Goal: Task Accomplishment & Management: Manage account settings

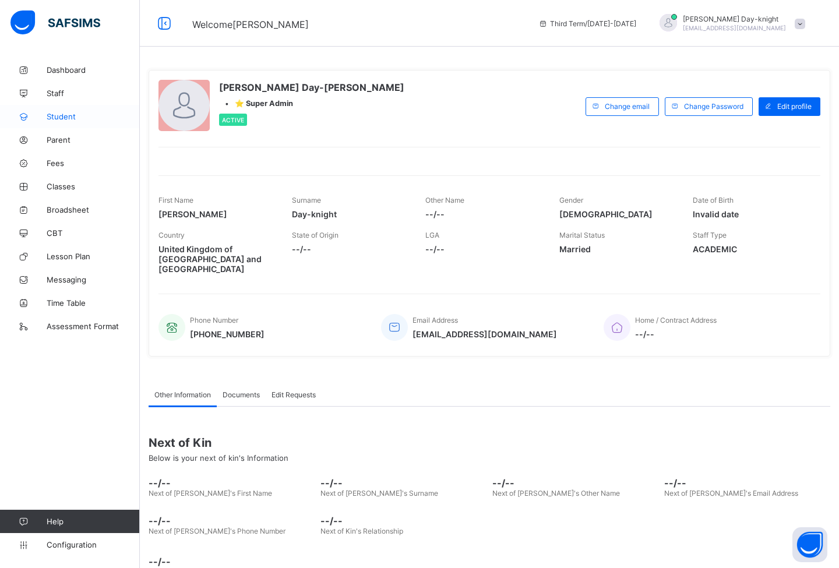
click at [73, 123] on link "Student" at bounding box center [70, 116] width 140 height 23
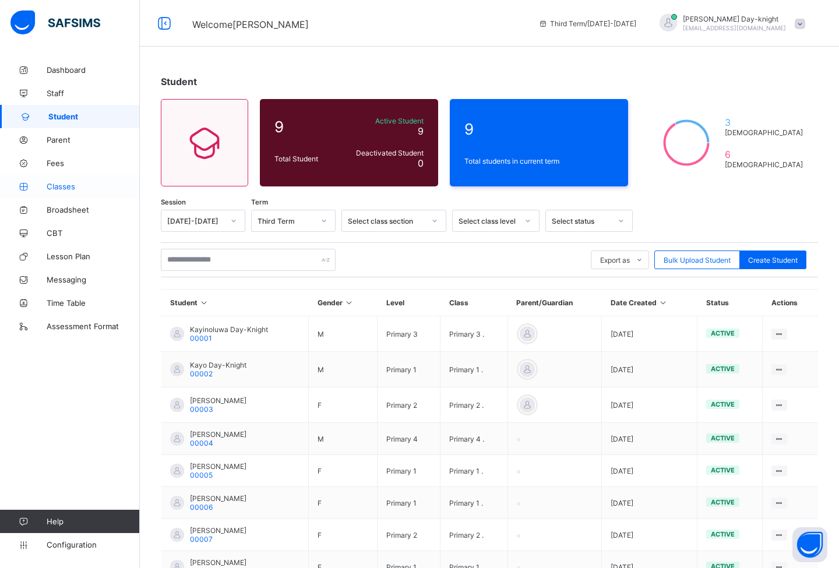
click at [70, 183] on span "Classes" at bounding box center [93, 186] width 93 height 9
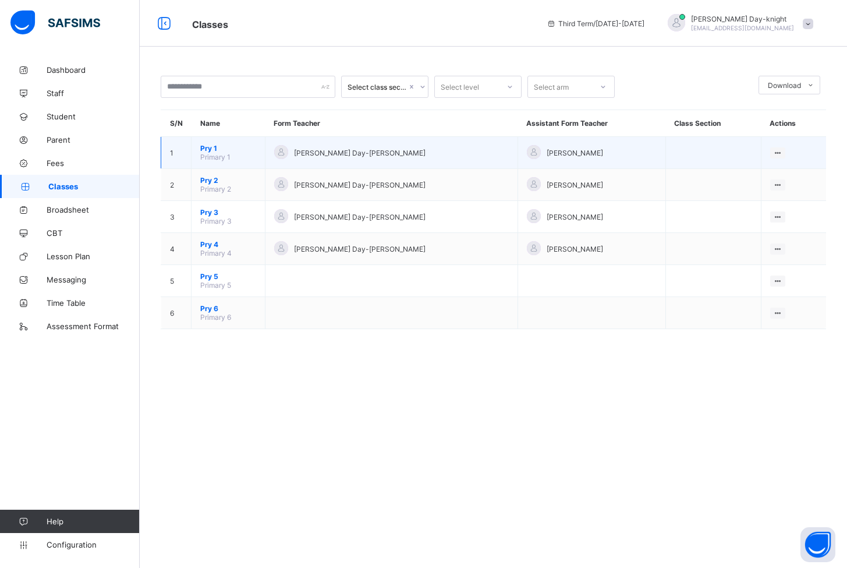
click at [213, 150] on span "Pry 1" at bounding box center [228, 148] width 56 height 9
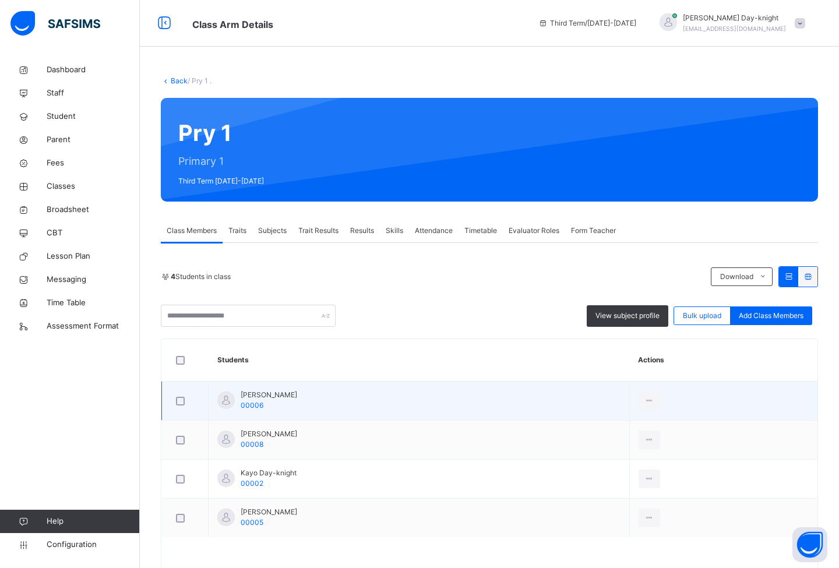
scroll to position [5, 0]
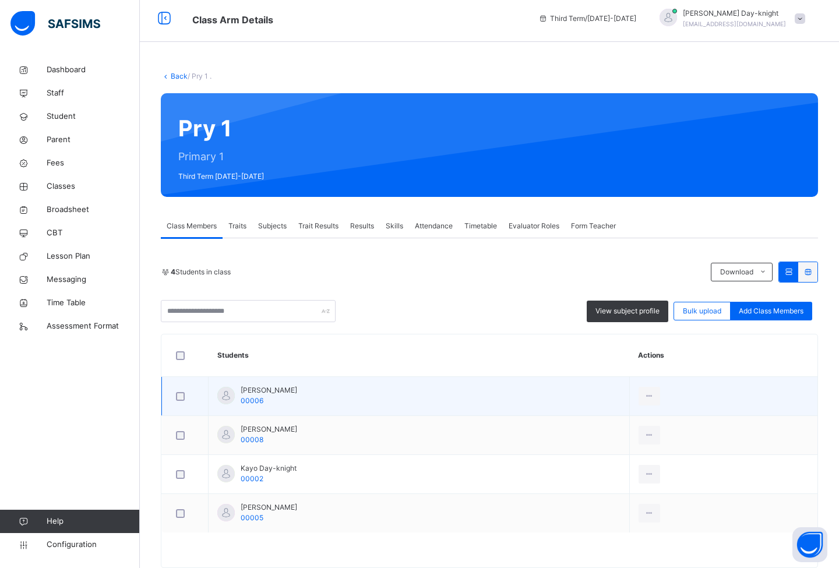
click at [270, 389] on span "[PERSON_NAME]" at bounding box center [269, 390] width 56 height 10
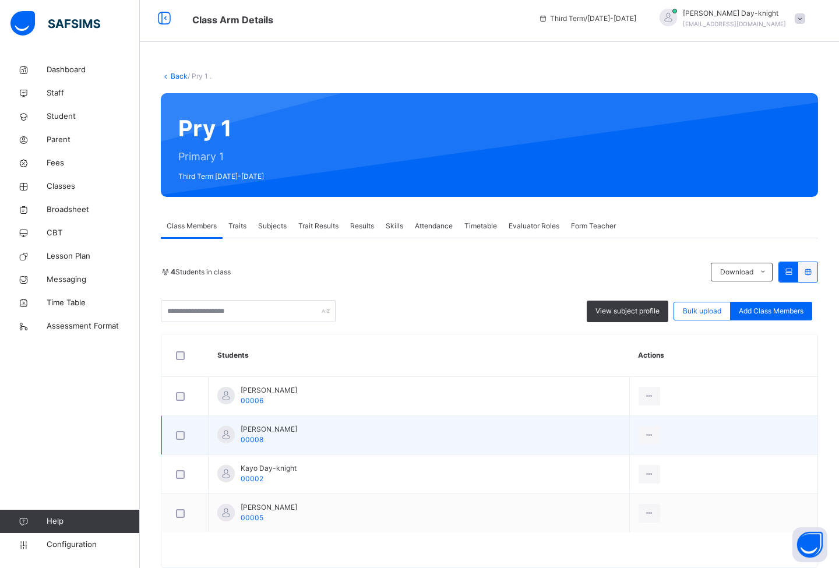
click at [279, 429] on span "[PERSON_NAME]" at bounding box center [269, 429] width 56 height 10
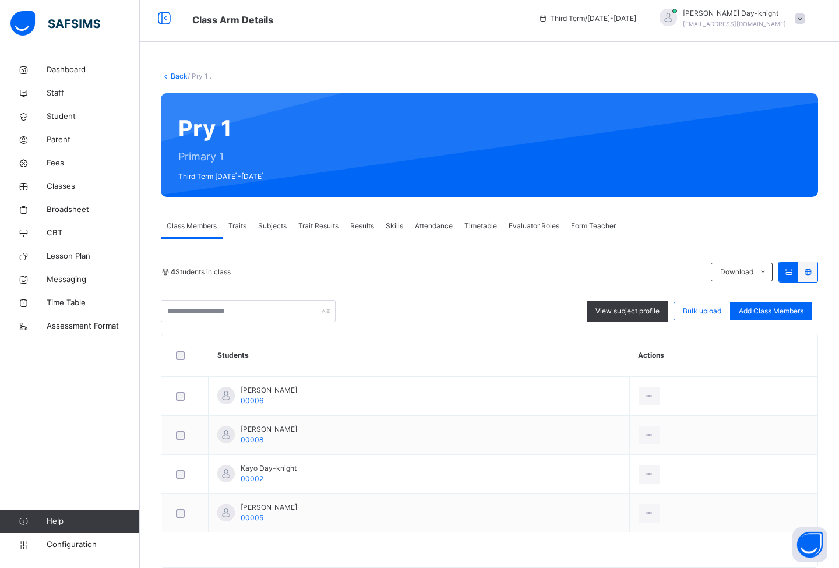
click at [234, 224] on span "Traits" at bounding box center [237, 226] width 18 height 10
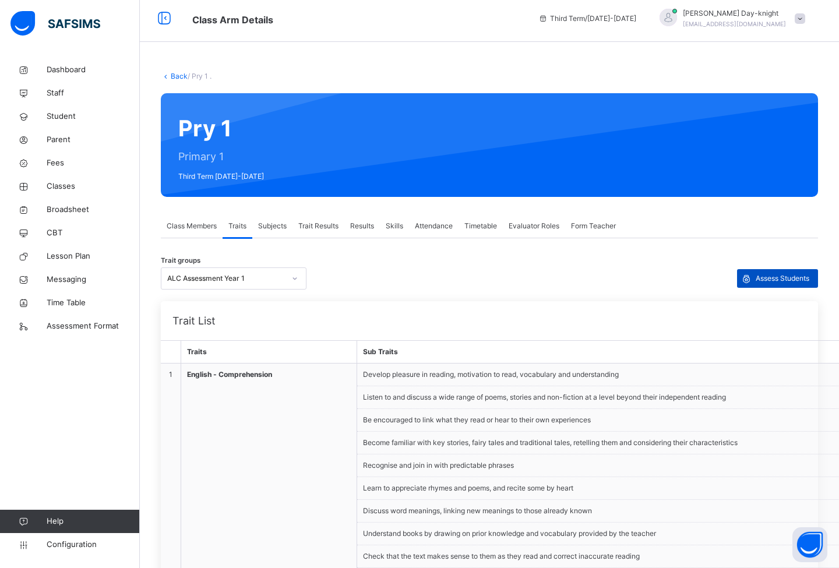
click at [804, 279] on span "Assess Students" at bounding box center [782, 278] width 54 height 10
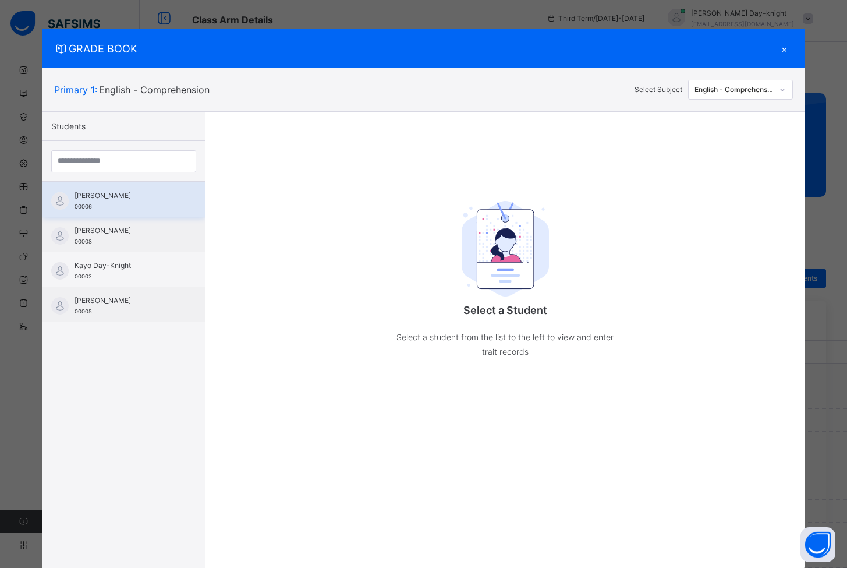
click at [94, 209] on div "[PERSON_NAME] 00006" at bounding box center [127, 200] width 104 height 21
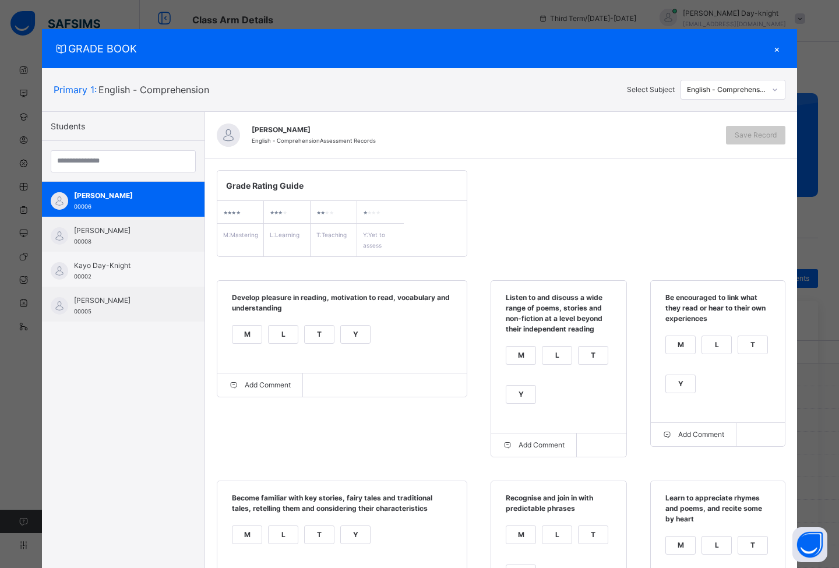
click at [775, 53] on div "×" at bounding box center [776, 49] width 17 height 16
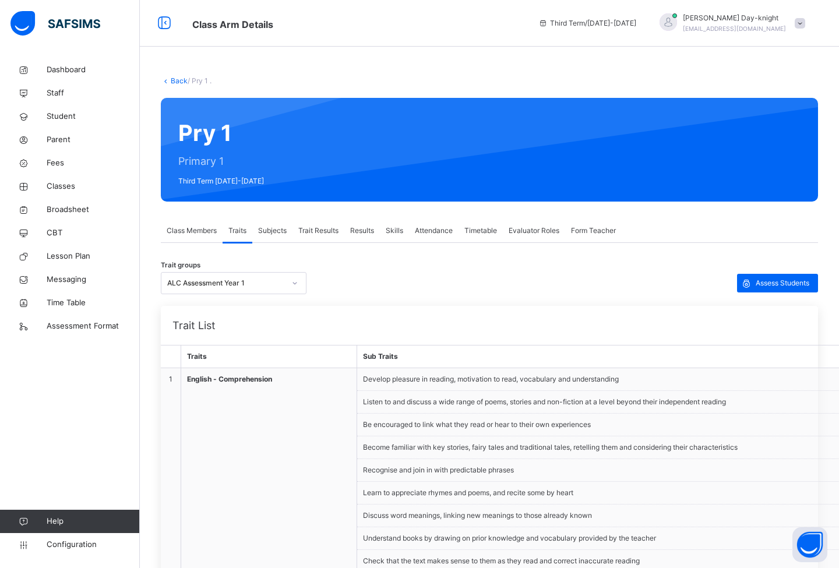
scroll to position [27, 0]
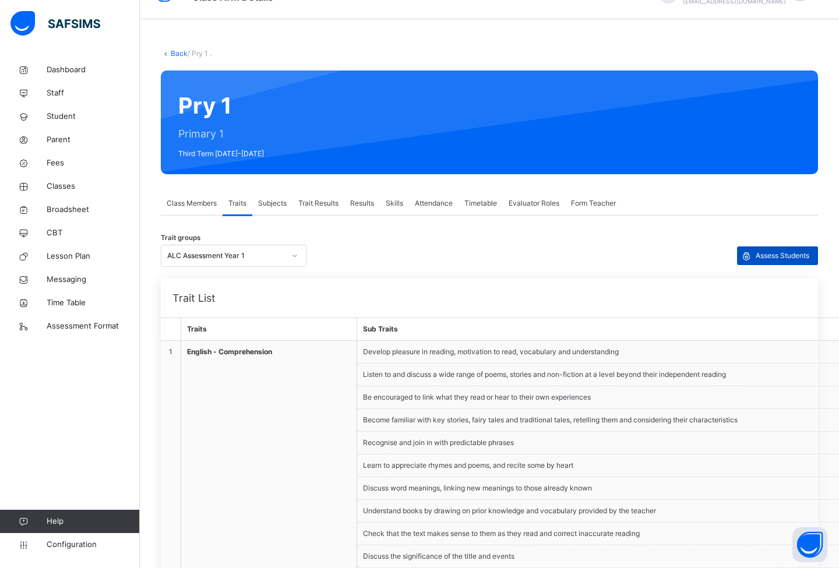
click at [774, 250] on span "Assess Students" at bounding box center [782, 255] width 54 height 10
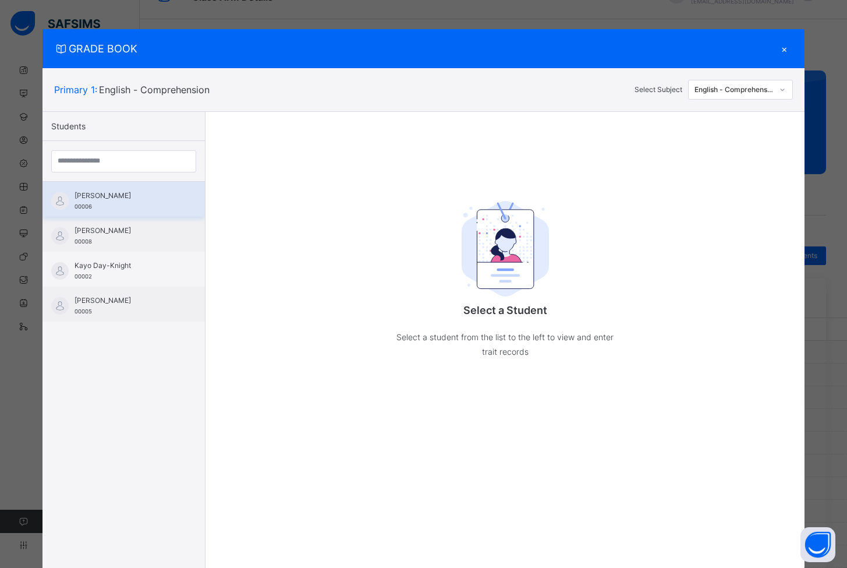
click at [118, 210] on div "[PERSON_NAME] 00006" at bounding box center [127, 200] width 104 height 21
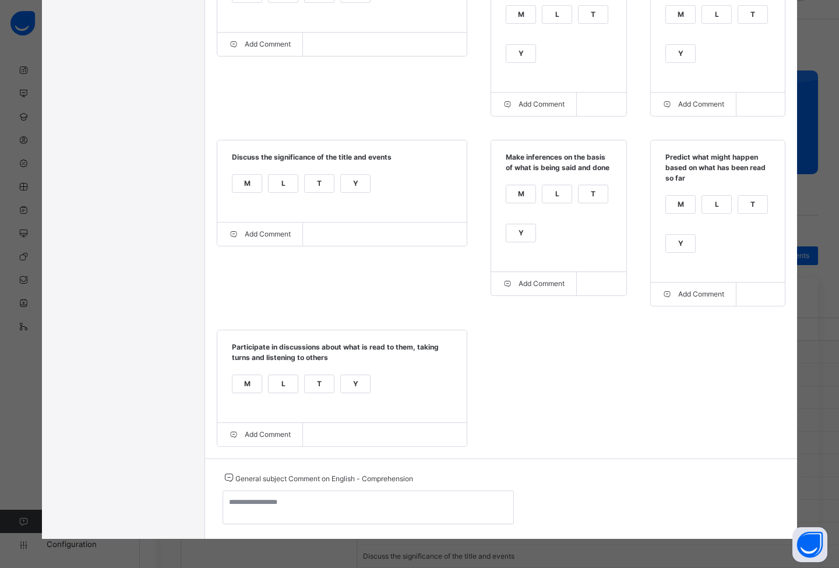
scroll to position [1, 0]
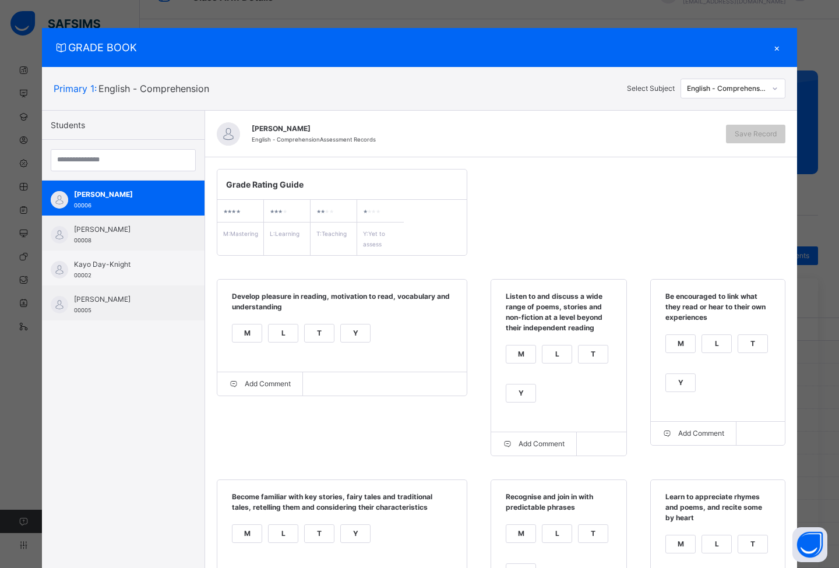
click at [729, 76] on div "Primary 1 : English - Comprehension Select Subject English - Comprehension" at bounding box center [419, 88] width 755 height 43
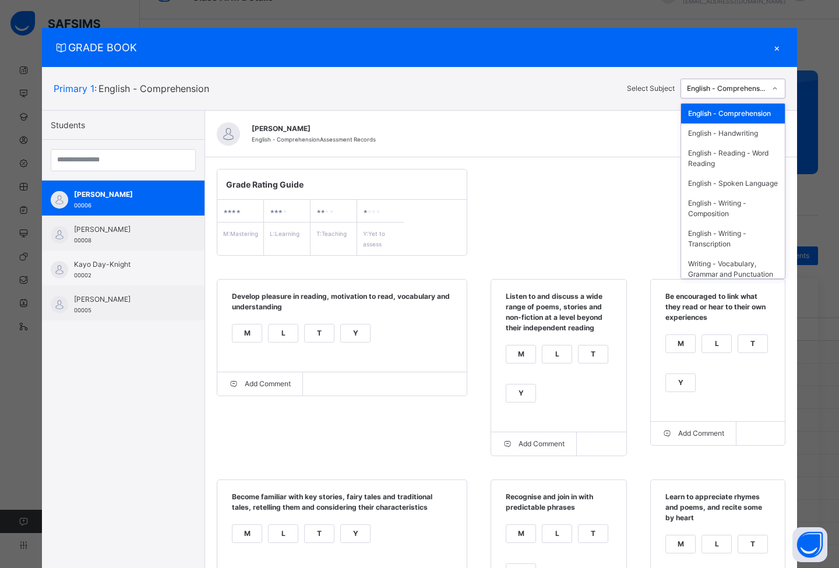
click at [726, 86] on div "English - Comprehension" at bounding box center [726, 88] width 79 height 10
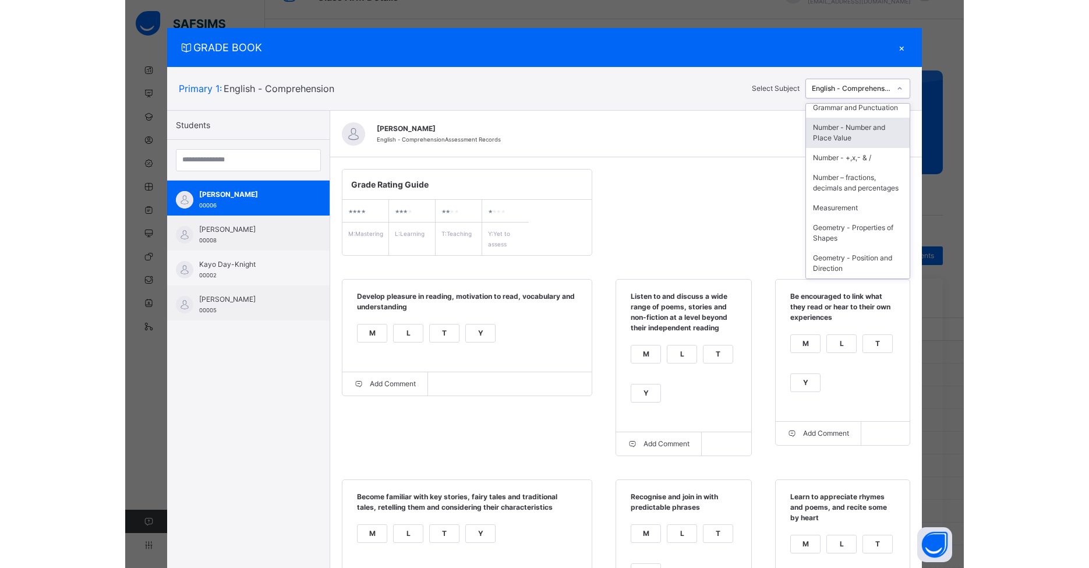
scroll to position [190, 0]
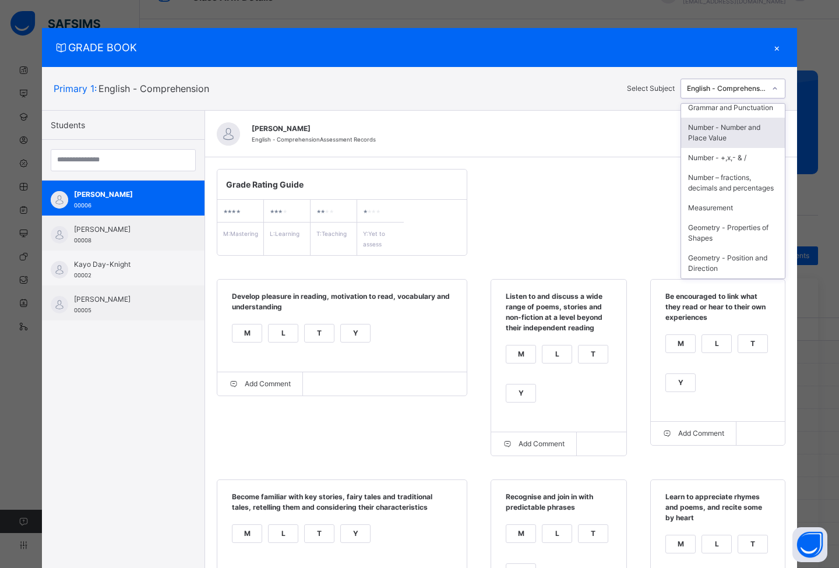
click at [737, 145] on div "Number - Number and Place Value" at bounding box center [733, 133] width 104 height 30
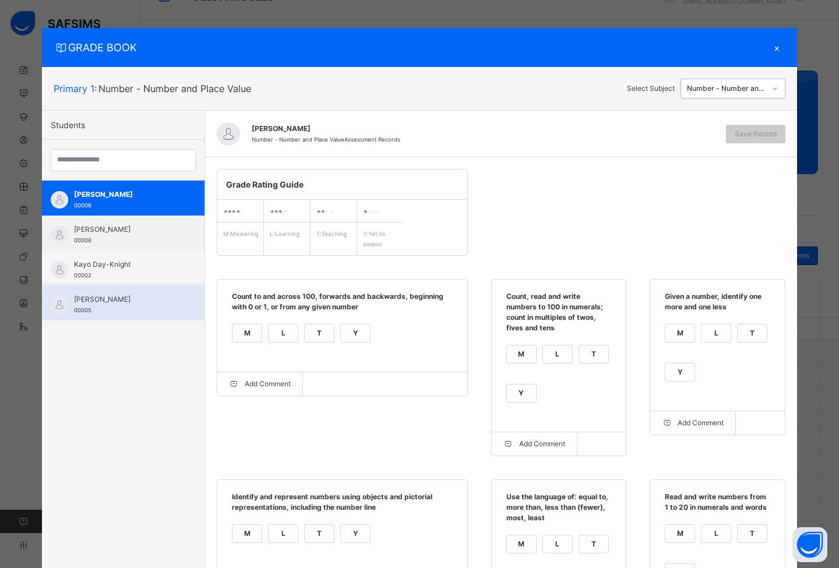
click at [127, 294] on div "[PERSON_NAME] 00005" at bounding box center [123, 302] width 163 height 35
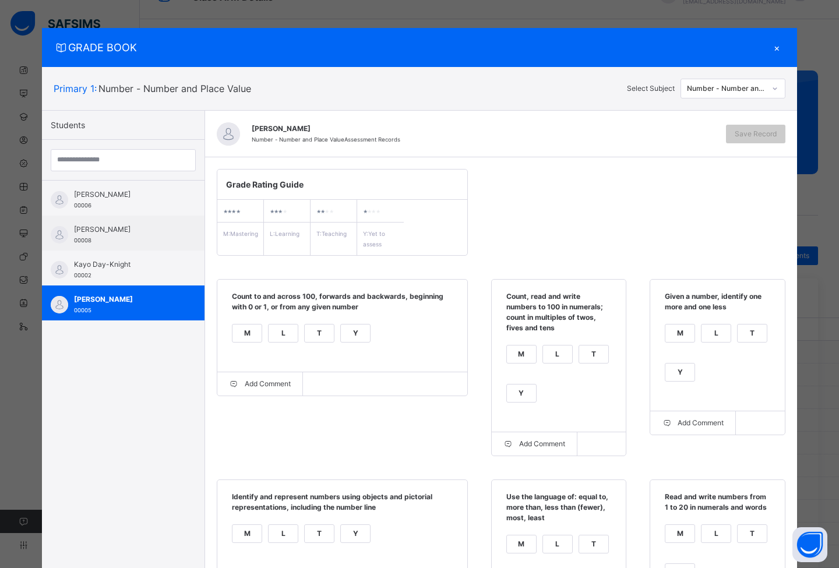
click at [744, 86] on div "Number - Number and Place Value" at bounding box center [726, 88] width 79 height 10
click at [570, 134] on div "[PERSON_NAME] Number - Number and Place Value Assessment Records" at bounding box center [483, 133] width 462 height 21
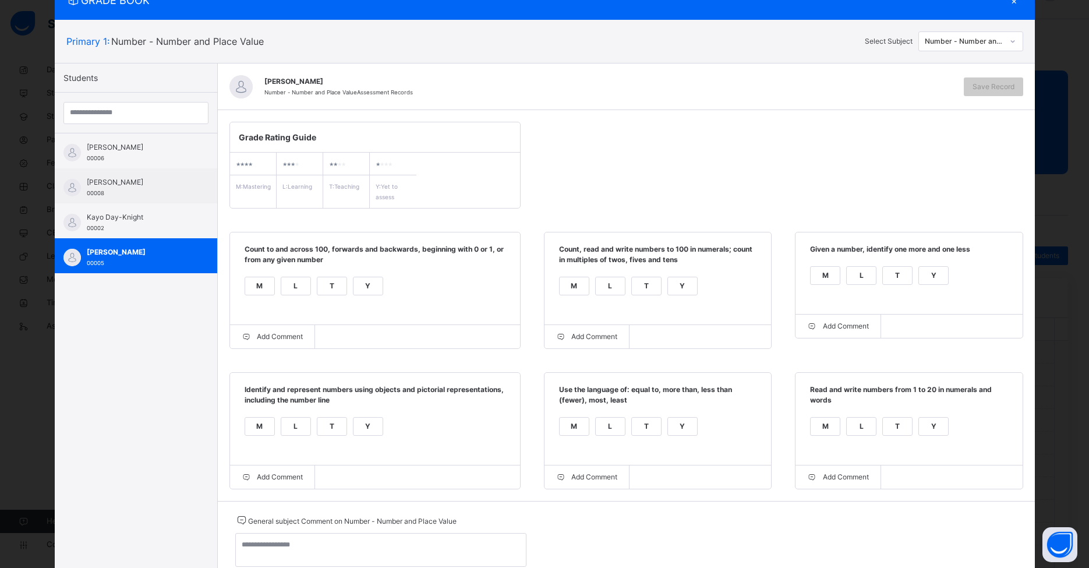
scroll to position [48, 0]
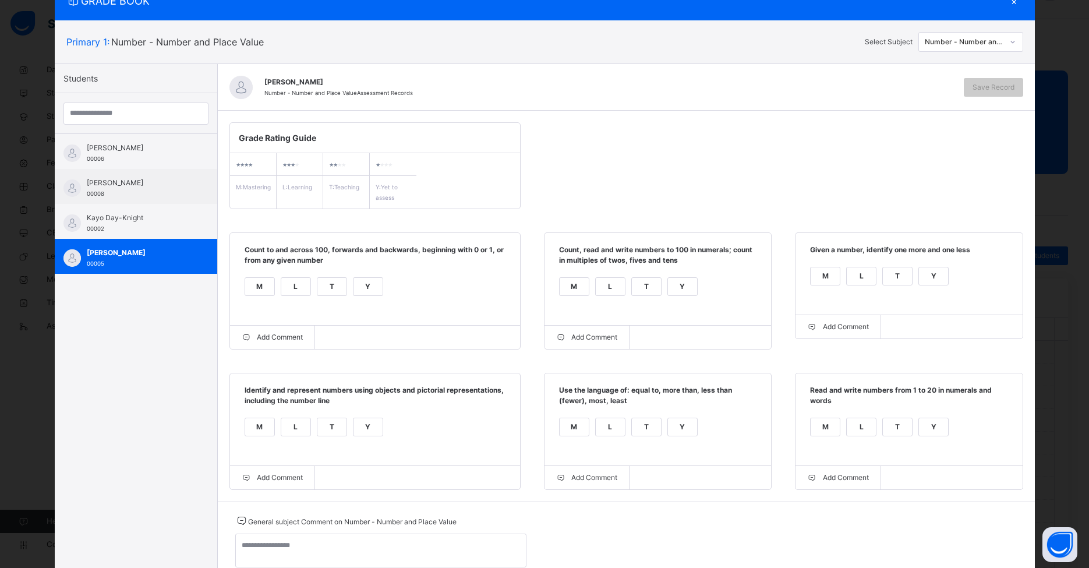
click at [246, 280] on div "M" at bounding box center [259, 286] width 29 height 17
click at [601, 285] on div "L" at bounding box center [610, 286] width 29 height 17
click at [833, 285] on label "M" at bounding box center [825, 276] width 30 height 19
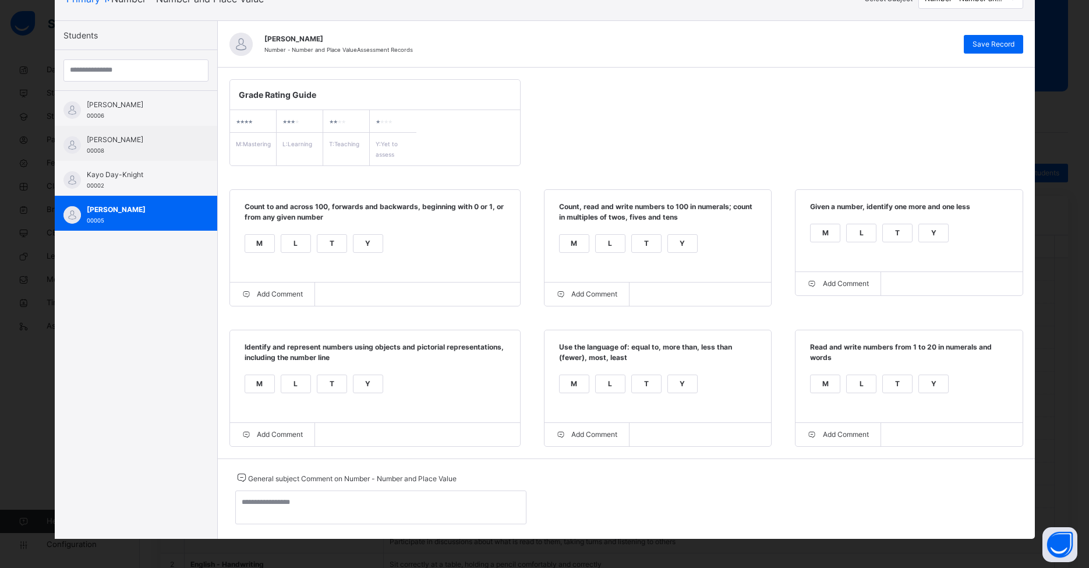
scroll to position [111, 8]
click at [255, 380] on div "M" at bounding box center [259, 383] width 29 height 17
click at [566, 382] on div "M" at bounding box center [574, 383] width 29 height 17
click at [838, 382] on div "L" at bounding box center [861, 383] width 29 height 17
click at [838, 425] on div "Add Comment" at bounding box center [909, 434] width 227 height 23
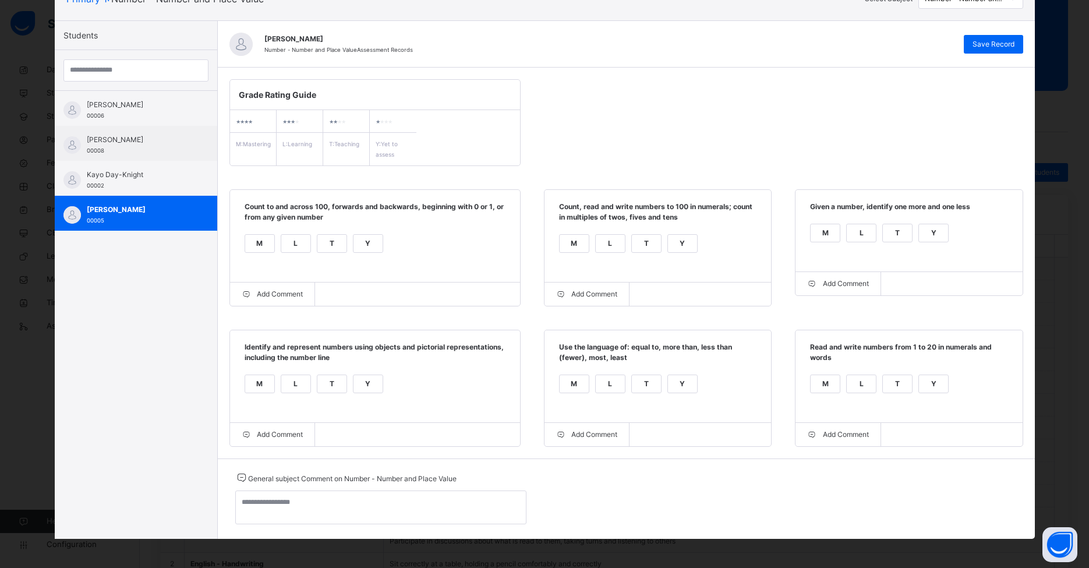
click at [838, 434] on div "Add Comment" at bounding box center [909, 434] width 227 height 23
click at [838, 440] on div "Add Comment" at bounding box center [909, 434] width 227 height 23
click at [838, 442] on div "Add Comment" at bounding box center [839, 434] width 86 height 23
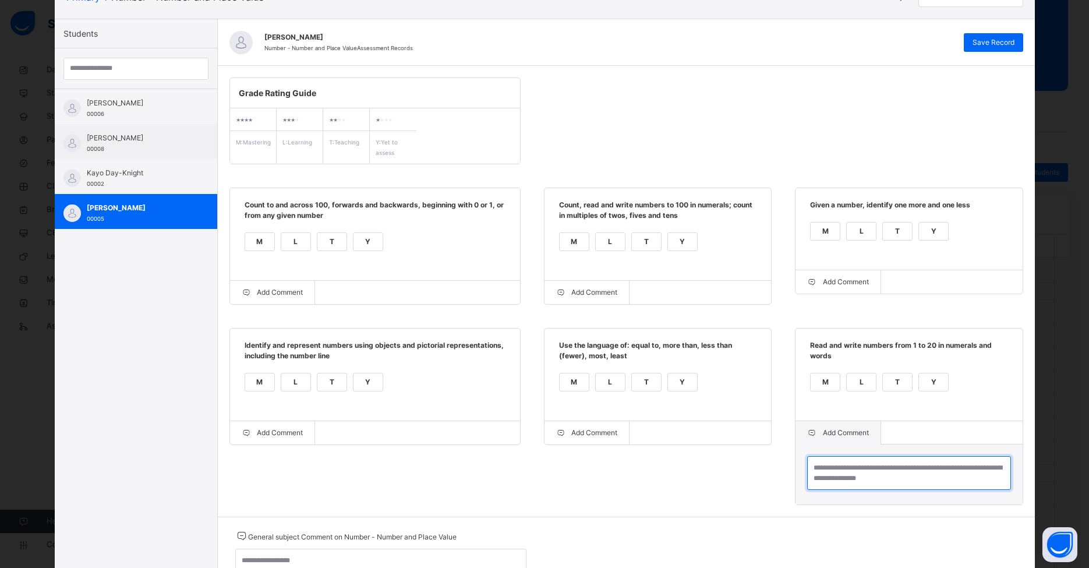
click at [838, 474] on textarea at bounding box center [909, 473] width 204 height 34
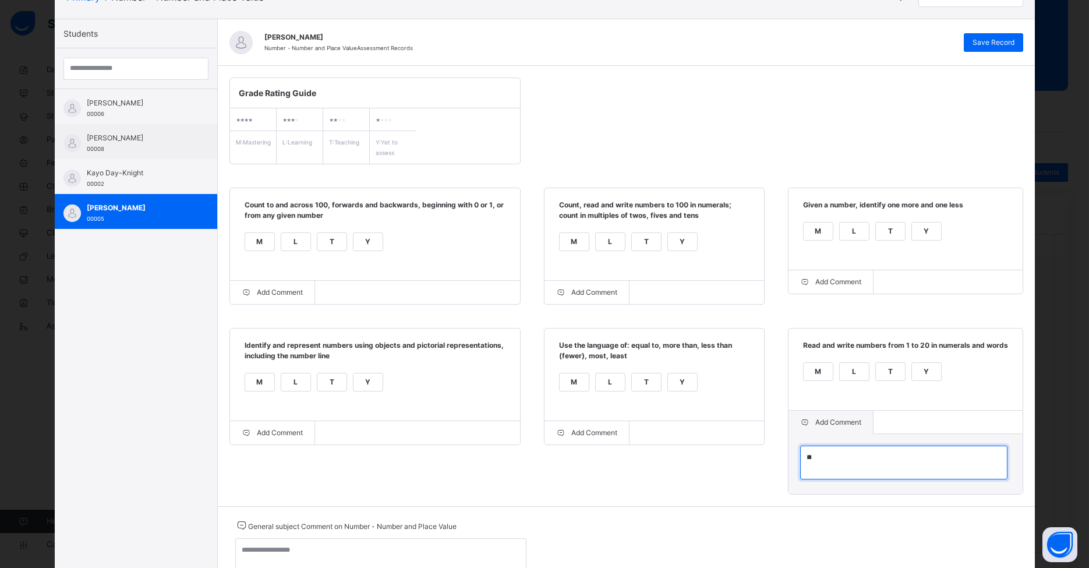
type textarea "*"
type textarea "**********"
click at [838, 308] on div "**********" at bounding box center [626, 286] width 817 height 440
click at [667, 309] on div "**********" at bounding box center [626, 286] width 817 height 440
click at [556, 301] on div "Add Comment" at bounding box center [588, 292] width 86 height 23
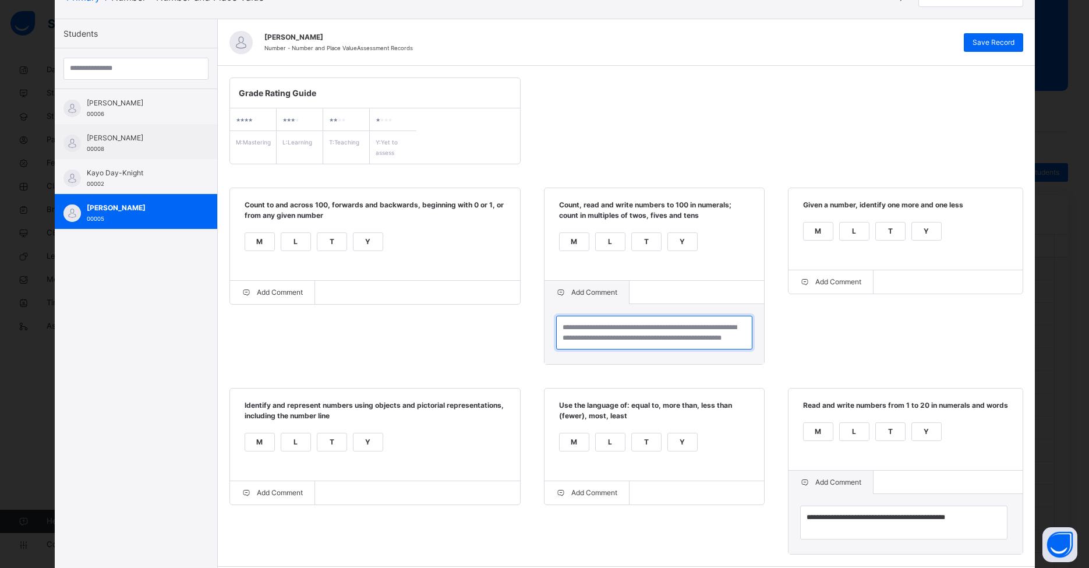
click at [567, 321] on textarea at bounding box center [654, 333] width 196 height 34
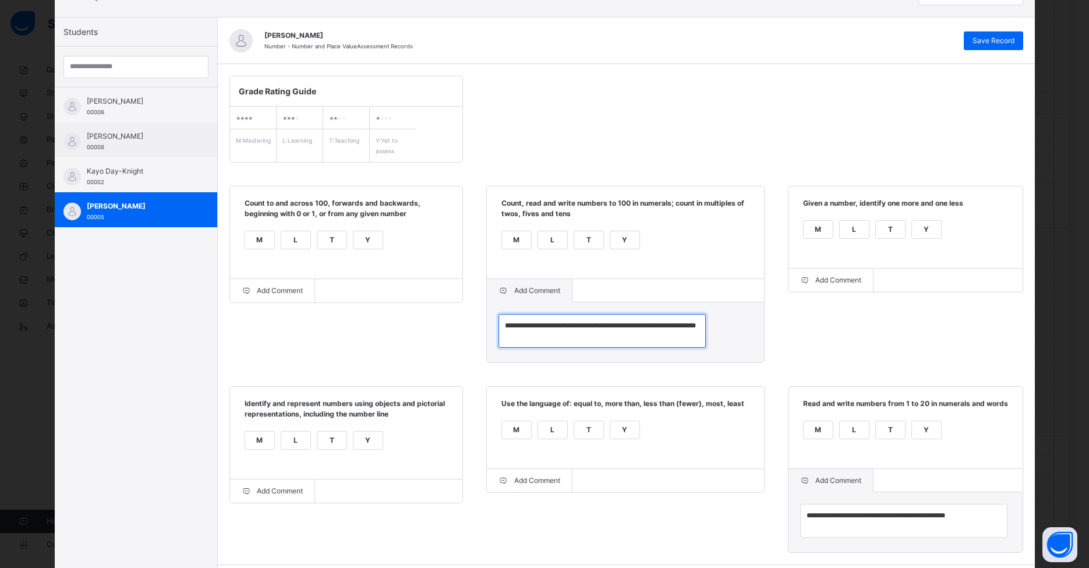
scroll to position [242, 8]
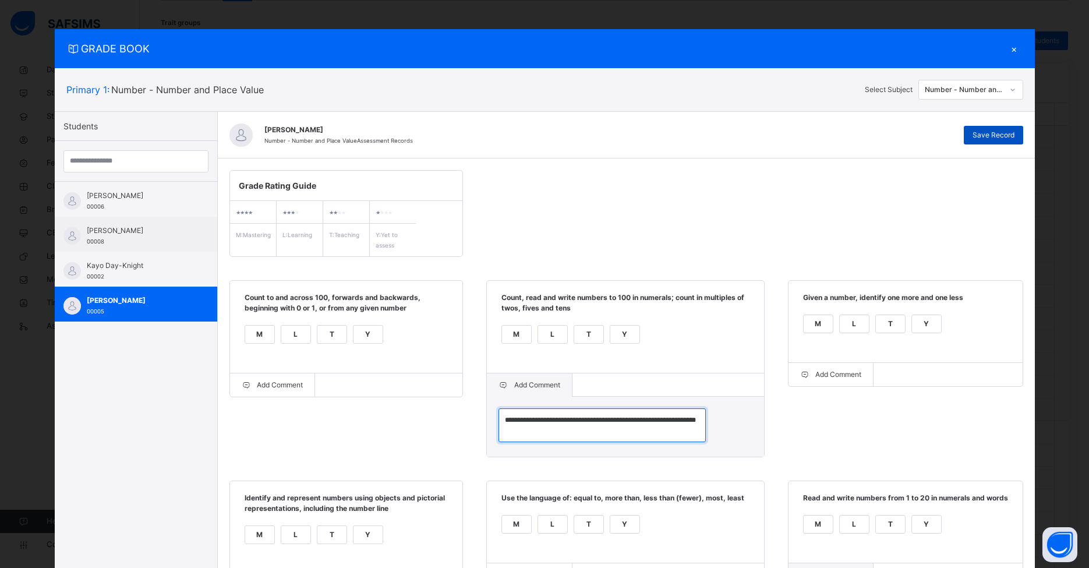
type textarea "**********"
click at [838, 133] on span "Save Record" at bounding box center [994, 135] width 42 height 10
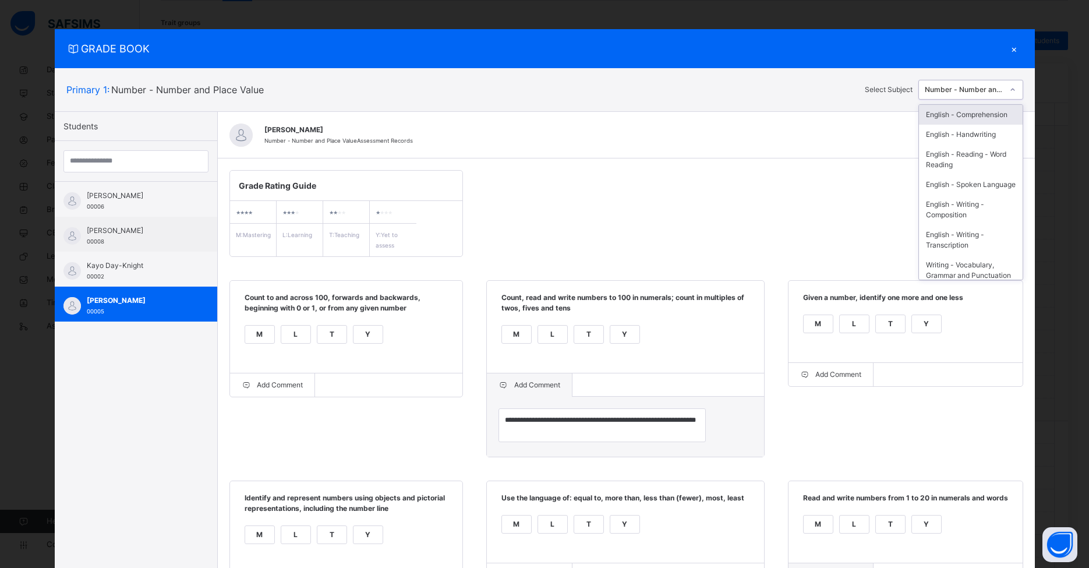
click at [838, 89] on div "Number - Number and Place Value" at bounding box center [964, 89] width 79 height 10
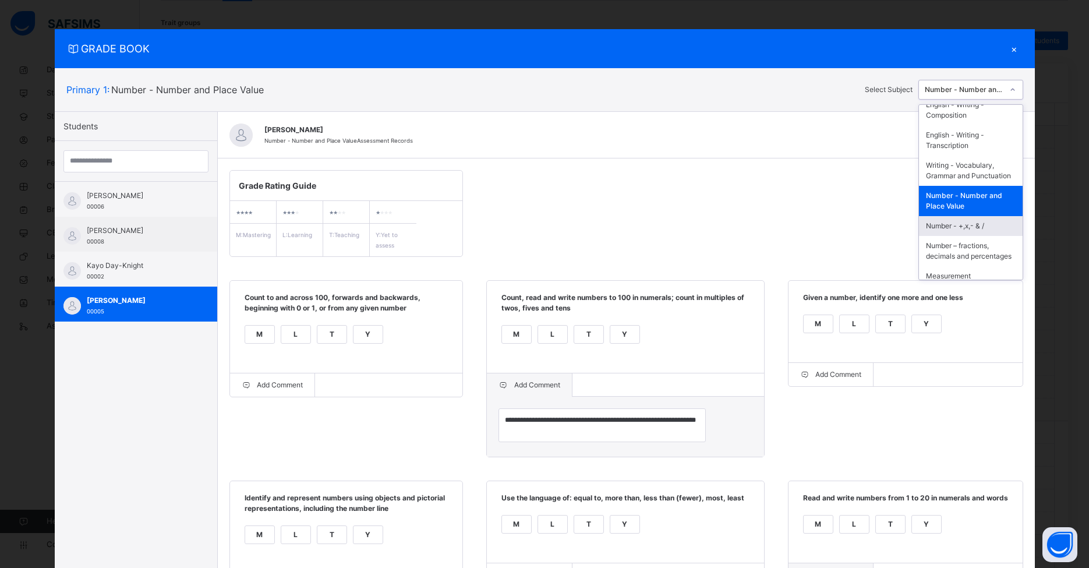
click at [838, 236] on div "Number - +,x,- & /" at bounding box center [971, 226] width 104 height 20
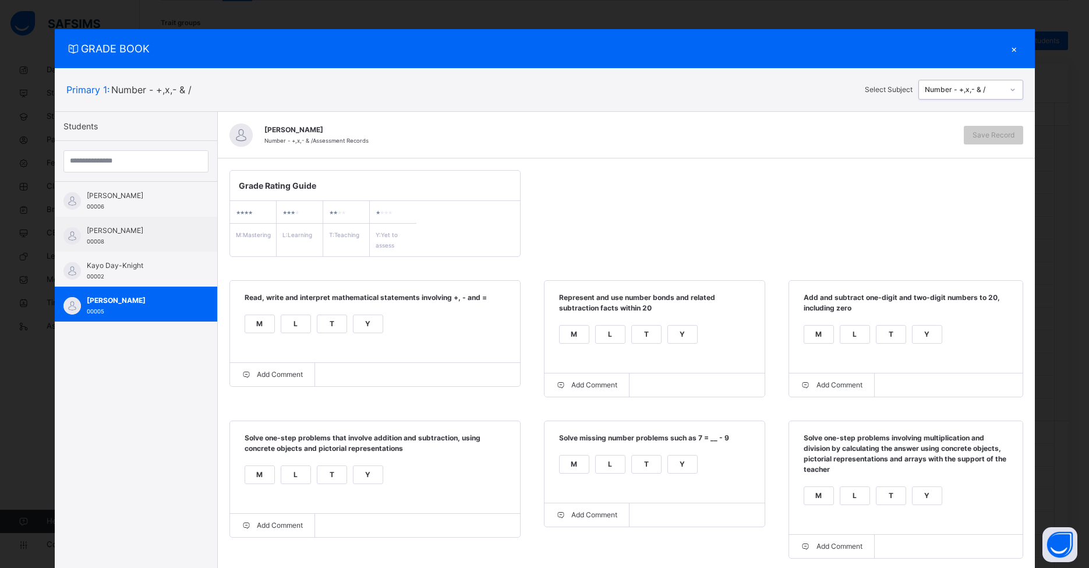
scroll to position [71, 0]
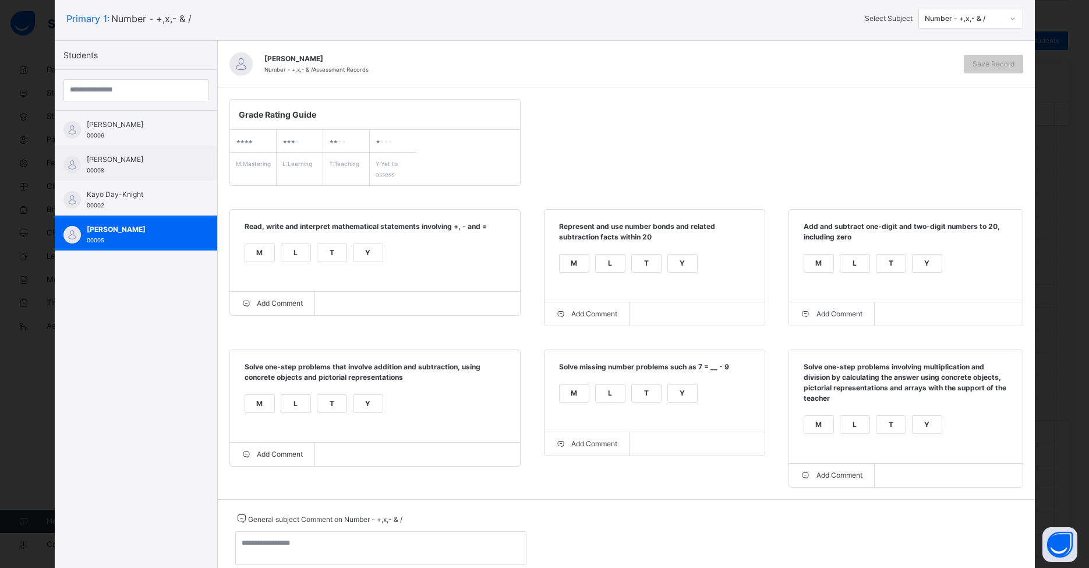
click at [249, 256] on div "M" at bounding box center [259, 252] width 29 height 17
click at [602, 263] on div "L" at bounding box center [610, 263] width 29 height 17
click at [586, 313] on div "Add Comment" at bounding box center [588, 313] width 86 height 23
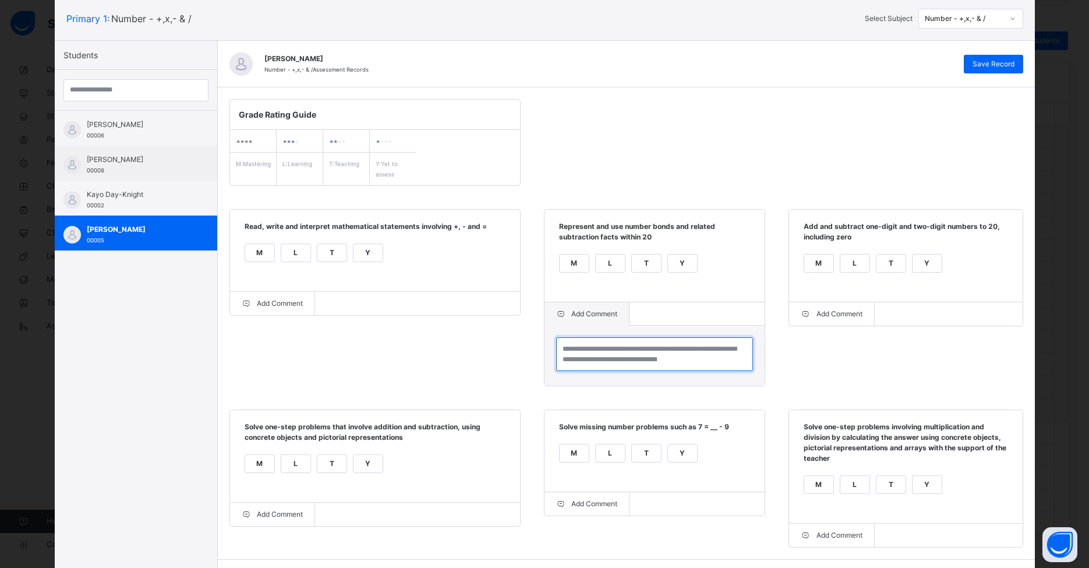
click at [631, 349] on textarea at bounding box center [654, 354] width 197 height 34
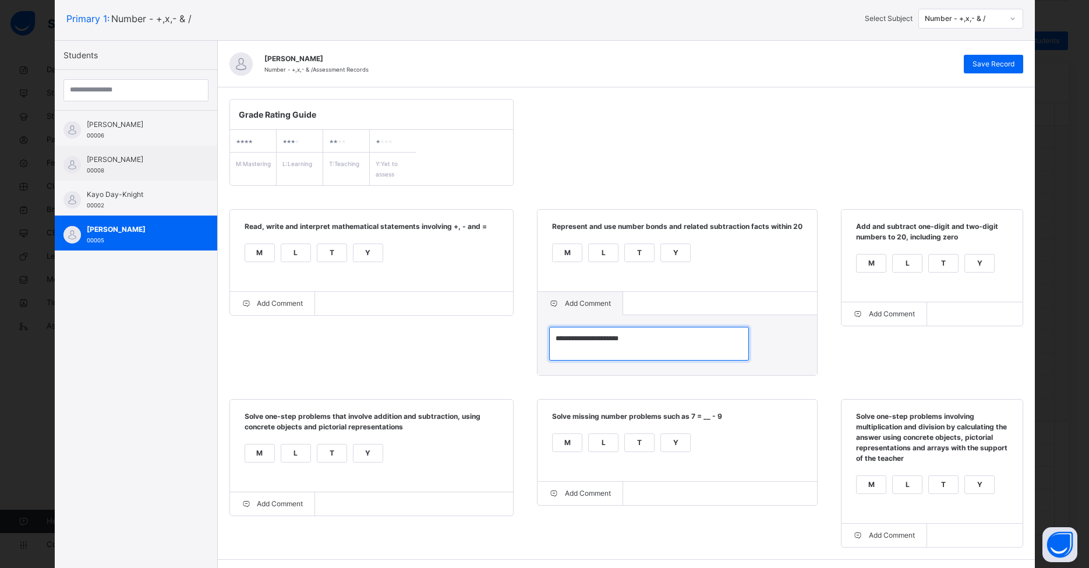
type textarea "**********"
click at [838, 268] on div "L" at bounding box center [907, 263] width 29 height 17
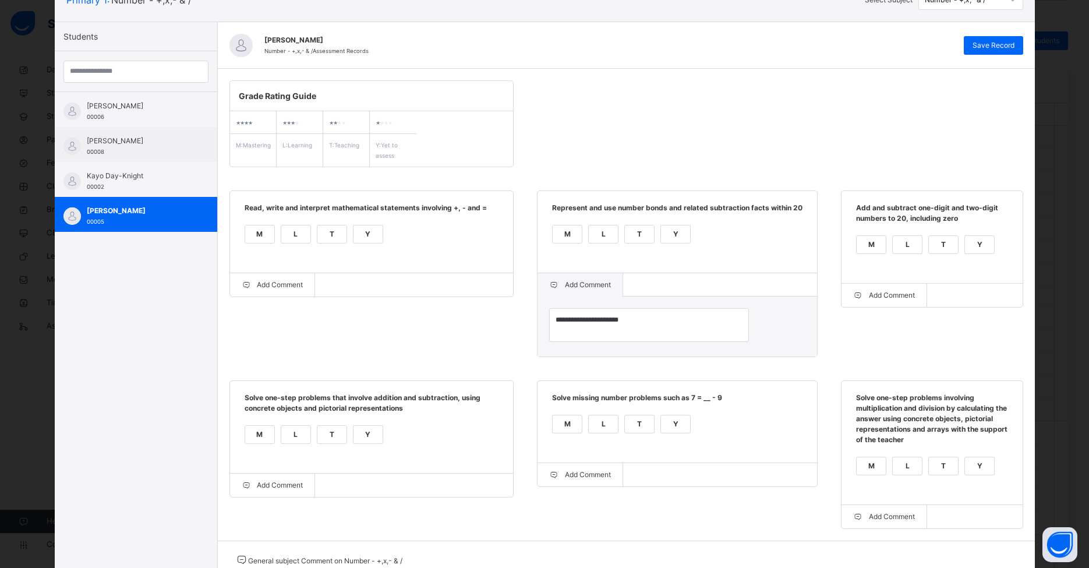
scroll to position [161, 0]
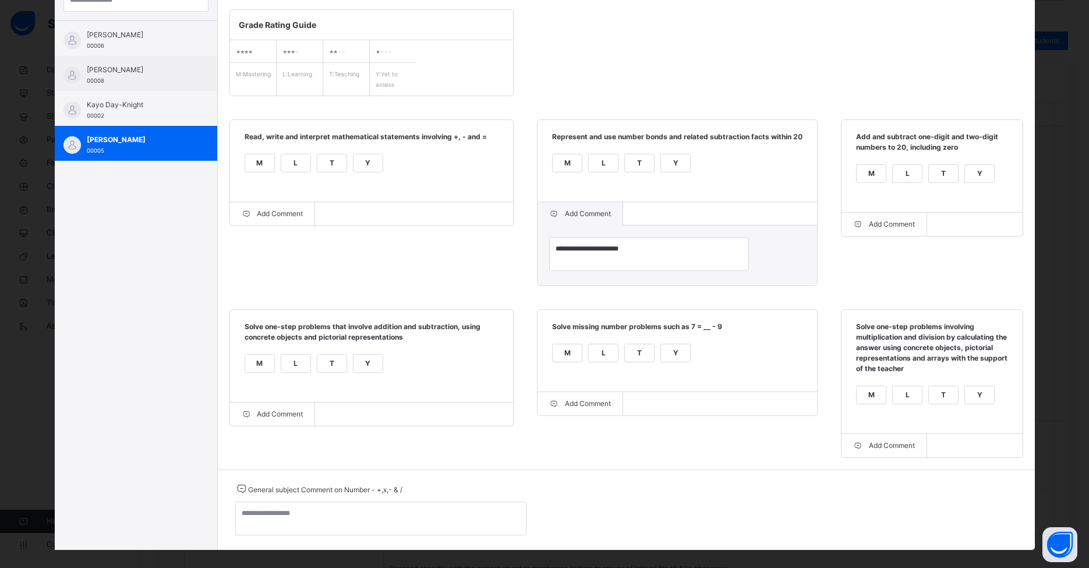
click at [298, 369] on div "L" at bounding box center [295, 363] width 29 height 17
click at [680, 362] on div "Y" at bounding box center [675, 352] width 29 height 17
click at [838, 398] on div "Y" at bounding box center [979, 394] width 29 height 17
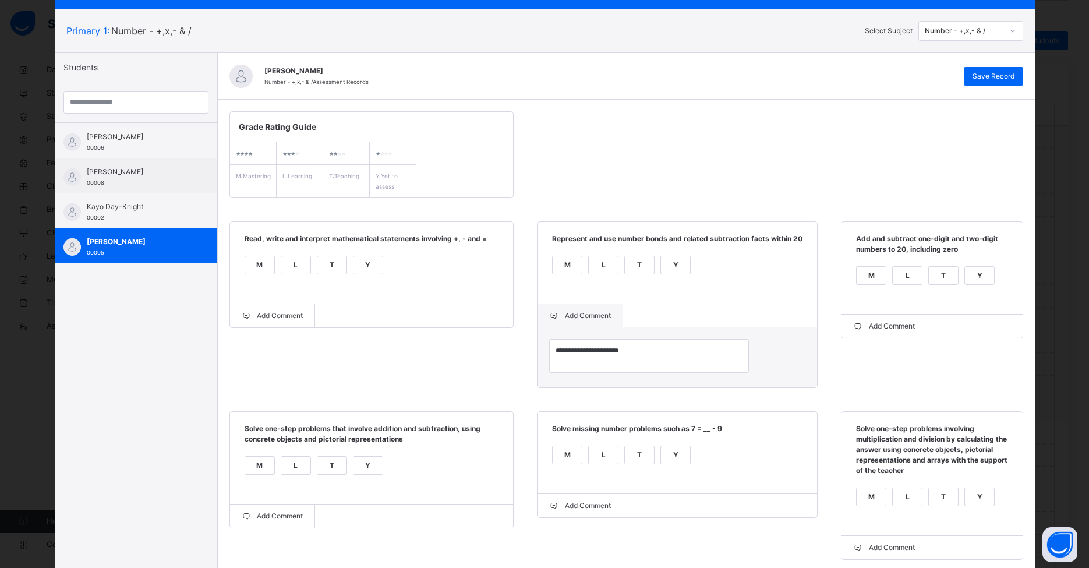
scroll to position [0, 0]
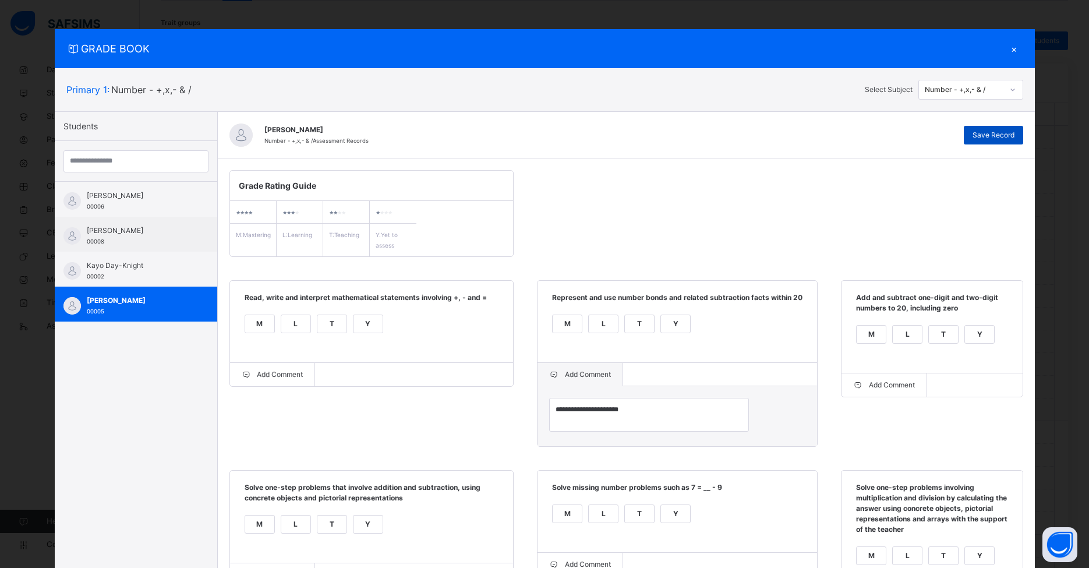
click at [838, 142] on div "Save Record" at bounding box center [993, 135] width 59 height 19
click at [838, 92] on div "Number - +,x,- & /" at bounding box center [964, 89] width 79 height 10
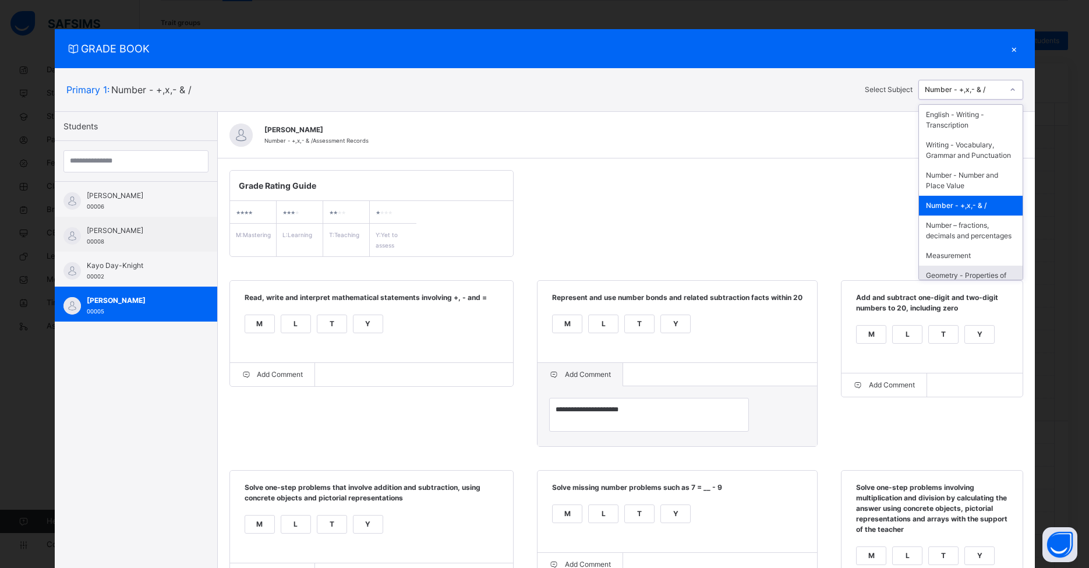
scroll to position [209, 0]
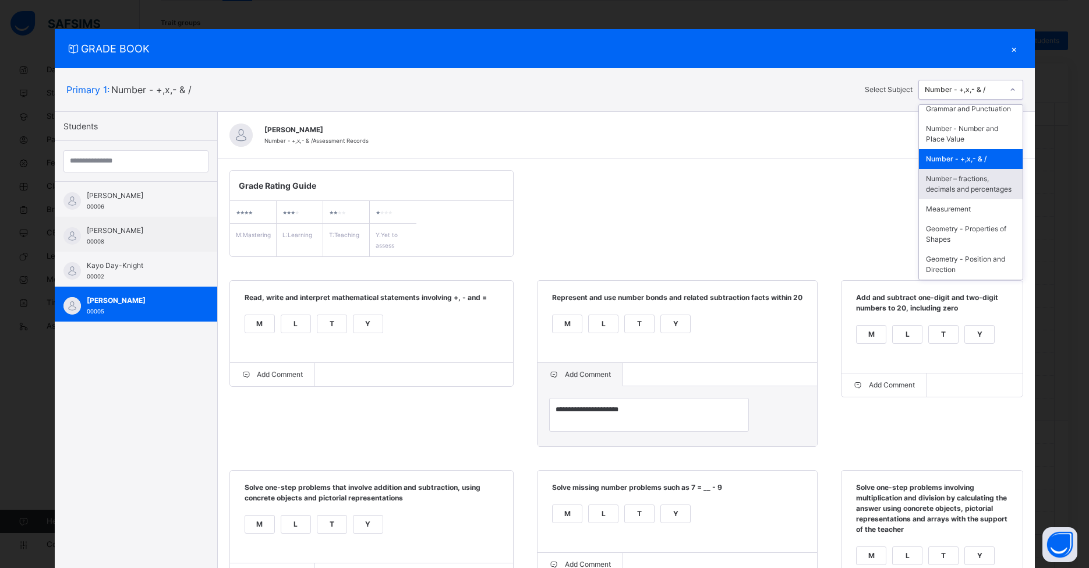
click at [838, 188] on div "Number – fractions, decimals and percentages" at bounding box center [971, 184] width 104 height 30
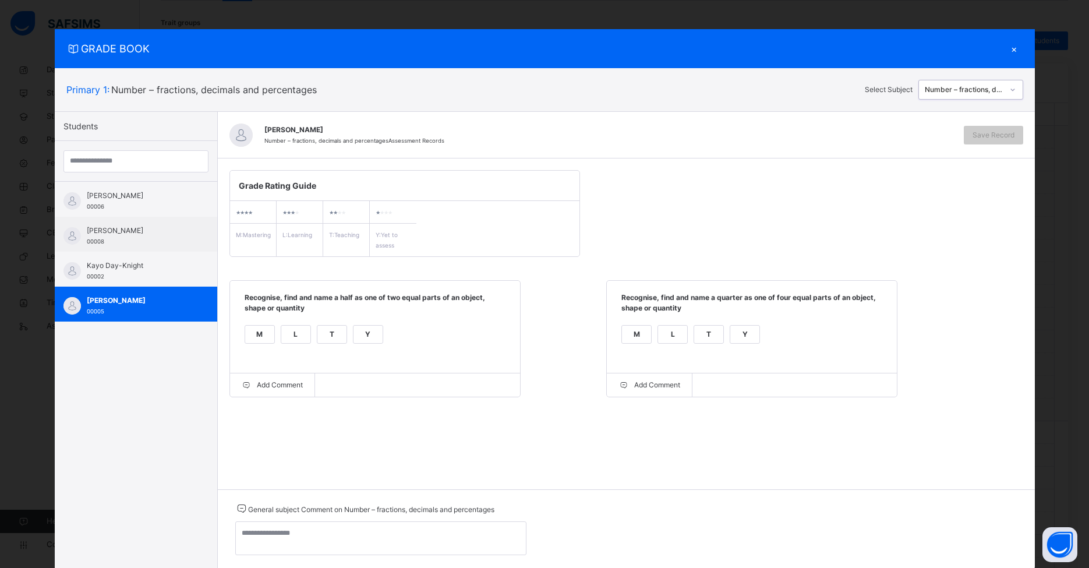
click at [253, 338] on div "M" at bounding box center [259, 334] width 29 height 17
click at [672, 331] on div "L" at bounding box center [672, 334] width 29 height 17
click at [838, 135] on span "Save Record" at bounding box center [994, 135] width 42 height 10
click at [838, 94] on div at bounding box center [1012, 90] width 17 height 16
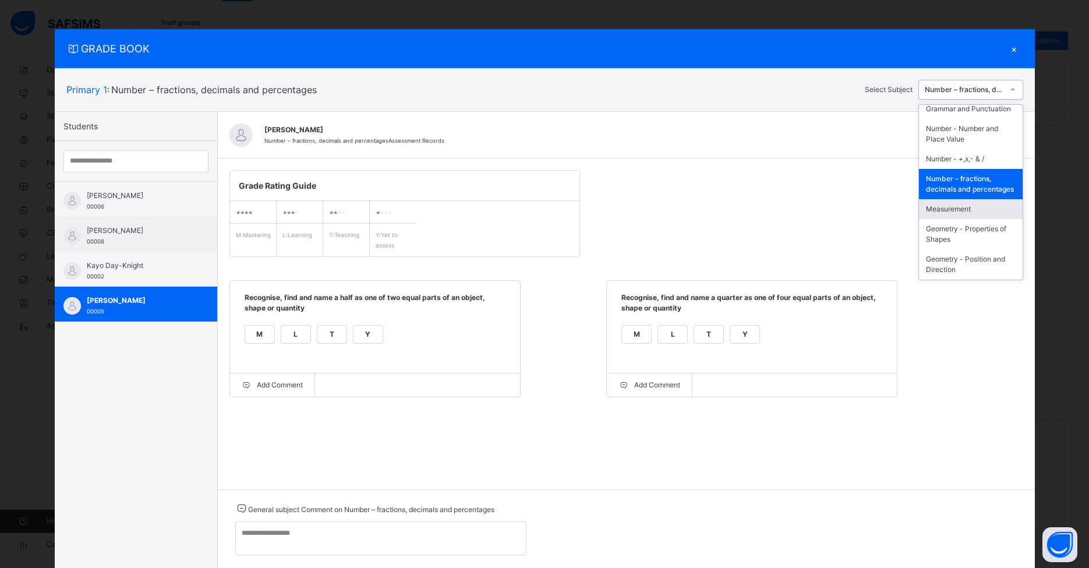
click at [838, 215] on div "Measurement" at bounding box center [971, 209] width 104 height 20
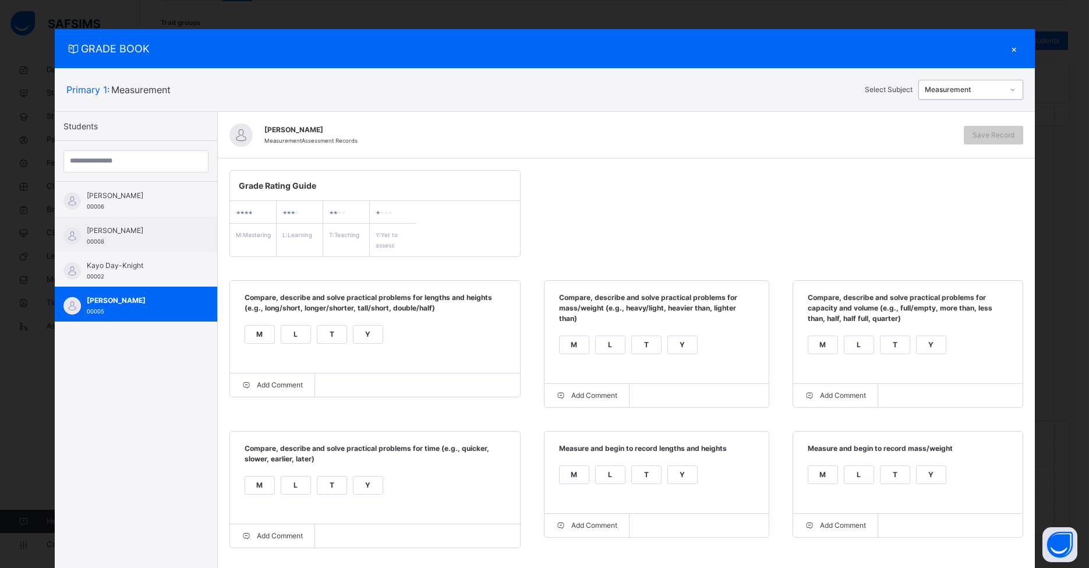
scroll to position [10, 0]
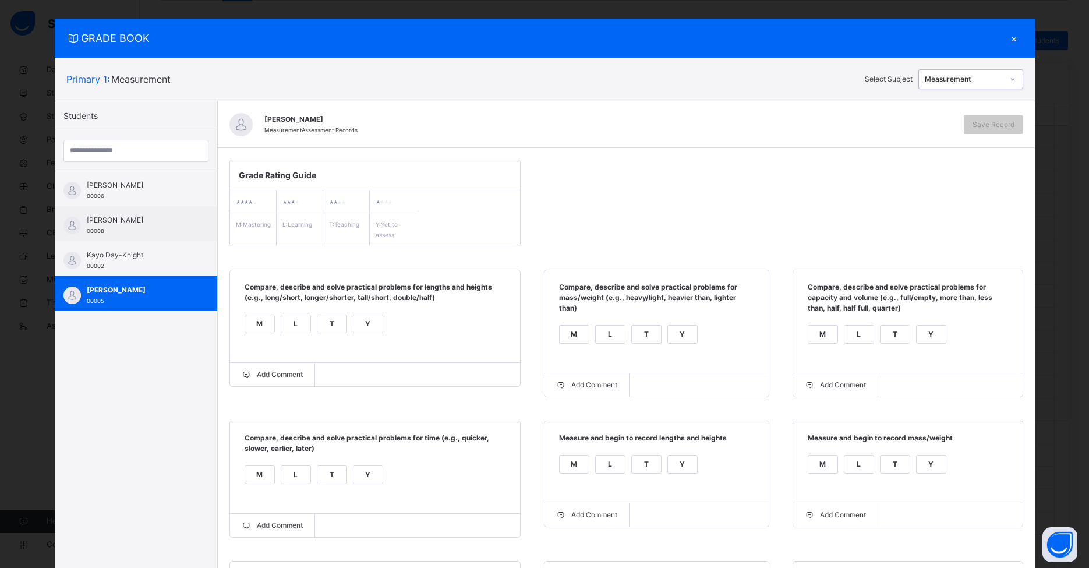
click at [264, 324] on div "M" at bounding box center [259, 323] width 29 height 17
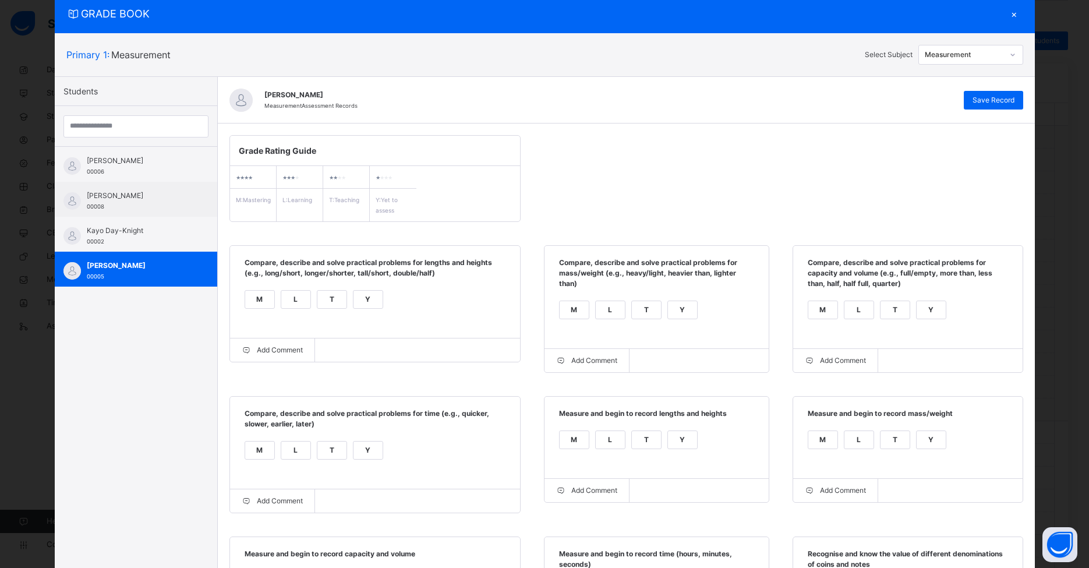
scroll to position [37, 0]
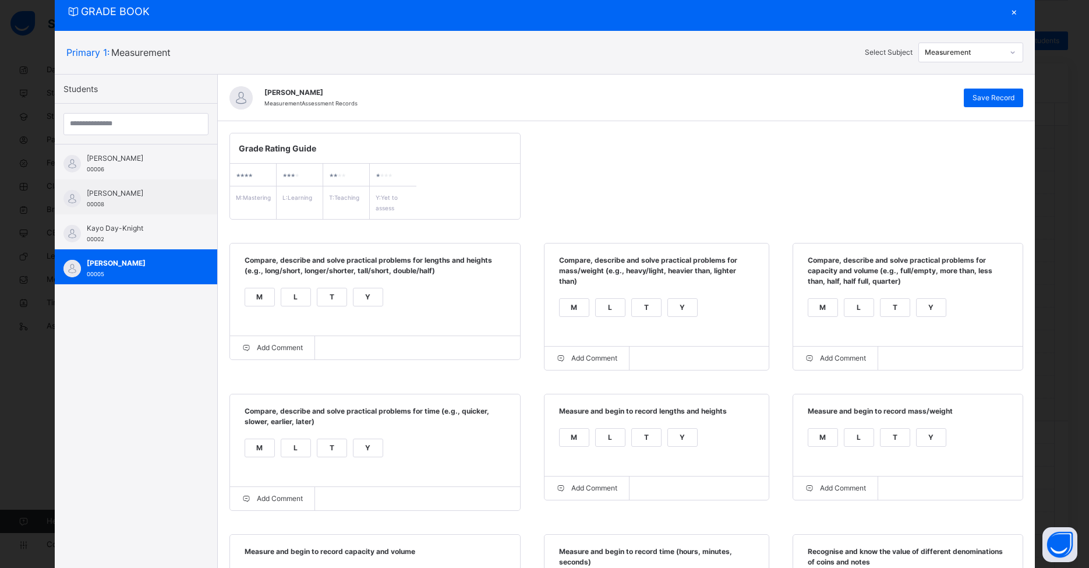
click at [563, 314] on div "M" at bounding box center [574, 307] width 29 height 17
click at [817, 306] on div "M" at bounding box center [822, 307] width 29 height 17
drag, startPoint x: 875, startPoint y: 283, endPoint x: 899, endPoint y: 286, distance: 24.1
click at [838, 286] on span "Compare, describe and solve practical problems for capacity and volume (e.g., f…" at bounding box center [908, 275] width 206 height 40
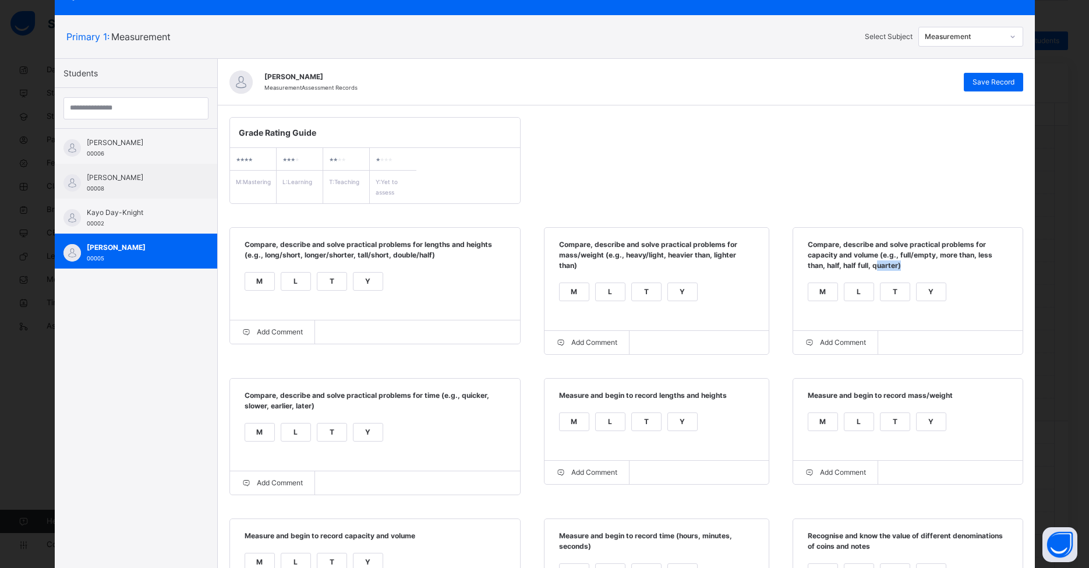
scroll to position [55, 0]
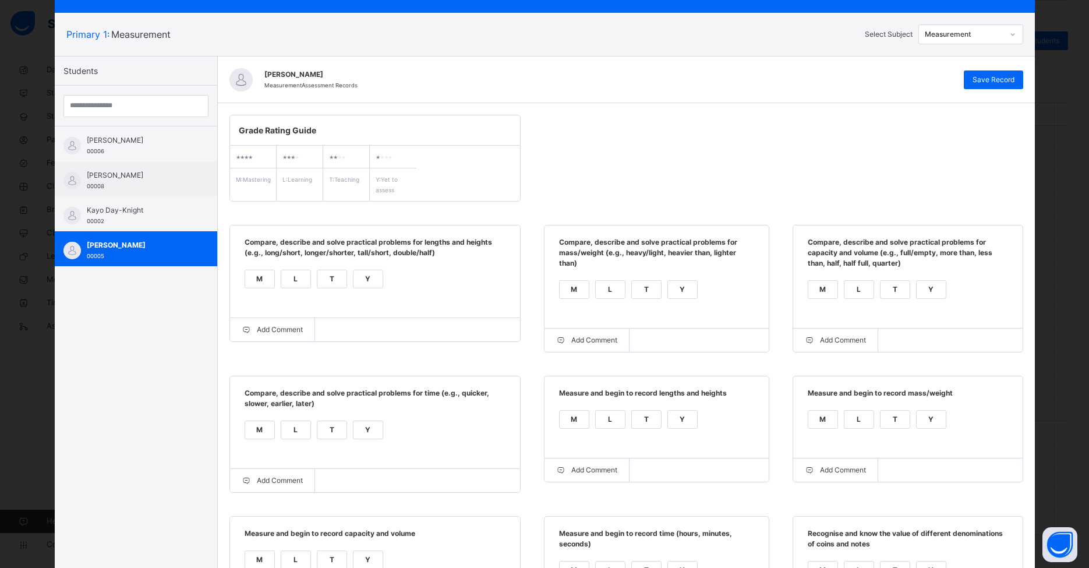
click at [838, 289] on div "L" at bounding box center [859, 289] width 29 height 17
drag, startPoint x: 908, startPoint y: 337, endPoint x: 898, endPoint y: 341, distance: 10.5
click at [838, 337] on div "Add Comment" at bounding box center [907, 340] width 229 height 23
click at [822, 343] on div "Add Comment" at bounding box center [836, 340] width 86 height 23
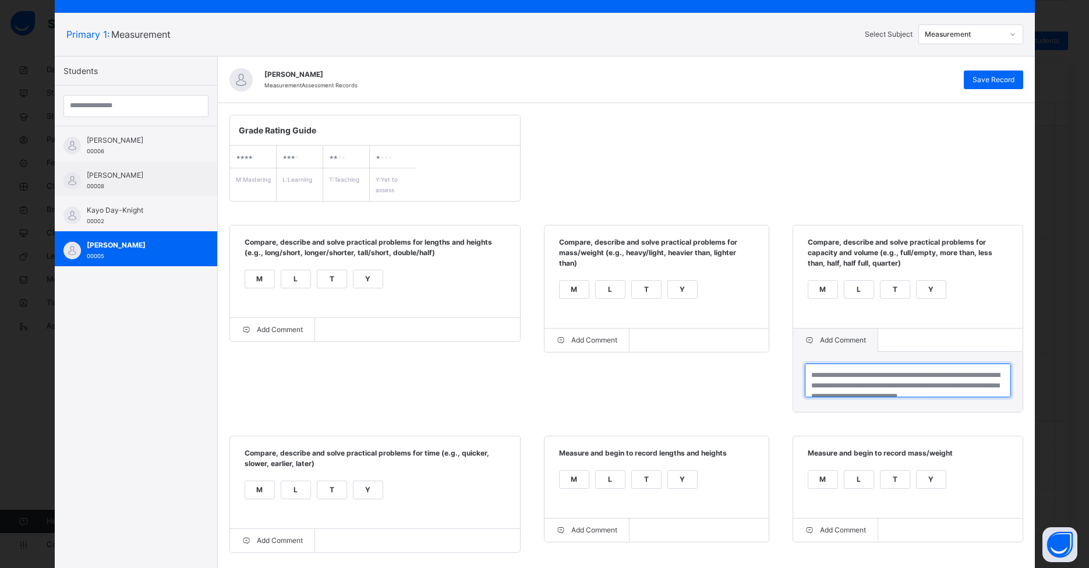
click at [823, 383] on textarea at bounding box center [908, 380] width 206 height 34
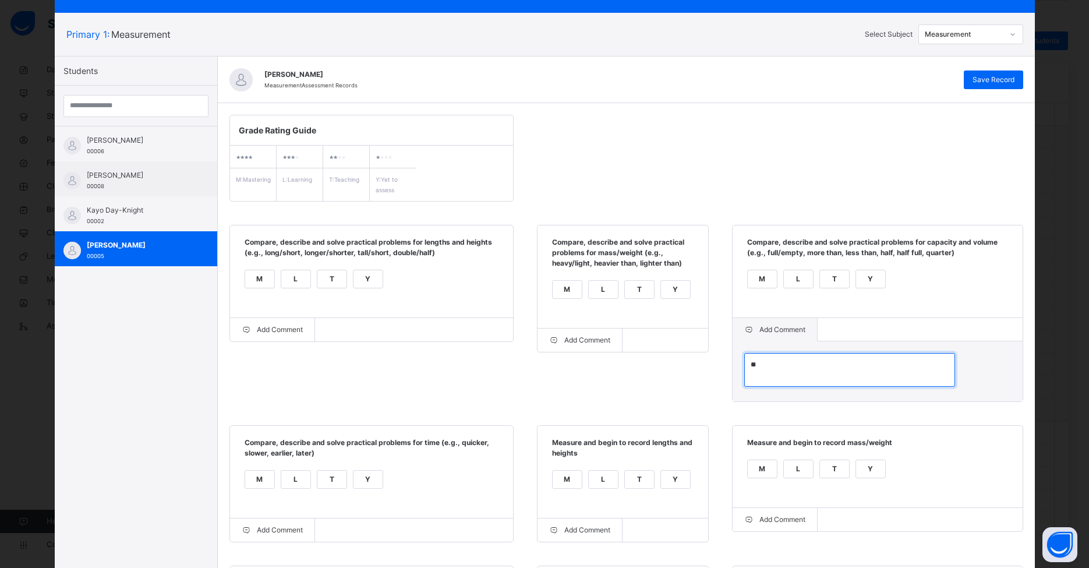
type textarea "*"
click at [838, 379] on textarea "**********" at bounding box center [849, 370] width 211 height 34
type textarea "**********"
click at [732, 393] on div "**********" at bounding box center [626, 474] width 817 height 742
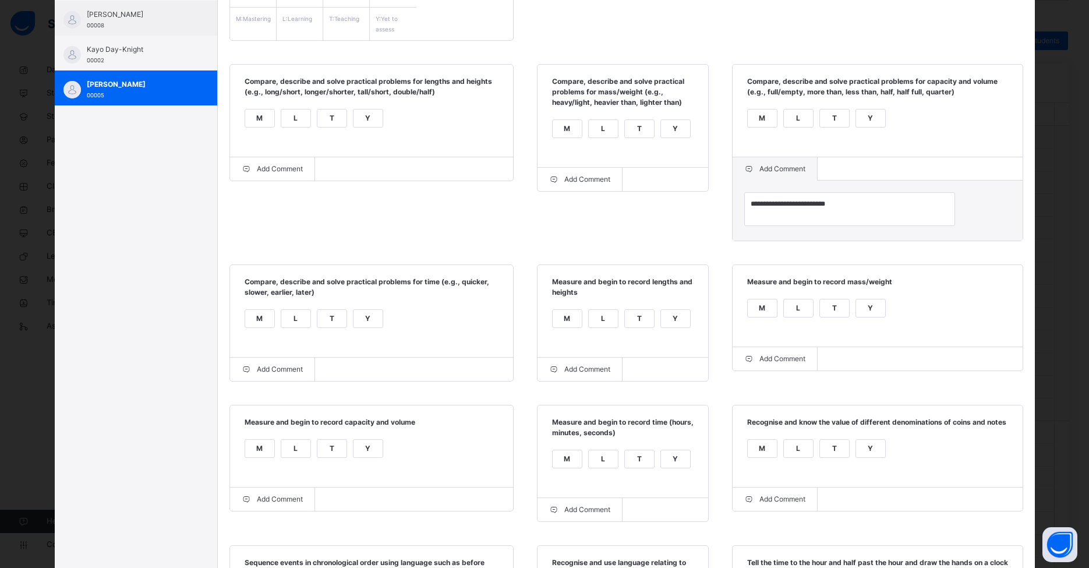
scroll to position [238, 0]
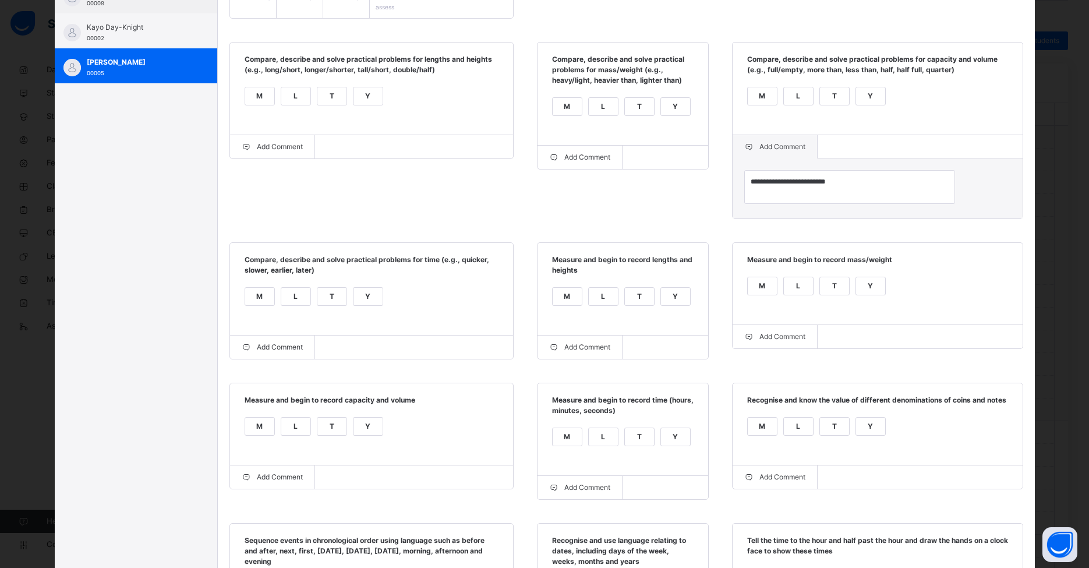
click at [364, 305] on div "Y" at bounding box center [368, 296] width 29 height 17
drag, startPoint x: 642, startPoint y: 295, endPoint x: 648, endPoint y: 310, distance: 16.0
click at [642, 295] on div "T" at bounding box center [639, 296] width 29 height 17
click at [591, 354] on div "Add Comment" at bounding box center [581, 346] width 86 height 23
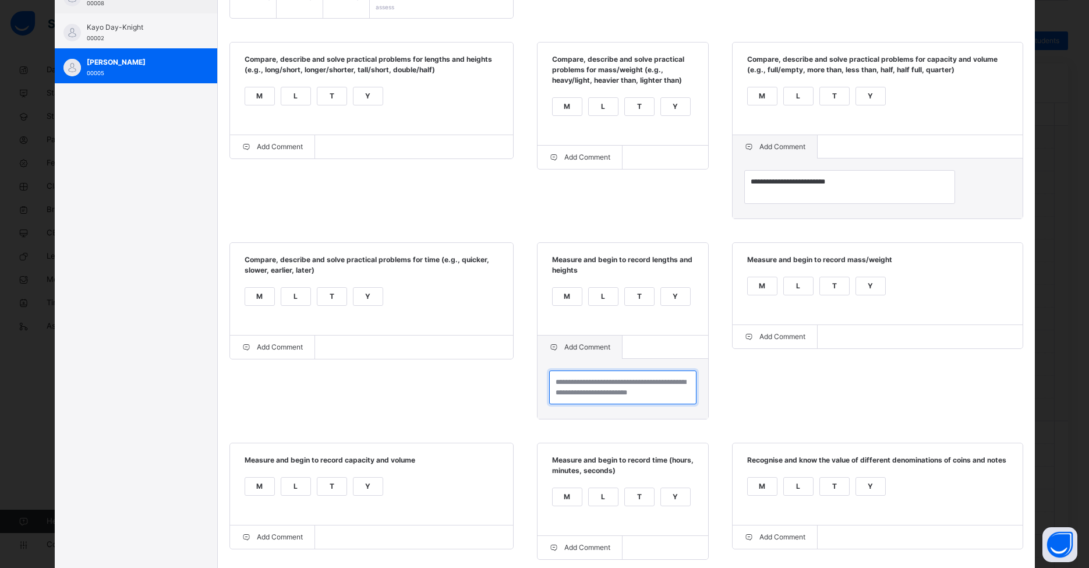
click at [602, 380] on textarea at bounding box center [622, 387] width 147 height 34
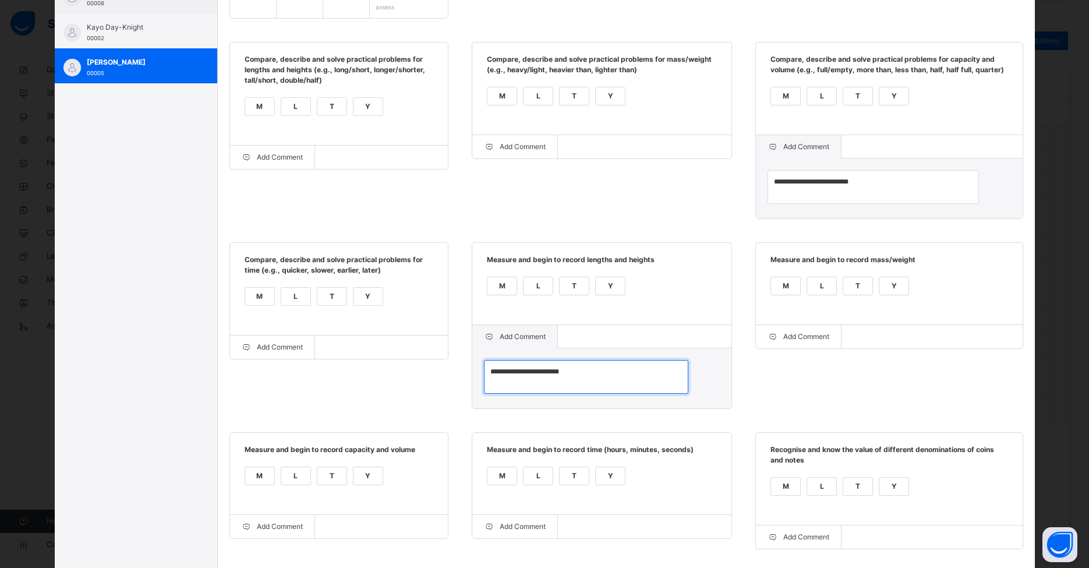
type textarea "**********"
click at [838, 386] on div "**********" at bounding box center [626, 316] width 817 height 792
click at [838, 295] on div "Y" at bounding box center [894, 285] width 29 height 17
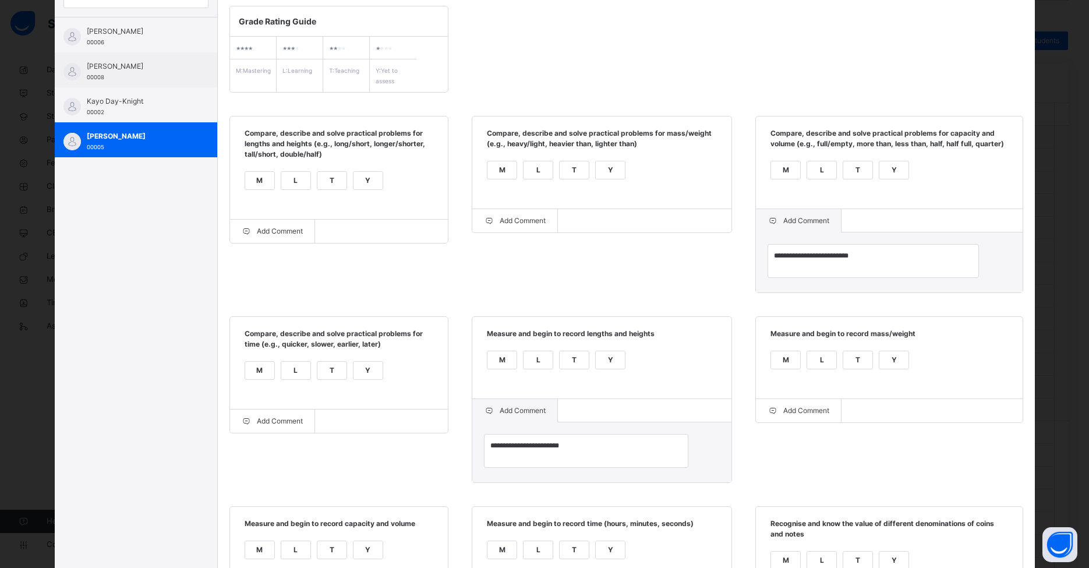
scroll to position [404, 0]
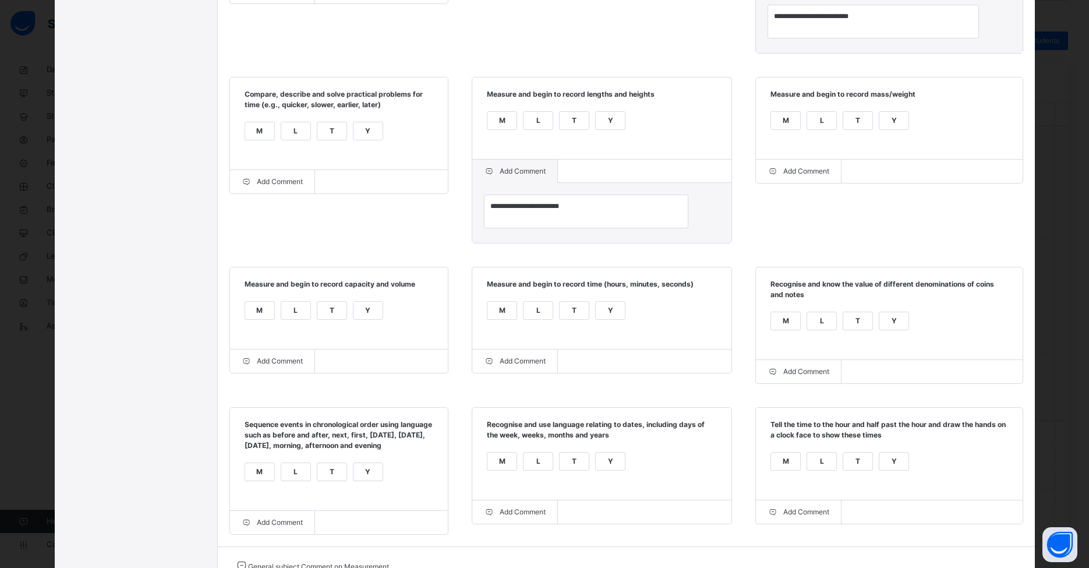
click at [368, 475] on div "M L T Y" at bounding box center [339, 479] width 195 height 39
click at [363, 319] on div "Y" at bounding box center [368, 310] width 29 height 17
click at [625, 319] on div "Y" at bounding box center [610, 310] width 29 height 17
click at [838, 330] on div "T" at bounding box center [857, 320] width 29 height 17
click at [836, 330] on div "L" at bounding box center [821, 320] width 29 height 17
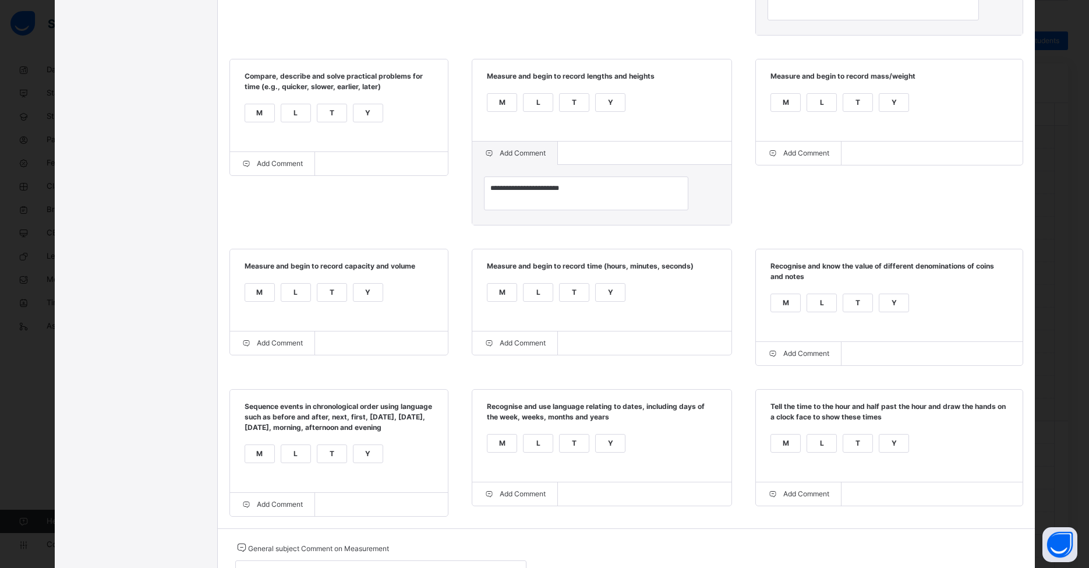
scroll to position [424, 0]
click at [261, 460] on div "M" at bounding box center [259, 451] width 29 height 17
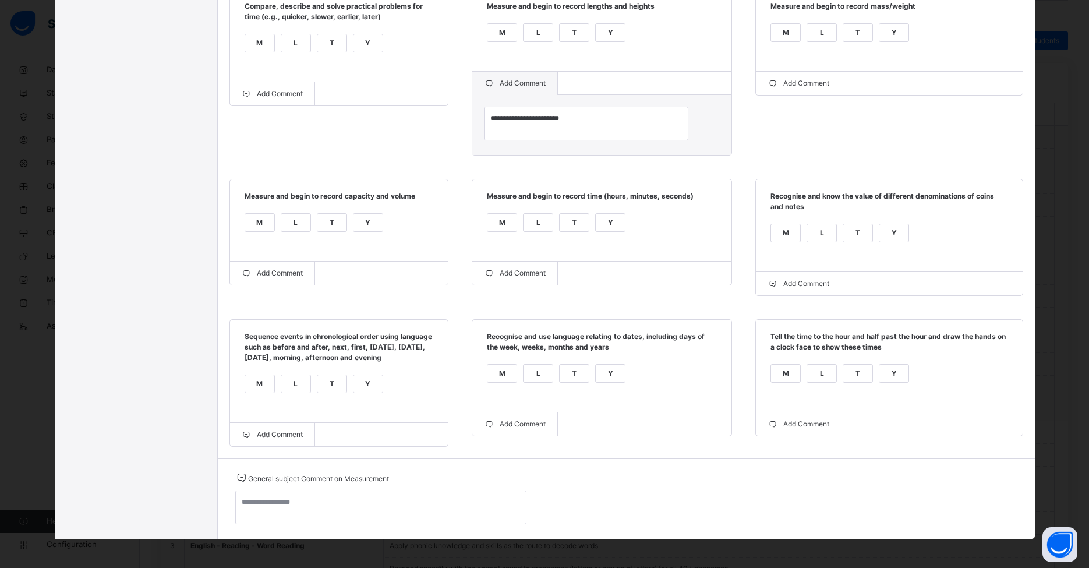
scroll to position [509, 0]
click at [553, 380] on label "L" at bounding box center [538, 373] width 30 height 19
click at [558, 426] on div "Add Comment" at bounding box center [515, 423] width 86 height 23
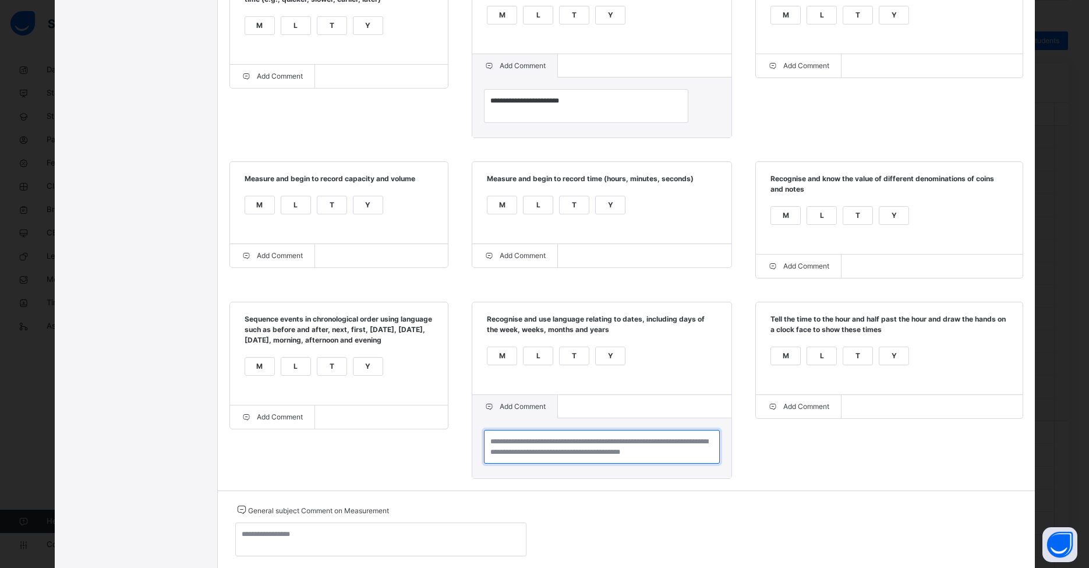
click at [592, 460] on textarea at bounding box center [602, 447] width 236 height 34
type textarea "**********"
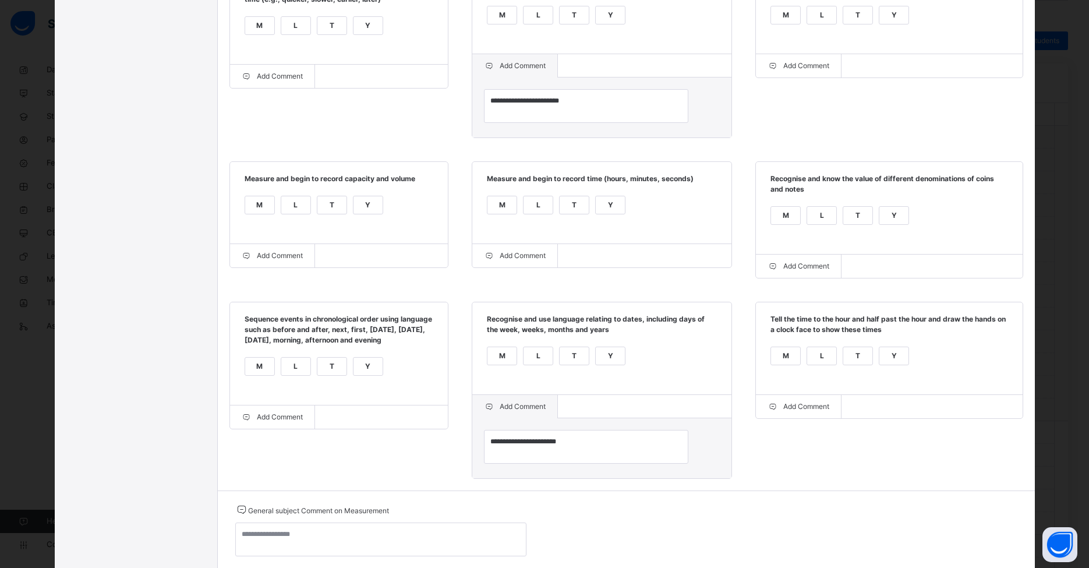
click at [838, 365] on div "Y" at bounding box center [894, 355] width 29 height 17
click at [838, 365] on div "T" at bounding box center [857, 355] width 29 height 17
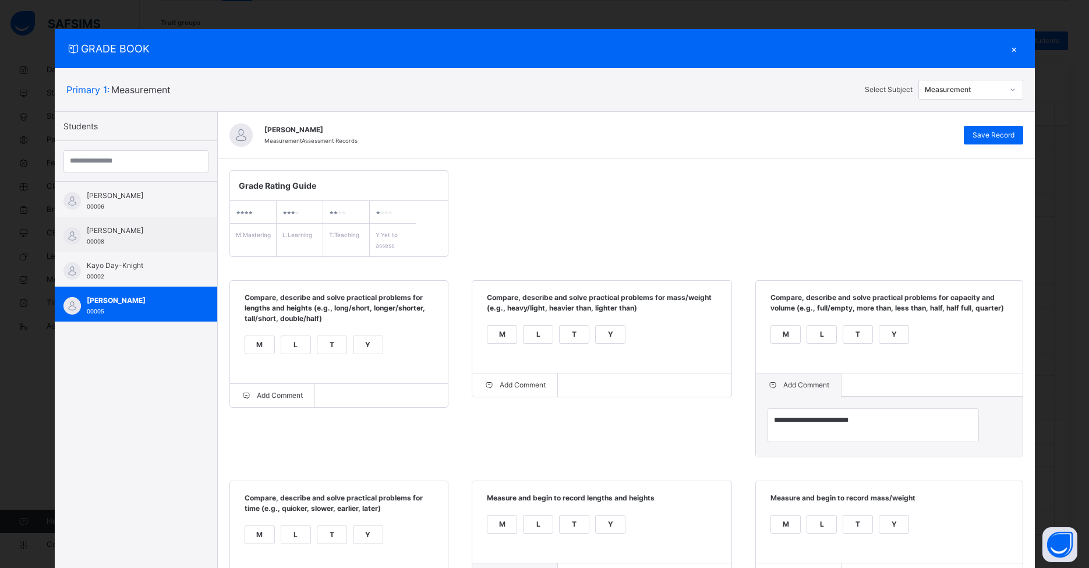
scroll to position [223, 8]
click at [838, 132] on span "Save Record" at bounding box center [994, 135] width 42 height 10
click at [838, 86] on div "Measurement" at bounding box center [964, 89] width 79 height 10
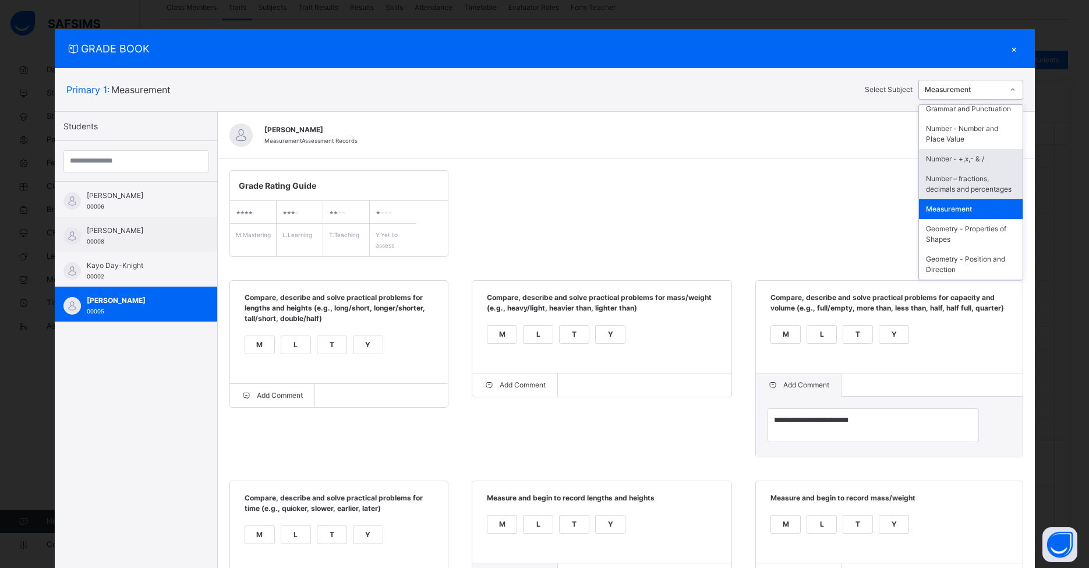
scroll to position [209, 0]
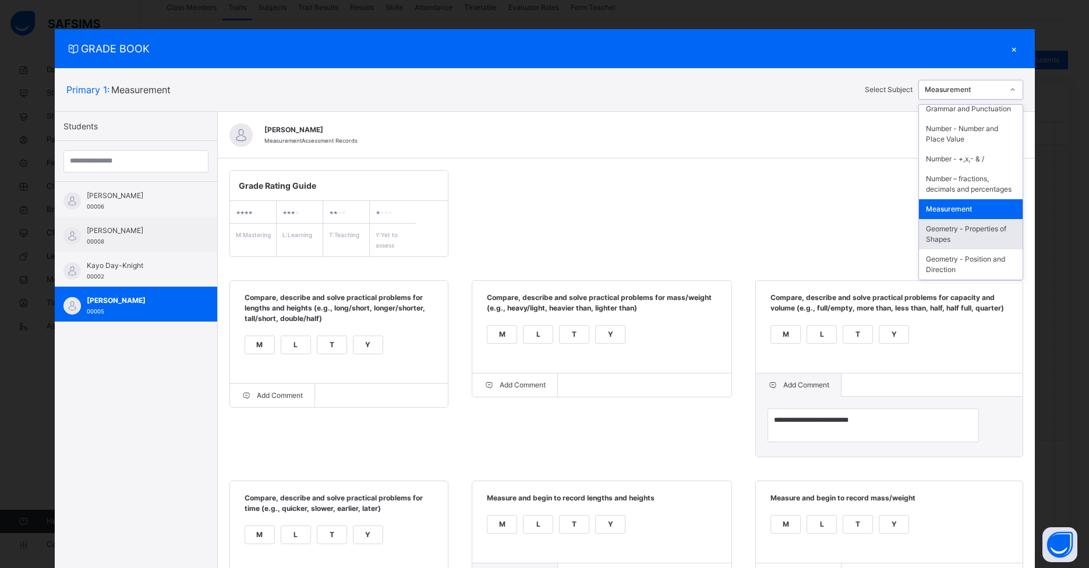
click at [838, 231] on div "Geometry - Properties of Shapes" at bounding box center [971, 234] width 104 height 30
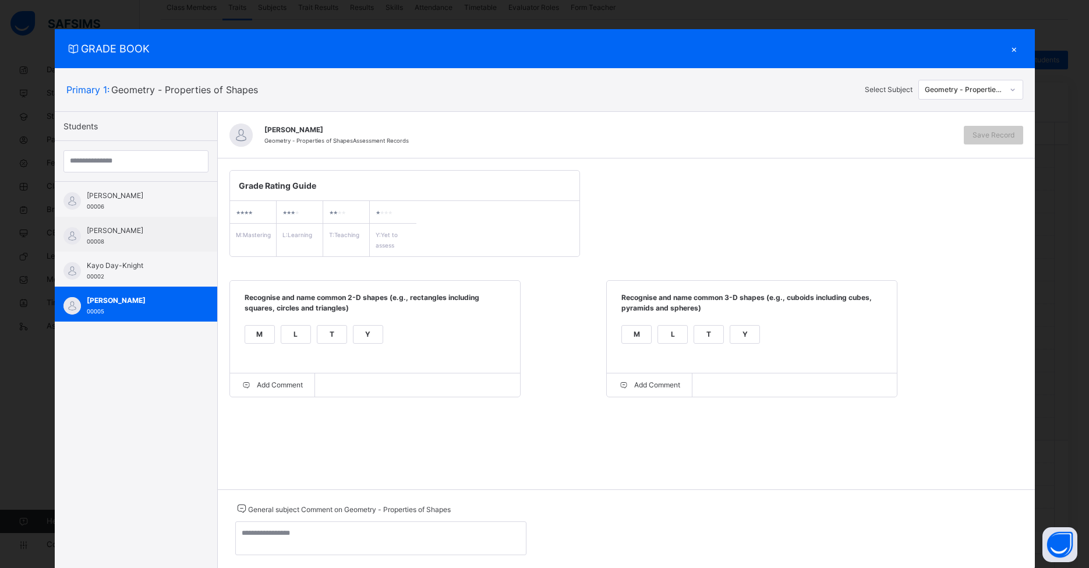
click at [259, 339] on div "M" at bounding box center [259, 334] width 29 height 17
click at [672, 339] on div "L" at bounding box center [672, 334] width 29 height 17
click at [838, 88] on div "Geometry - Properties of Shapes" at bounding box center [964, 89] width 79 height 10
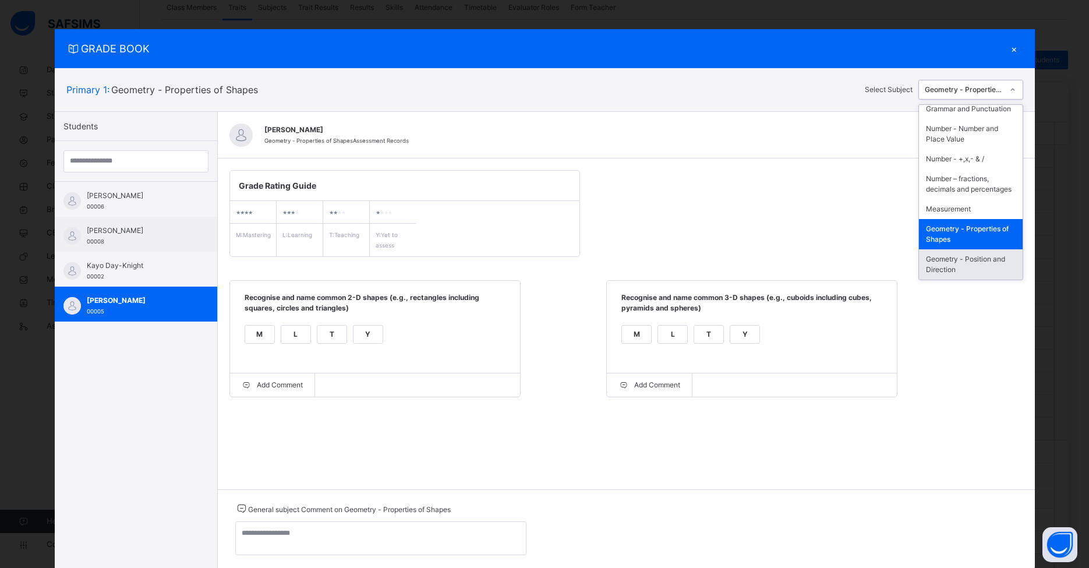
click at [838, 264] on div "Geometry - Position and Direction" at bounding box center [971, 264] width 104 height 30
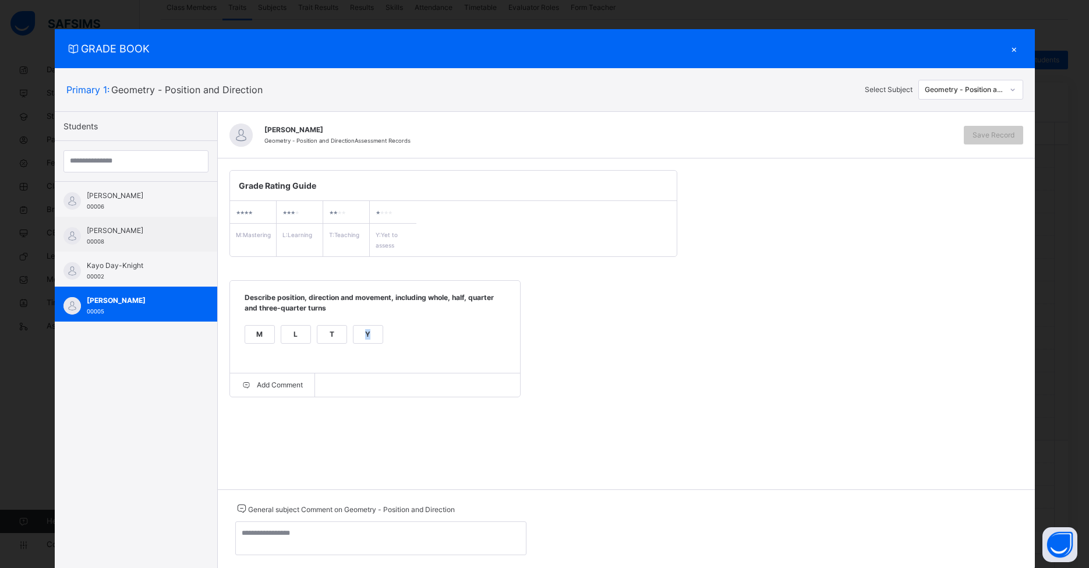
click at [361, 337] on div "Y" at bounding box center [368, 334] width 29 height 17
click at [838, 136] on div "Save Record" at bounding box center [993, 135] width 59 height 19
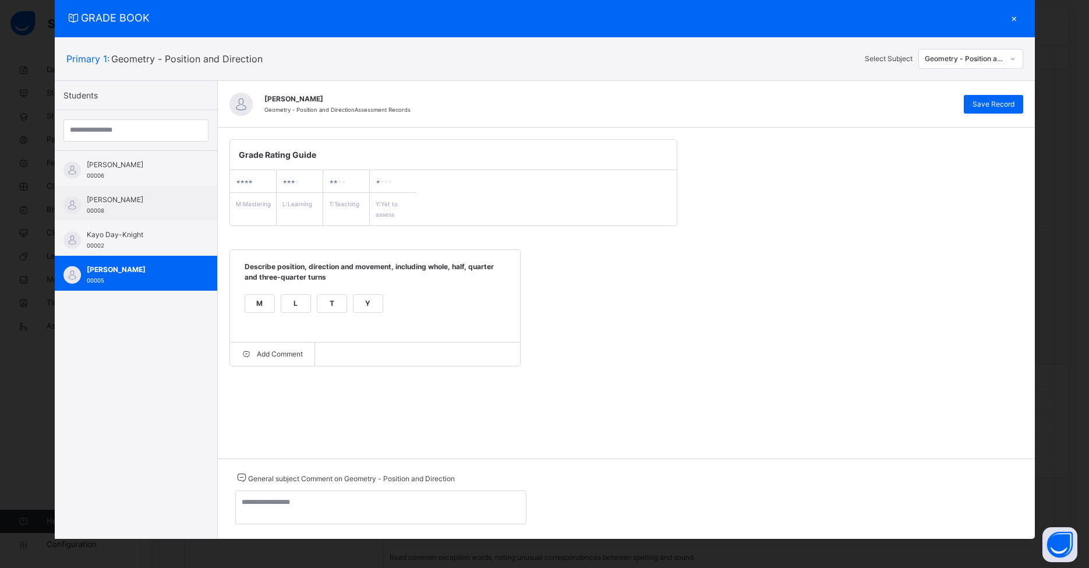
scroll to position [0, 8]
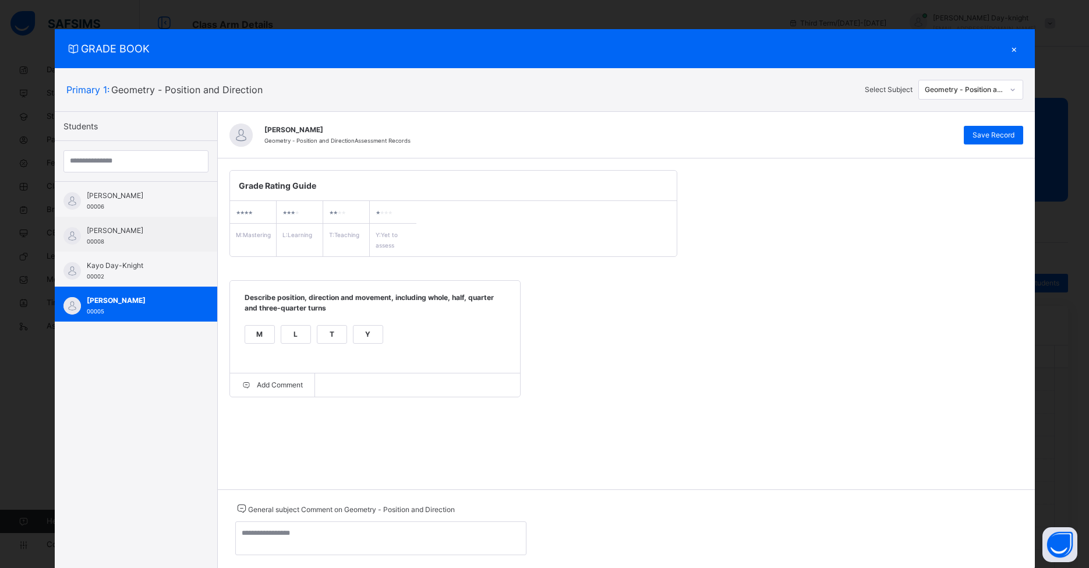
click at [838, 50] on div "×" at bounding box center [1014, 49] width 17 height 16
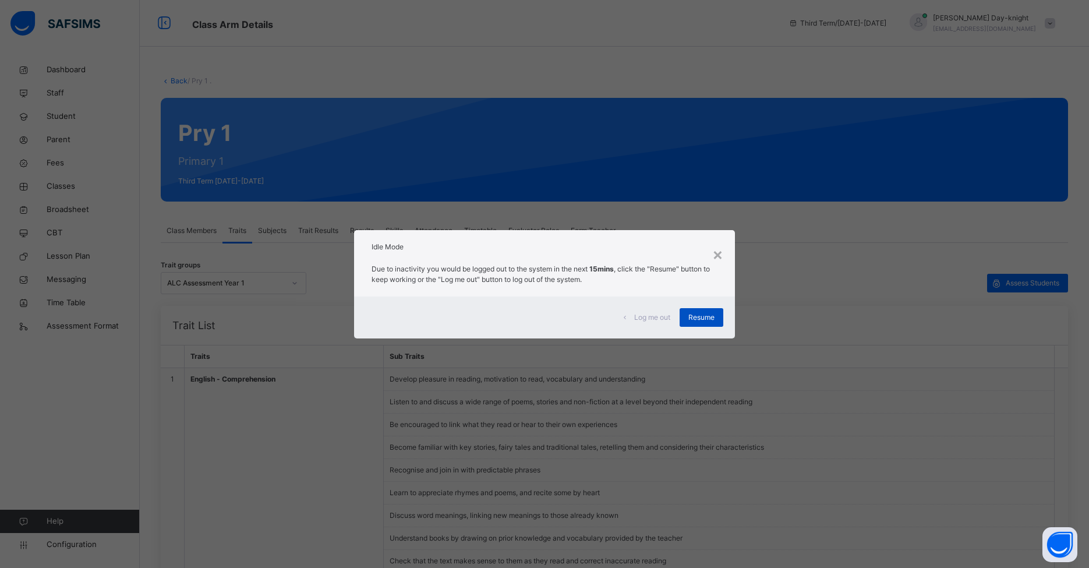
click at [707, 309] on div "Resume" at bounding box center [702, 317] width 44 height 19
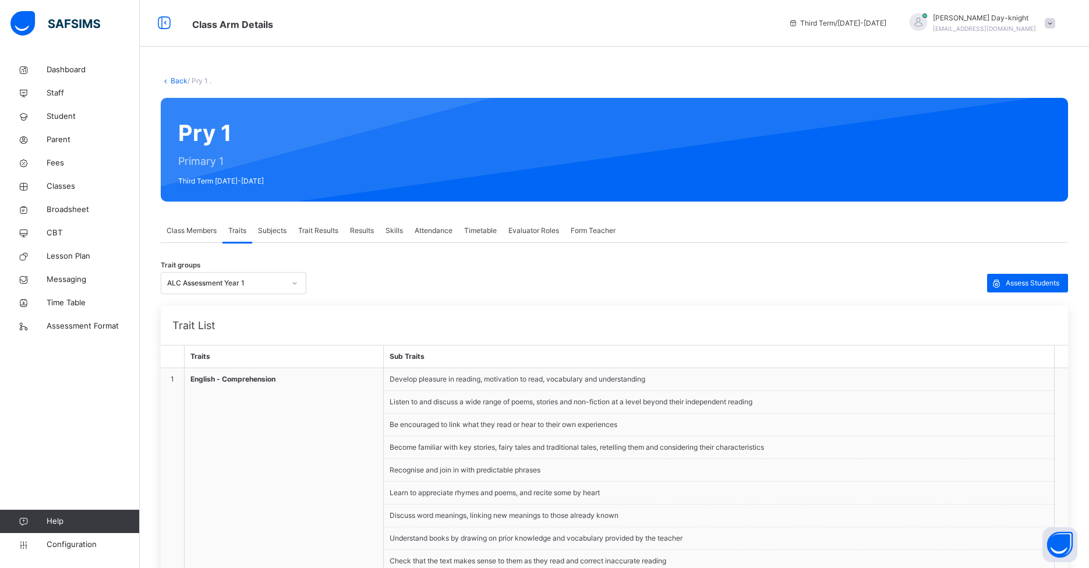
click at [222, 228] on div "Traits" at bounding box center [237, 230] width 30 height 23
click at [185, 224] on div "Class Members" at bounding box center [192, 230] width 62 height 23
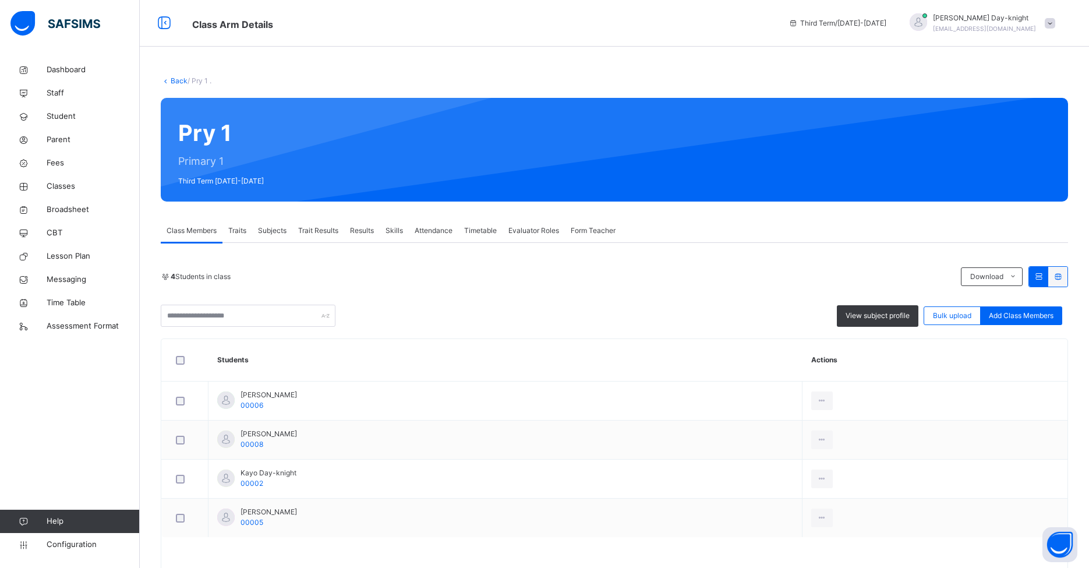
scroll to position [34, 8]
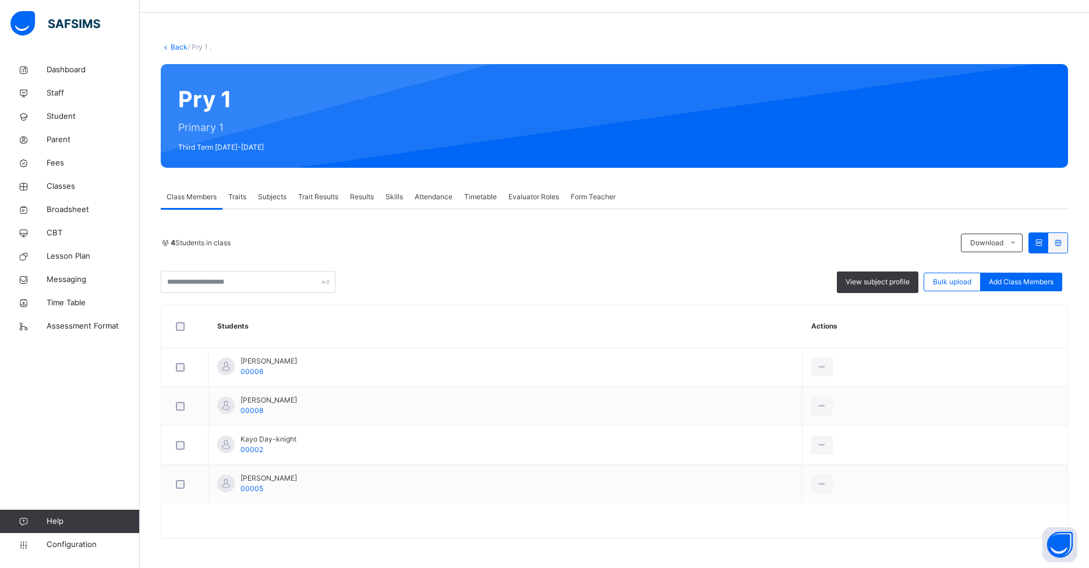
click at [351, 198] on span "Results" at bounding box center [362, 197] width 24 height 10
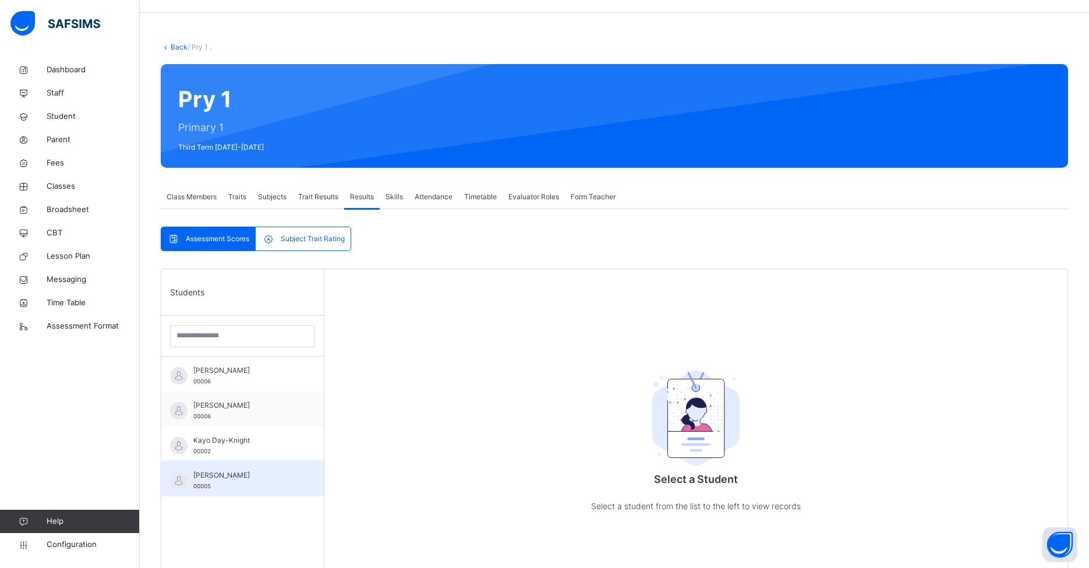
click at [197, 475] on span "[PERSON_NAME]" at bounding box center [245, 475] width 104 height 10
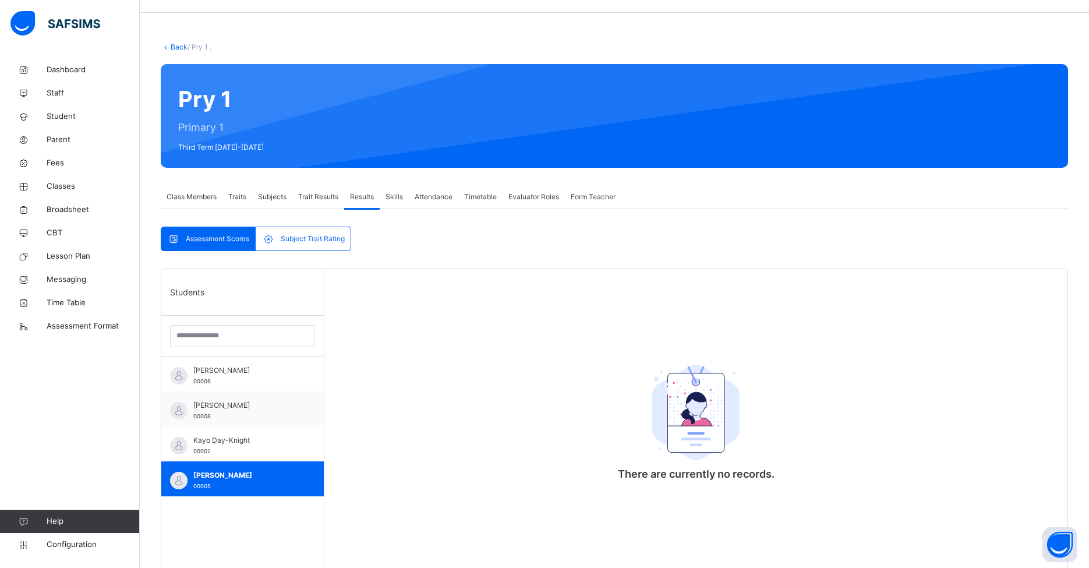
click at [305, 192] on span "Trait Results" at bounding box center [318, 197] width 40 height 10
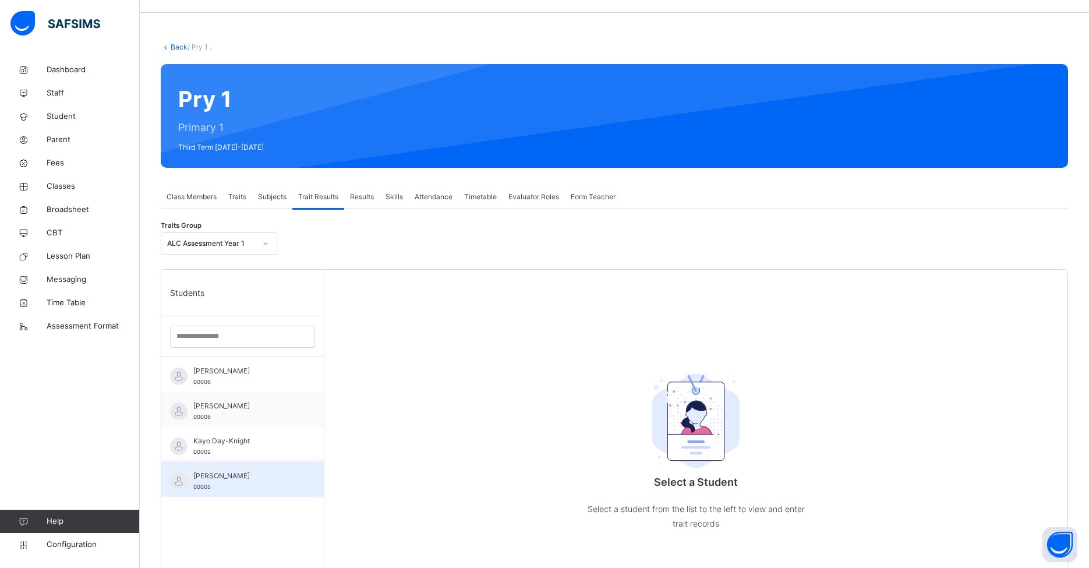
click at [243, 483] on div "[PERSON_NAME] 00005" at bounding box center [245, 481] width 104 height 21
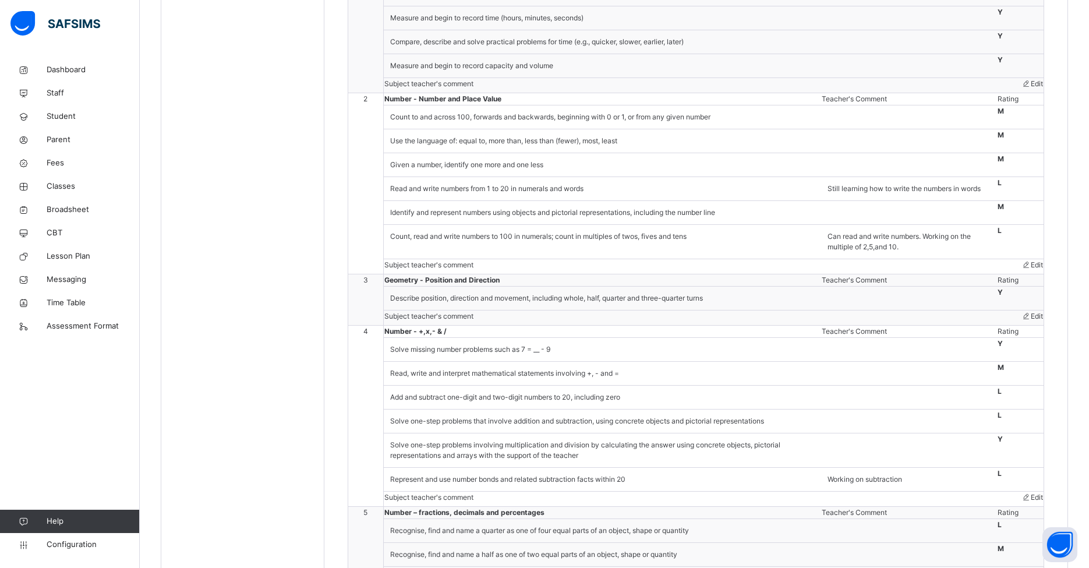
scroll to position [245, 8]
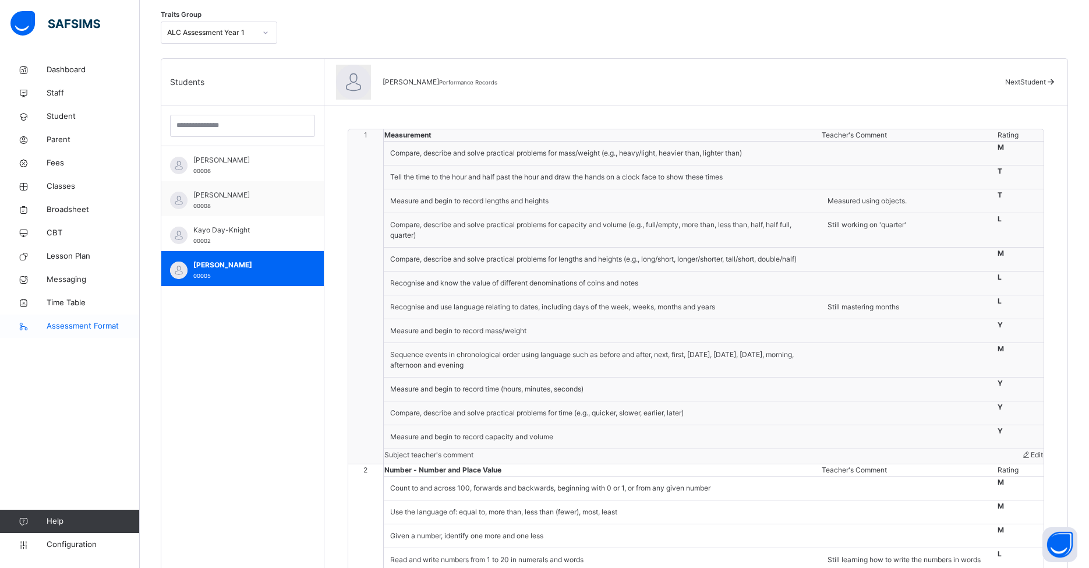
click at [47, 333] on link "Assessment Format" at bounding box center [70, 326] width 140 height 23
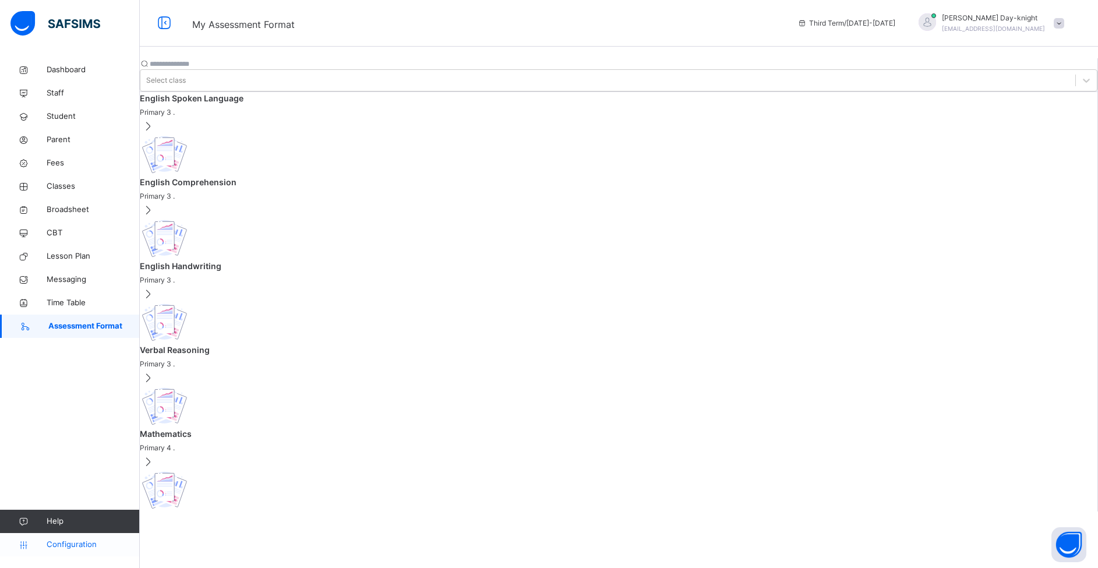
click at [75, 548] on span "Configuration" at bounding box center [93, 545] width 93 height 12
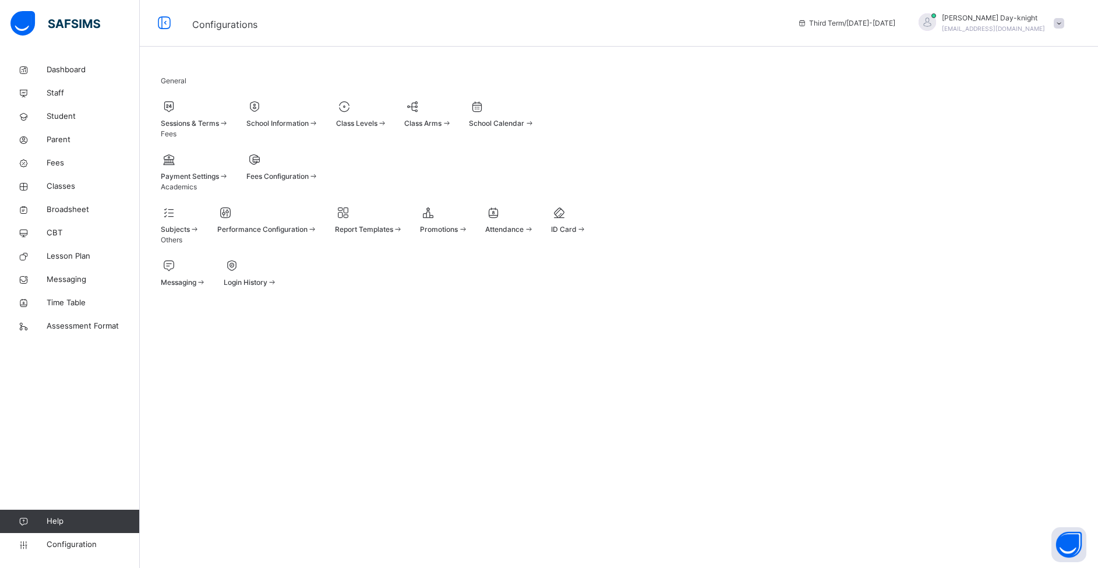
click at [291, 221] on div at bounding box center [267, 212] width 100 height 17
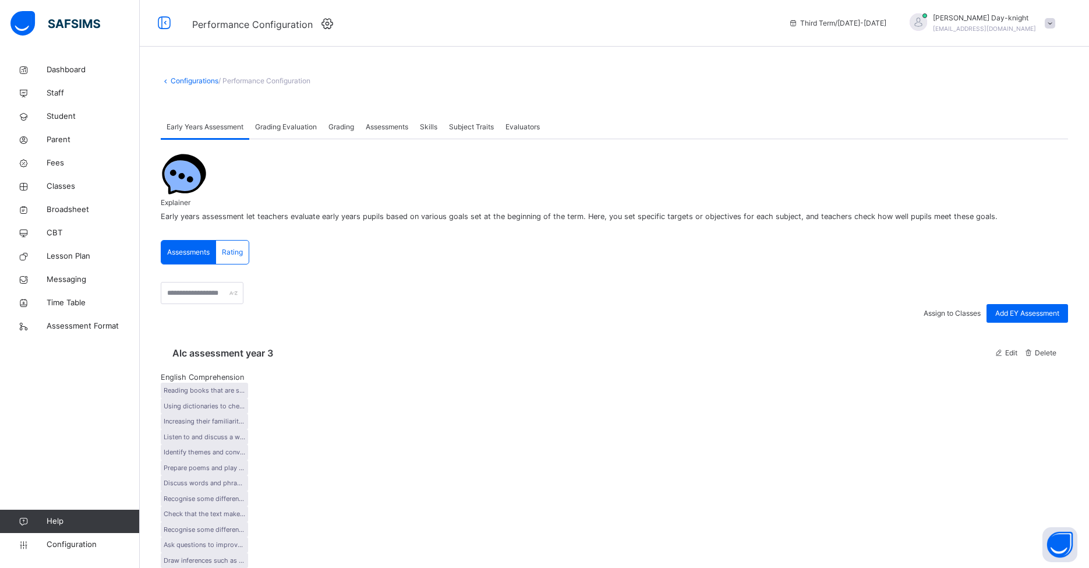
click at [480, 125] on span "Subject Traits" at bounding box center [471, 127] width 45 height 10
click at [326, 127] on div "Grading" at bounding box center [341, 126] width 37 height 23
click at [268, 117] on div "Grading Evaluation" at bounding box center [285, 126] width 73 height 23
click at [225, 126] on span "Early Years Assessment" at bounding box center [205, 127] width 77 height 10
click at [317, 346] on div "Alc assessment year 3 Edit Delete" at bounding box center [614, 353] width 884 height 14
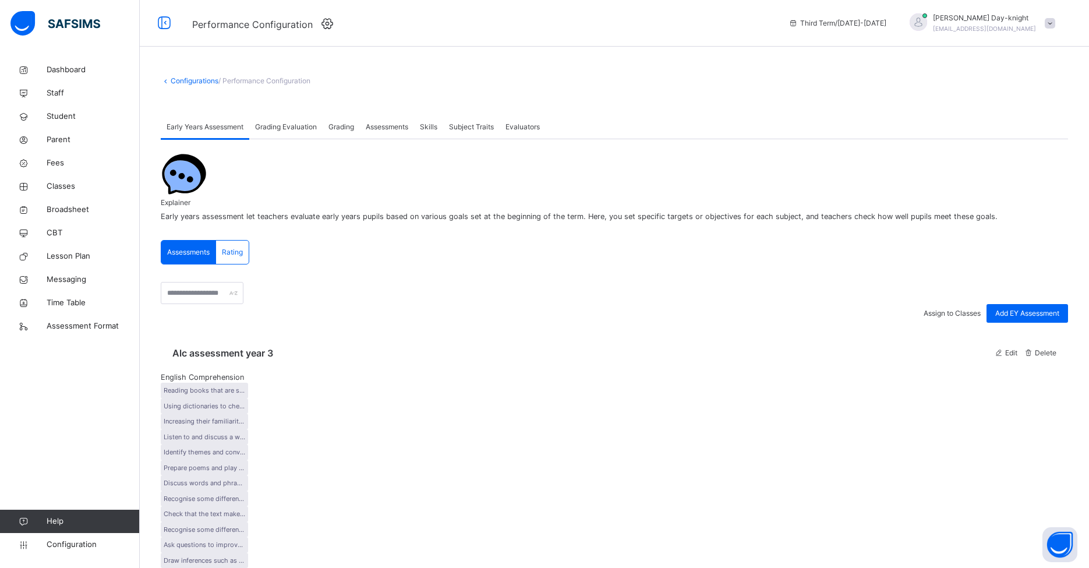
scroll to position [120, 0]
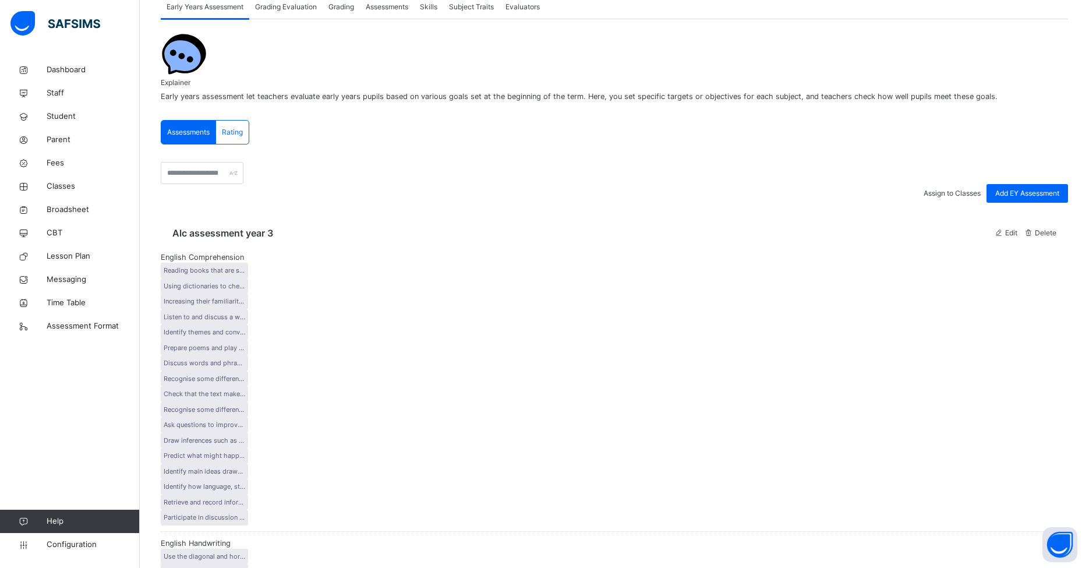
click at [838, 228] on div "Edit" at bounding box center [1006, 233] width 24 height 10
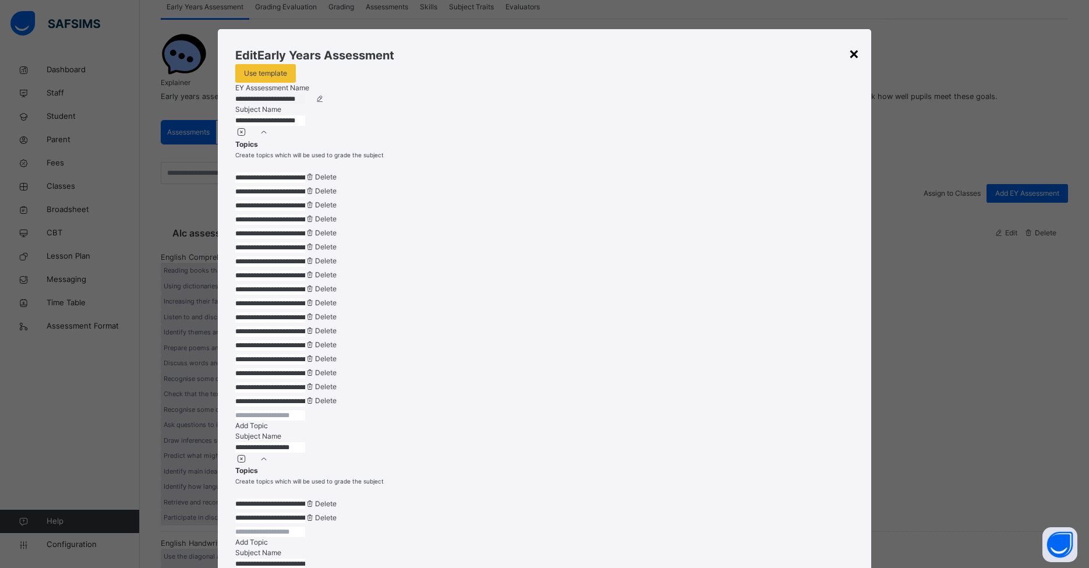
click at [838, 56] on div "×" at bounding box center [854, 53] width 11 height 24
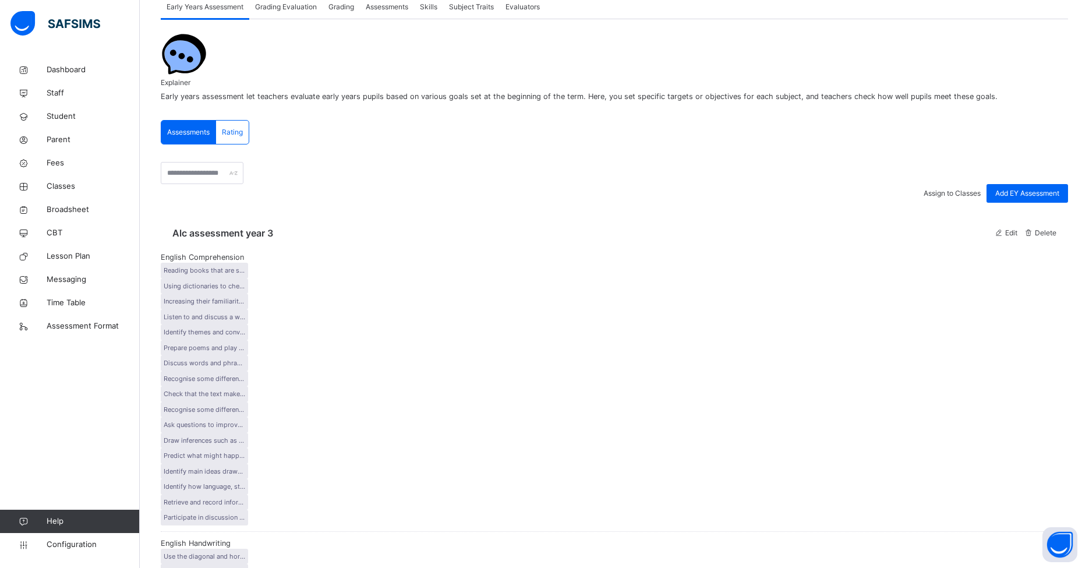
click at [206, 5] on span "Early Years Assessment" at bounding box center [205, 7] width 77 height 10
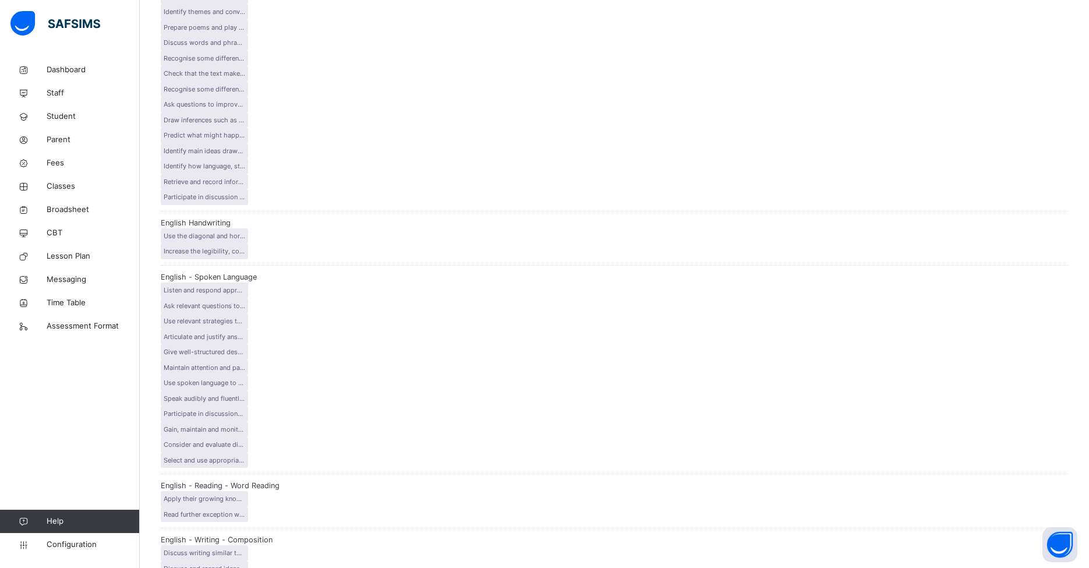
scroll to position [0, 0]
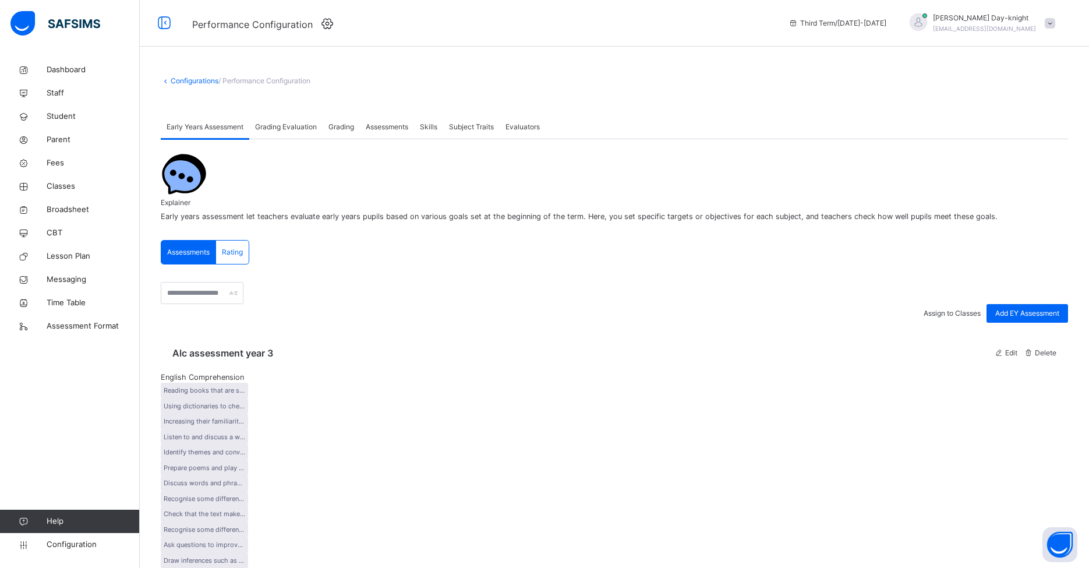
click at [240, 241] on div "Rating" at bounding box center [232, 252] width 33 height 23
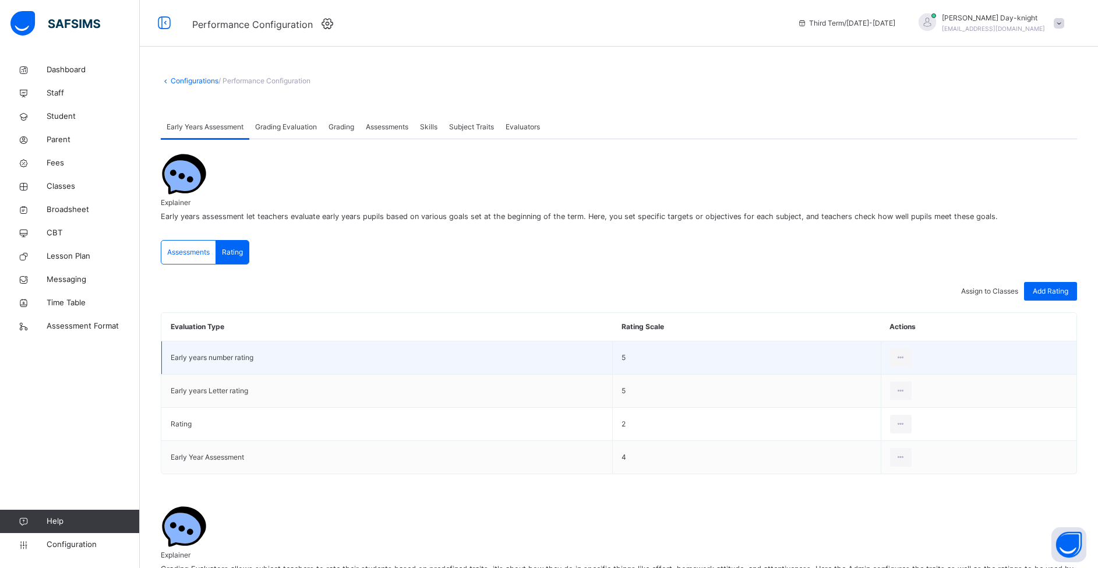
click at [569, 360] on td "Early years number rating" at bounding box center [387, 357] width 451 height 33
click at [661, 357] on td "5" at bounding box center [747, 357] width 269 height 33
click at [838, 352] on div at bounding box center [901, 357] width 22 height 19
drag, startPoint x: 529, startPoint y: 353, endPoint x: 443, endPoint y: 351, distance: 85.7
click at [529, 353] on td "Early years number rating" at bounding box center [387, 357] width 451 height 33
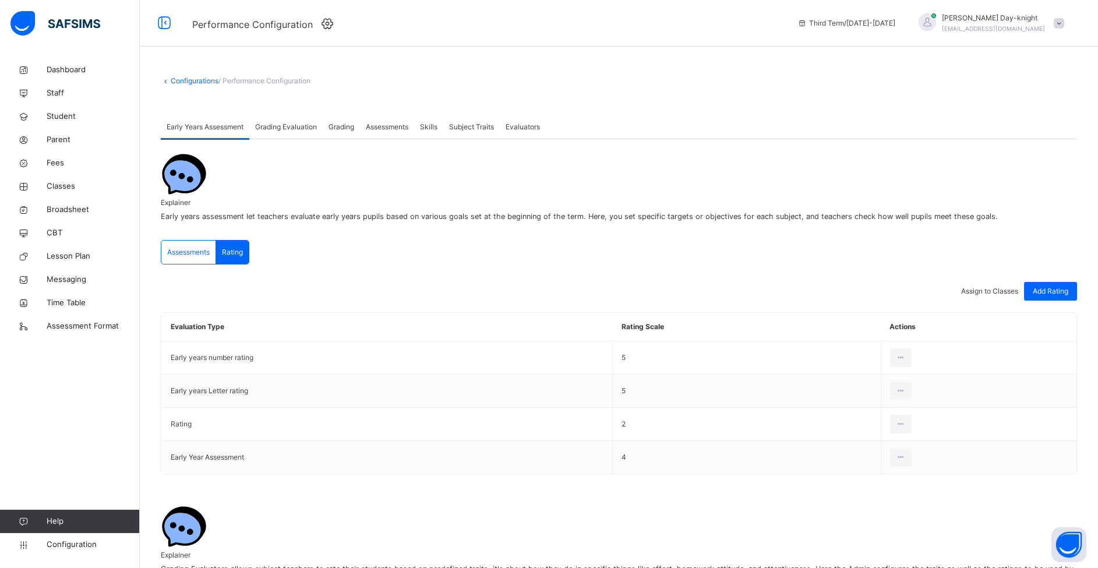
click at [293, 132] on span "Grading Evaluation" at bounding box center [286, 127] width 62 height 10
click at [354, 115] on div "Grading" at bounding box center [341, 126] width 37 height 23
click at [408, 126] on span "Assessments" at bounding box center [387, 127] width 43 height 10
click at [430, 125] on span "Skills" at bounding box center [428, 127] width 17 height 10
click at [462, 123] on span "Subject Traits" at bounding box center [471, 127] width 45 height 10
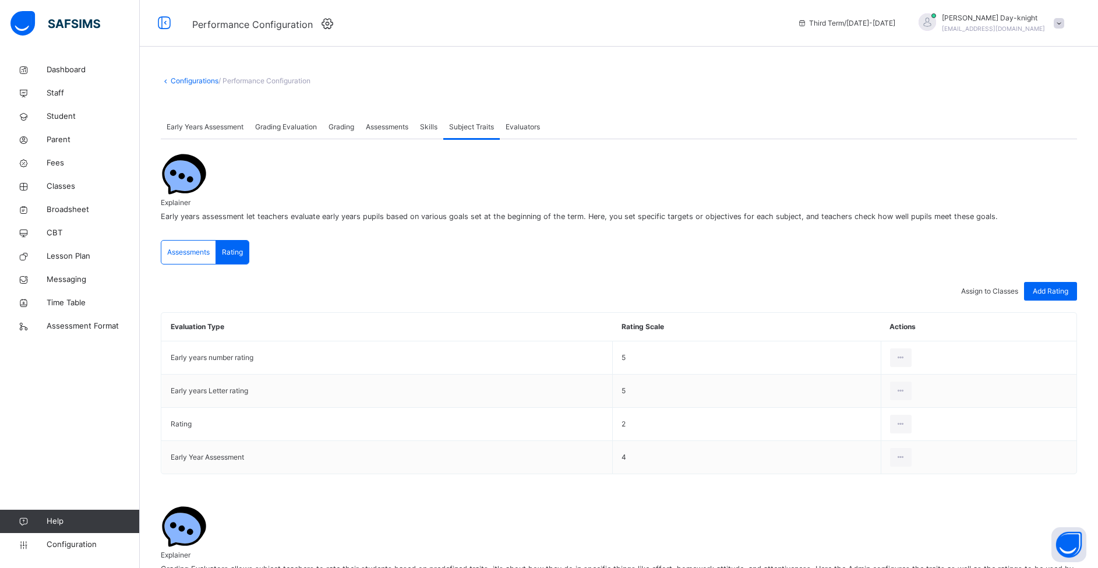
click at [306, 127] on span "Grading Evaluation" at bounding box center [286, 127] width 62 height 10
click at [358, 126] on div "Grading" at bounding box center [341, 126] width 37 height 23
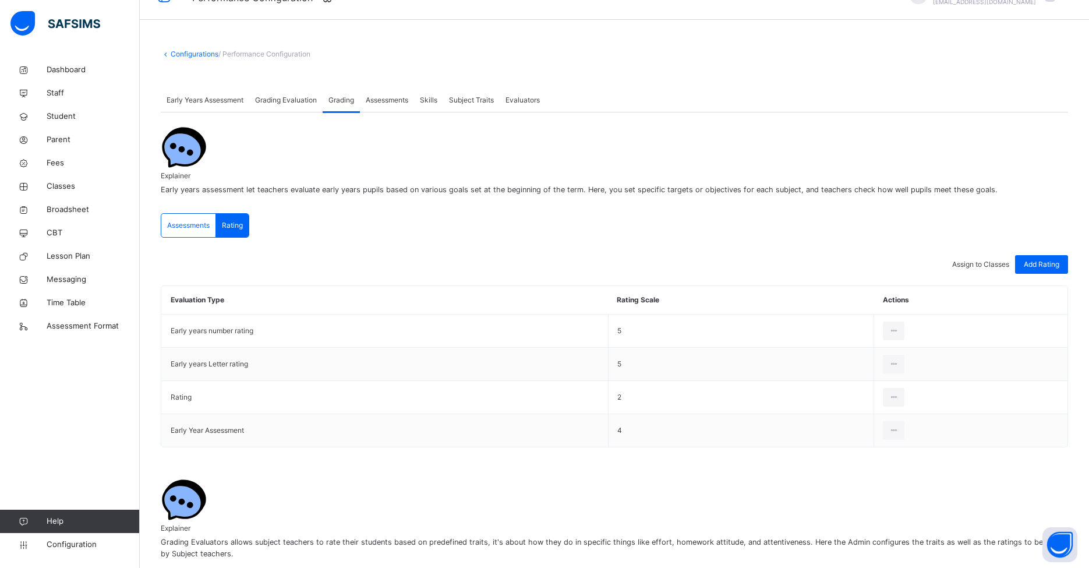
scroll to position [24, 0]
click at [377, 103] on span "Assessments" at bounding box center [387, 102] width 43 height 10
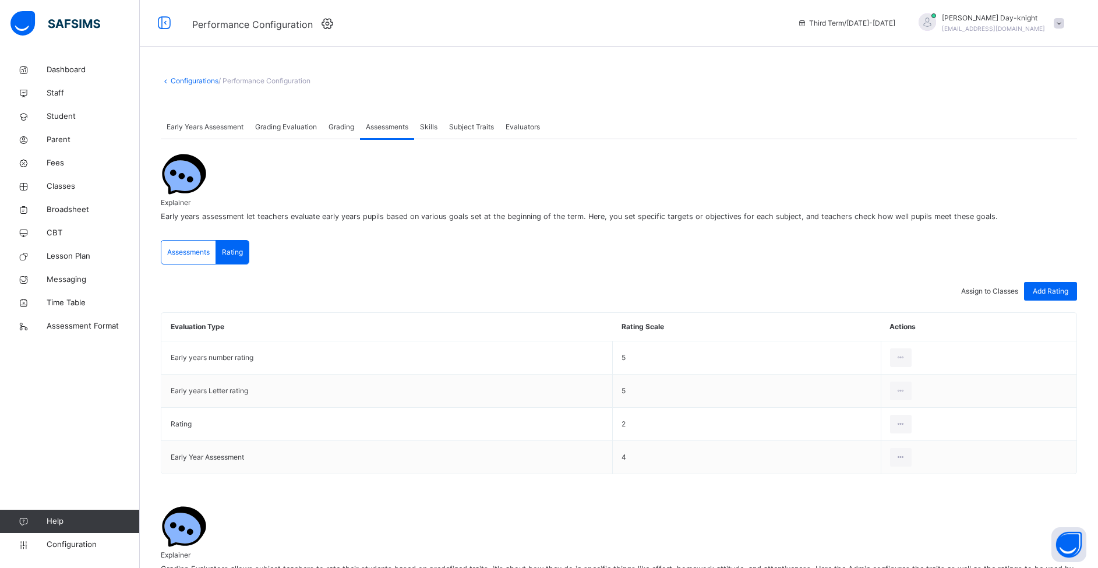
click at [207, 129] on span "Early Years Assessment" at bounding box center [205, 127] width 77 height 10
click at [202, 247] on span "Assessments" at bounding box center [188, 252] width 43 height 10
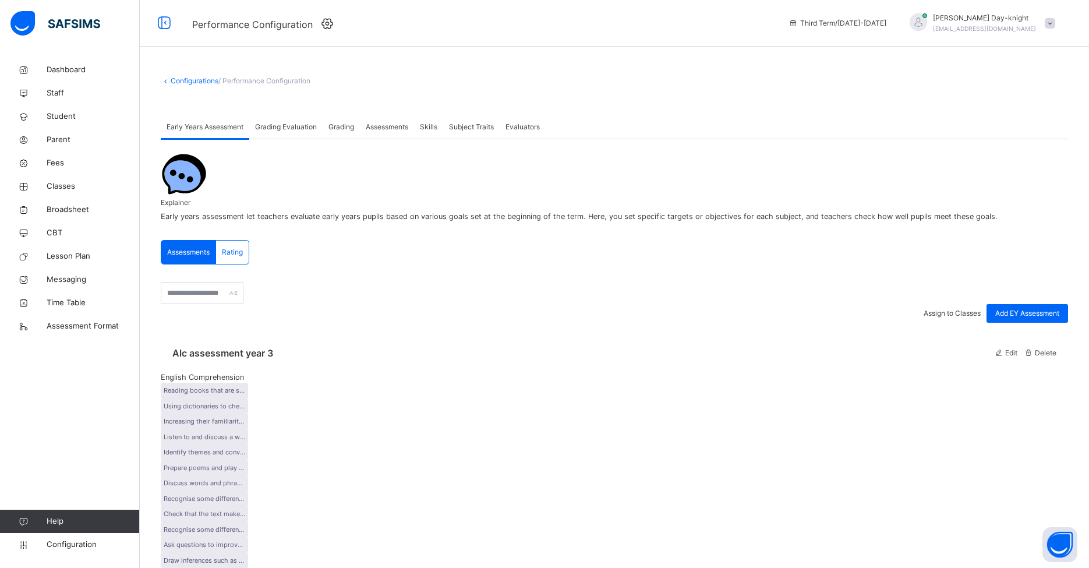
click at [838, 348] on span "Edit" at bounding box center [1011, 352] width 14 height 9
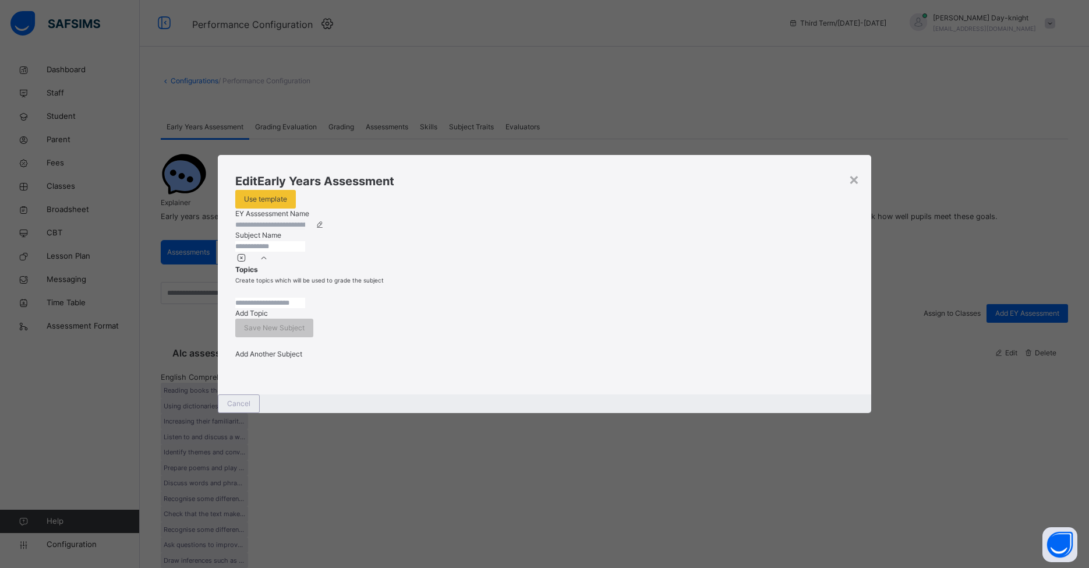
type input "**********"
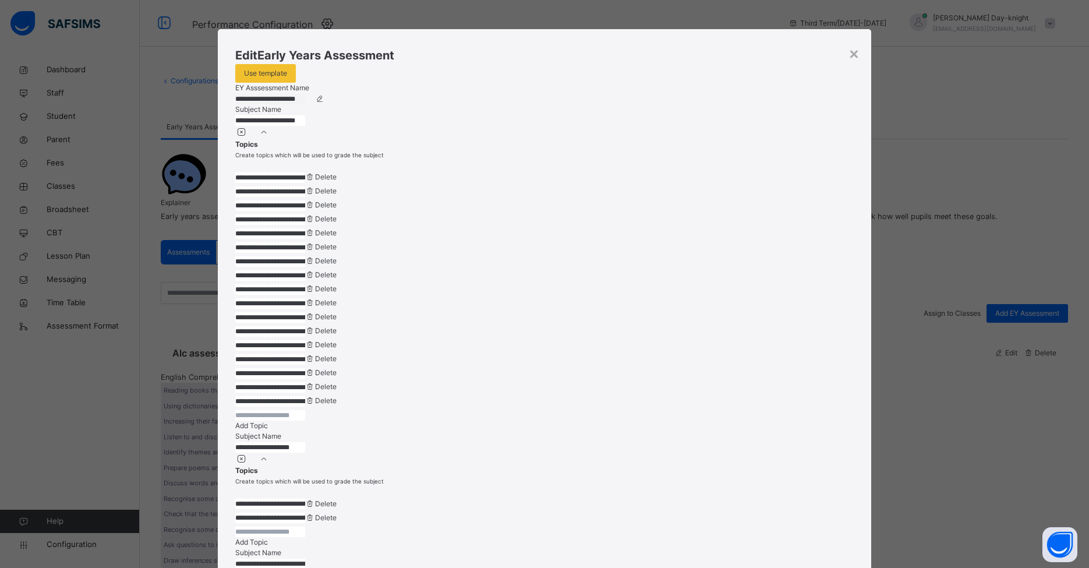
scroll to position [27, 0]
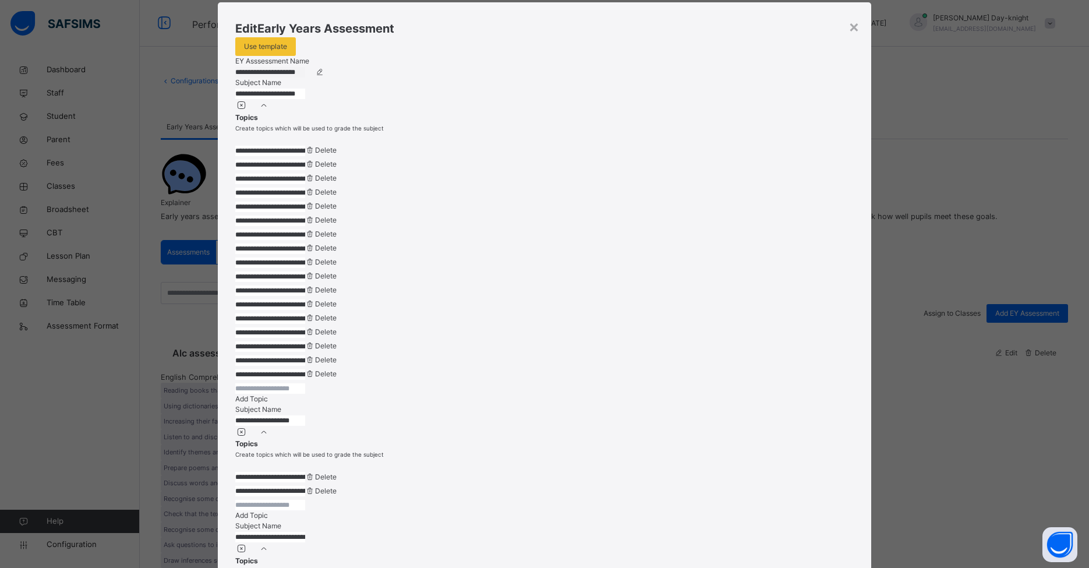
drag, startPoint x: 851, startPoint y: 27, endPoint x: 837, endPoint y: 24, distance: 14.3
click at [838, 27] on div "×" at bounding box center [854, 26] width 11 height 24
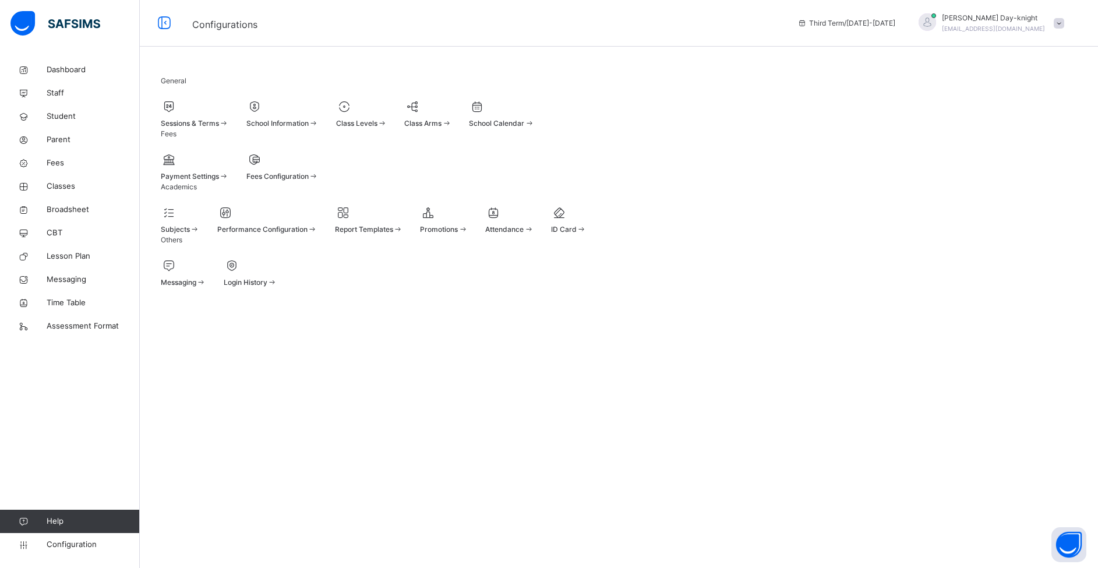
click at [317, 221] on div at bounding box center [267, 212] width 100 height 17
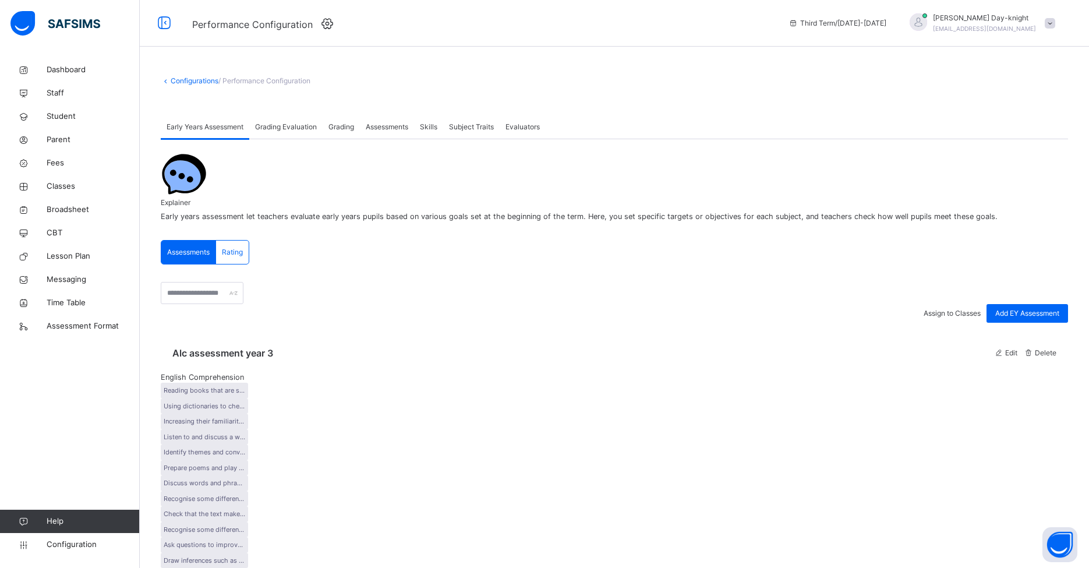
click at [291, 125] on span "Grading Evaluation" at bounding box center [286, 127] width 62 height 10
click at [224, 129] on span "Early Years Assessment" at bounding box center [205, 127] width 77 height 10
click at [224, 282] on input "text" at bounding box center [202, 293] width 83 height 22
click at [838, 308] on span "Add EY Assessment" at bounding box center [1027, 313] width 64 height 10
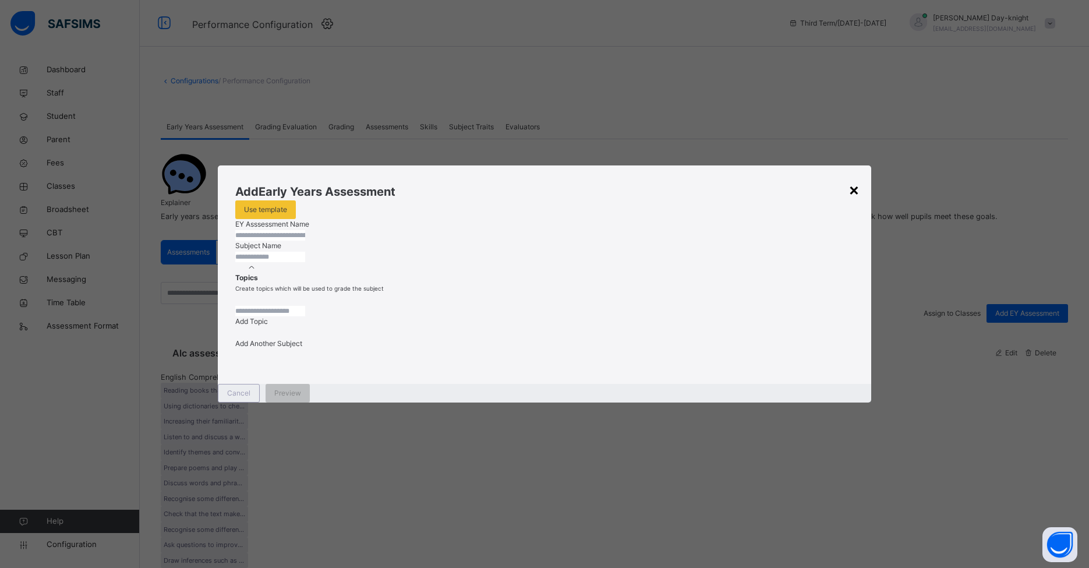
click at [838, 177] on div "×" at bounding box center [854, 189] width 11 height 24
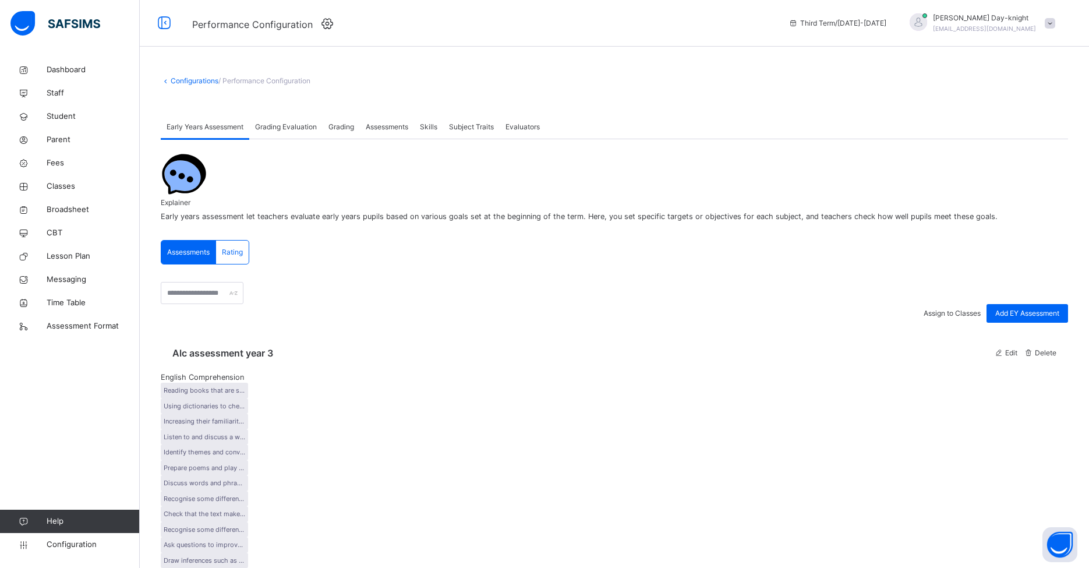
click at [517, 128] on span "Evaluators" at bounding box center [523, 127] width 34 height 10
click at [490, 128] on span "Subject Traits" at bounding box center [471, 127] width 45 height 10
click at [432, 123] on span "Skills" at bounding box center [428, 127] width 17 height 10
click at [388, 124] on span "Assessments" at bounding box center [387, 127] width 43 height 10
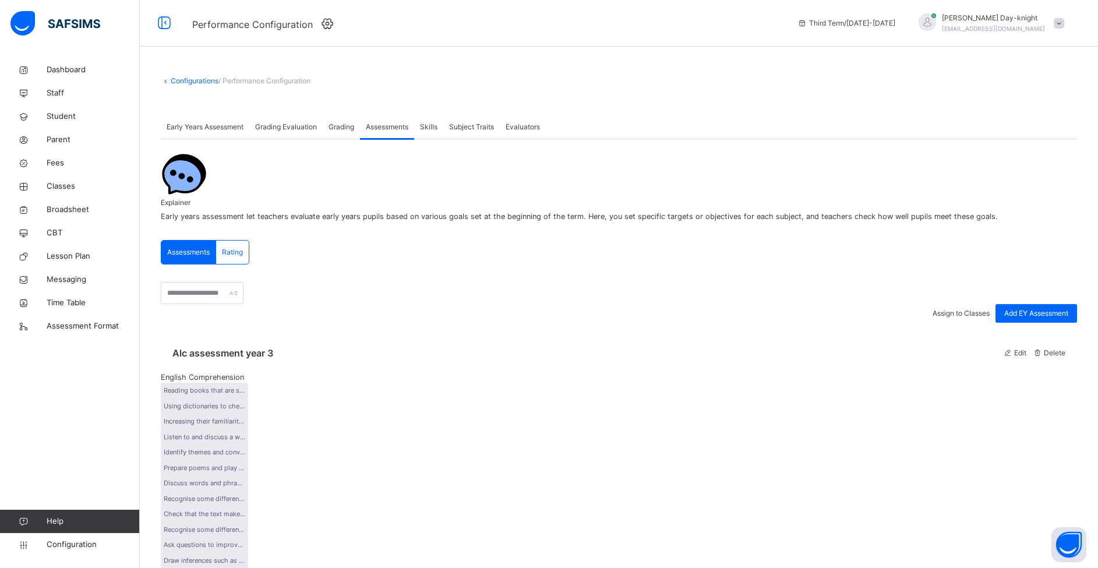
click at [343, 126] on span "Grading" at bounding box center [342, 127] width 26 height 10
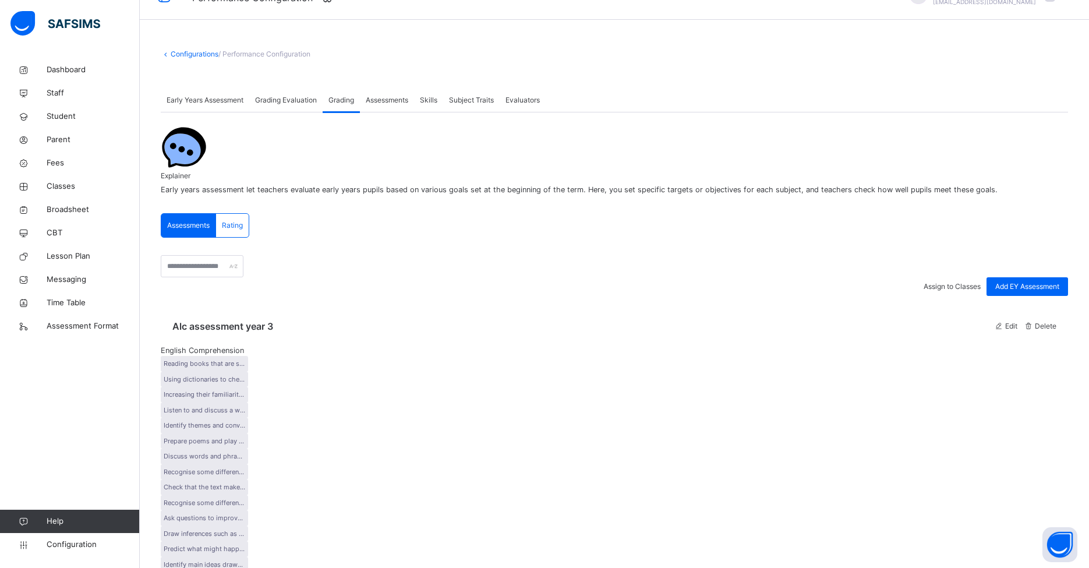
scroll to position [24, 0]
click at [267, 105] on span "Grading Evaluation" at bounding box center [286, 102] width 62 height 10
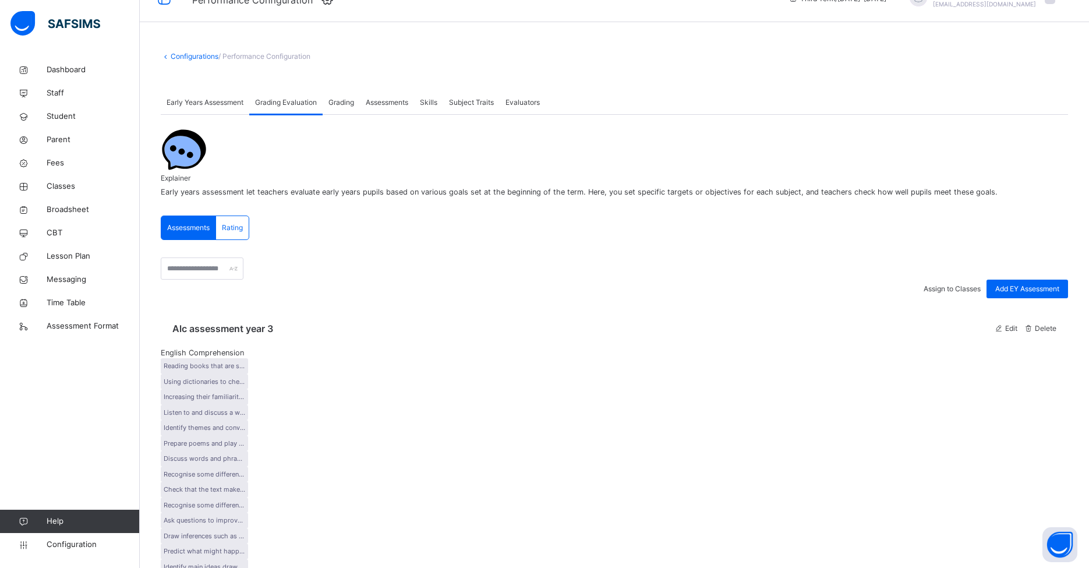
click at [204, 103] on span "Early Years Assessment" at bounding box center [205, 102] width 77 height 10
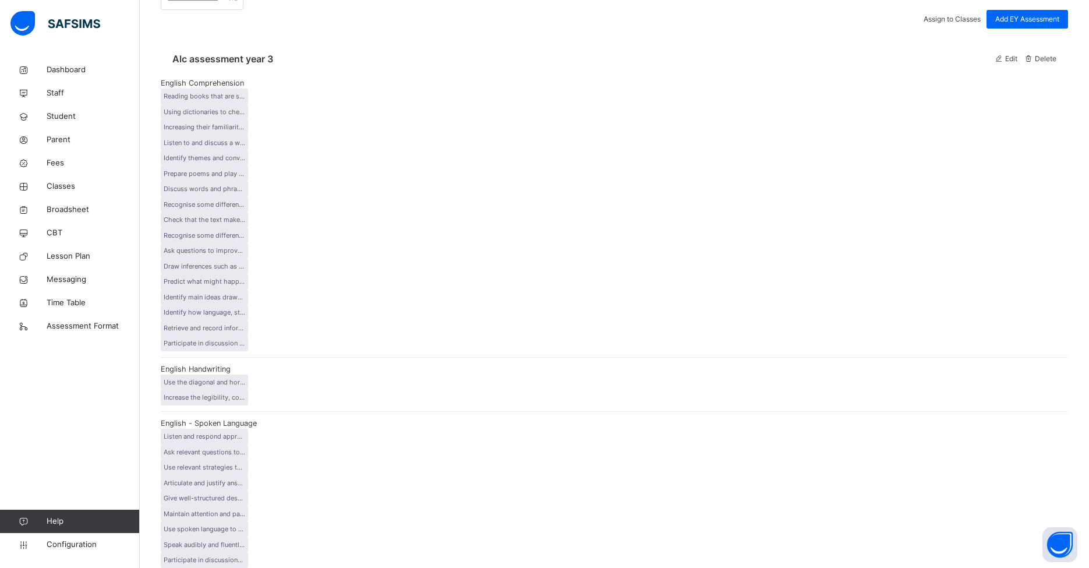
scroll to position [0, 0]
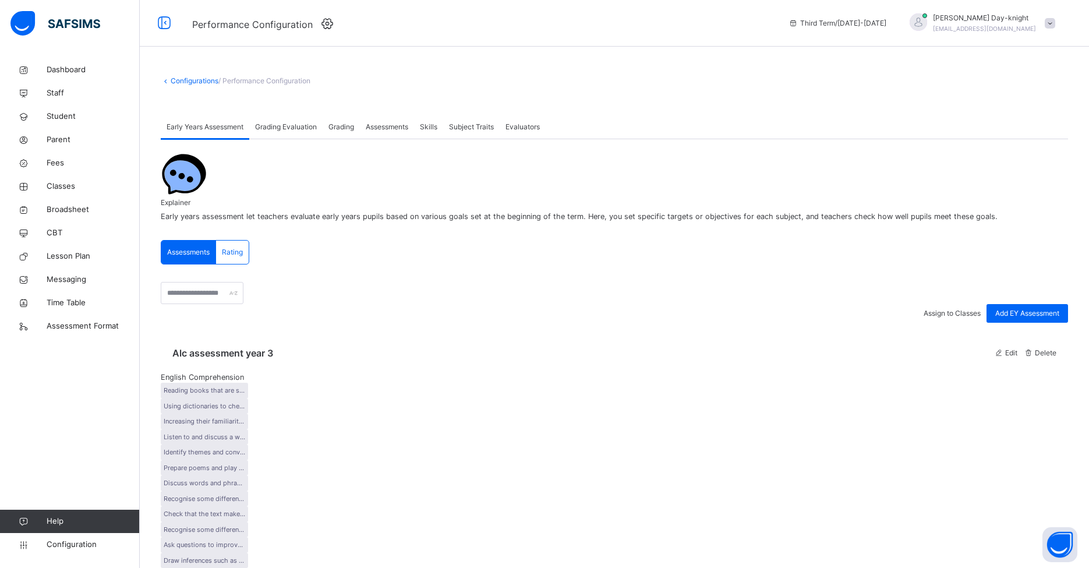
click at [237, 249] on div "Rating" at bounding box center [232, 252] width 33 height 23
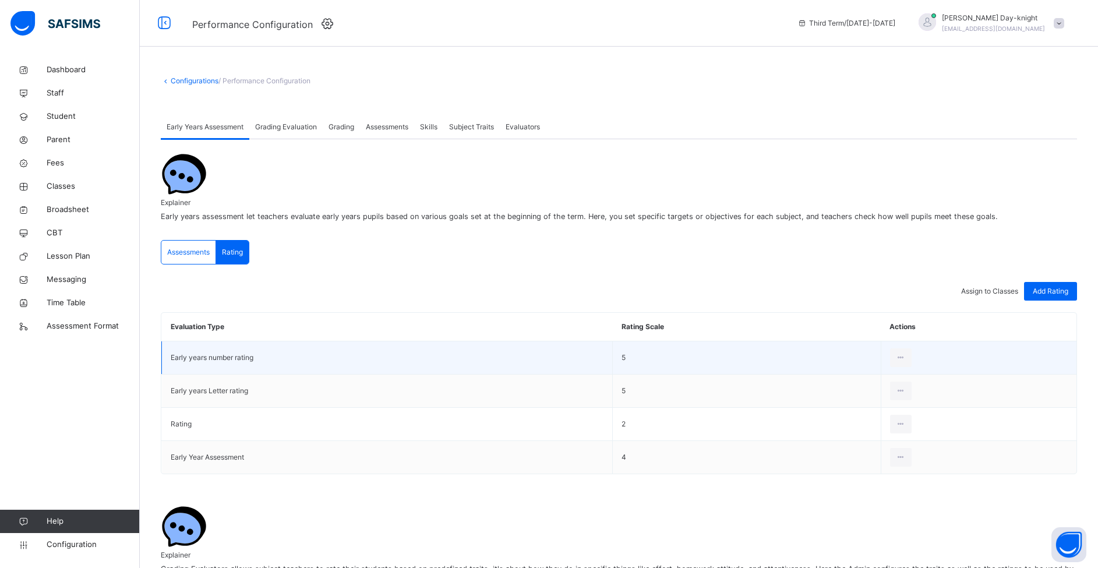
click at [213, 356] on td "Early years number rating" at bounding box center [387, 357] width 451 height 33
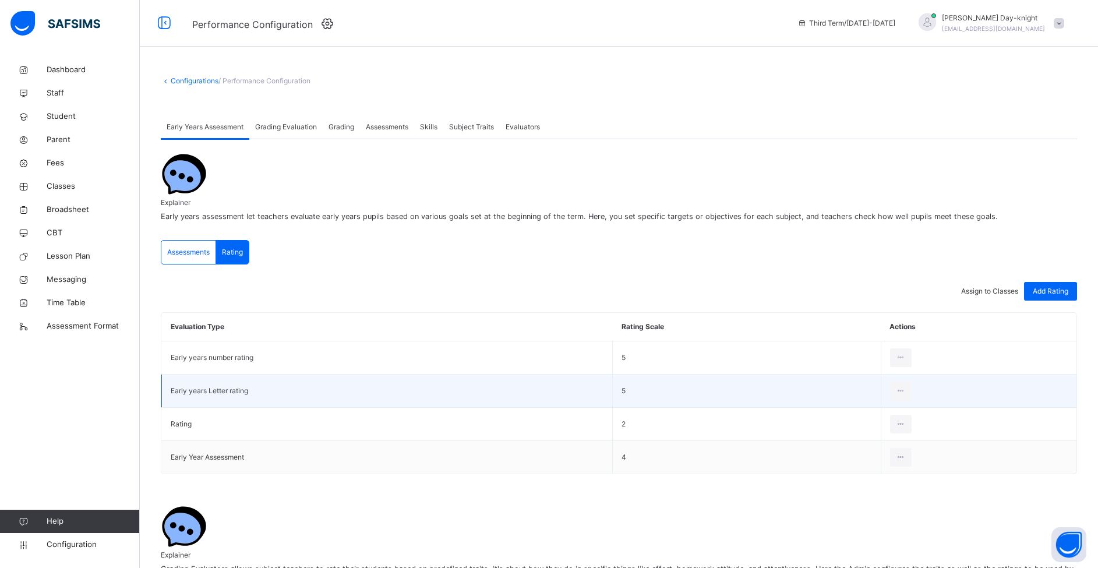
click at [605, 376] on td "Early years Letter rating" at bounding box center [387, 391] width 451 height 33
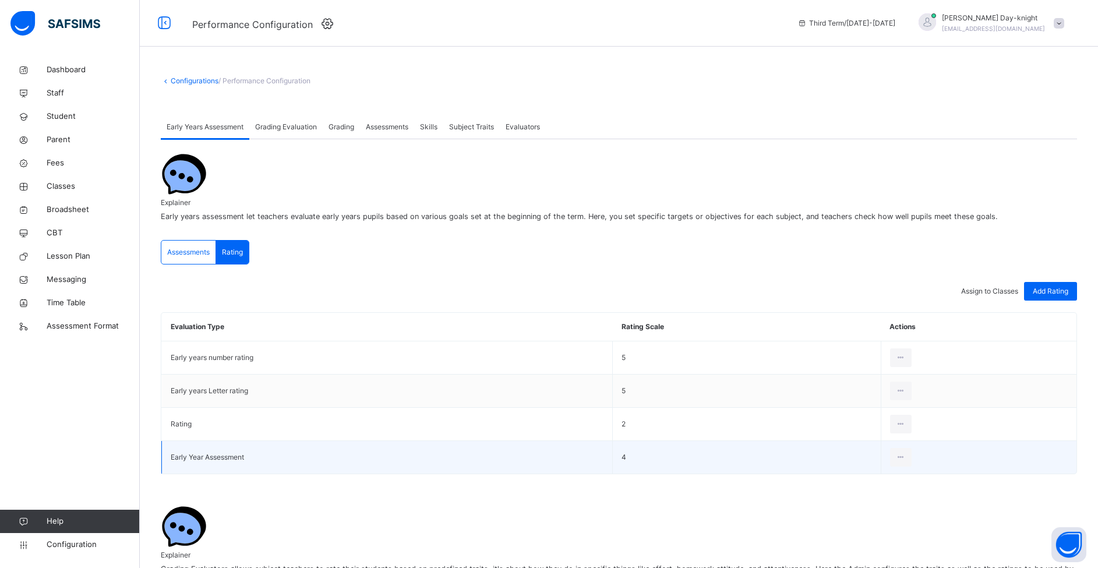
click at [616, 455] on td "4" at bounding box center [747, 457] width 269 height 33
click at [838, 454] on icon at bounding box center [901, 457] width 10 height 10
click at [838, 478] on div "Edit Rating" at bounding box center [884, 484] width 44 height 12
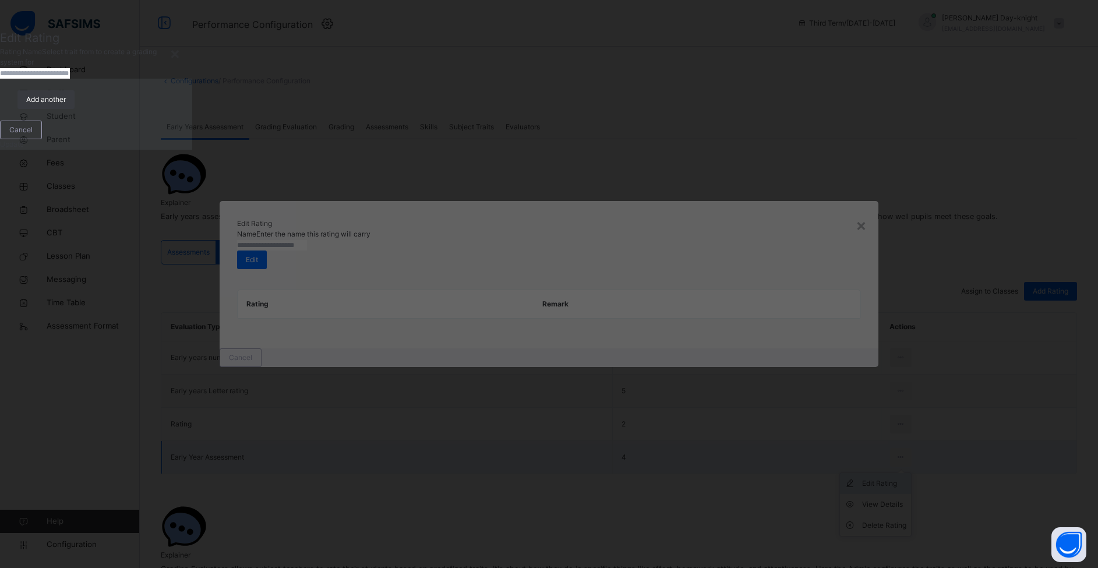
type input "**********"
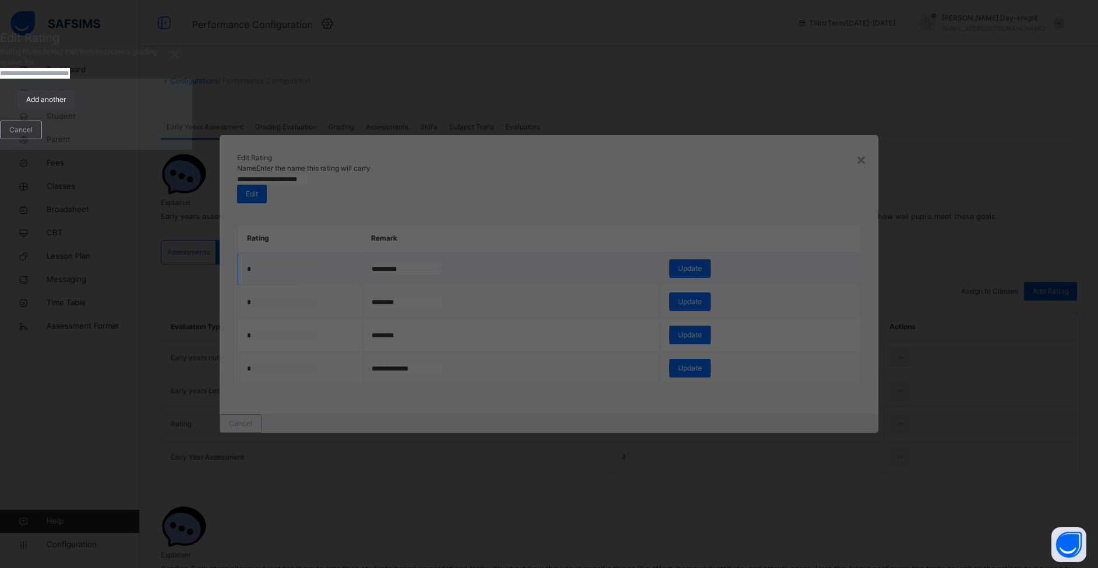
click at [390, 264] on input "*********" at bounding box center [407, 269] width 70 height 10
type input "*"
type input "*********"
click at [436, 415] on div "**********" at bounding box center [549, 275] width 659 height 280
click at [267, 185] on div "Edit" at bounding box center [252, 194] width 30 height 19
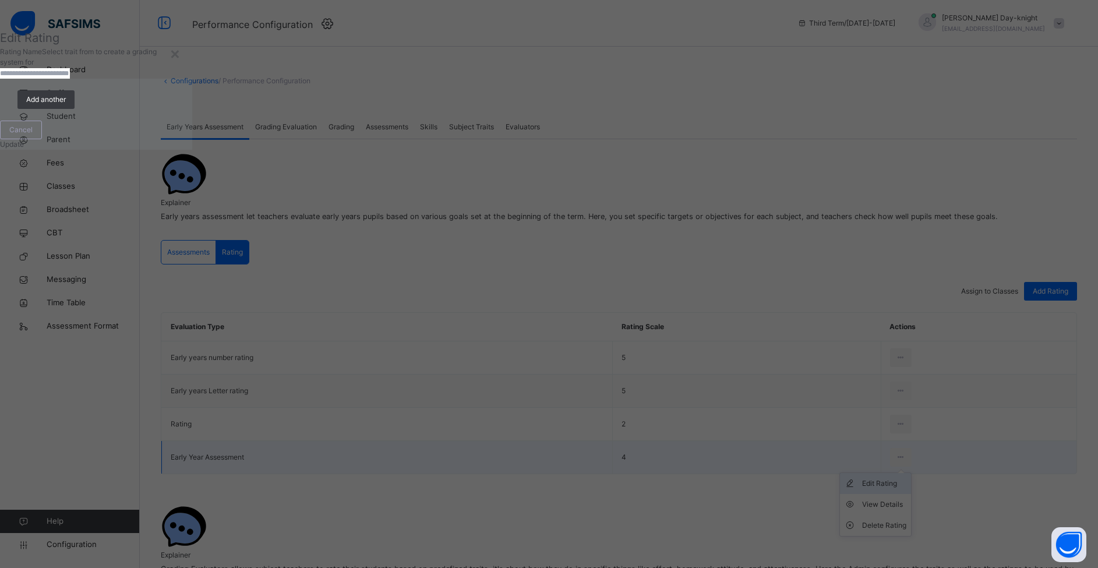
click at [838, 481] on div "Edit Rating" at bounding box center [884, 484] width 44 height 12
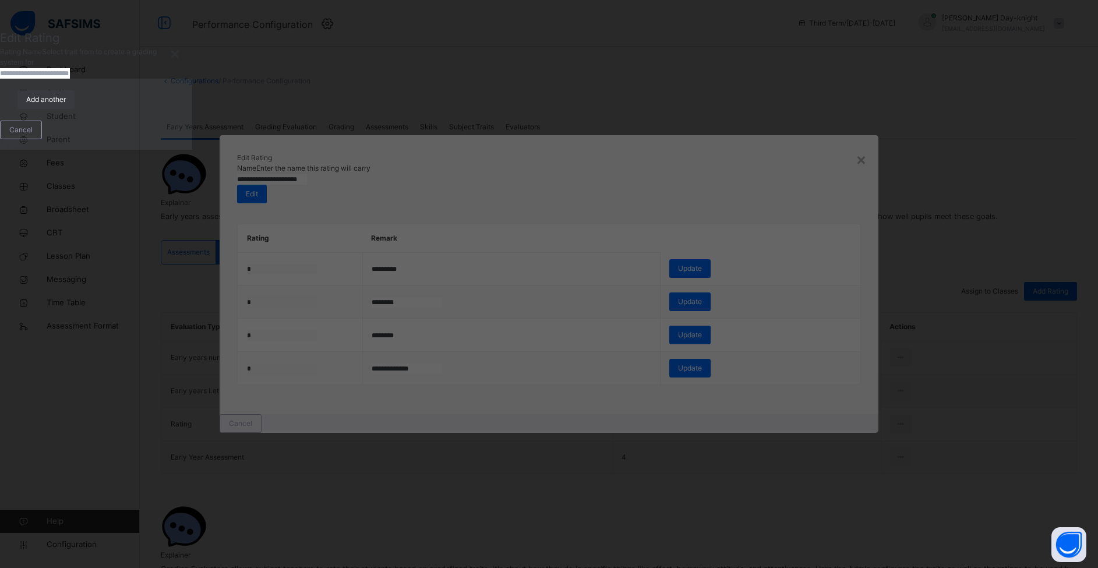
click at [307, 174] on input "**********" at bounding box center [272, 179] width 70 height 10
click at [485, 174] on div "**********" at bounding box center [549, 179] width 624 height 11
click at [267, 185] on div "Edit" at bounding box center [252, 194] width 30 height 19
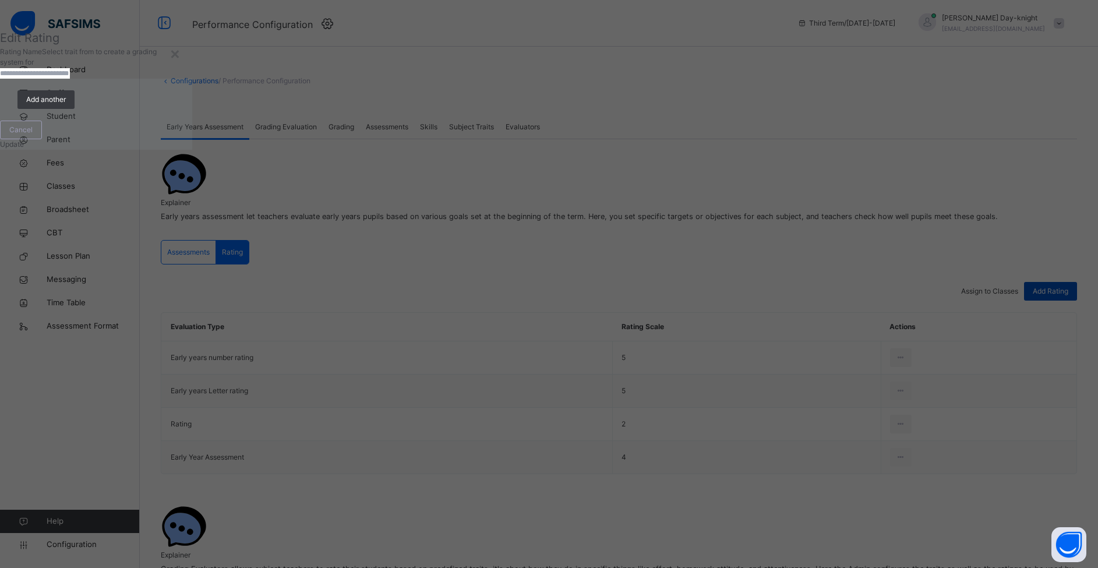
click at [838, 286] on span "Add Rating" at bounding box center [1051, 291] width 36 height 10
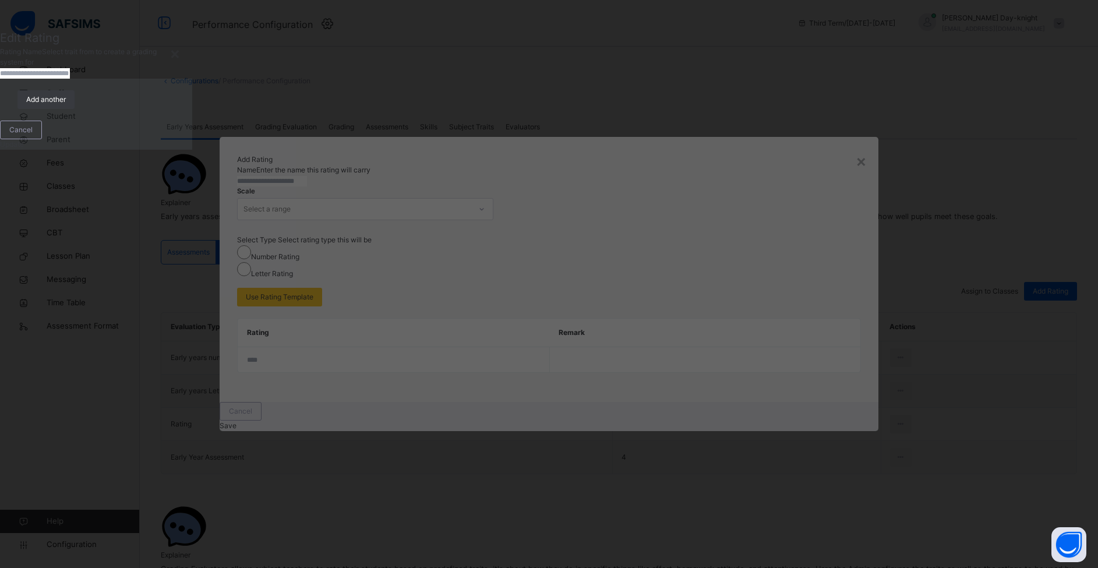
click at [307, 176] on input "text" at bounding box center [272, 181] width 70 height 10
type input "**********"
click at [295, 262] on div "Number Rating" at bounding box center [549, 253] width 624 height 17
click at [328, 218] on div "Select a range" at bounding box center [354, 209] width 233 height 18
click at [315, 310] on div "5" at bounding box center [365, 315] width 255 height 20
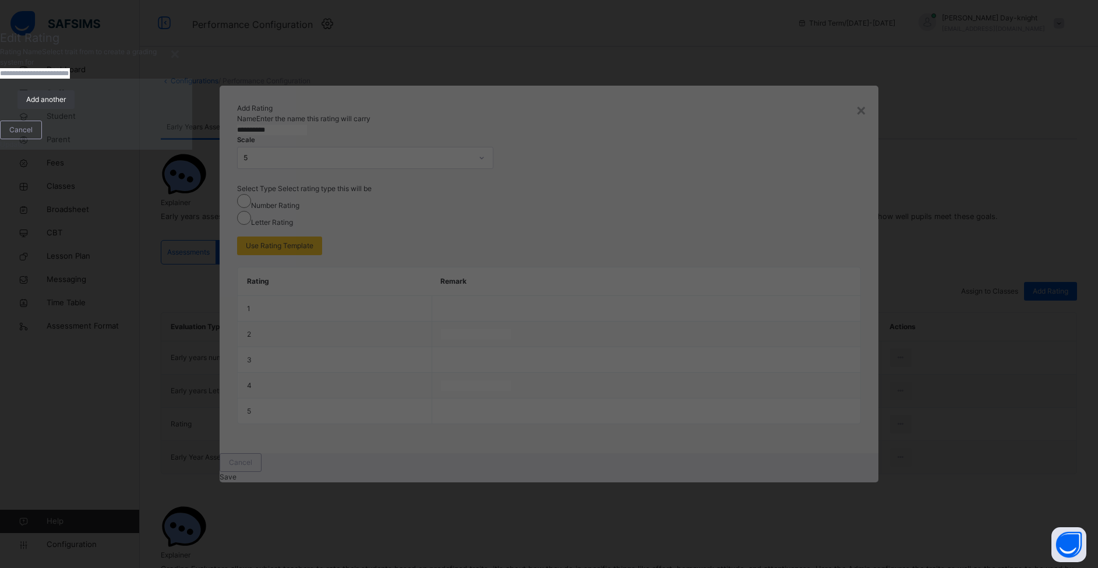
click at [315, 296] on th "Rating" at bounding box center [335, 281] width 194 height 29
click at [347, 163] on div "5" at bounding box center [357, 158] width 228 height 10
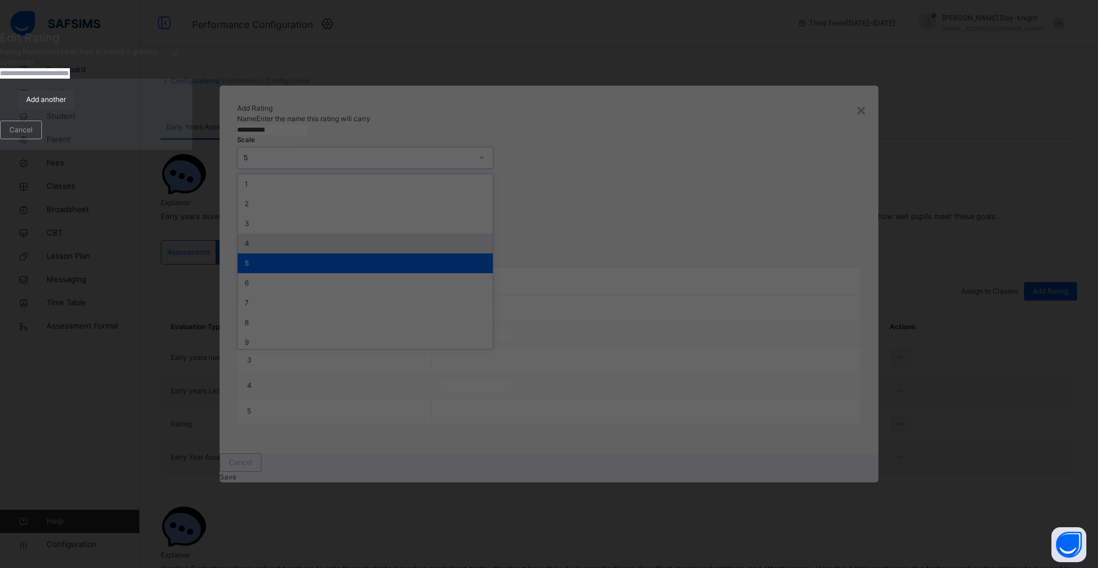
click at [330, 241] on div "4" at bounding box center [365, 244] width 255 height 20
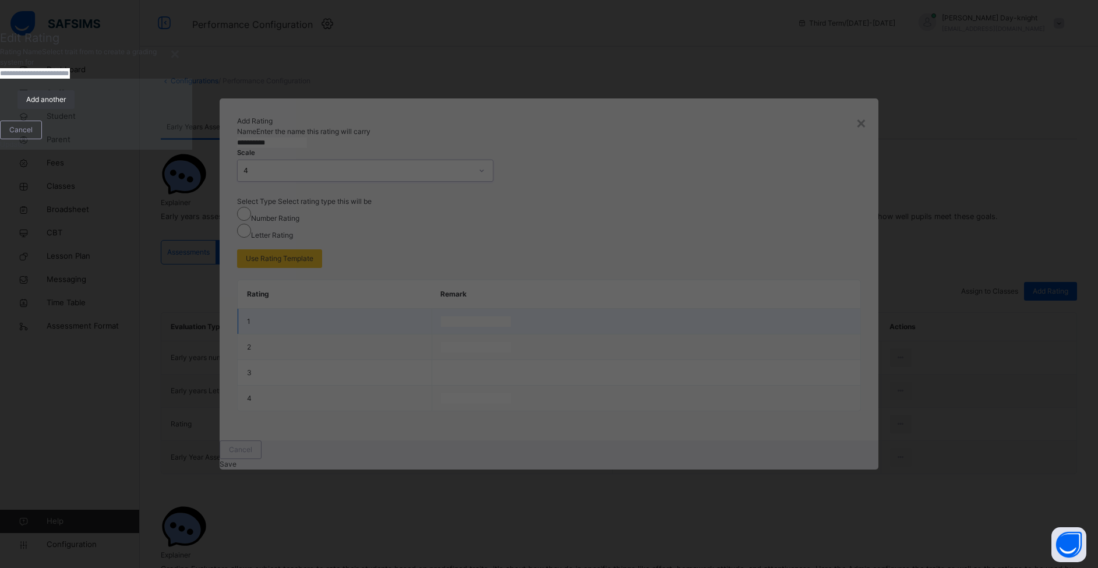
click at [441, 327] on input "text" at bounding box center [476, 321] width 70 height 10
type input "**********"
type input "********"
type input "*********"
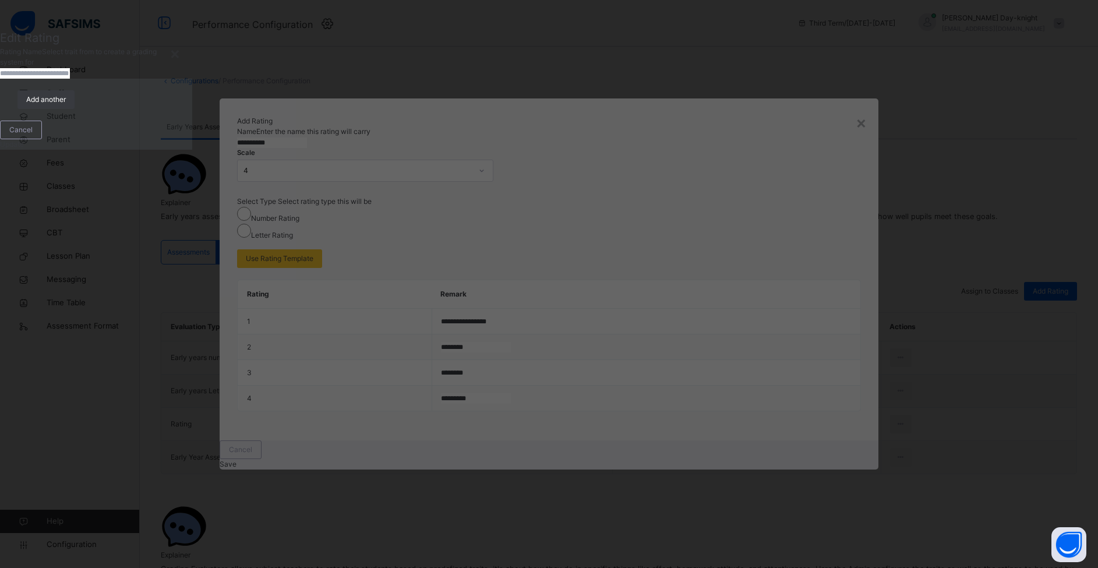
click at [833, 469] on div "Save" at bounding box center [549, 464] width 659 height 10
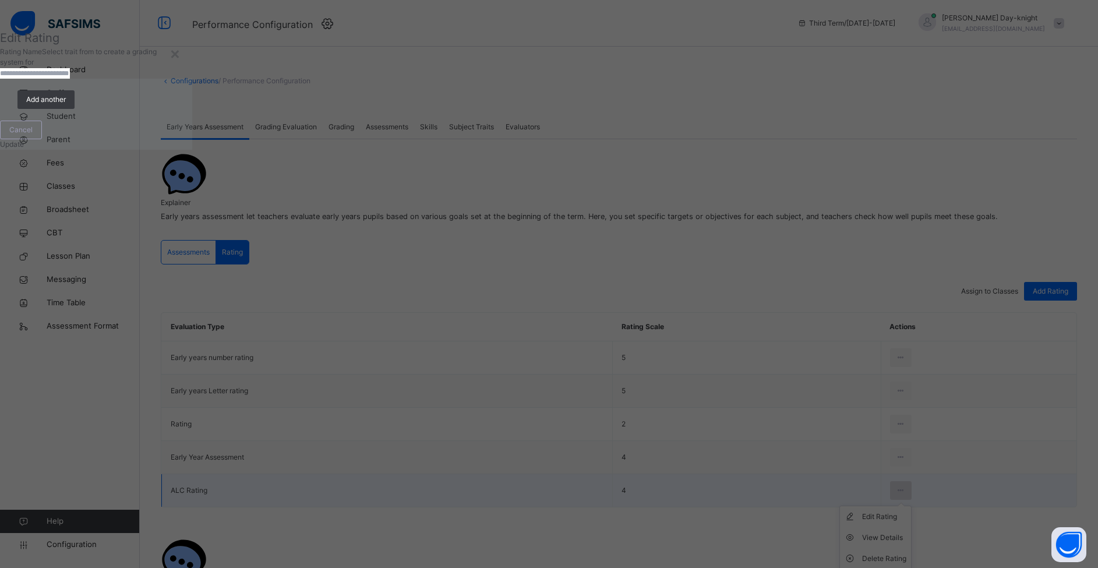
click at [838, 485] on icon at bounding box center [901, 490] width 10 height 10
click at [838, 287] on span "Assign to Classes" at bounding box center [989, 291] width 57 height 9
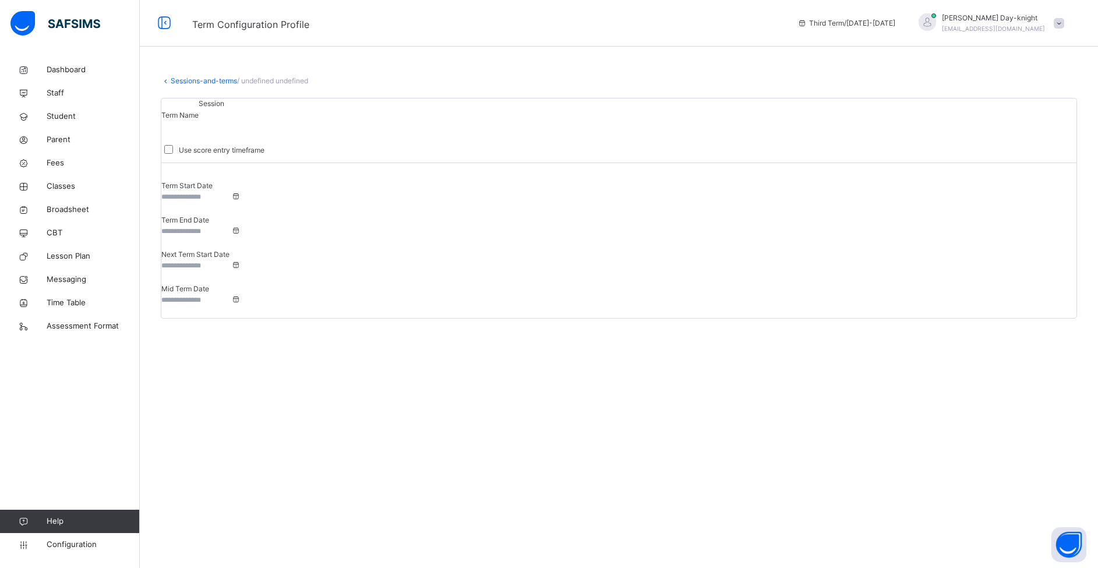
type input "**********"
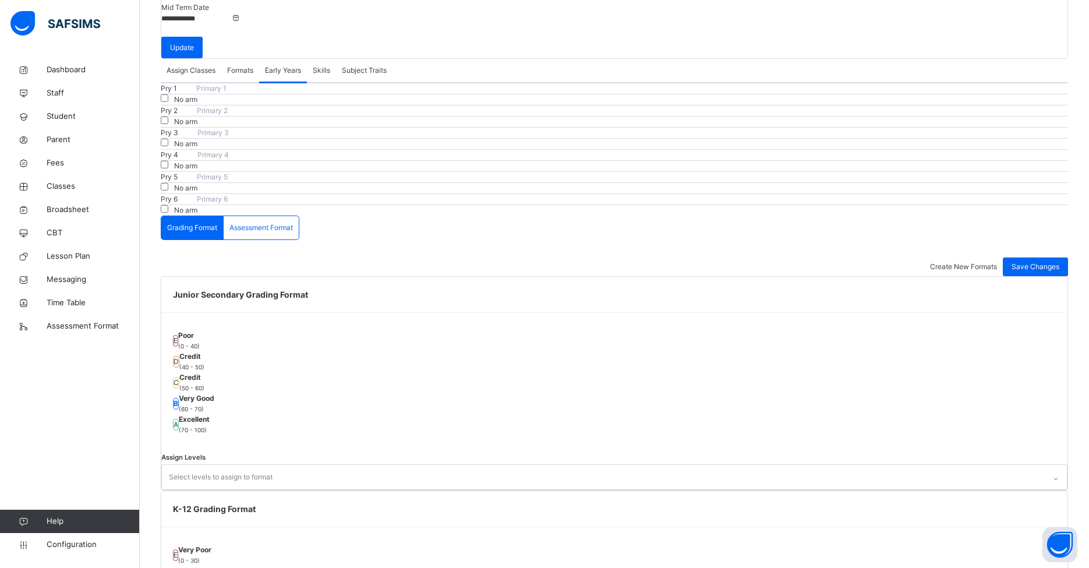
scroll to position [153, 0]
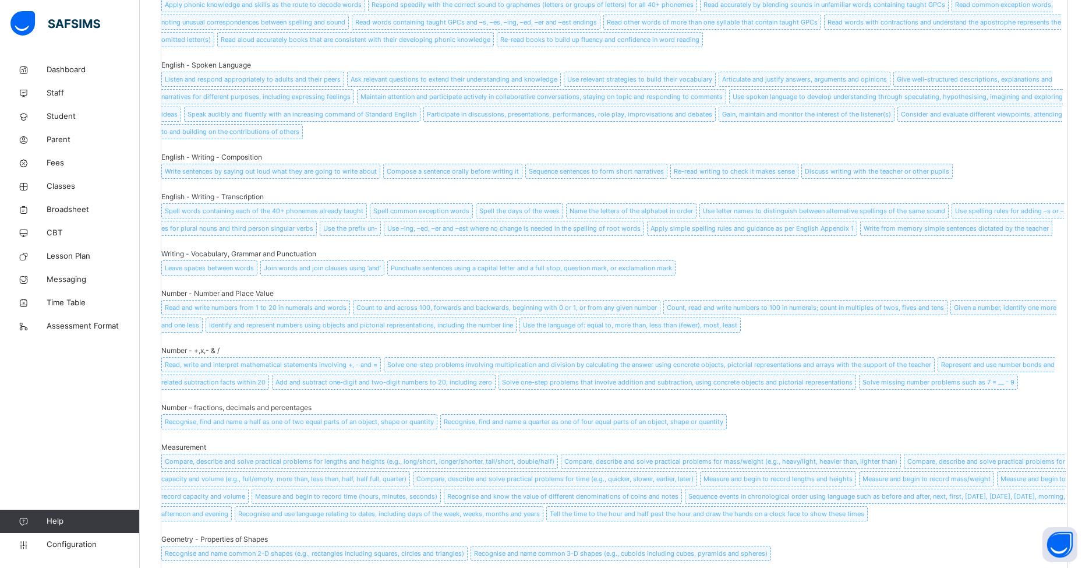
scroll to position [2606, 0]
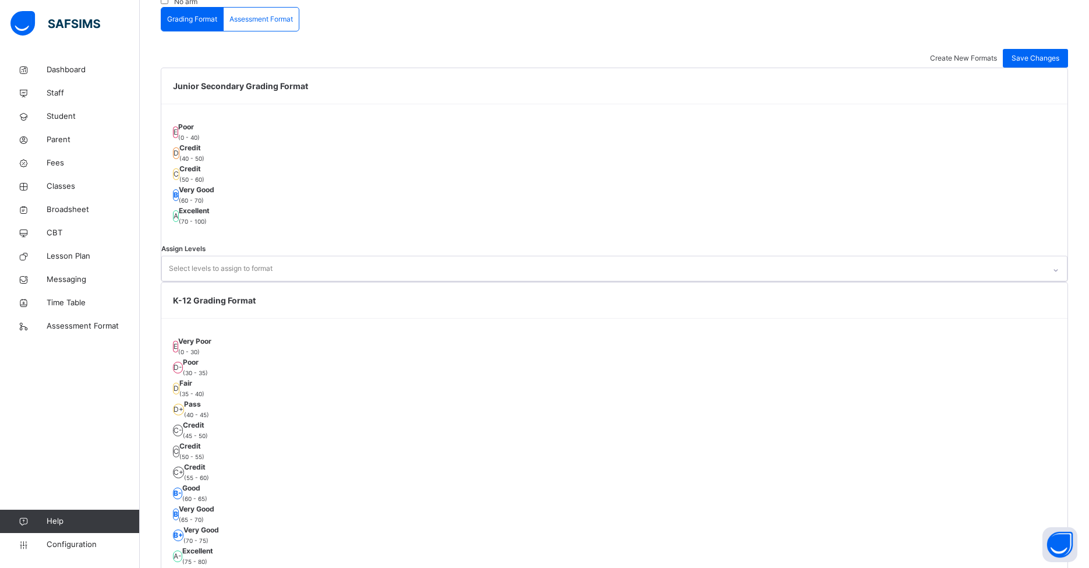
scroll to position [0, 0]
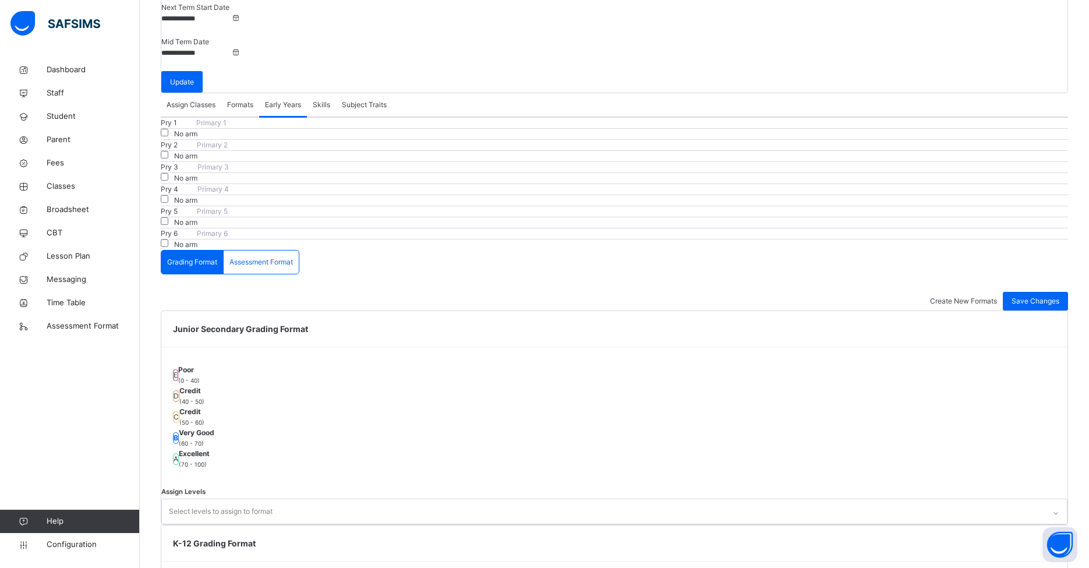
scroll to position [438, 0]
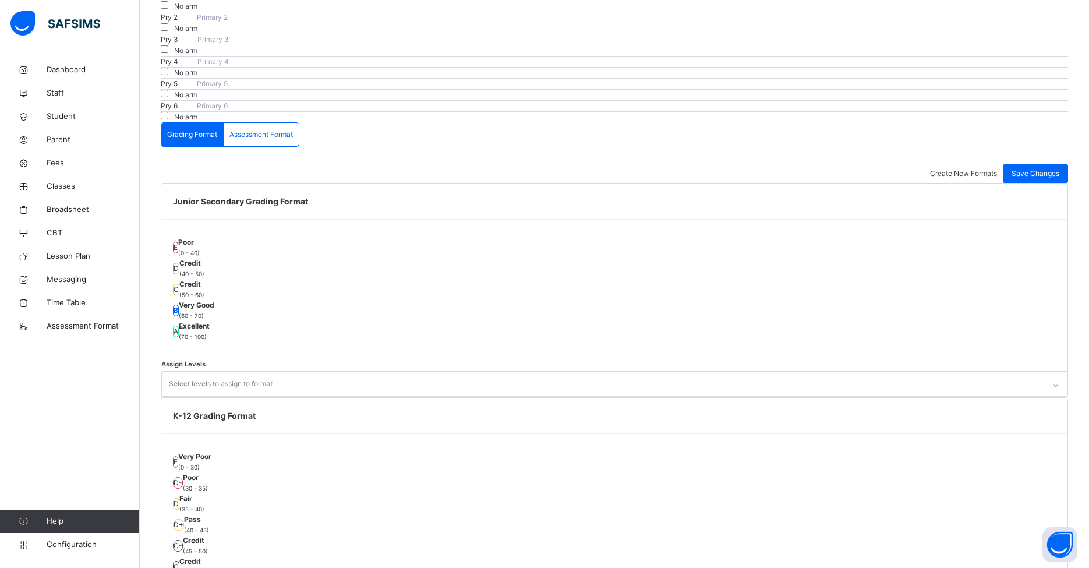
scroll to position [377, 0]
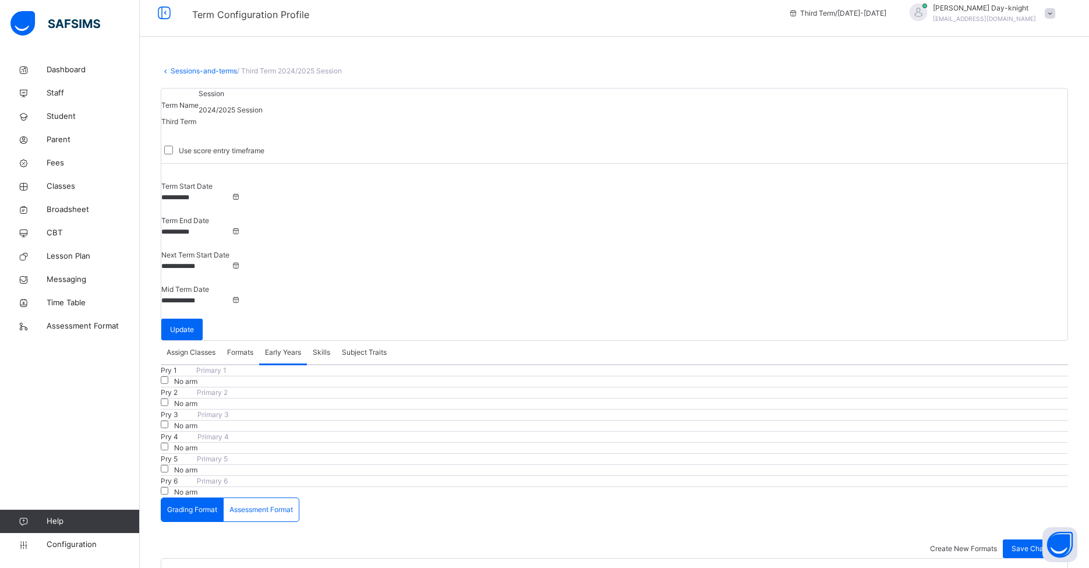
scroll to position [8, 0]
click at [56, 192] on span "Classes" at bounding box center [93, 187] width 93 height 12
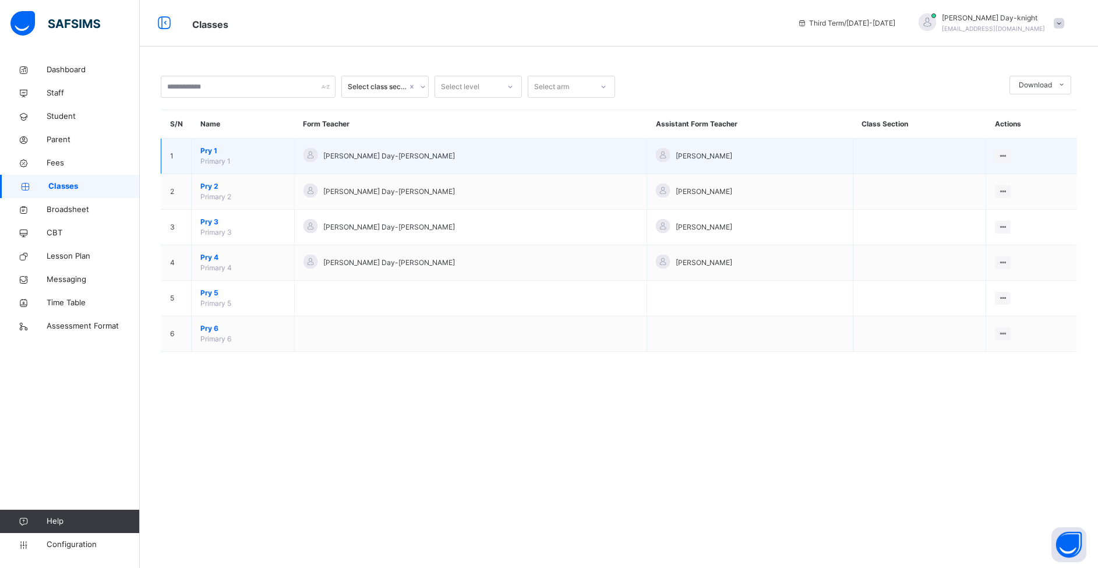
click at [227, 155] on span "Pry 1" at bounding box center [242, 151] width 85 height 10
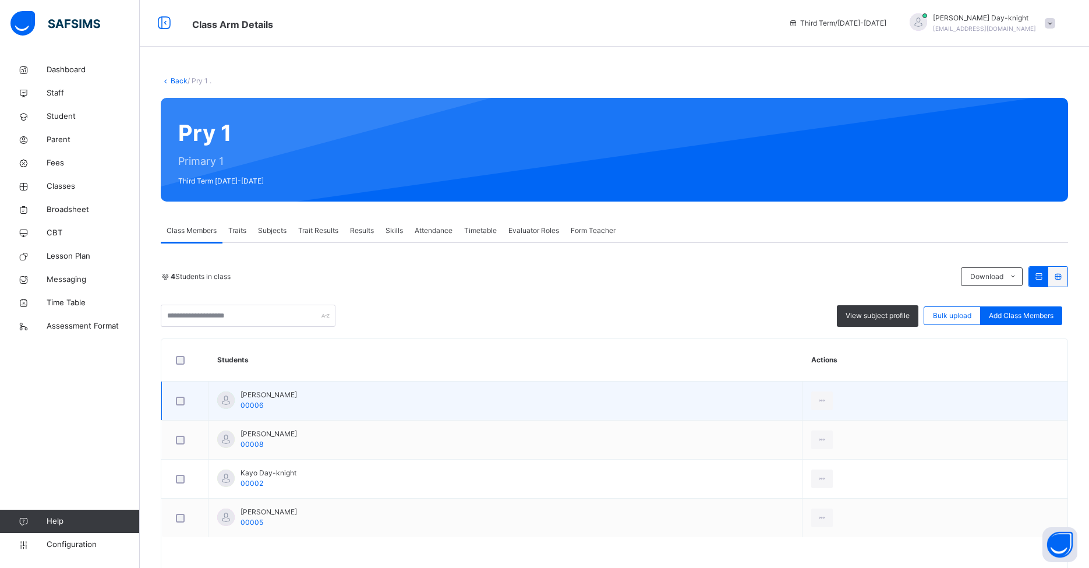
scroll to position [5, 0]
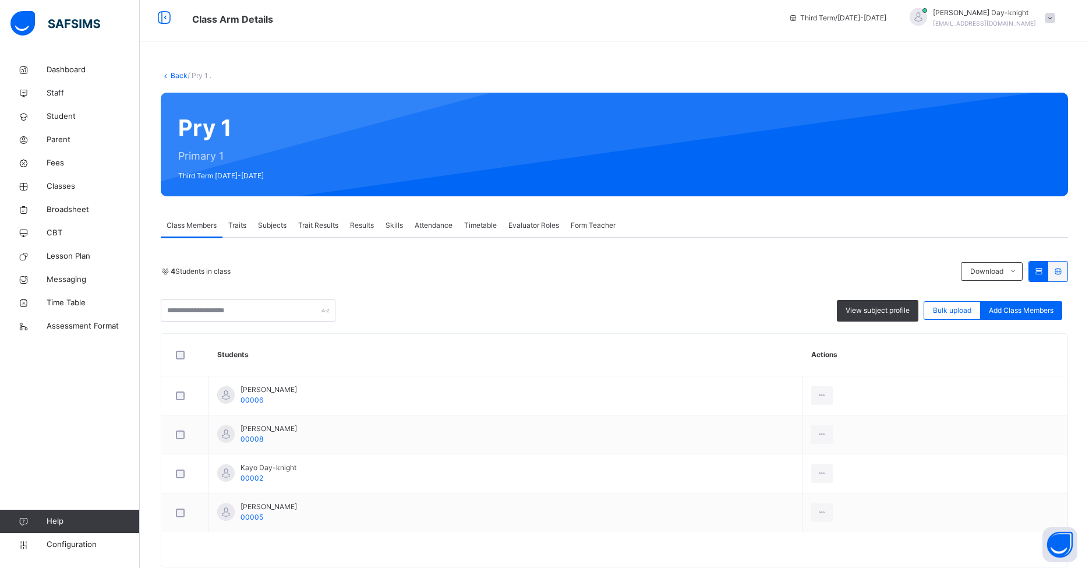
click at [236, 225] on span "Traits" at bounding box center [237, 225] width 18 height 10
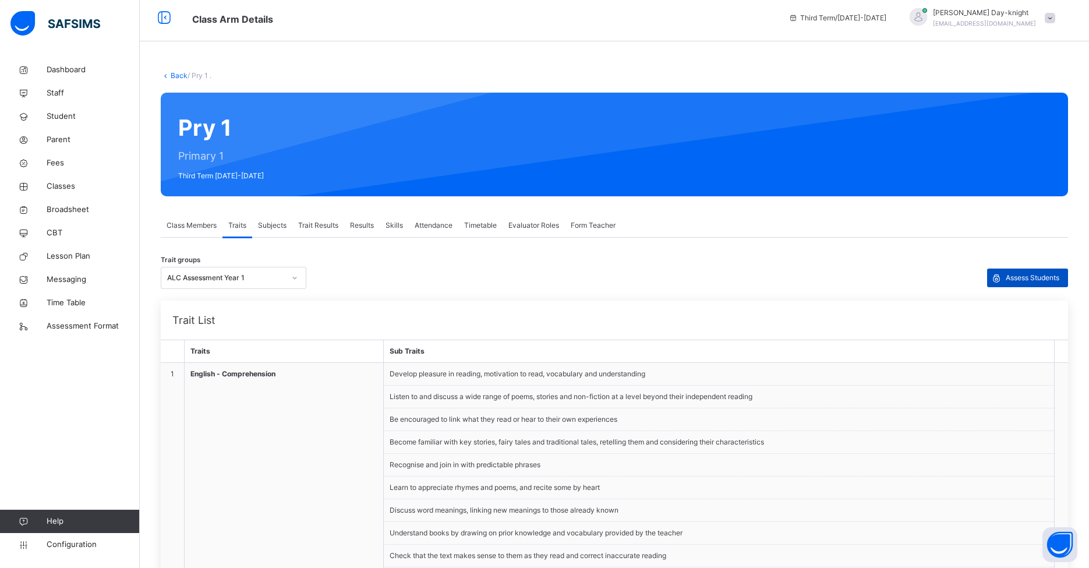
click at [838, 277] on span "Assess Students" at bounding box center [1033, 278] width 54 height 10
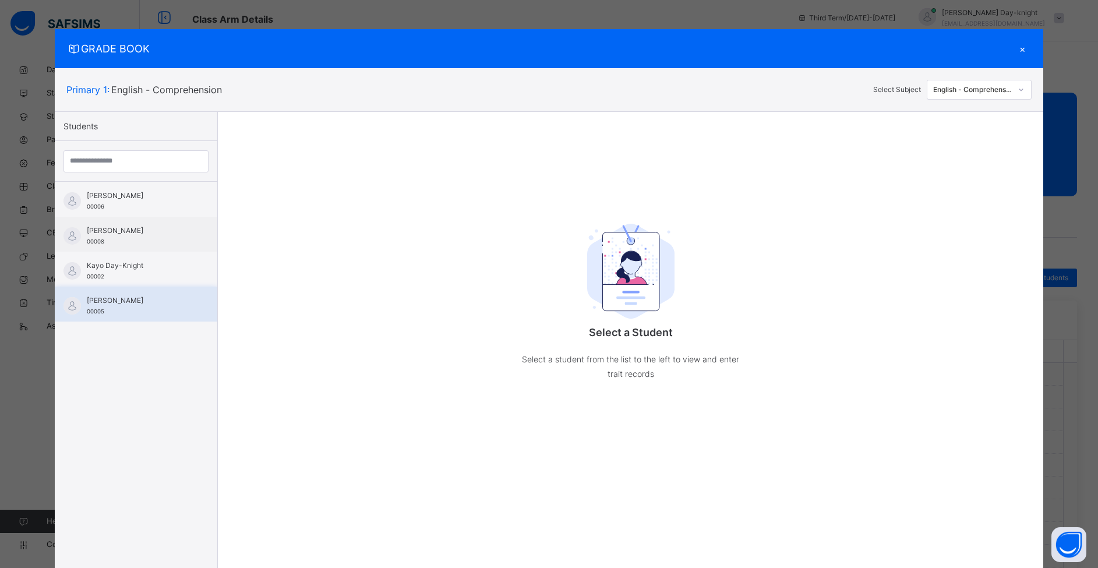
click at [101, 305] on div "[PERSON_NAME] 00005" at bounding box center [139, 305] width 104 height 21
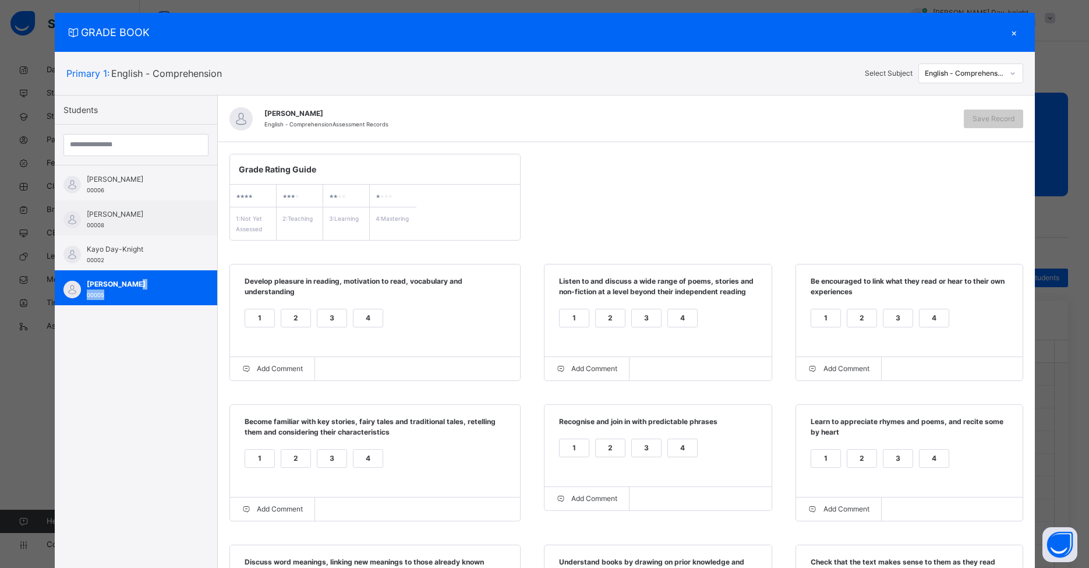
scroll to position [53, 0]
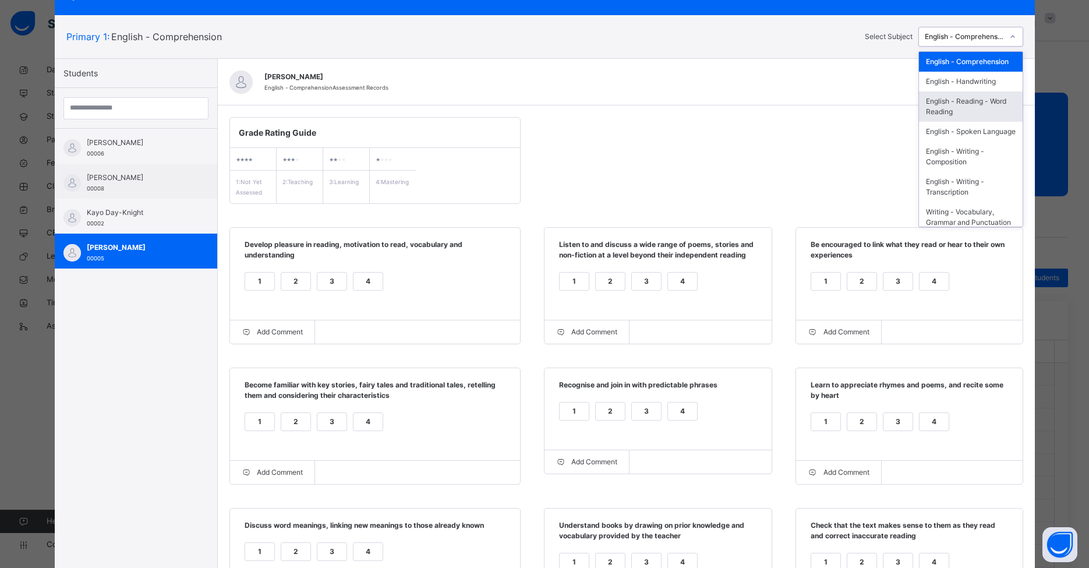
drag, startPoint x: 939, startPoint y: 39, endPoint x: 954, endPoint y: 118, distance: 80.0
click at [838, 39] on div "English - Comprehension" at bounding box center [964, 36] width 79 height 10
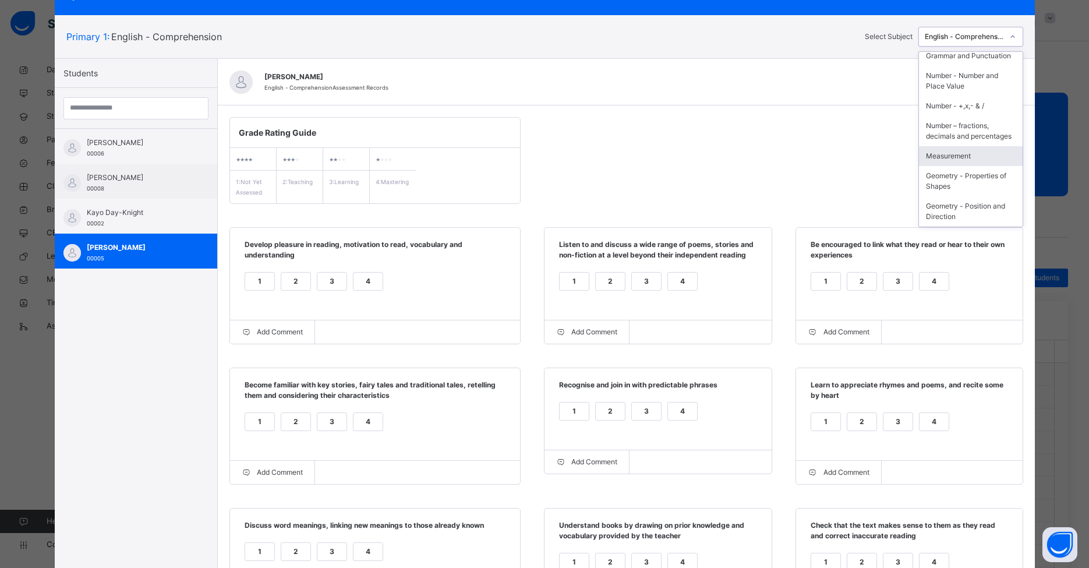
click at [838, 156] on div "Measurement" at bounding box center [971, 156] width 104 height 20
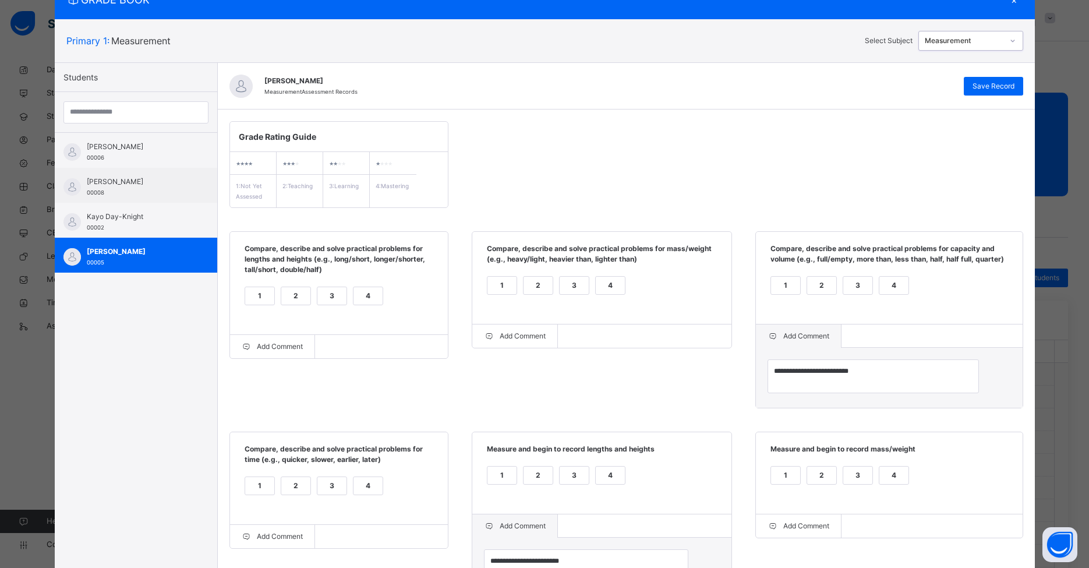
scroll to position [5, 0]
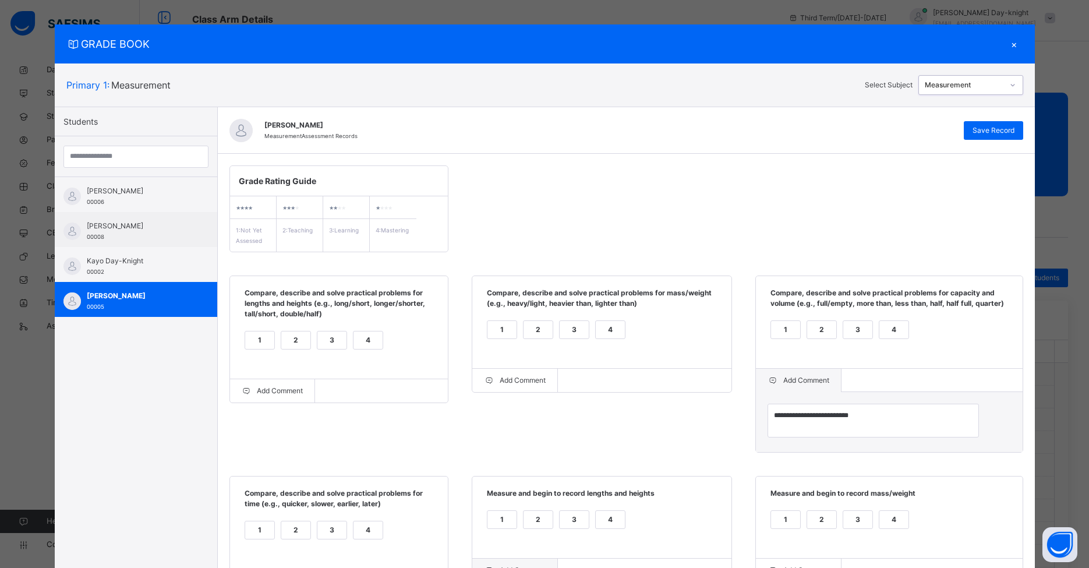
click at [838, 41] on div "×" at bounding box center [1014, 44] width 17 height 16
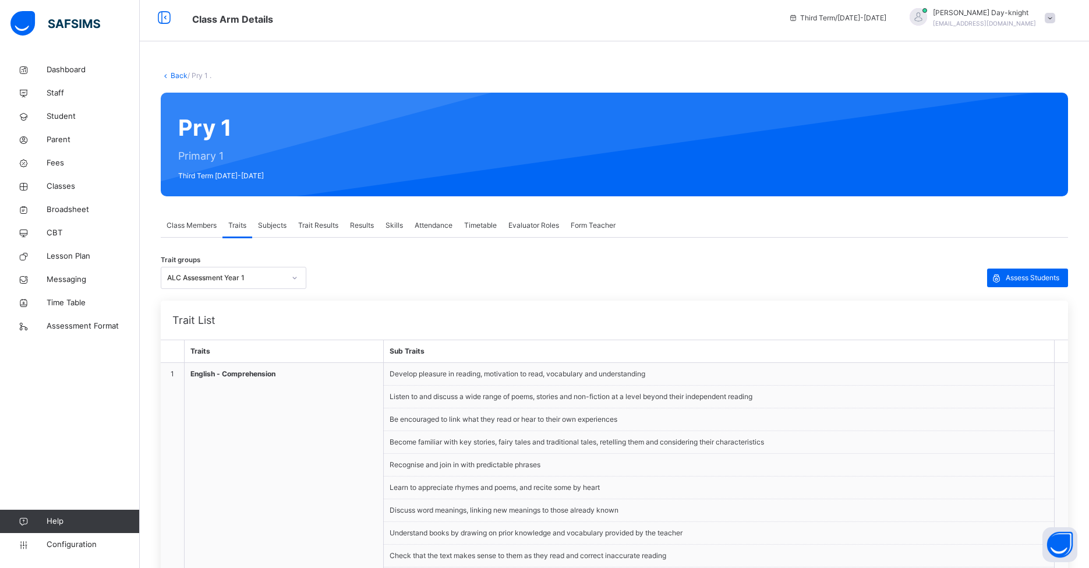
click at [279, 224] on span "Subjects" at bounding box center [272, 225] width 29 height 10
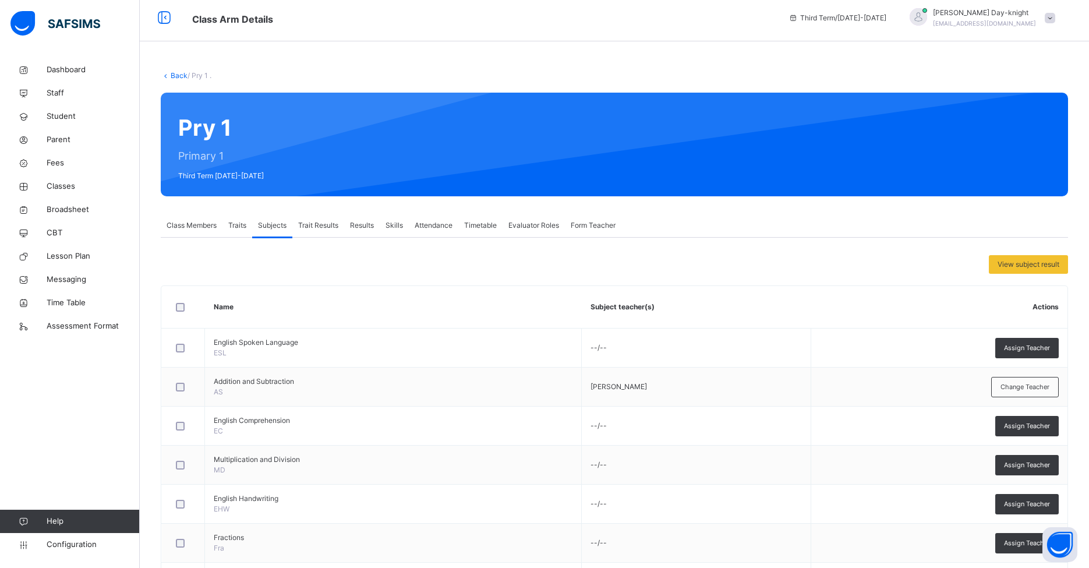
click at [318, 225] on span "Trait Results" at bounding box center [318, 225] width 40 height 10
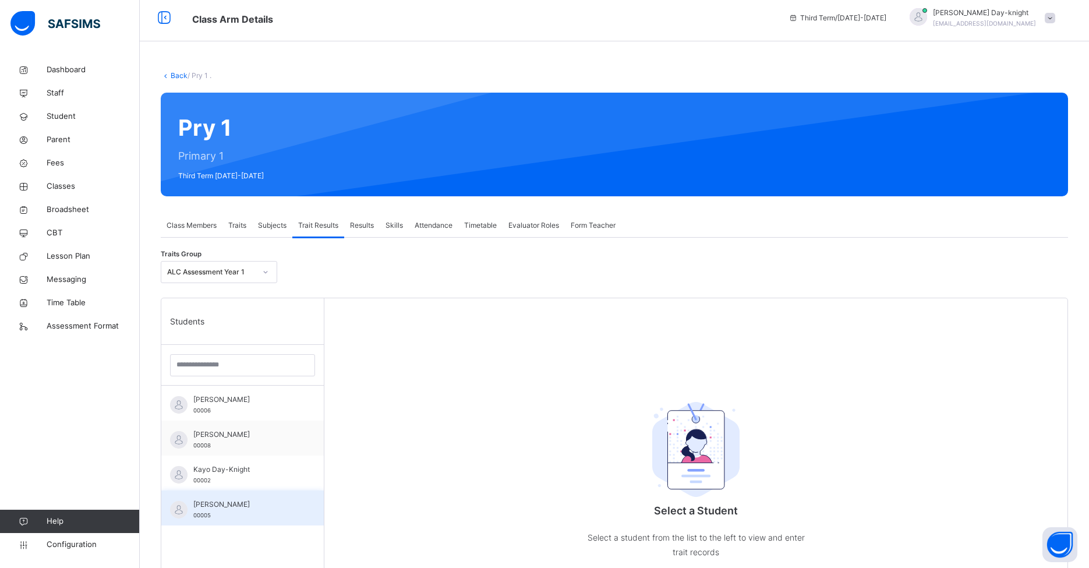
click at [221, 503] on span "[PERSON_NAME]" at bounding box center [245, 504] width 104 height 10
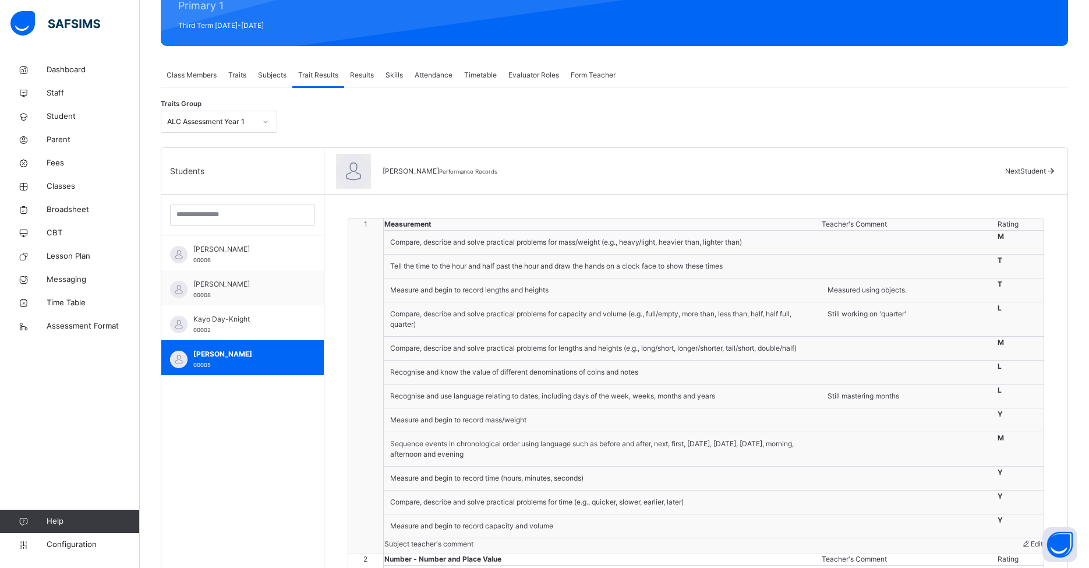
scroll to position [239, 0]
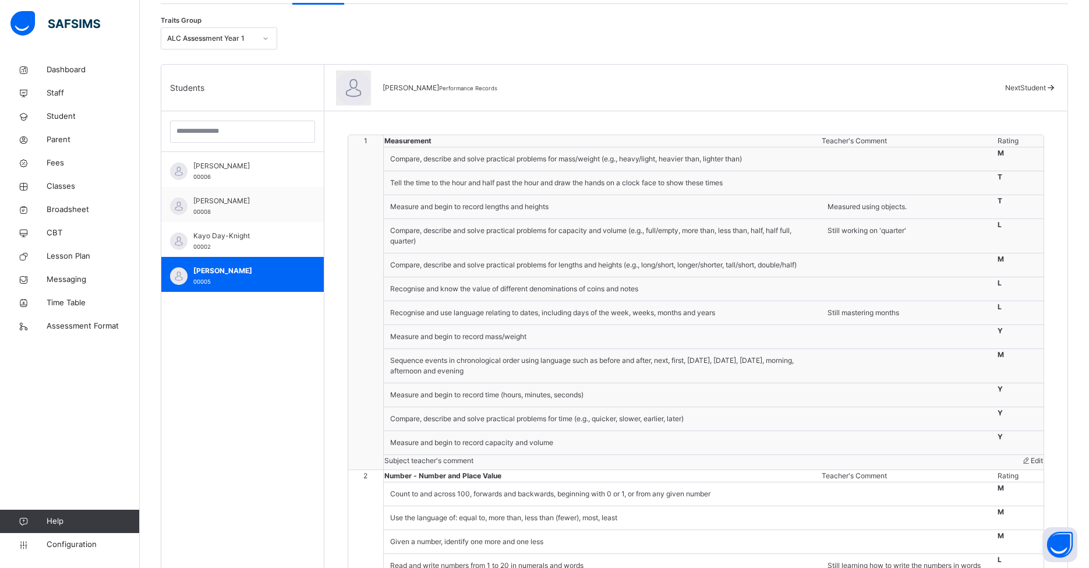
click at [838, 465] on span "Edit" at bounding box center [1037, 460] width 12 height 9
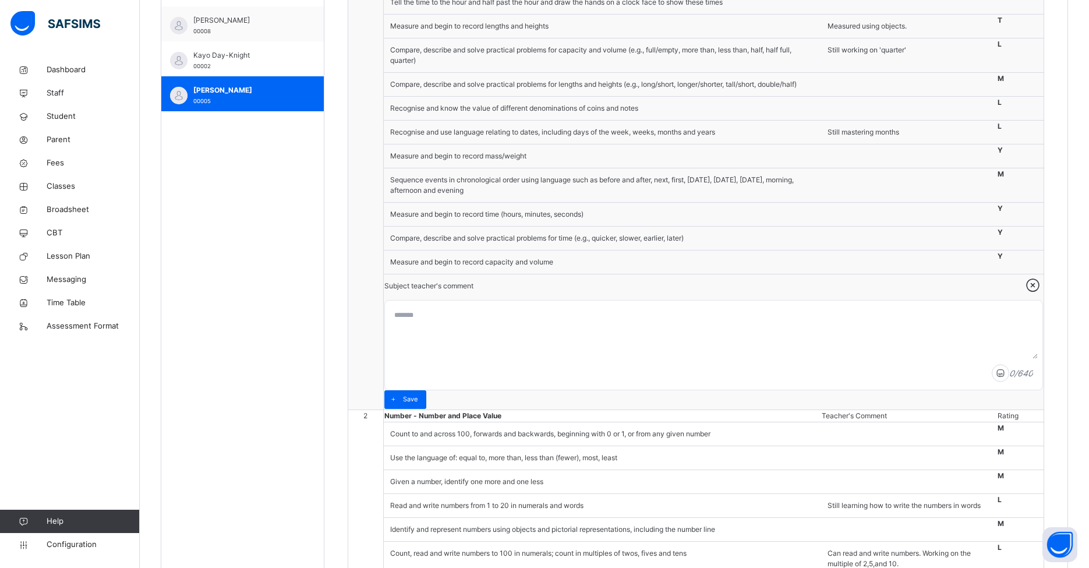
scroll to position [55, 0]
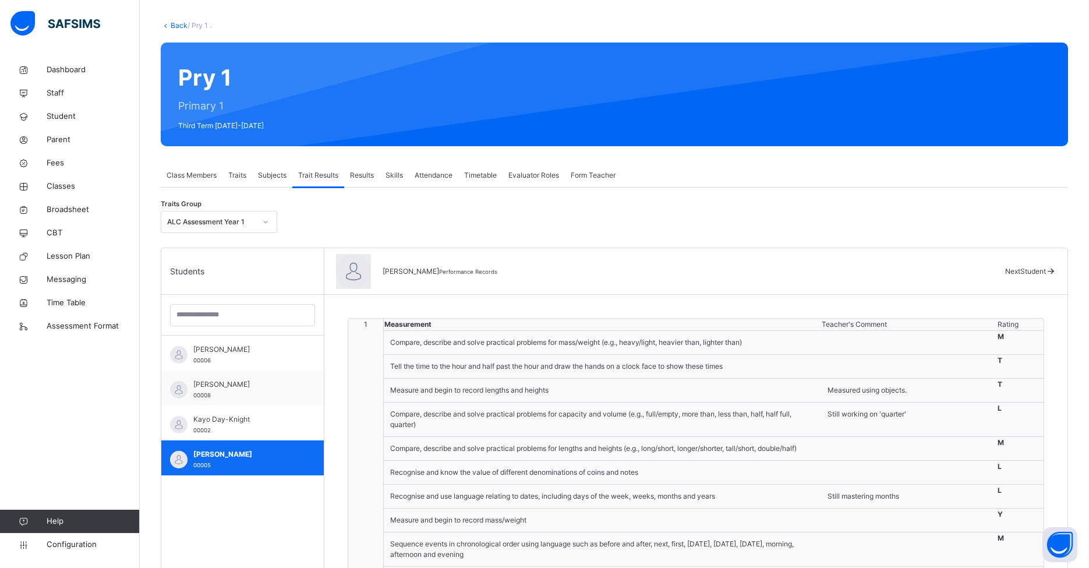
click at [260, 451] on span "[PERSON_NAME]" at bounding box center [245, 454] width 104 height 10
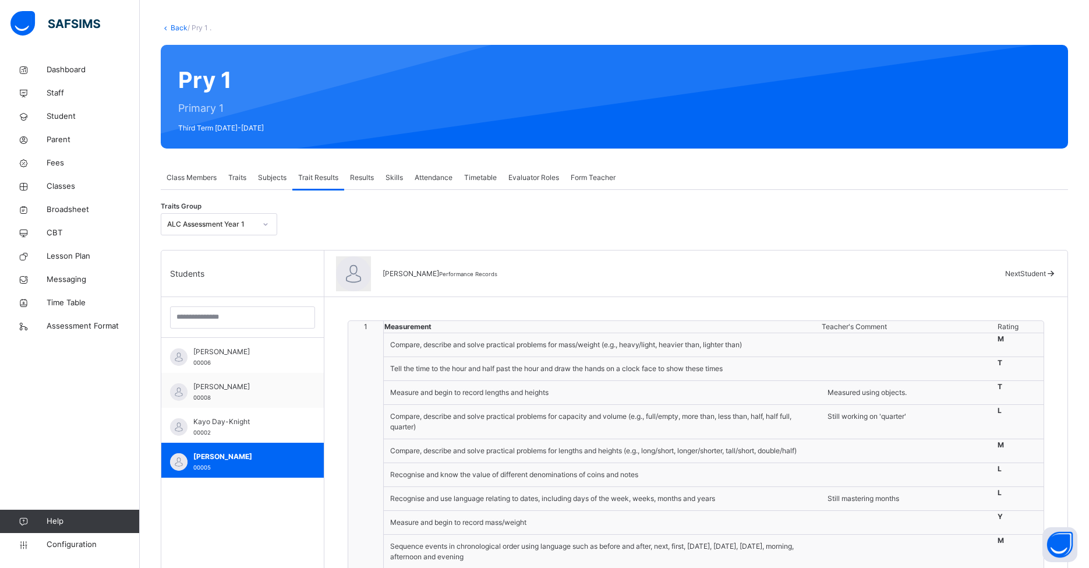
click at [93, 27] on img at bounding box center [55, 23] width 90 height 24
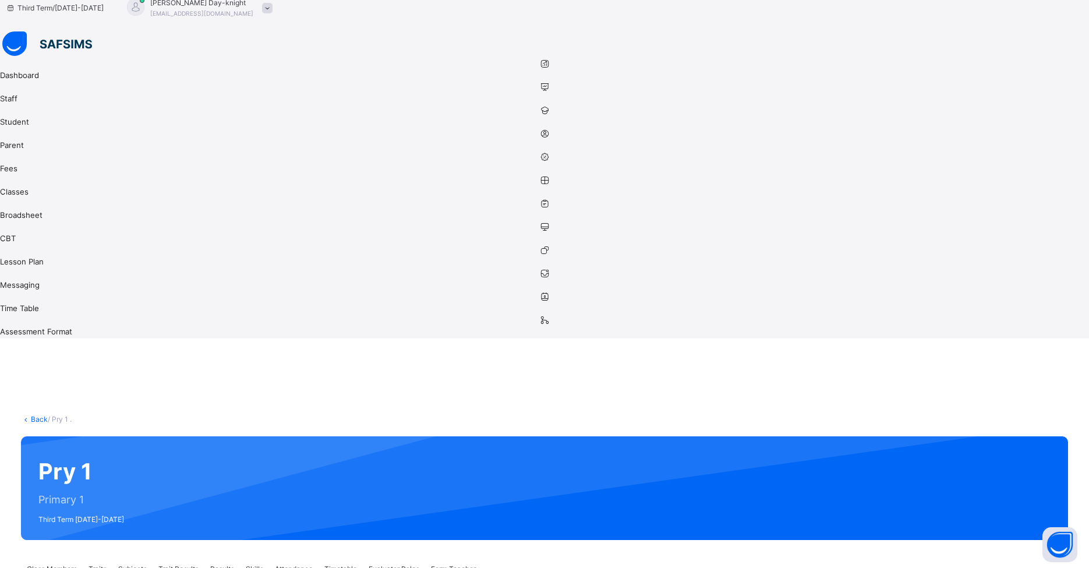
click at [33, 31] on img at bounding box center [47, 43] width 90 height 24
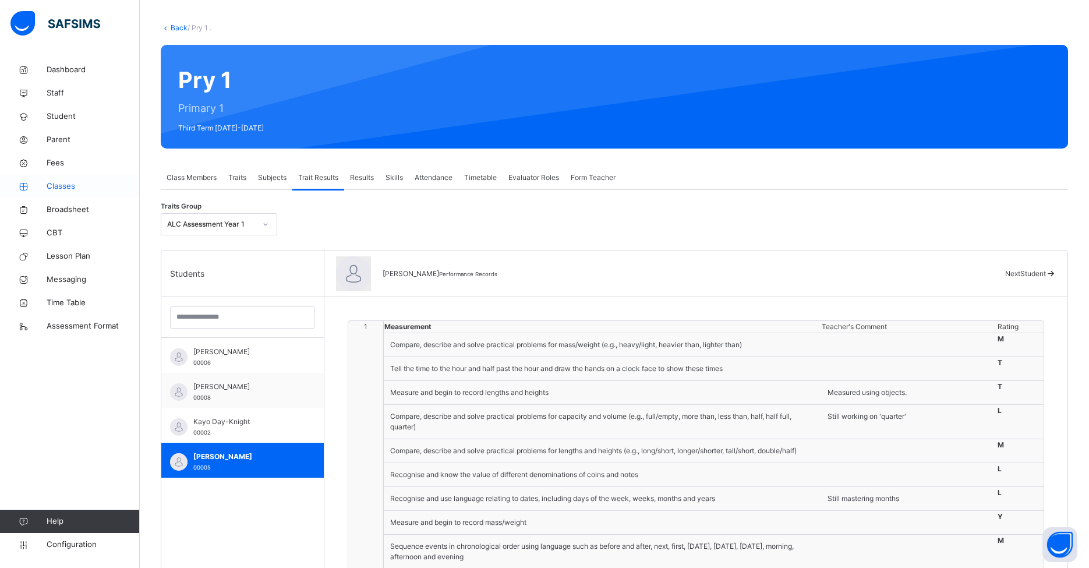
click at [52, 188] on span "Classes" at bounding box center [93, 187] width 93 height 12
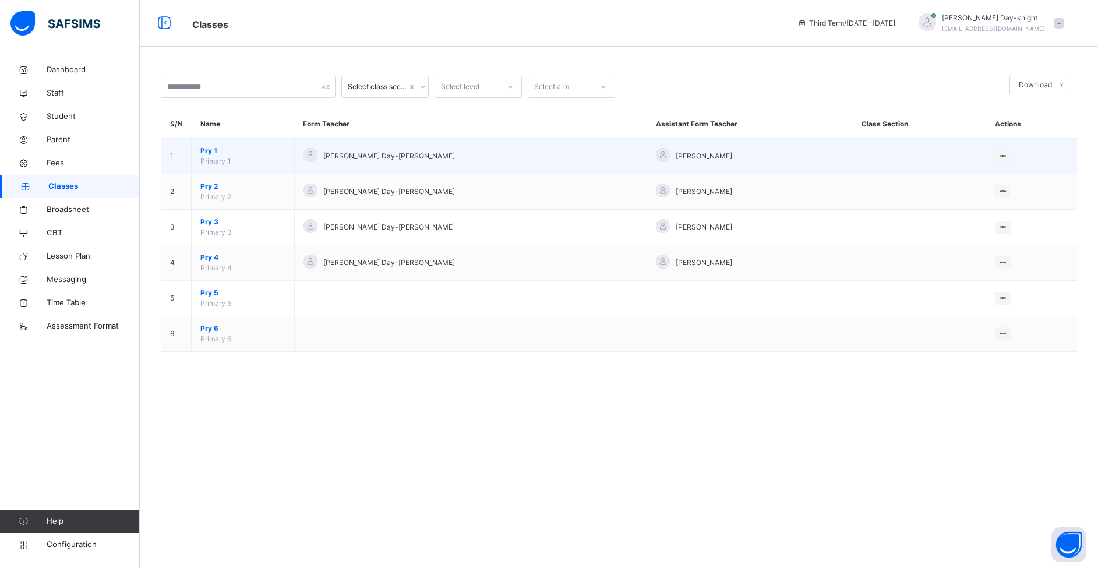
click at [387, 143] on td "[PERSON_NAME] Day-[PERSON_NAME]" at bounding box center [470, 157] width 352 height 36
click at [220, 151] on span "Pry 1" at bounding box center [242, 151] width 85 height 10
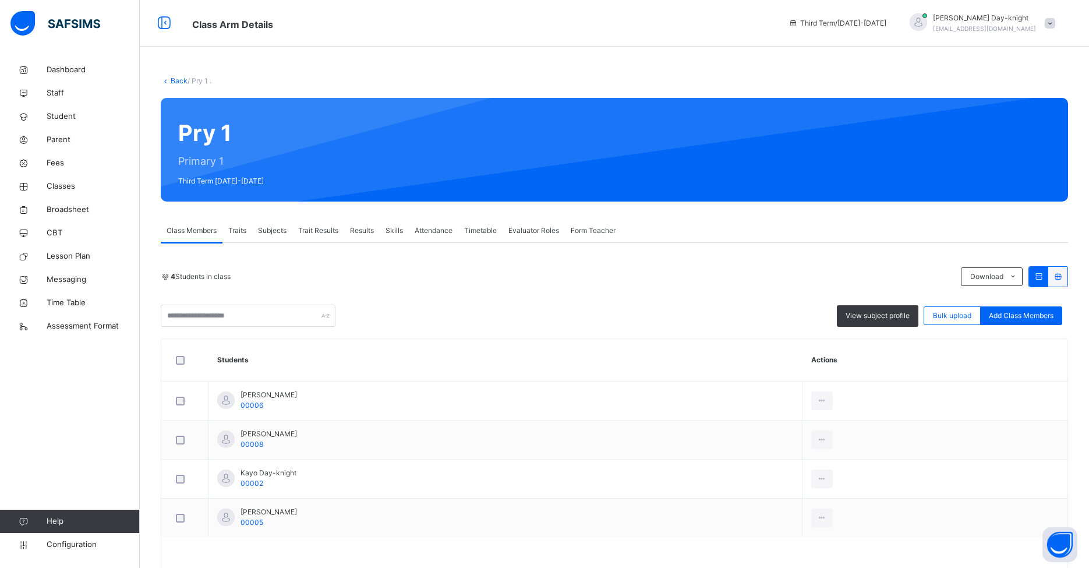
click at [242, 228] on span "Traits" at bounding box center [237, 230] width 18 height 10
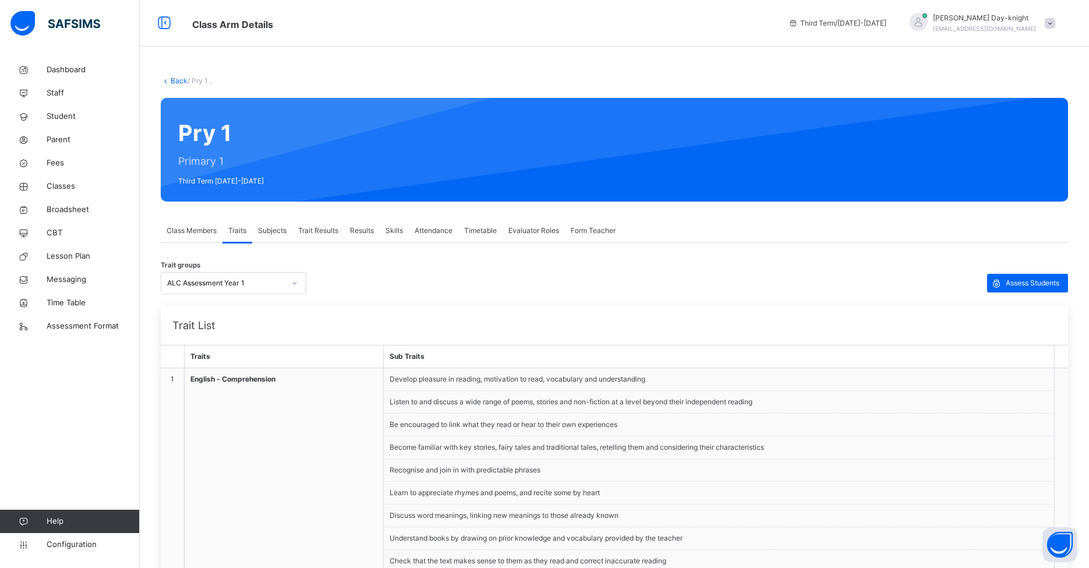
scroll to position [2, 0]
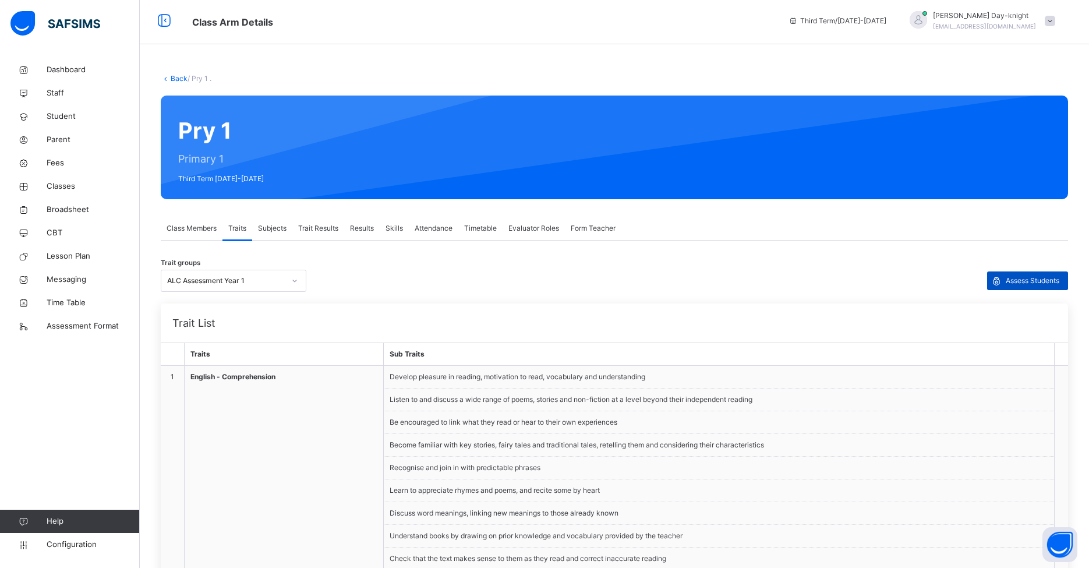
click at [838, 279] on span "Assess Students" at bounding box center [1033, 281] width 54 height 10
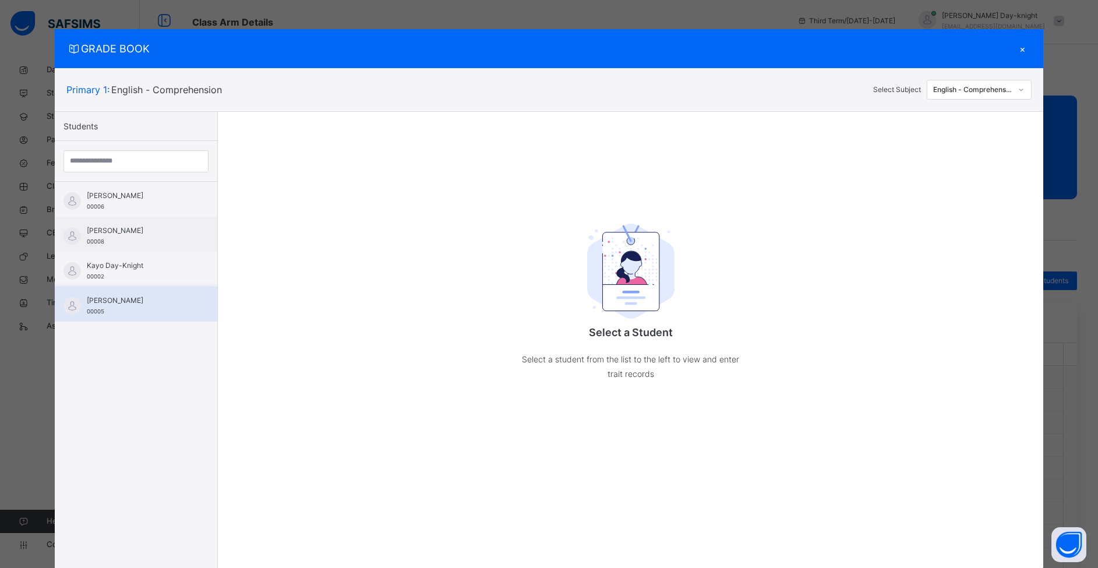
click at [148, 306] on div "[PERSON_NAME] 00005" at bounding box center [139, 305] width 104 height 21
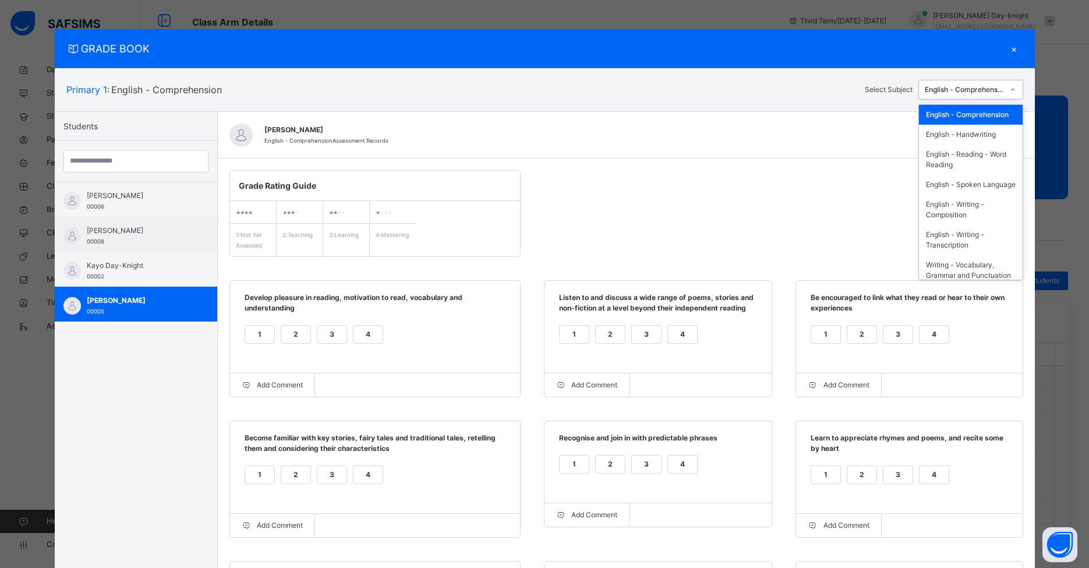
drag, startPoint x: 936, startPoint y: 84, endPoint x: 946, endPoint y: 96, distance: 15.7
click at [838, 84] on div "English - Comprehension" at bounding box center [961, 90] width 84 height 18
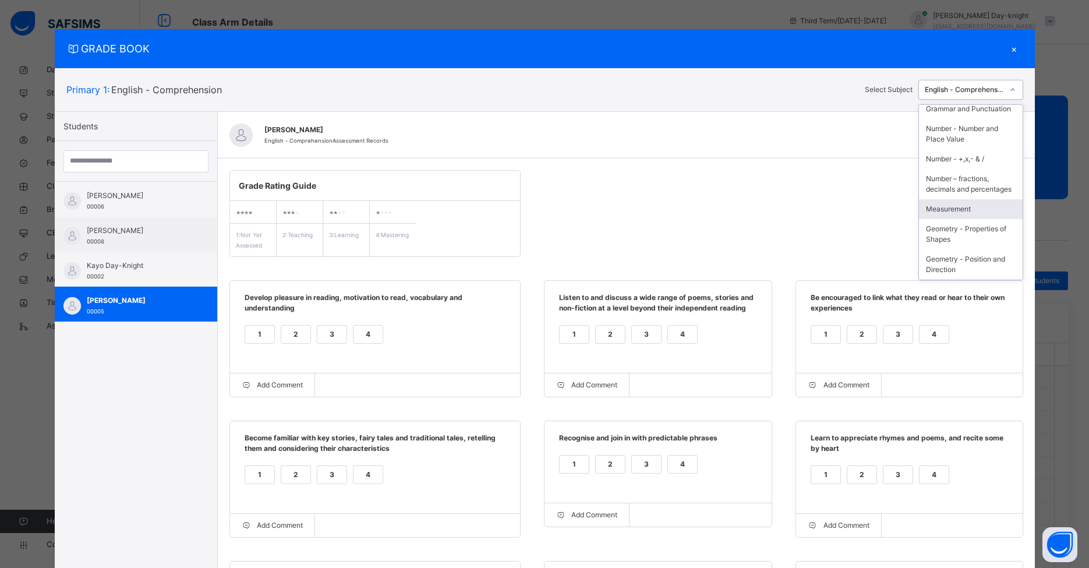
click at [838, 206] on div "Measurement" at bounding box center [971, 209] width 104 height 20
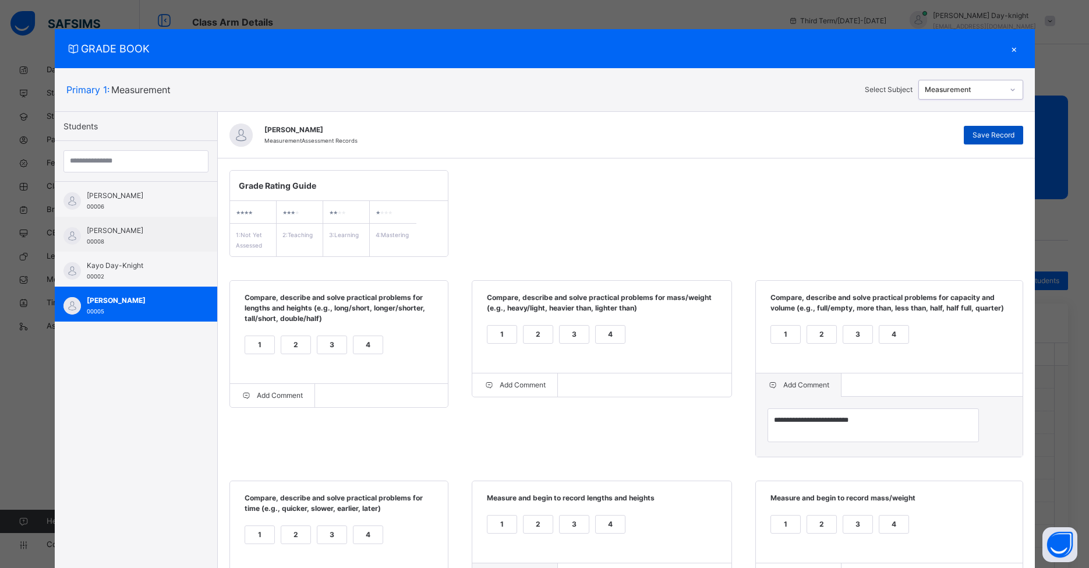
click at [838, 135] on span "Save Record" at bounding box center [994, 135] width 42 height 10
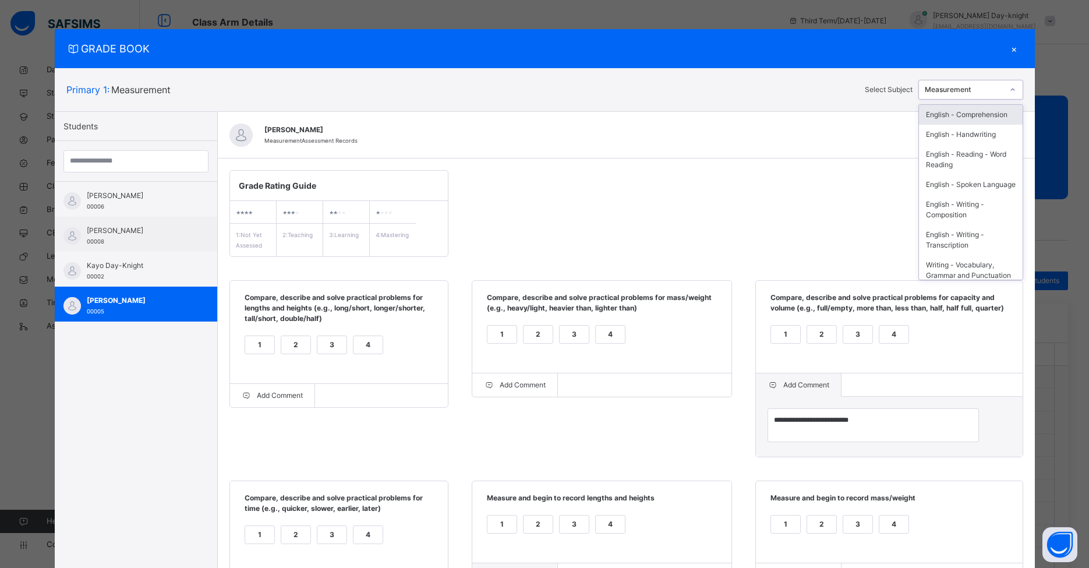
click at [838, 87] on div "Measurement" at bounding box center [964, 89] width 79 height 10
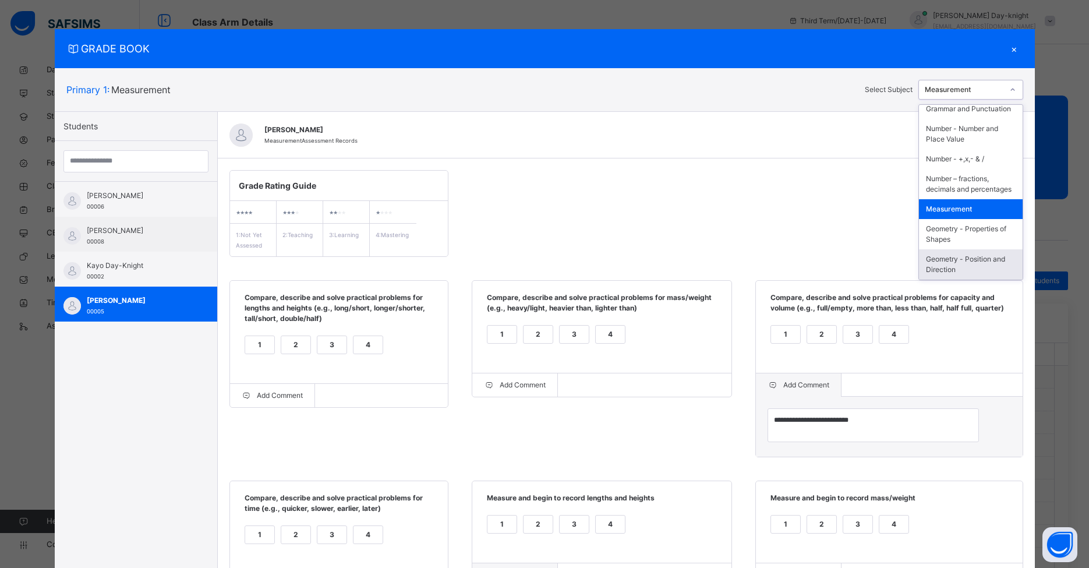
click at [838, 264] on div "Geometry - Position and Direction" at bounding box center [971, 264] width 104 height 30
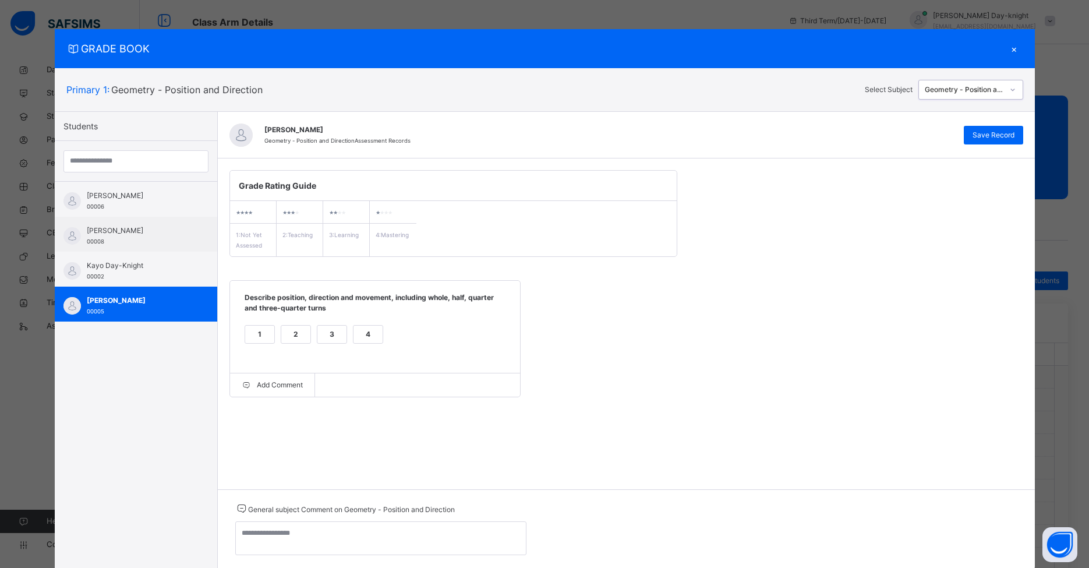
click at [838, 136] on span "Save Record" at bounding box center [994, 135] width 42 height 10
click at [838, 90] on div "Geometry - Position and Direction" at bounding box center [964, 89] width 79 height 10
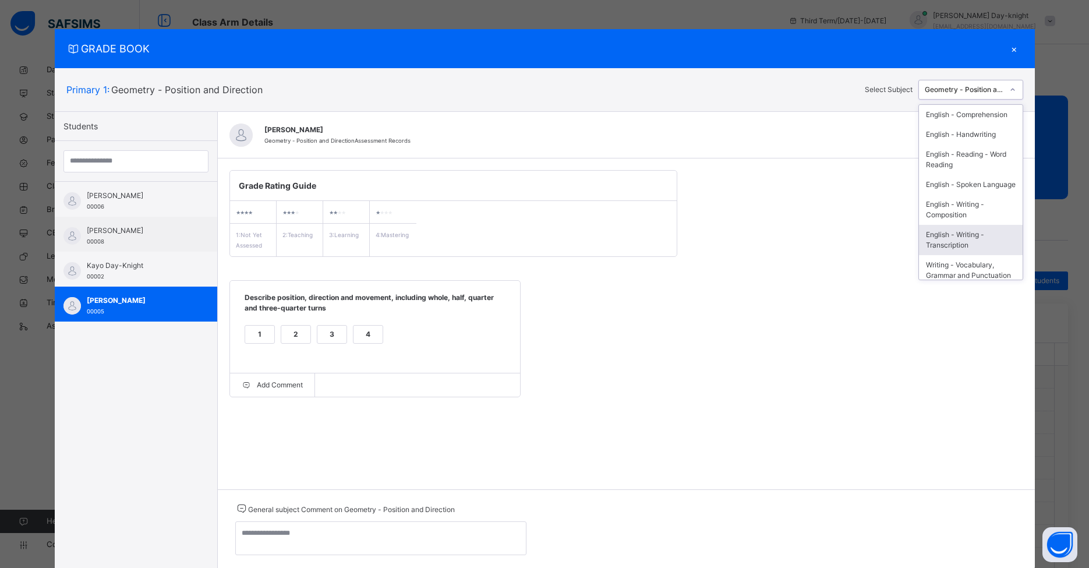
scroll to position [209, 0]
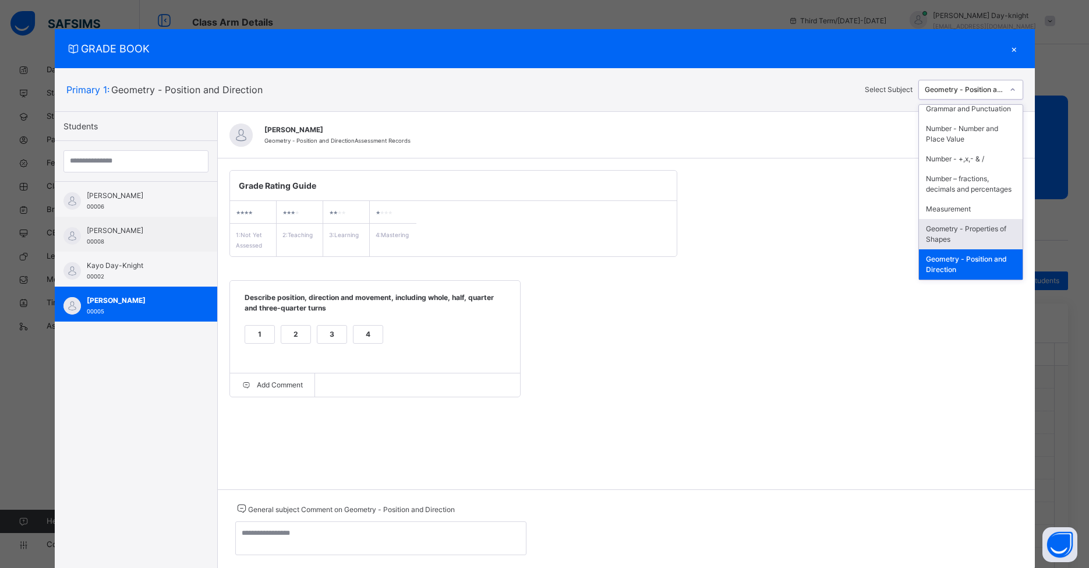
click at [838, 231] on div "Geometry - Properties of Shapes" at bounding box center [971, 234] width 104 height 30
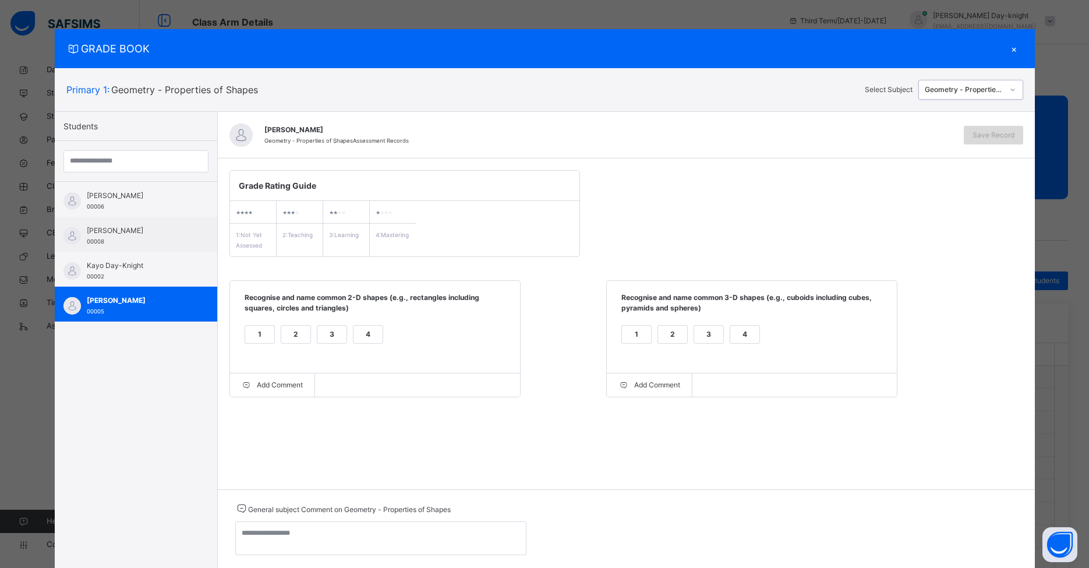
click at [838, 135] on span "Save Record" at bounding box center [994, 135] width 42 height 10
click at [258, 335] on div "1" at bounding box center [259, 334] width 29 height 17
drag, startPoint x: 667, startPoint y: 333, endPoint x: 674, endPoint y: 329, distance: 8.1
click at [667, 333] on div "2" at bounding box center [672, 334] width 29 height 17
click at [838, 137] on span "Save Record" at bounding box center [994, 135] width 42 height 10
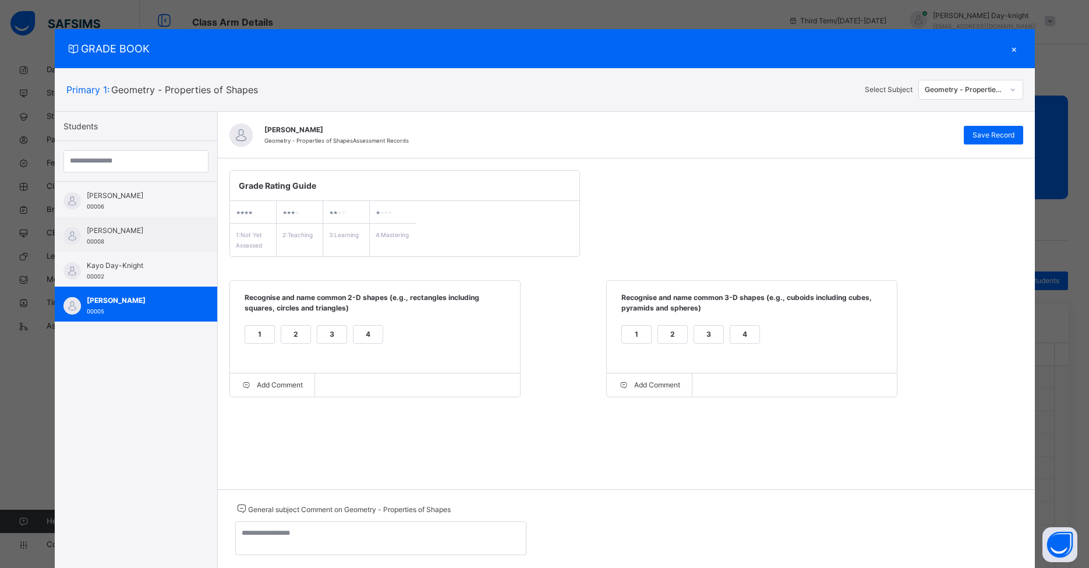
click at [838, 91] on div "Geometry - Properties of Shapes" at bounding box center [964, 89] width 79 height 10
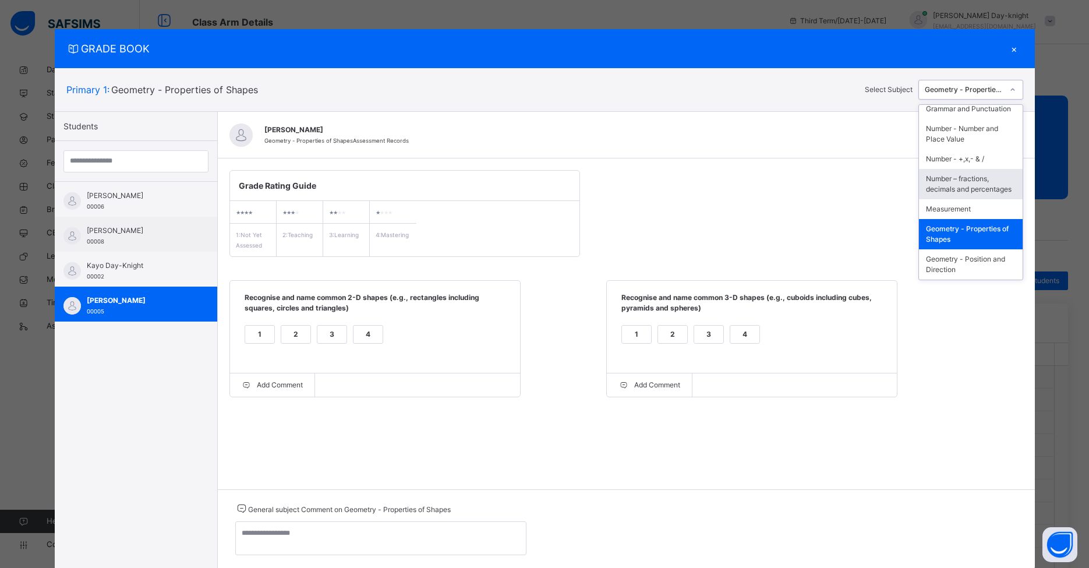
click at [838, 182] on div "Number – fractions, decimals and percentages" at bounding box center [971, 184] width 104 height 30
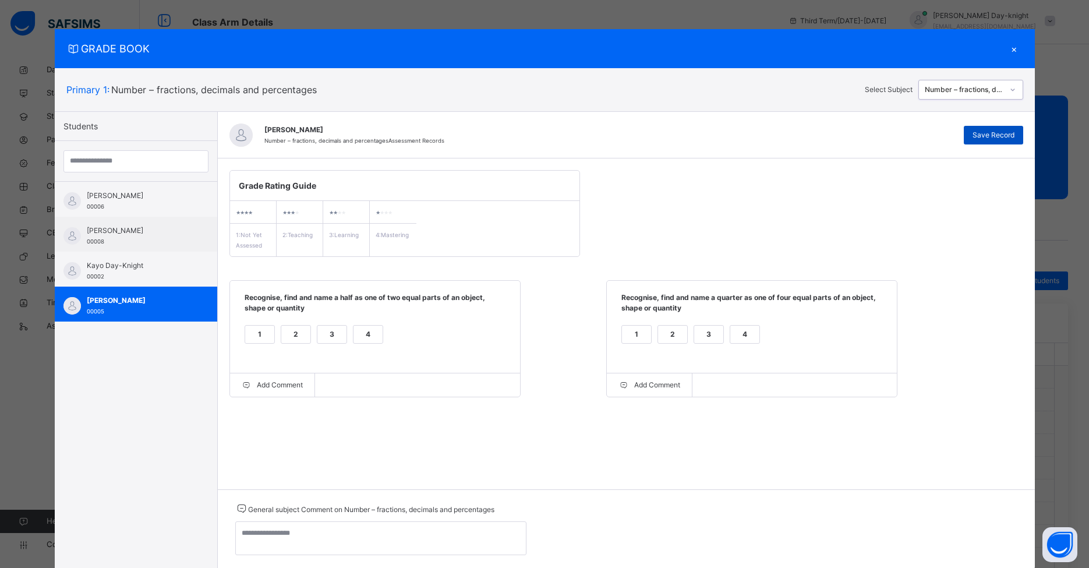
click at [838, 130] on span "Save Record" at bounding box center [994, 135] width 42 height 10
click at [838, 96] on div "Number – fractions, decimals and percentages" at bounding box center [961, 90] width 84 height 18
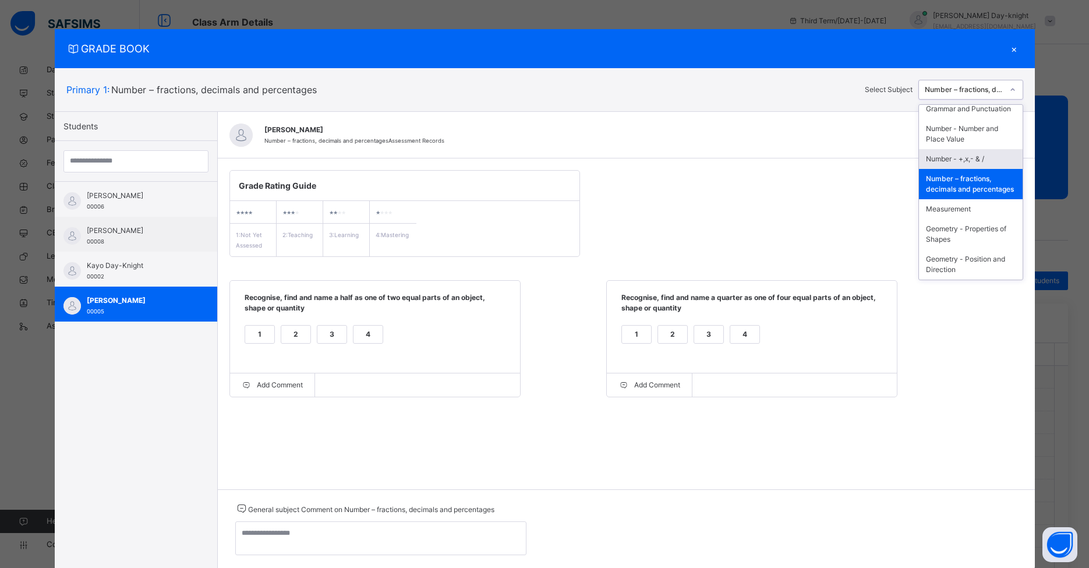
click at [838, 149] on div "Number - +,x,- & /" at bounding box center [971, 159] width 104 height 20
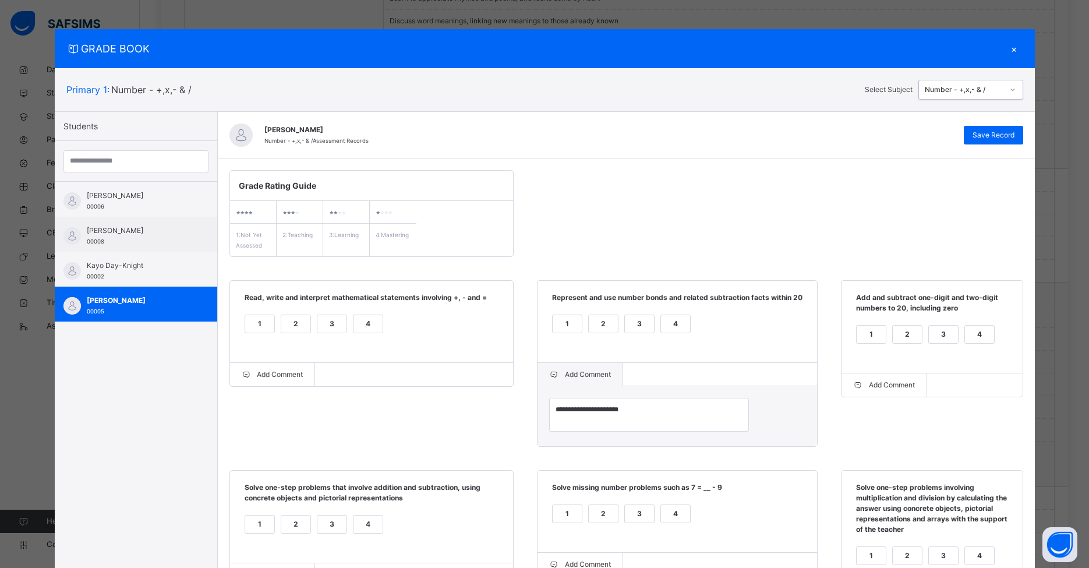
scroll to position [195, 0]
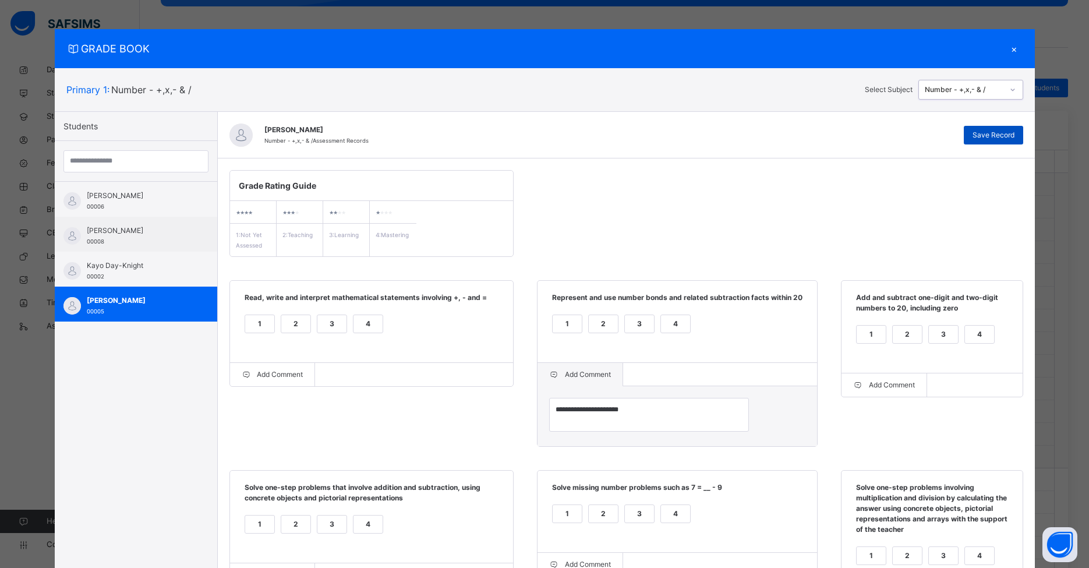
click at [838, 135] on span "Save Record" at bounding box center [994, 135] width 42 height 10
click at [838, 86] on div "Number - +,x,- & /" at bounding box center [964, 89] width 79 height 10
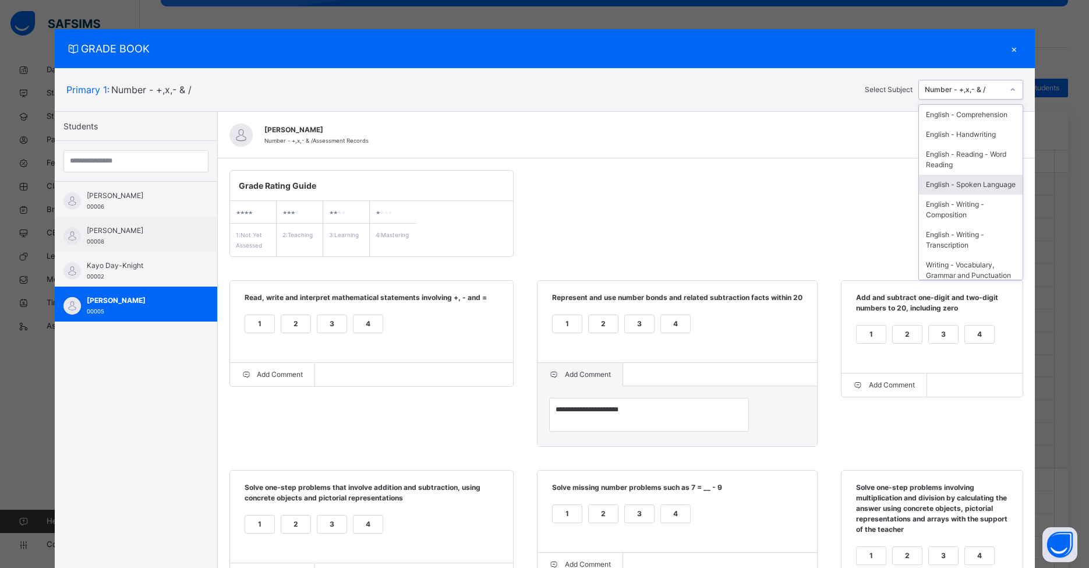
scroll to position [145, 0]
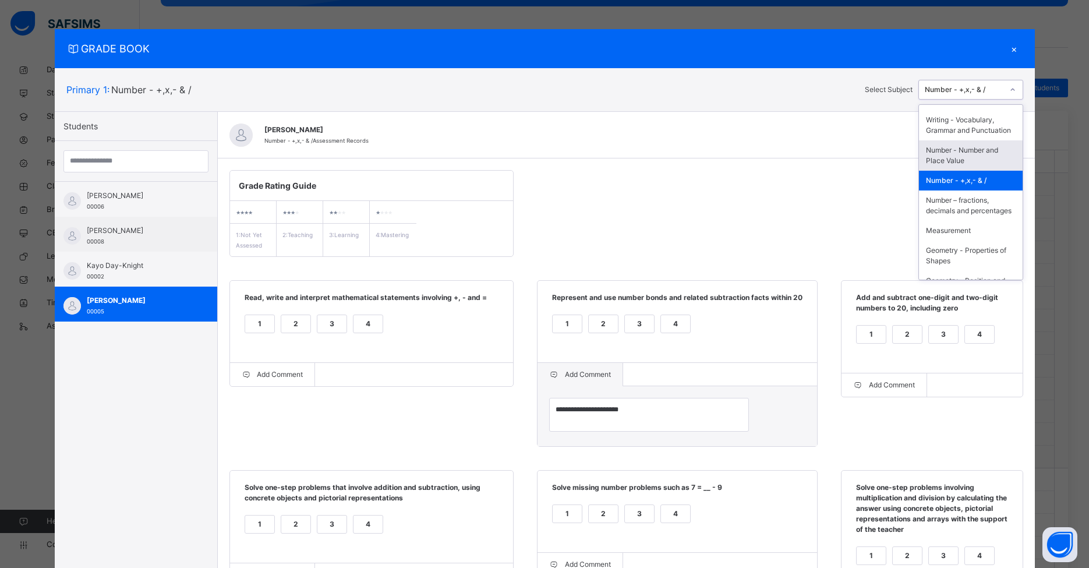
click at [838, 171] on div "Number - Number and Place Value" at bounding box center [971, 155] width 104 height 30
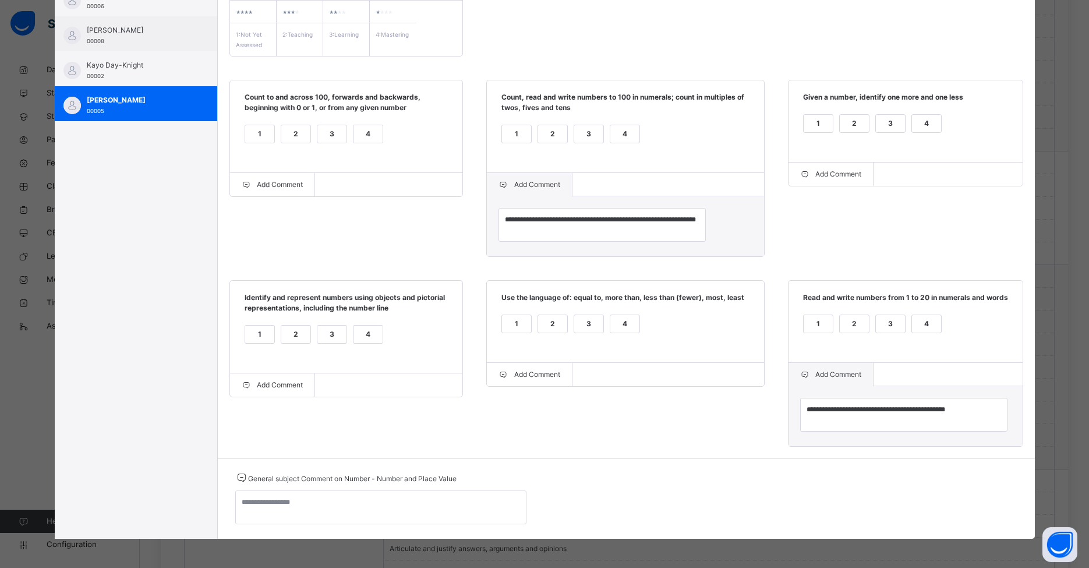
scroll to position [3, 0]
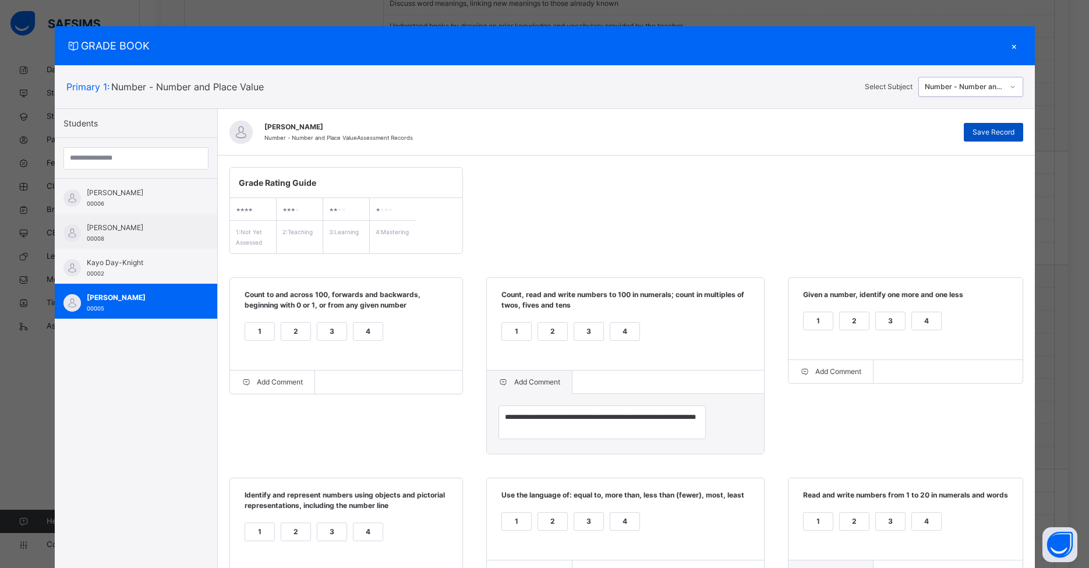
click at [838, 129] on span "Save Record" at bounding box center [994, 132] width 42 height 10
click at [838, 44] on div "×" at bounding box center [1014, 46] width 17 height 16
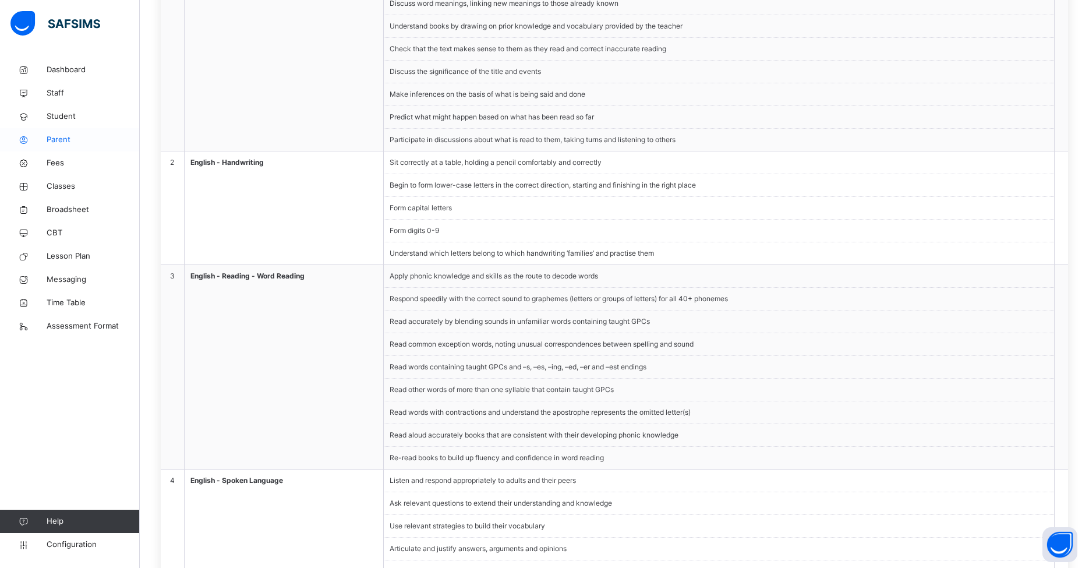
scroll to position [134, 0]
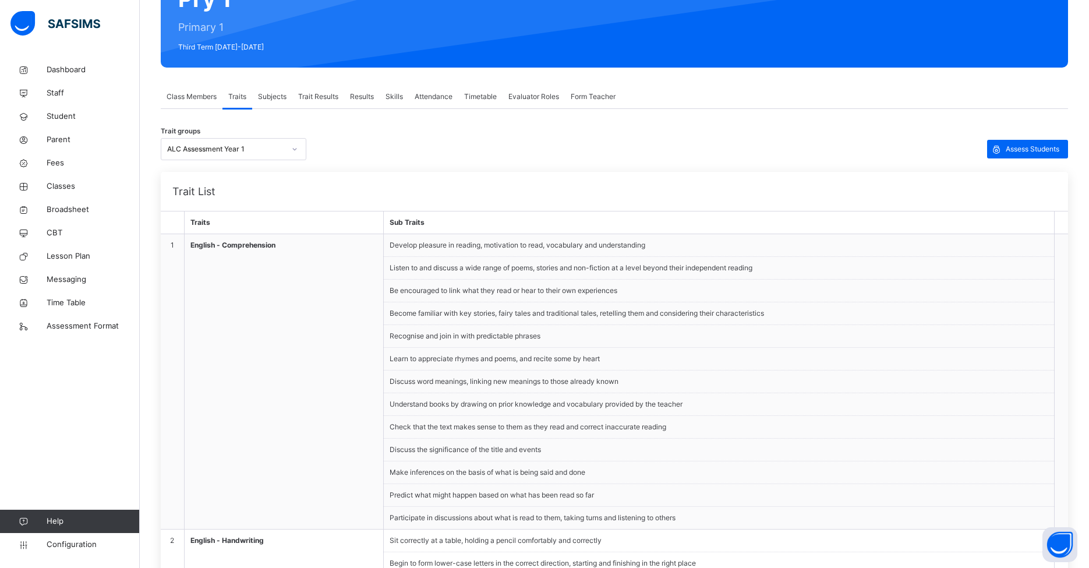
click at [314, 93] on span "Trait Results" at bounding box center [318, 96] width 40 height 10
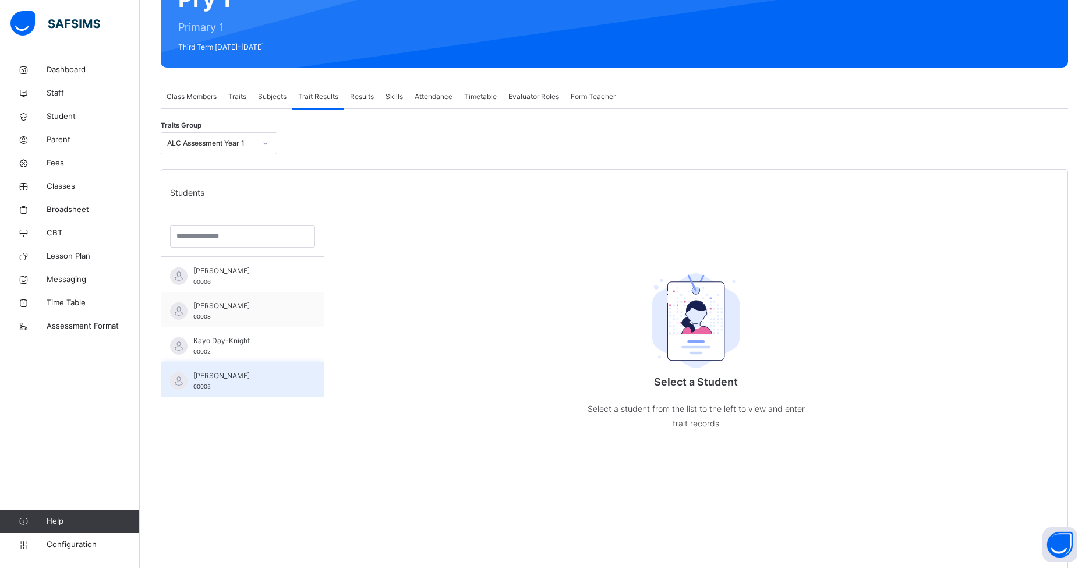
click at [243, 375] on span "[PERSON_NAME]" at bounding box center [245, 375] width 104 height 10
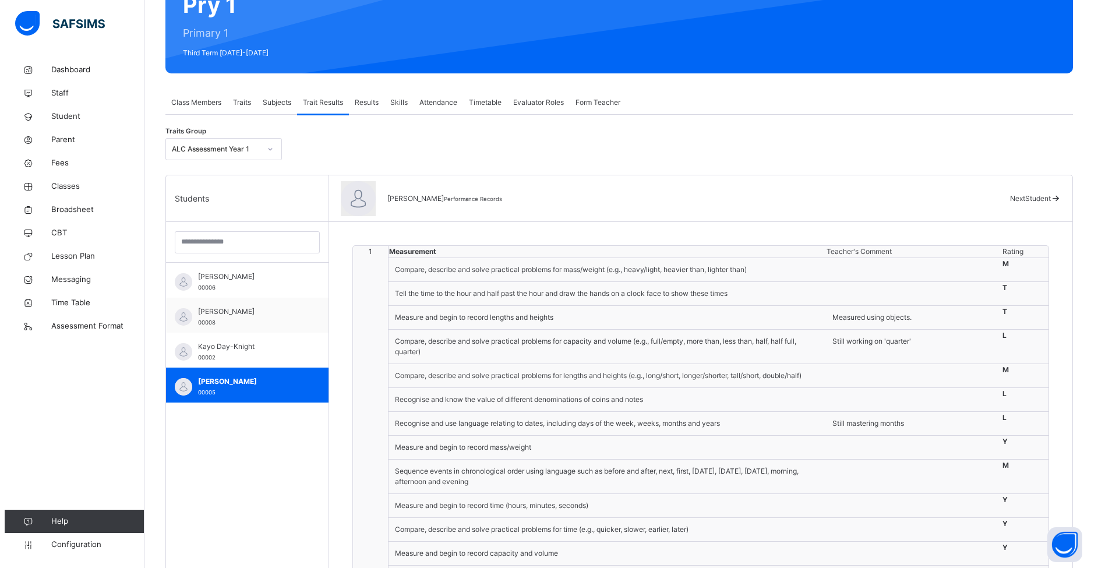
scroll to position [0, 0]
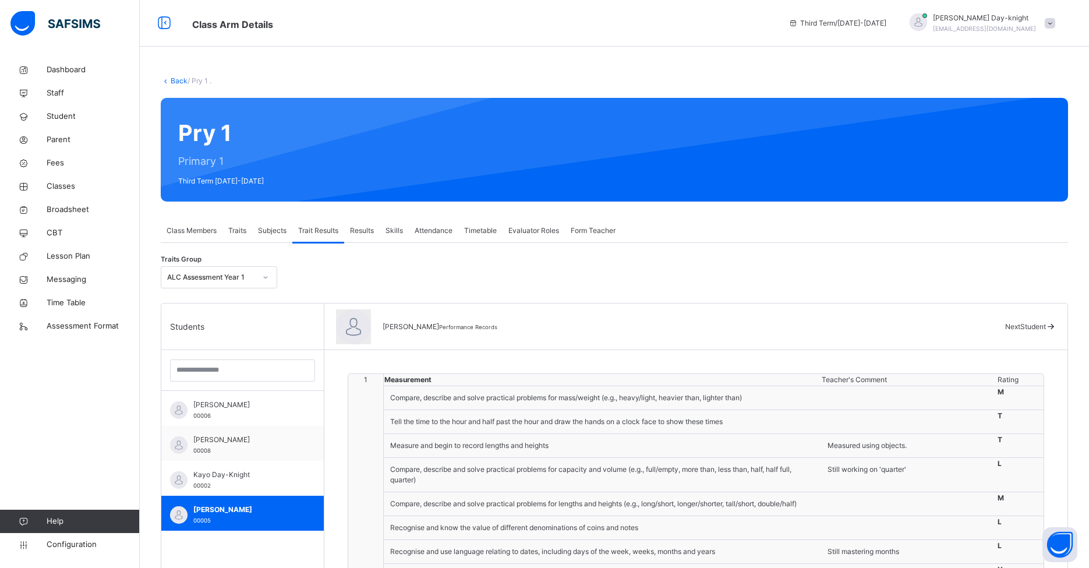
click at [235, 232] on span "Traits" at bounding box center [237, 230] width 18 height 10
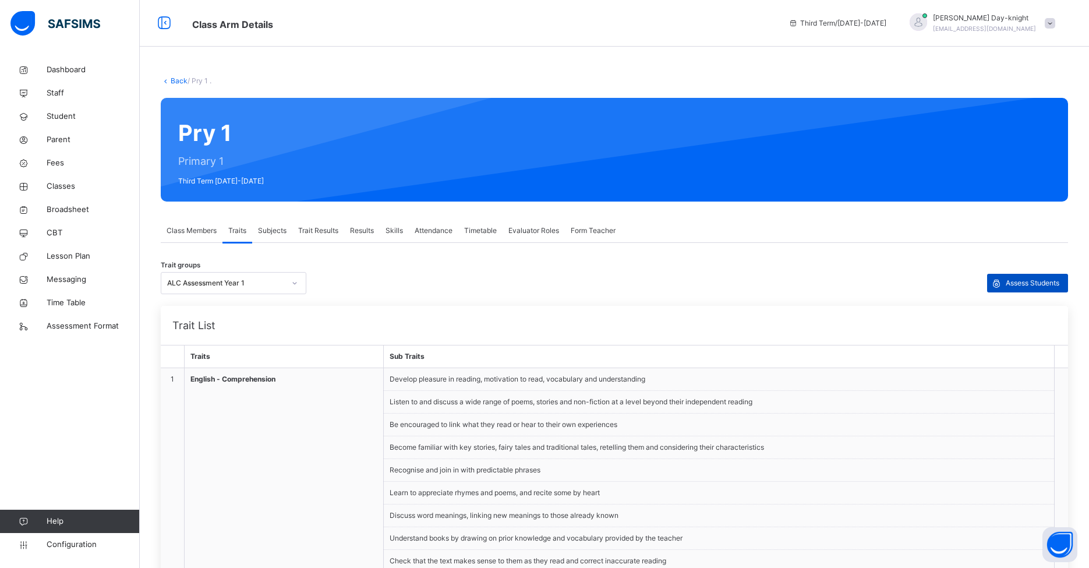
click at [838, 284] on span "Assess Students" at bounding box center [1033, 283] width 54 height 10
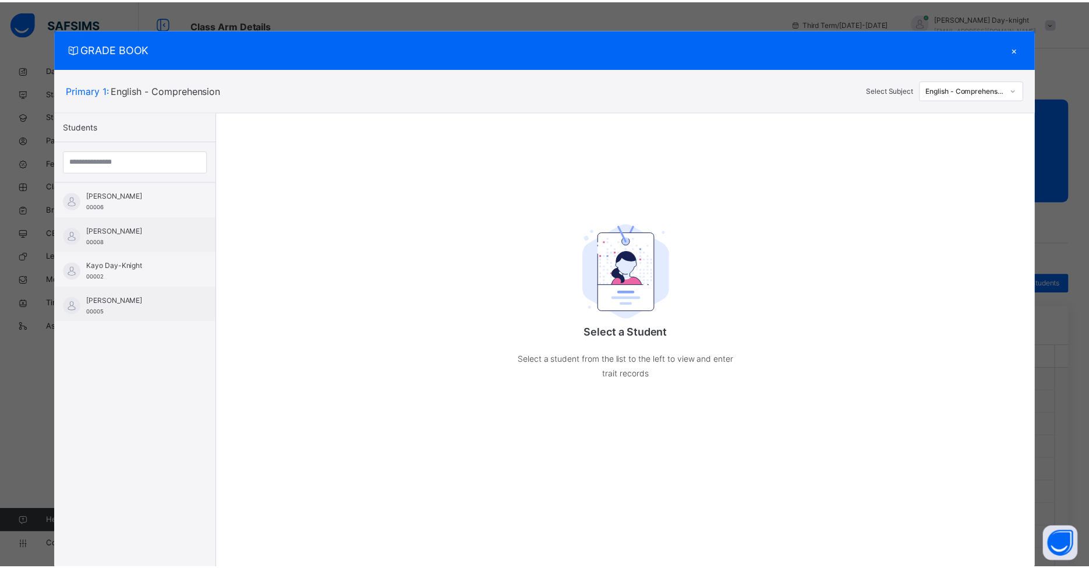
scroll to position [31, 0]
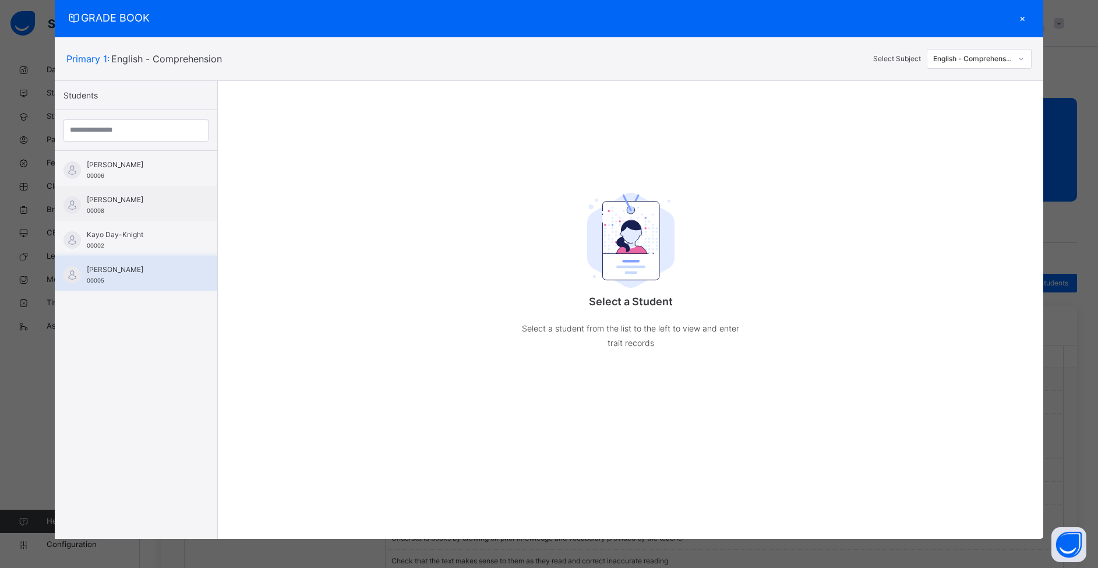
click at [140, 286] on div "[PERSON_NAME] 00005" at bounding box center [136, 273] width 163 height 35
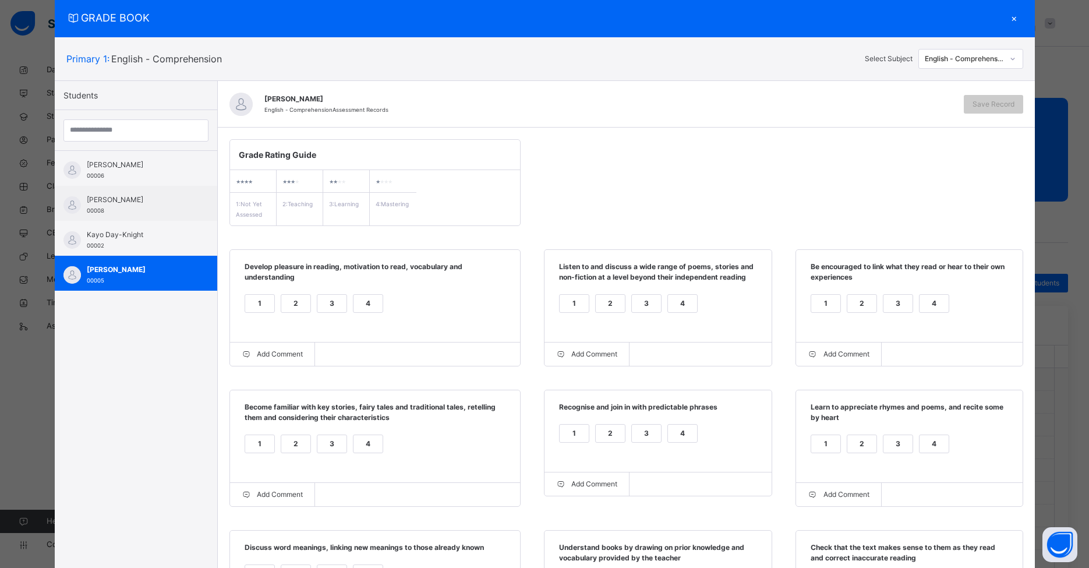
click at [838, 63] on div "English - Comprehension" at bounding box center [964, 59] width 79 height 10
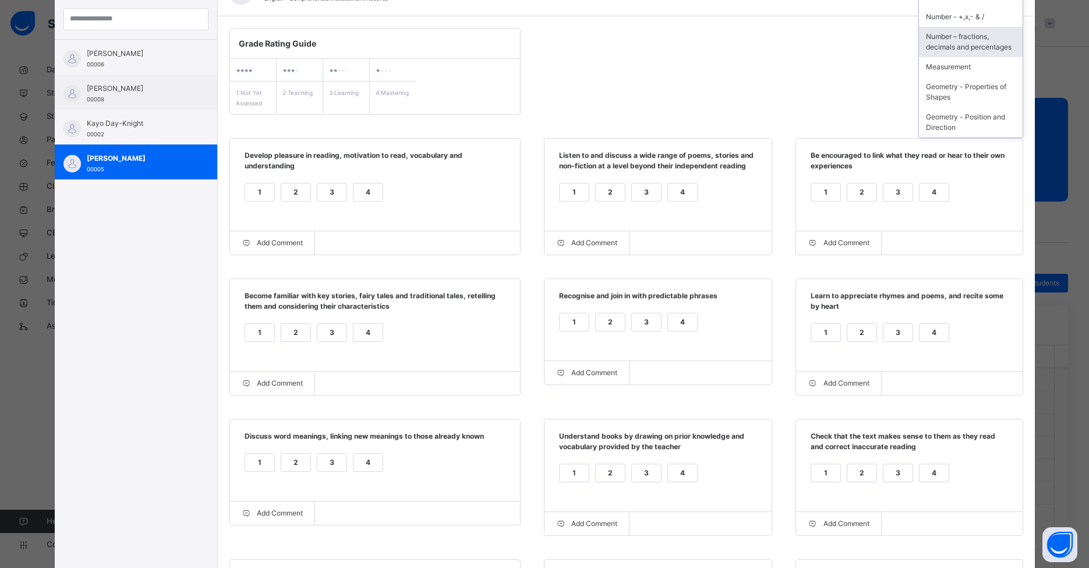
scroll to position [206, 0]
click at [838, 37] on div "Number – fractions, decimals and percentages" at bounding box center [971, 42] width 104 height 30
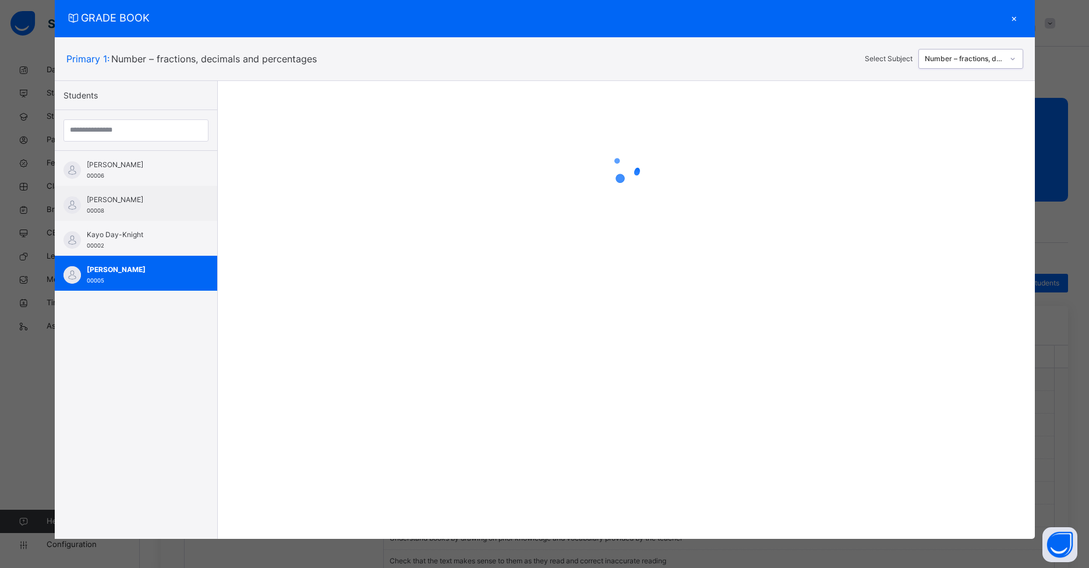
scroll to position [31, 0]
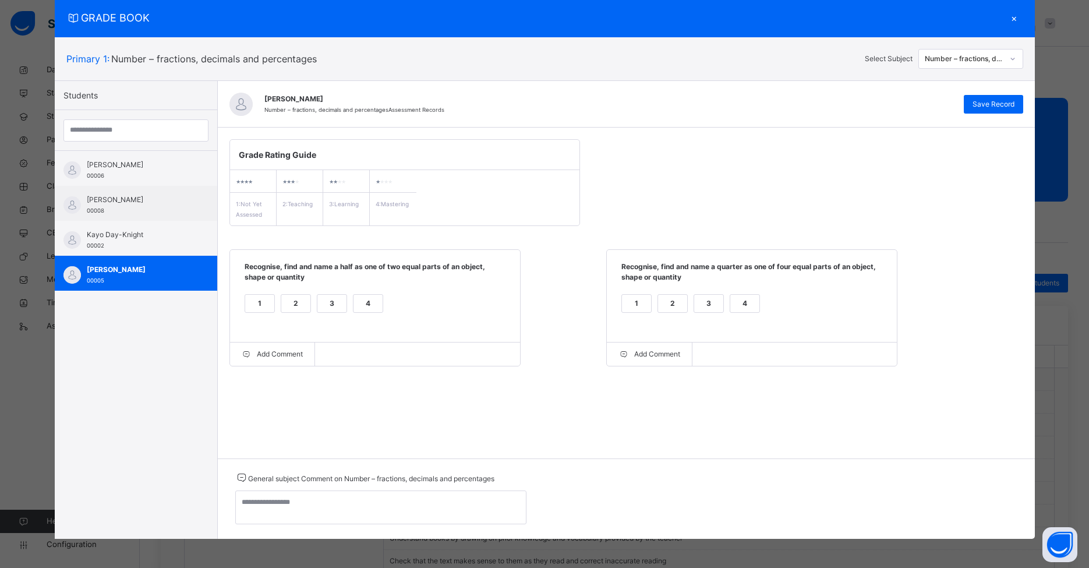
drag, startPoint x: 299, startPoint y: 305, endPoint x: 316, endPoint y: 304, distance: 16.3
click at [299, 305] on div "2" at bounding box center [295, 303] width 29 height 17
drag, startPoint x: 705, startPoint y: 301, endPoint x: 775, endPoint y: 257, distance: 82.6
click at [705, 301] on div "3" at bounding box center [708, 303] width 29 height 17
click at [838, 104] on span "Save Record" at bounding box center [994, 104] width 42 height 10
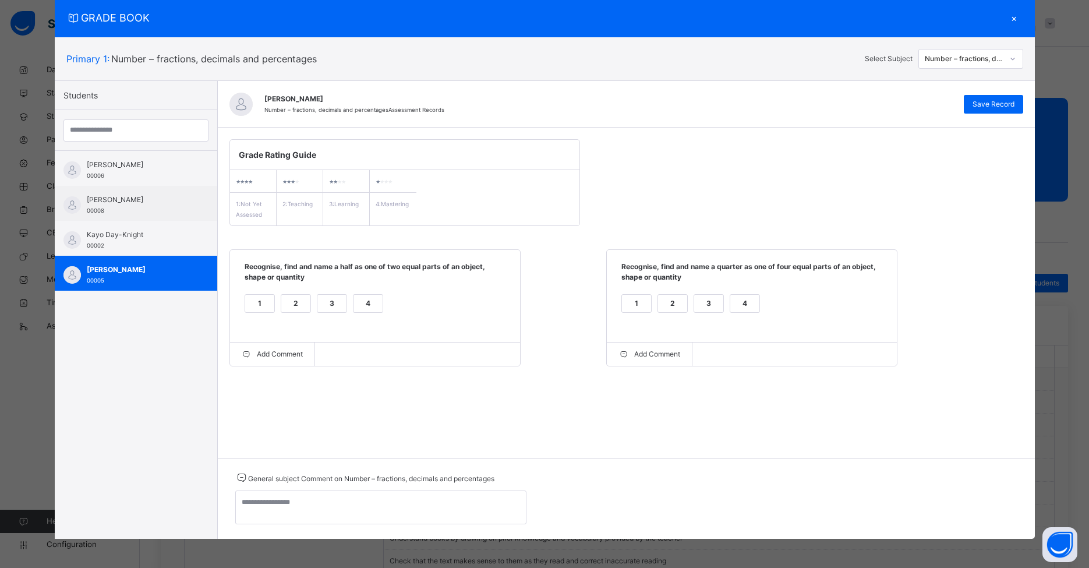
click at [254, 302] on div "1" at bounding box center [259, 303] width 29 height 17
drag, startPoint x: 681, startPoint y: 306, endPoint x: 698, endPoint y: 296, distance: 19.1
click at [682, 306] on div "2" at bounding box center [672, 303] width 29 height 17
click at [838, 101] on span "Save Record" at bounding box center [994, 104] width 42 height 10
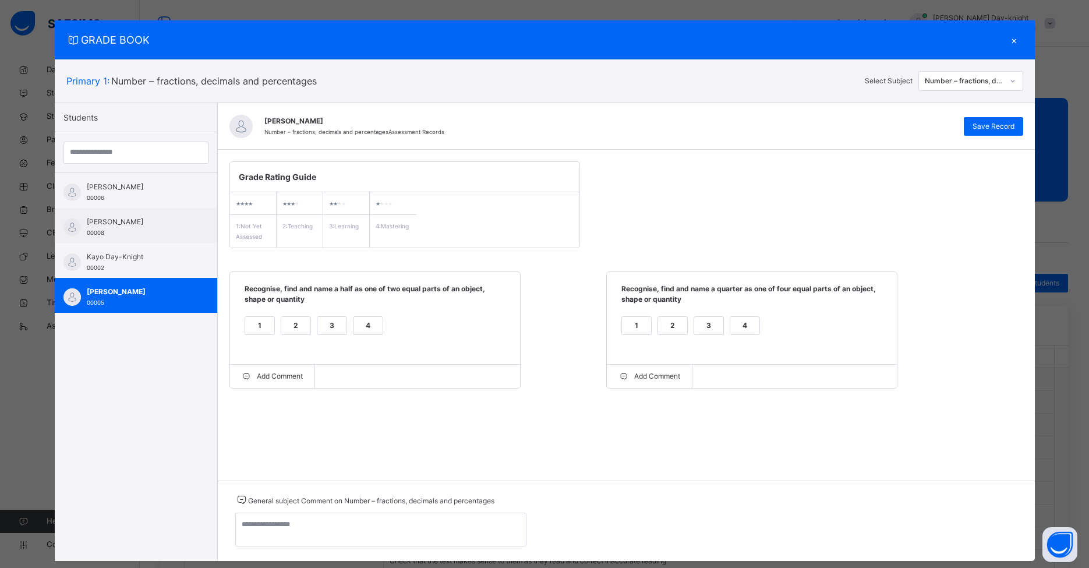
scroll to position [0, 0]
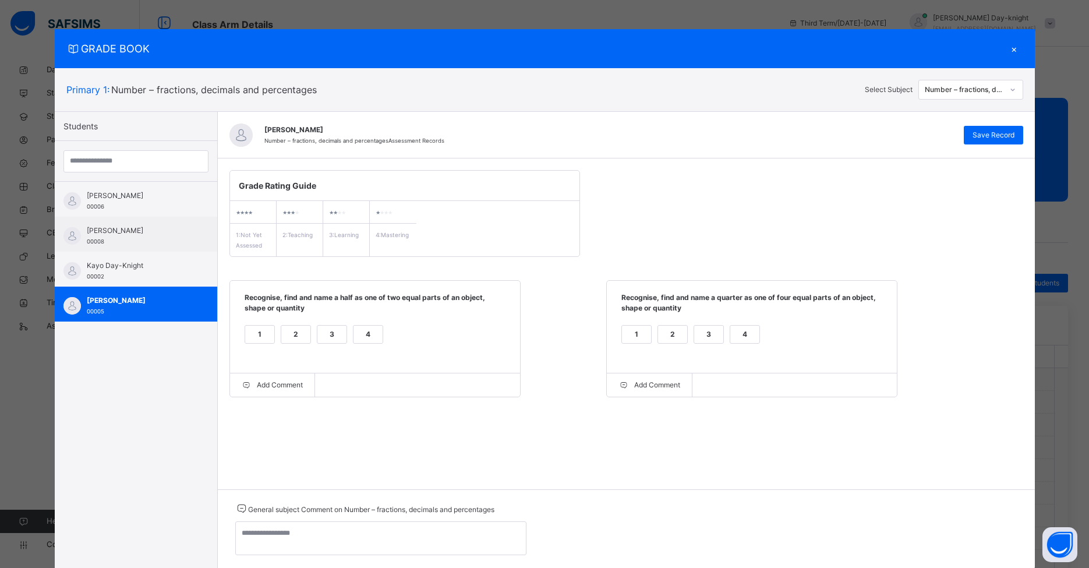
drag, startPoint x: 1011, startPoint y: 48, endPoint x: 948, endPoint y: 68, distance: 66.3
click at [838, 48] on div "×" at bounding box center [1014, 49] width 17 height 16
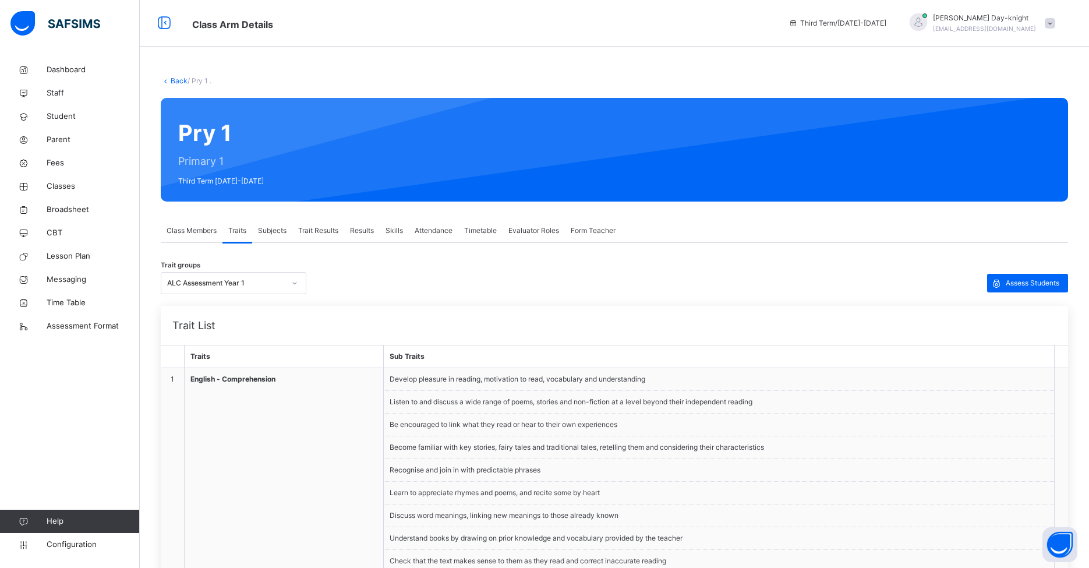
click at [317, 232] on span "Trait Results" at bounding box center [318, 230] width 40 height 10
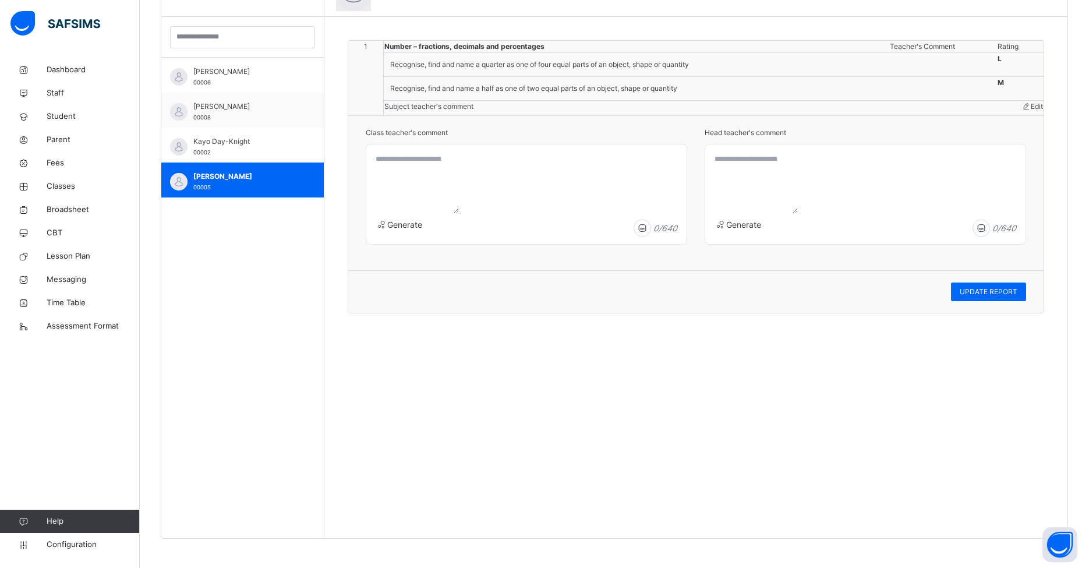
scroll to position [129, 0]
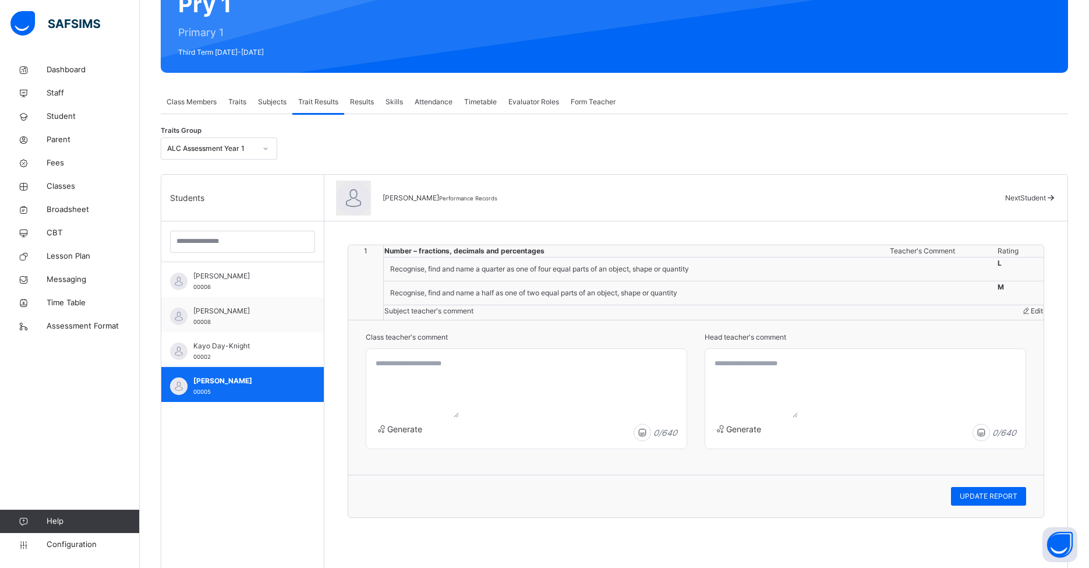
drag, startPoint x: 222, startPoint y: 377, endPoint x: 234, endPoint y: 375, distance: 12.6
click at [222, 377] on span "[PERSON_NAME]" at bounding box center [245, 381] width 104 height 10
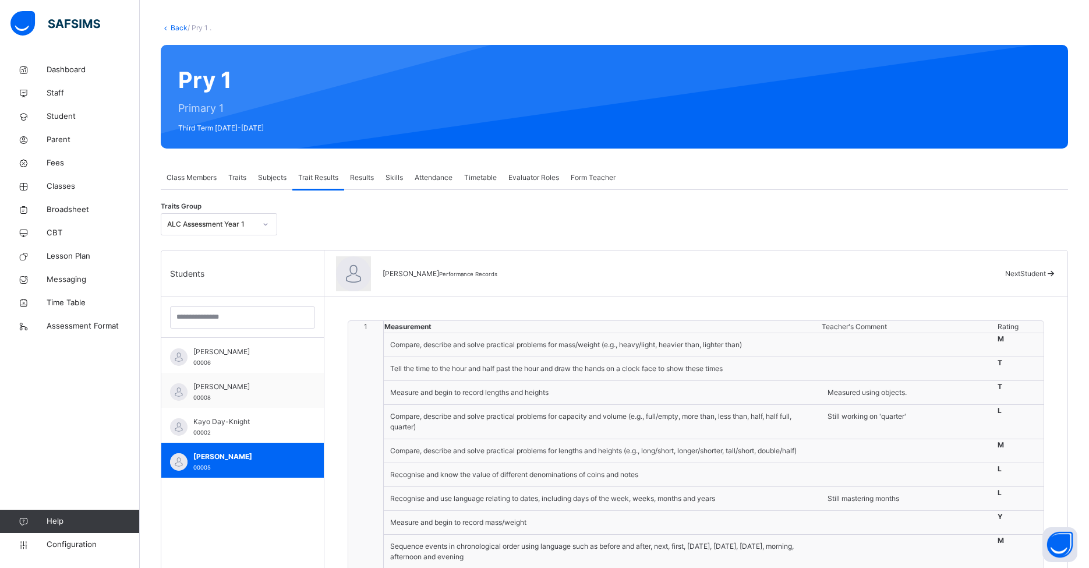
scroll to position [51, 0]
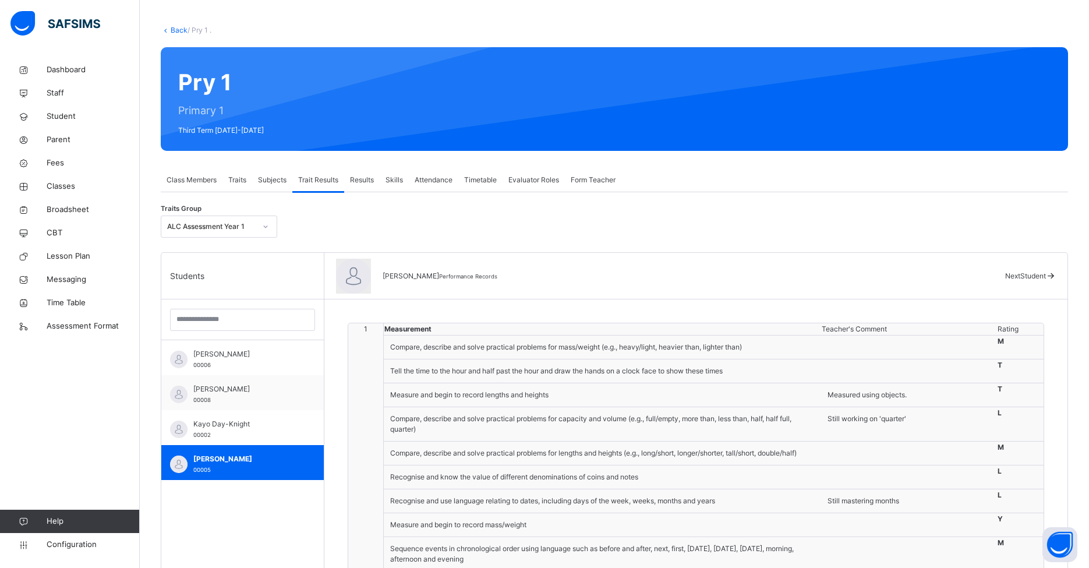
click at [243, 179] on span "Traits" at bounding box center [237, 180] width 18 height 10
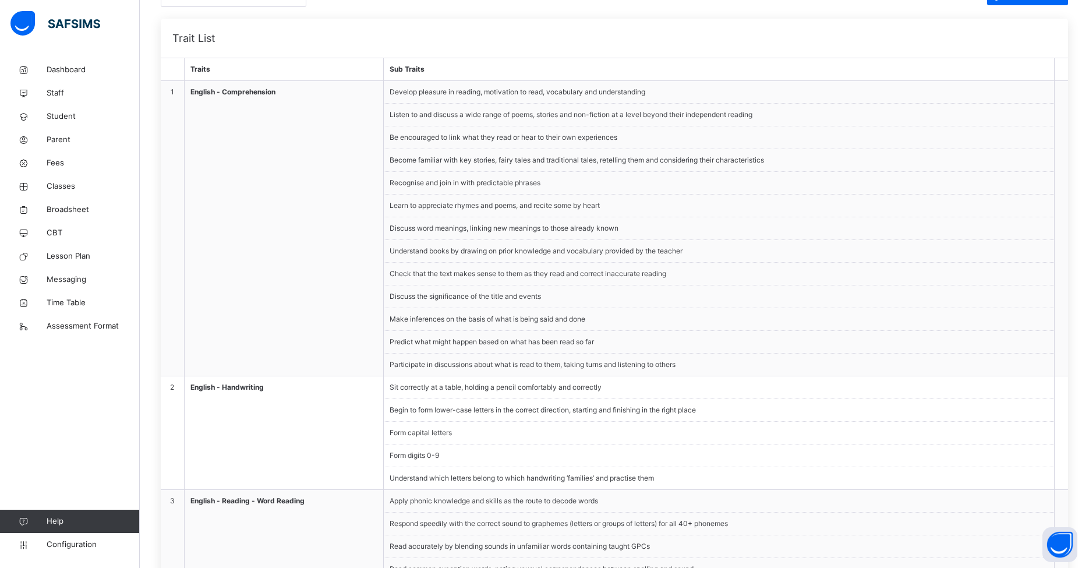
scroll to position [0, 0]
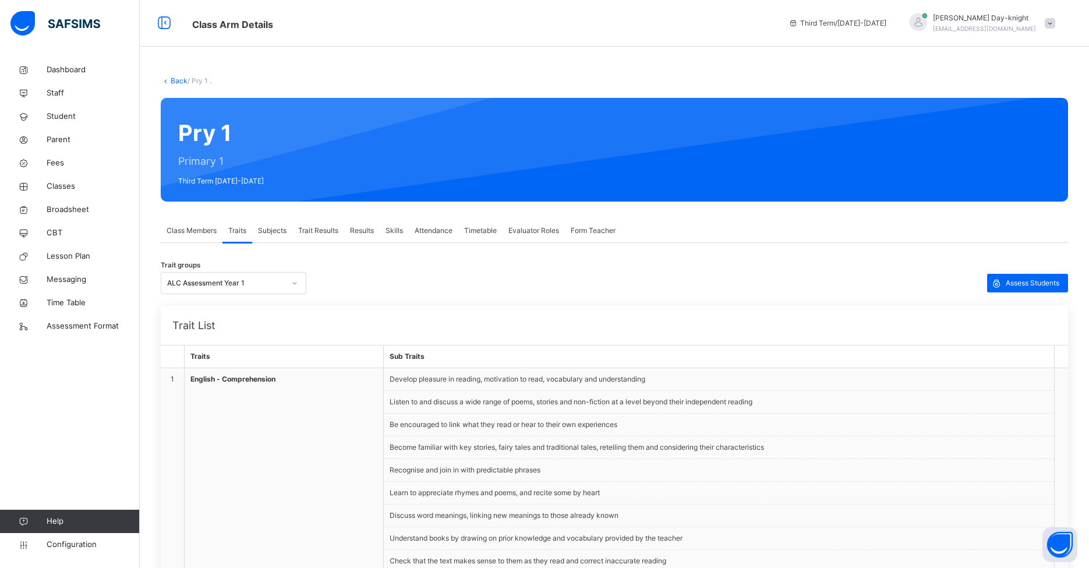
click at [264, 229] on span "Subjects" at bounding box center [272, 230] width 29 height 10
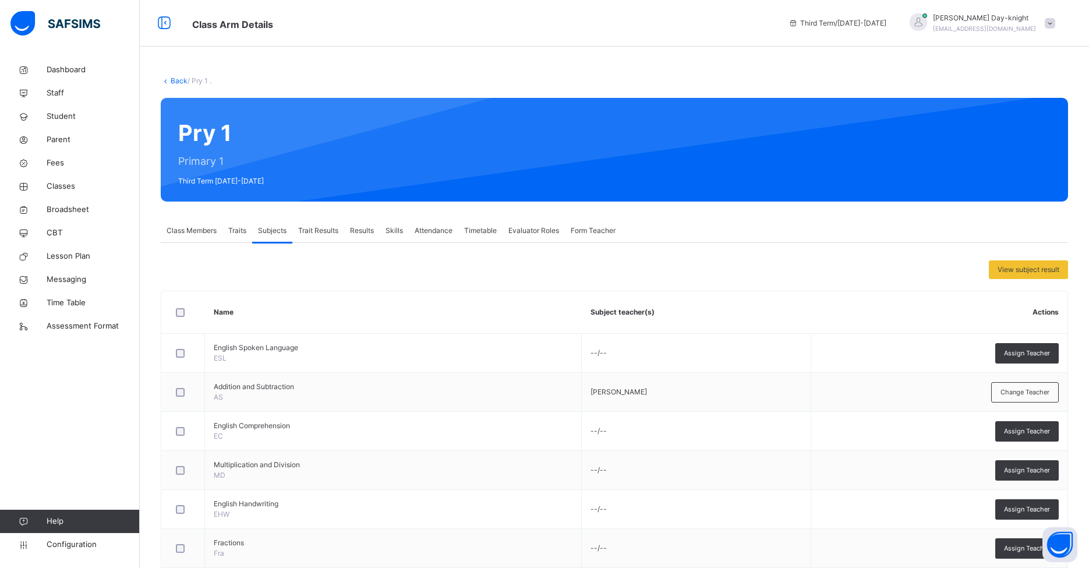
click at [236, 233] on span "Traits" at bounding box center [237, 230] width 18 height 10
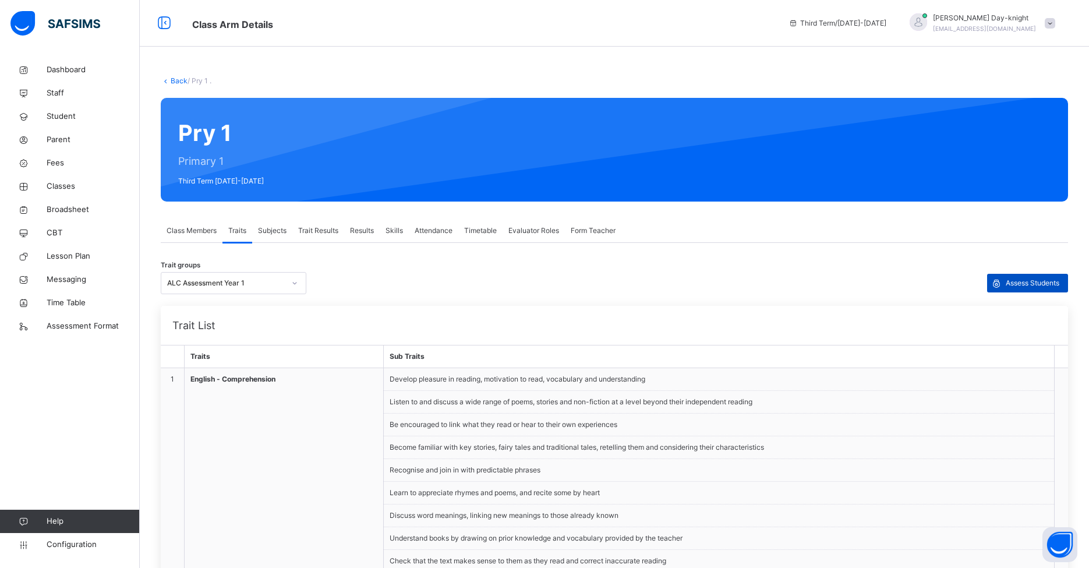
click at [838, 275] on div "Assess Students" at bounding box center [1027, 283] width 81 height 19
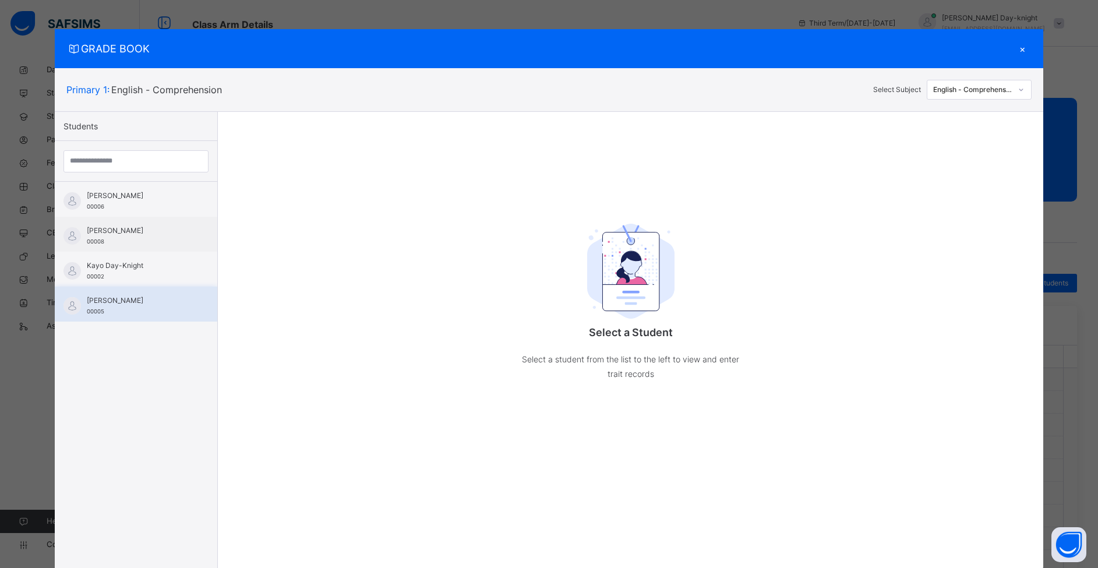
click at [150, 313] on div "[PERSON_NAME] 00005" at bounding box center [139, 305] width 104 height 21
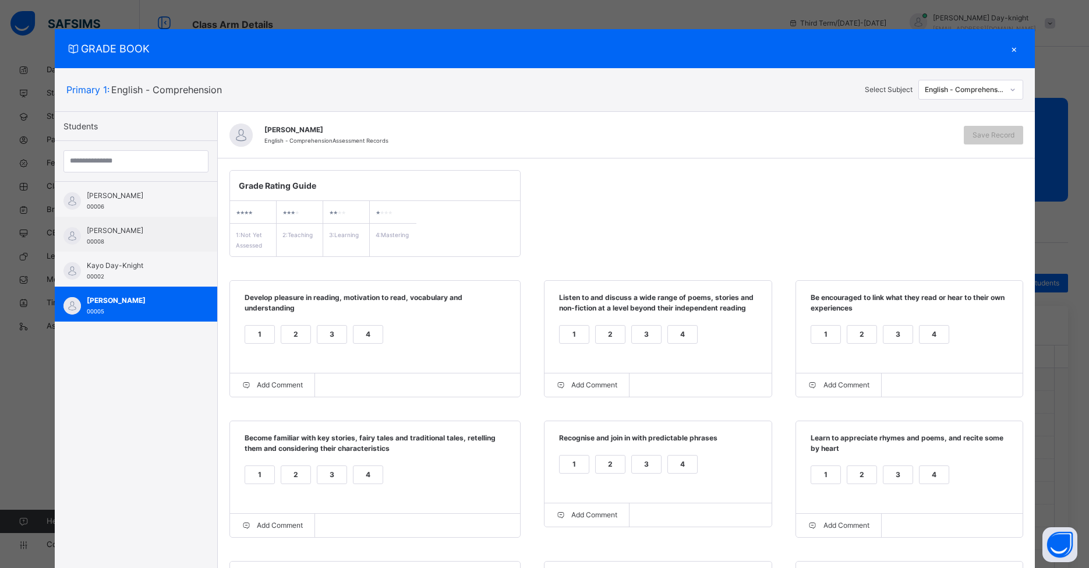
click at [838, 92] on div "English - Comprehension" at bounding box center [964, 89] width 79 height 10
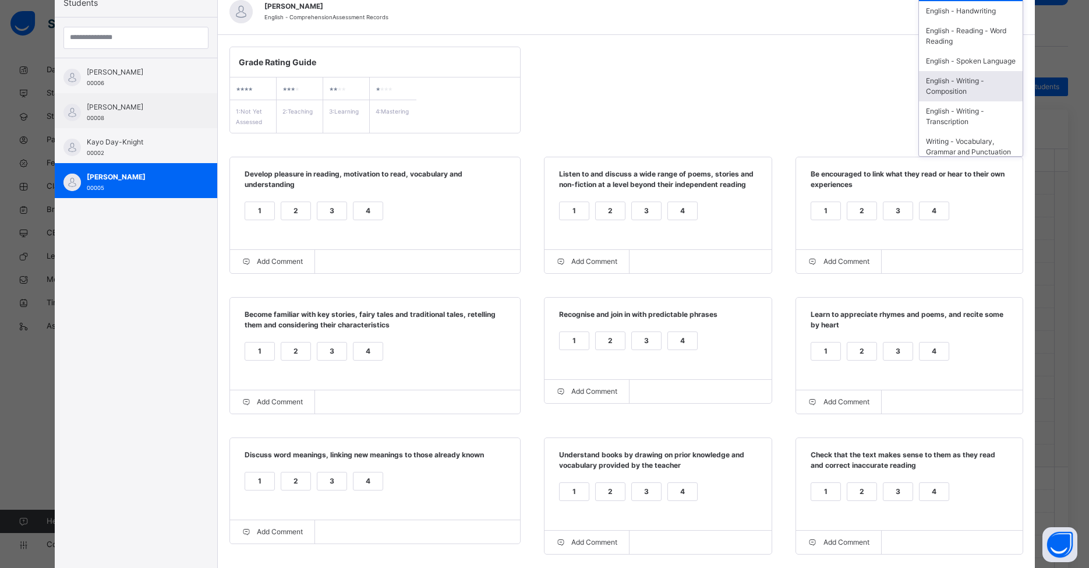
scroll to position [209, 0]
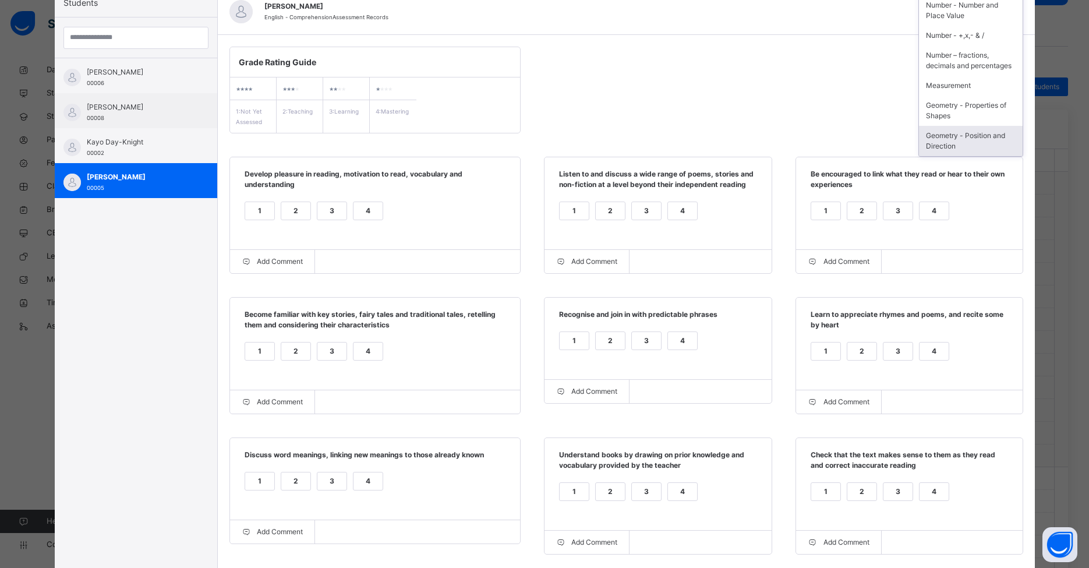
click at [838, 134] on div "Geometry - Position and Direction" at bounding box center [971, 141] width 104 height 30
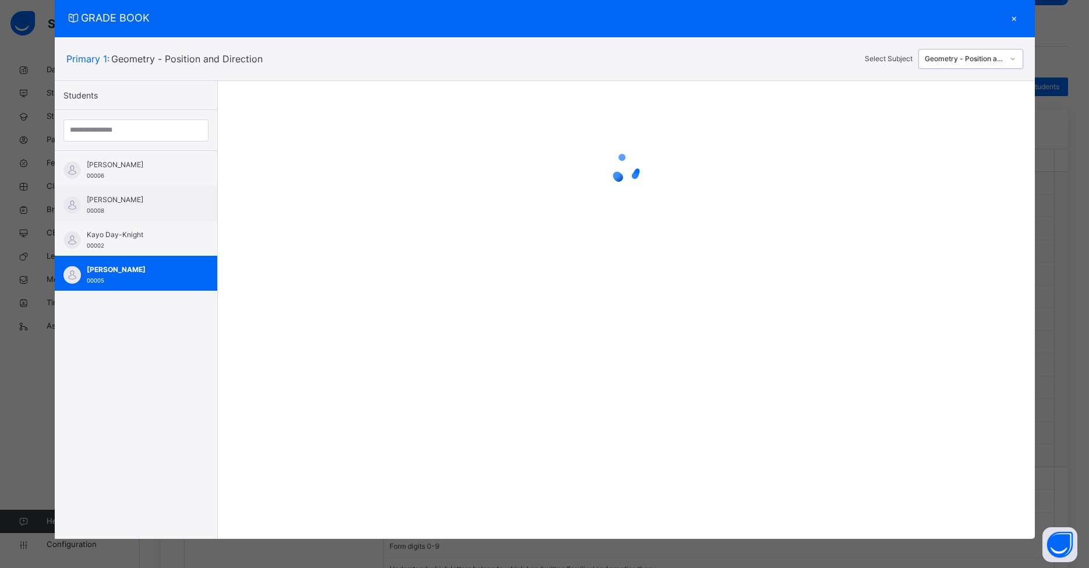
scroll to position [31, 0]
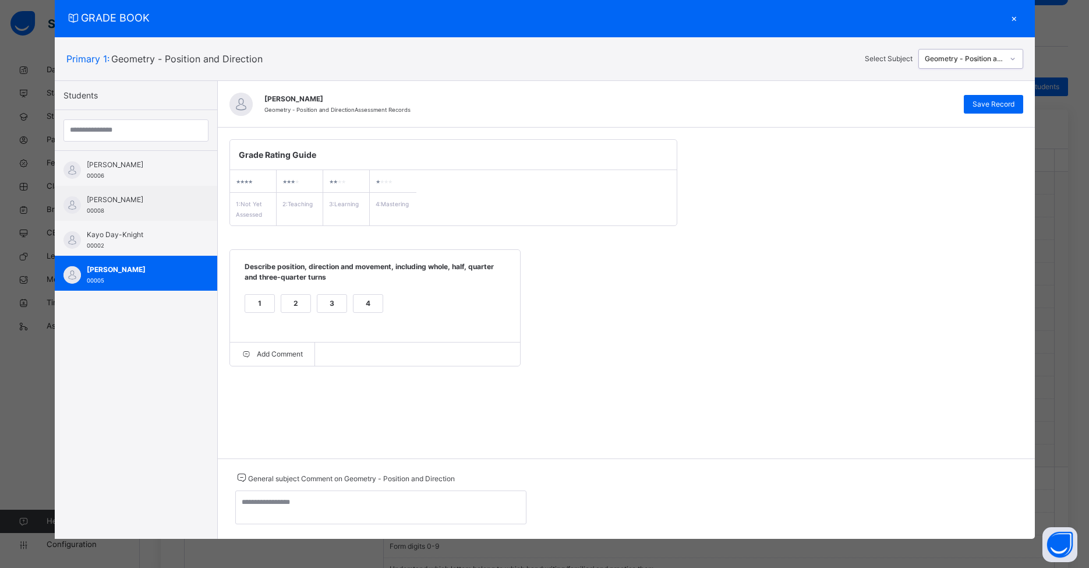
click at [838, 58] on div "Geometry - Position and Direction" at bounding box center [964, 59] width 79 height 10
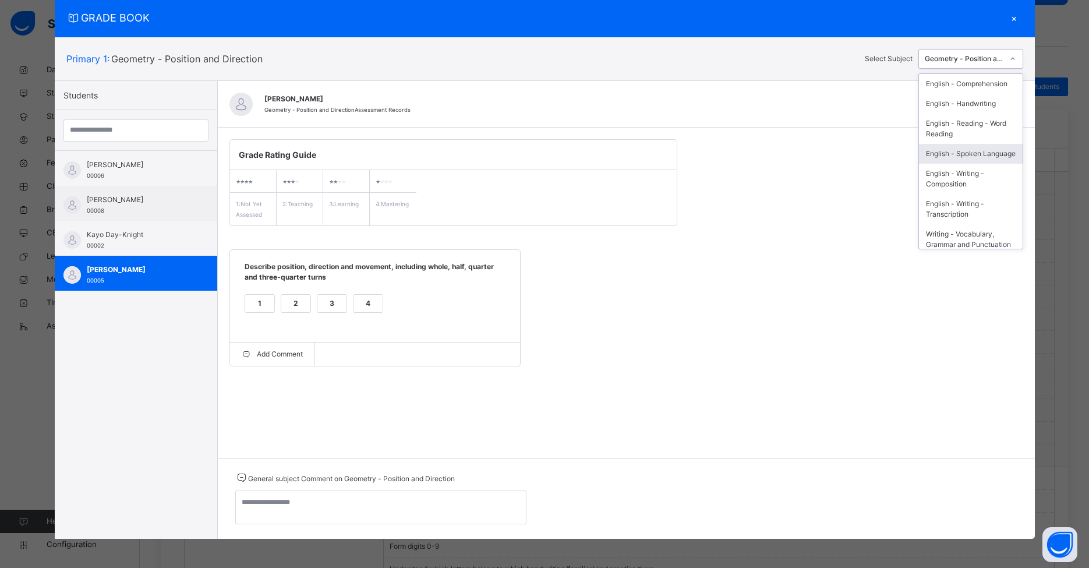
click at [796, 224] on div "Grade Rating Guide ★ ★ ★ ★ 1 : Not Yet Assessed ★ ★ ★ ★ 2 : Teaching ★ ★ ★ ★ 3 …" at bounding box center [626, 253] width 817 height 250
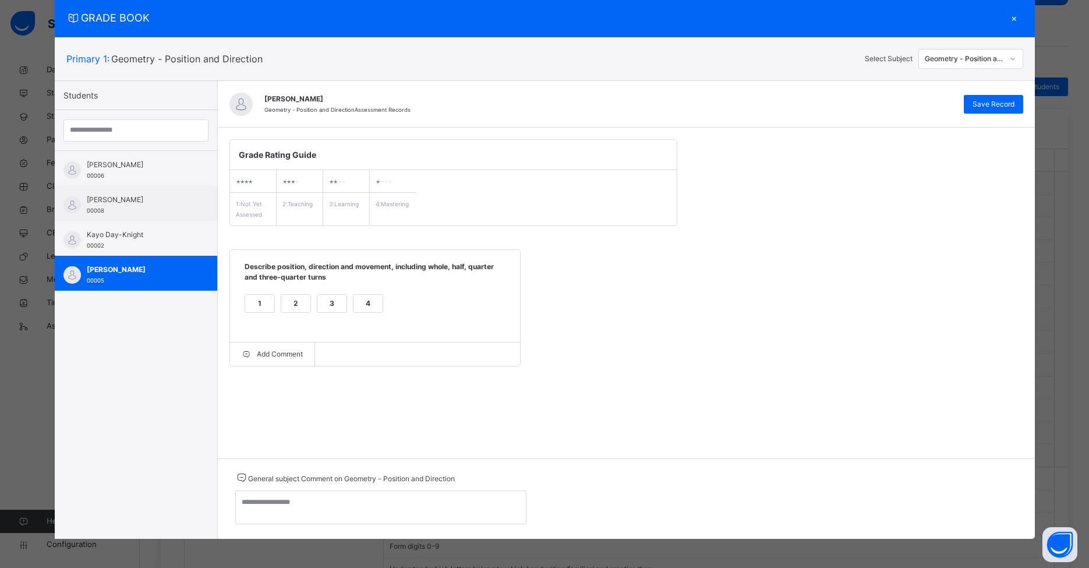
click at [322, 306] on div "3" at bounding box center [331, 303] width 29 height 17
click at [838, 100] on span "Save Record" at bounding box center [994, 104] width 42 height 10
click at [355, 308] on div "4" at bounding box center [368, 303] width 29 height 17
click at [838, 103] on div "Save Record" at bounding box center [993, 104] width 59 height 19
click at [838, 71] on div "Primary 1 : Geometry - Position and Direction Select Subject Geometry - Positio…" at bounding box center [545, 58] width 980 height 43
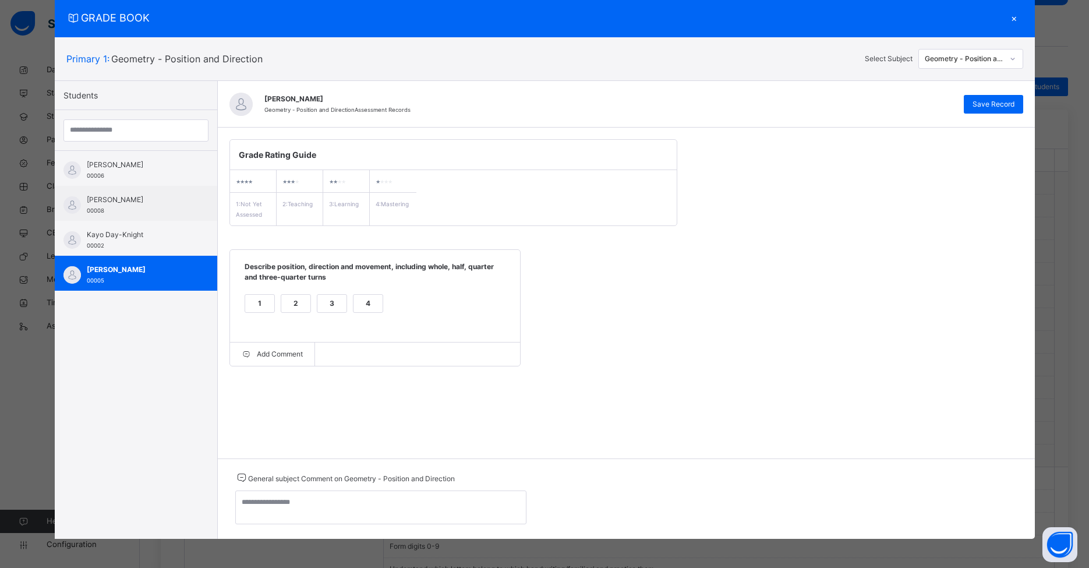
click at [838, 65] on div "Geometry - Position and Direction" at bounding box center [961, 59] width 84 height 18
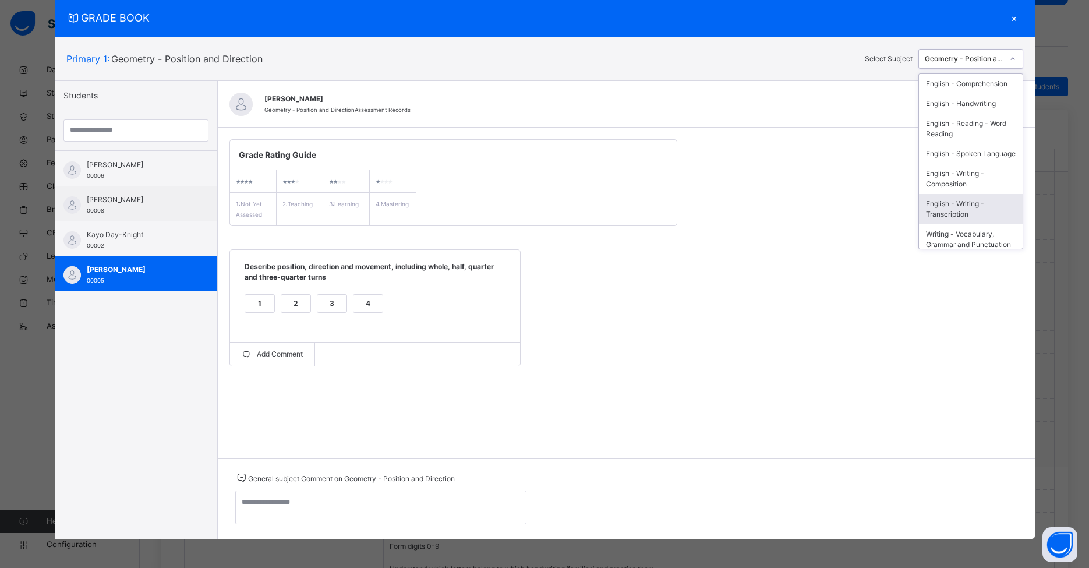
scroll to position [209, 0]
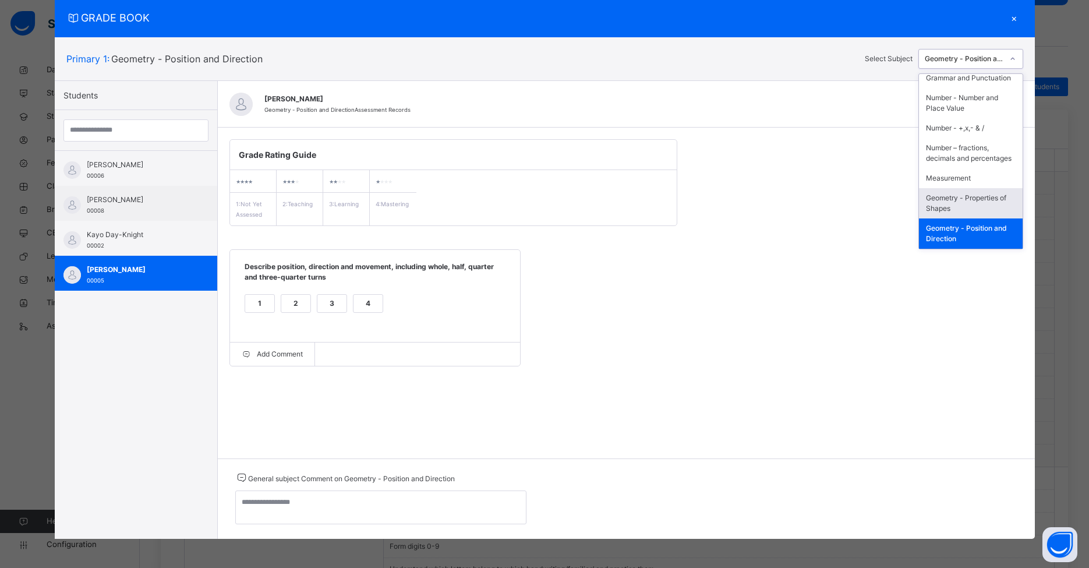
click at [838, 189] on div "Geometry - Properties of Shapes" at bounding box center [971, 203] width 104 height 30
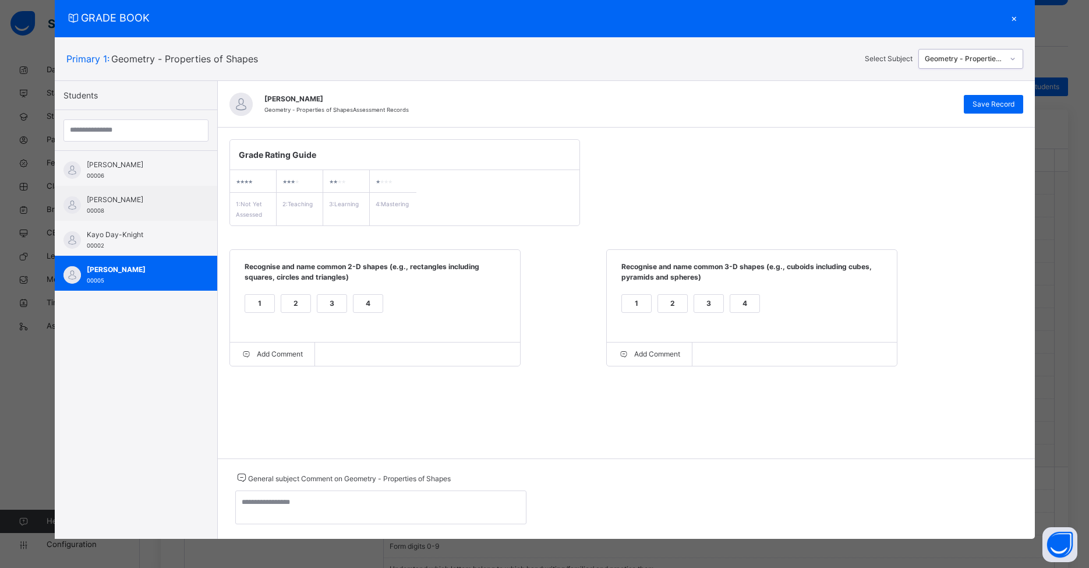
click at [838, 68] on div "Geometry - Properties of Shapes" at bounding box center [971, 59] width 105 height 20
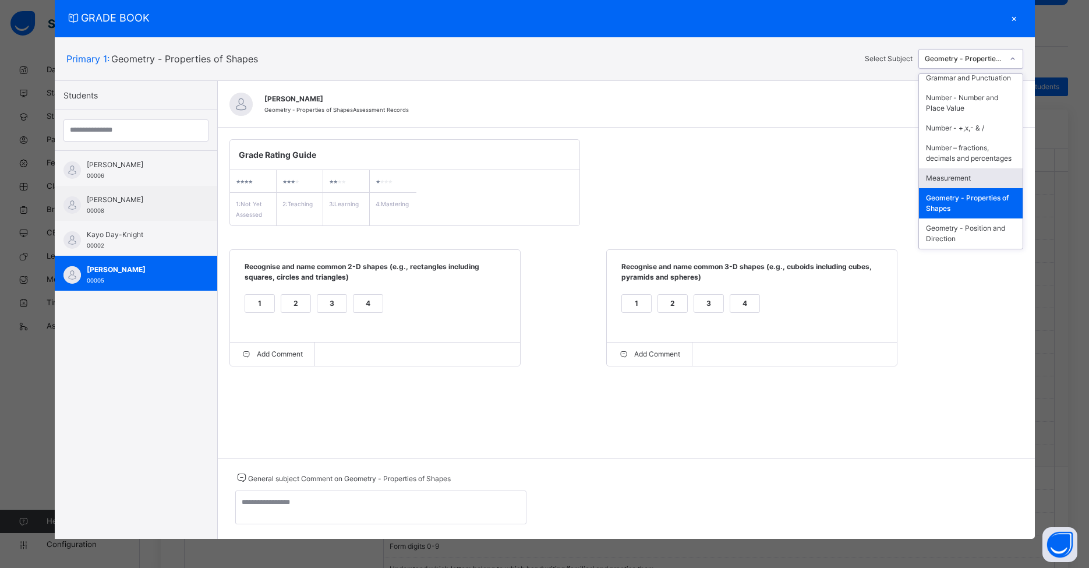
click at [838, 170] on div "Measurement" at bounding box center [971, 178] width 104 height 20
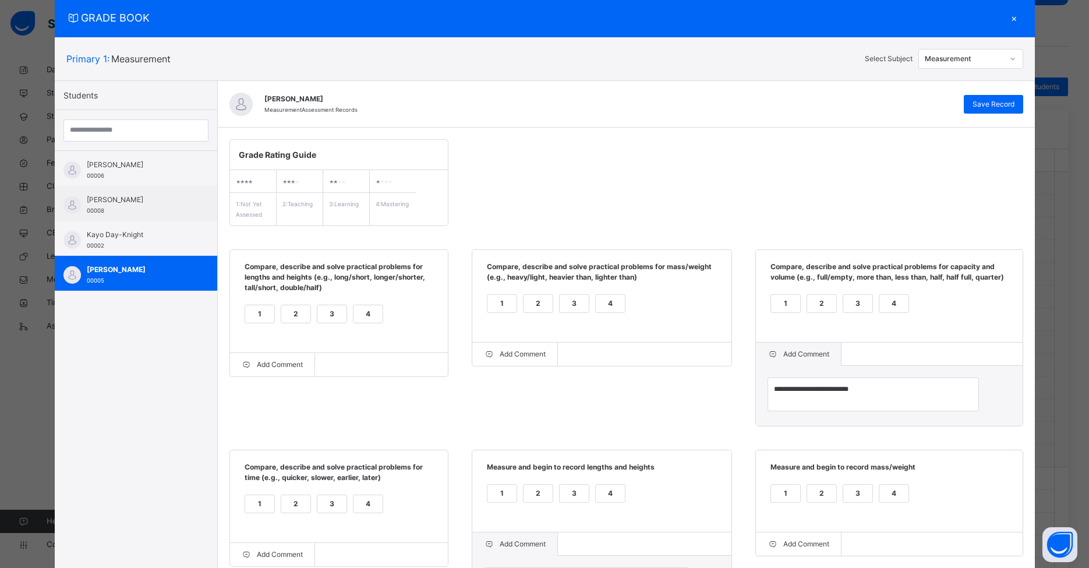
click at [297, 305] on div "2" at bounding box center [295, 313] width 29 height 17
click at [838, 100] on span "Save Record" at bounding box center [994, 104] width 42 height 10
click at [261, 305] on div "1" at bounding box center [259, 313] width 29 height 17
click at [838, 105] on span "Save Record" at bounding box center [994, 104] width 42 height 10
click at [833, 24] on span "GRADE BOOK" at bounding box center [535, 18] width 939 height 16
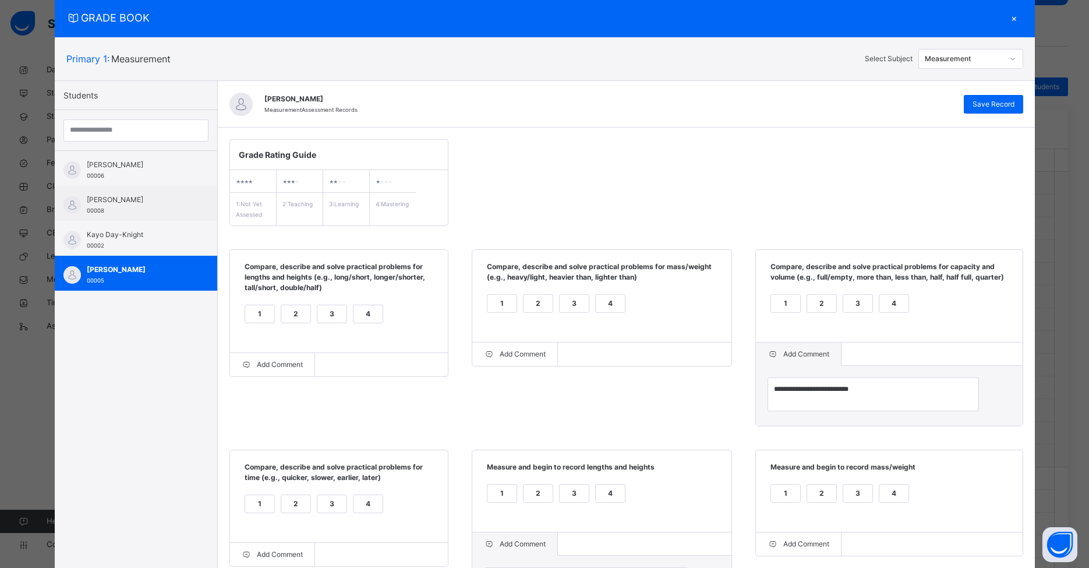
scroll to position [0, 0]
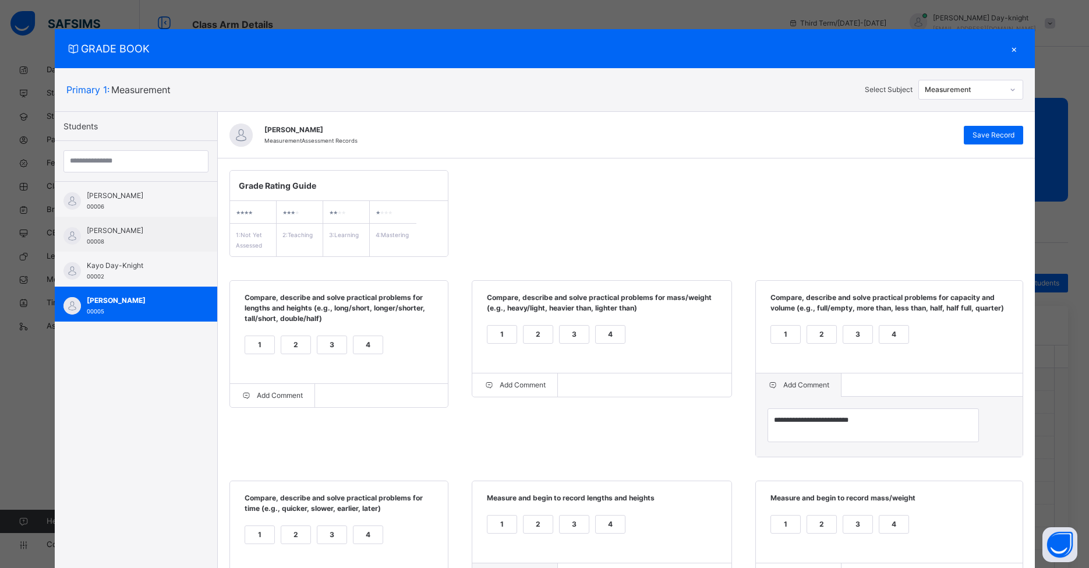
click at [838, 54] on div "×" at bounding box center [1014, 49] width 17 height 16
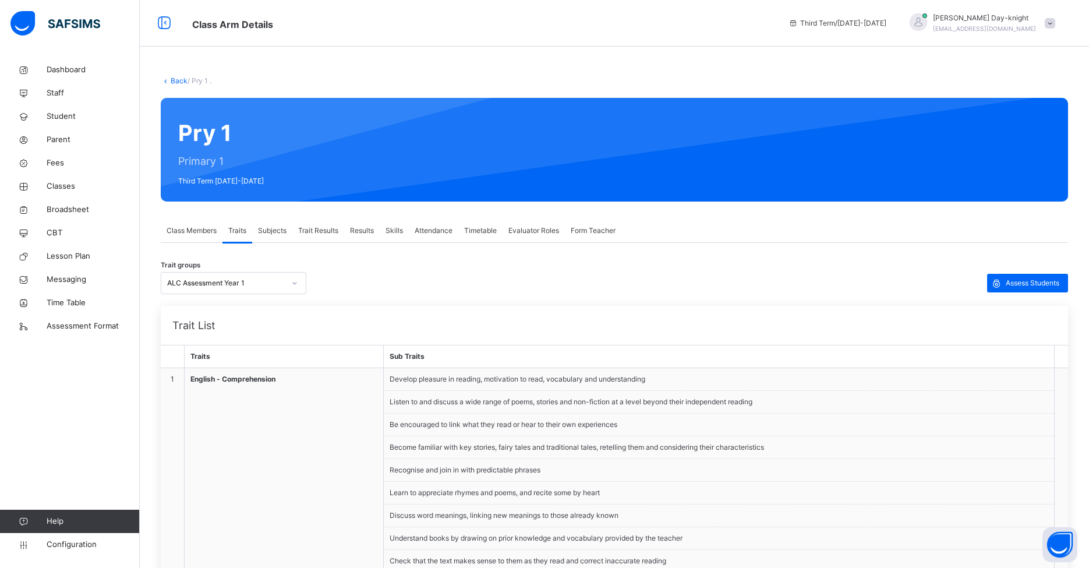
click at [328, 231] on span "Trait Results" at bounding box center [318, 230] width 40 height 10
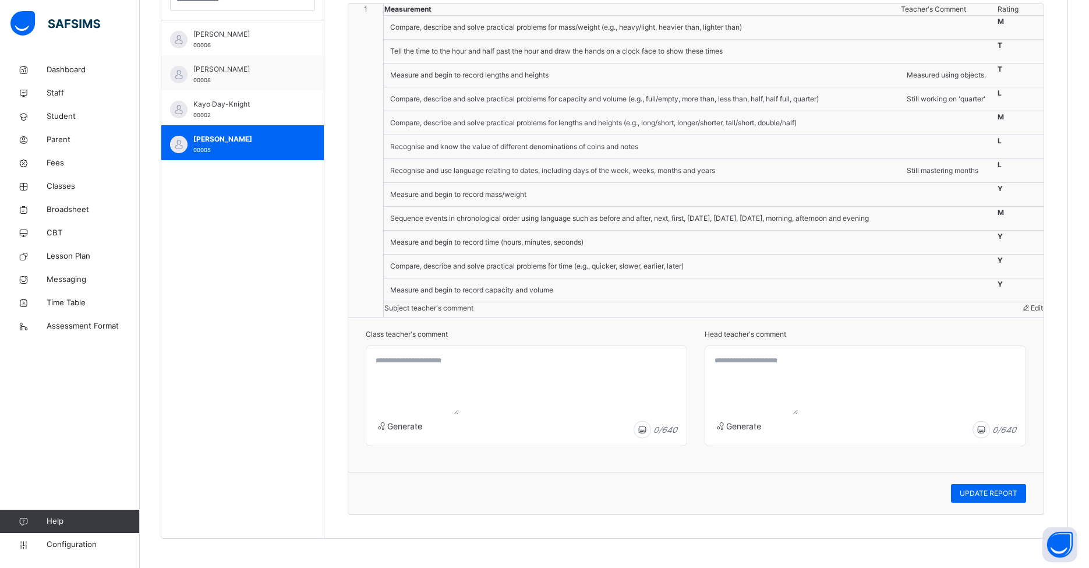
scroll to position [191, 0]
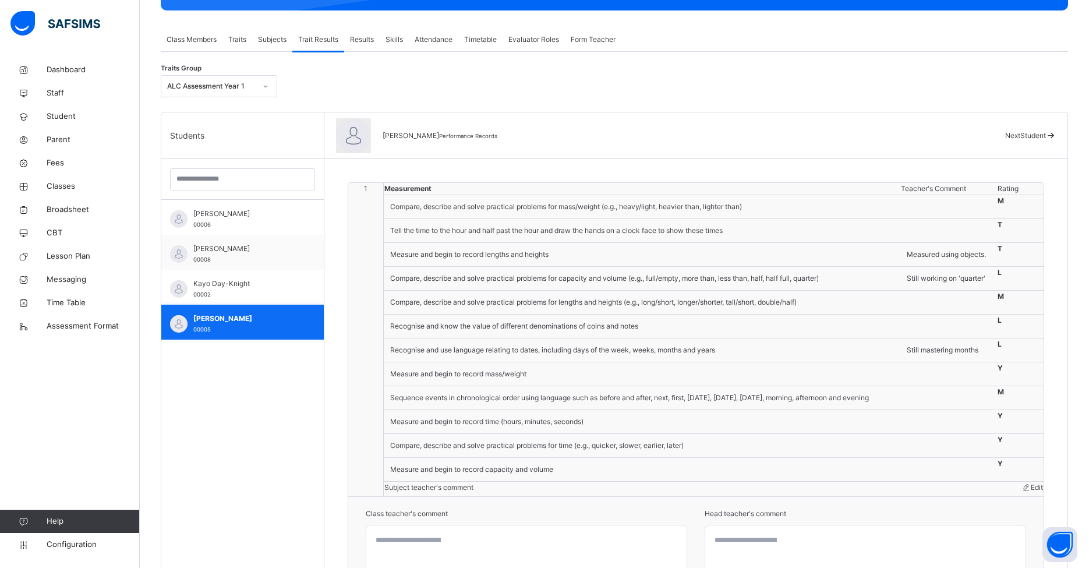
click at [256, 322] on span "[PERSON_NAME]" at bounding box center [245, 318] width 104 height 10
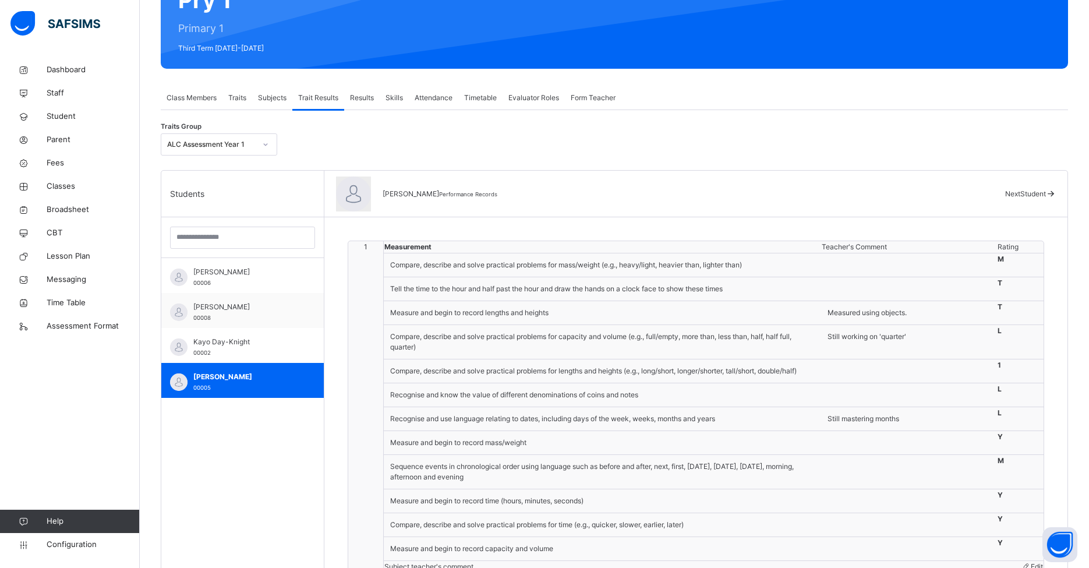
scroll to position [130, 0]
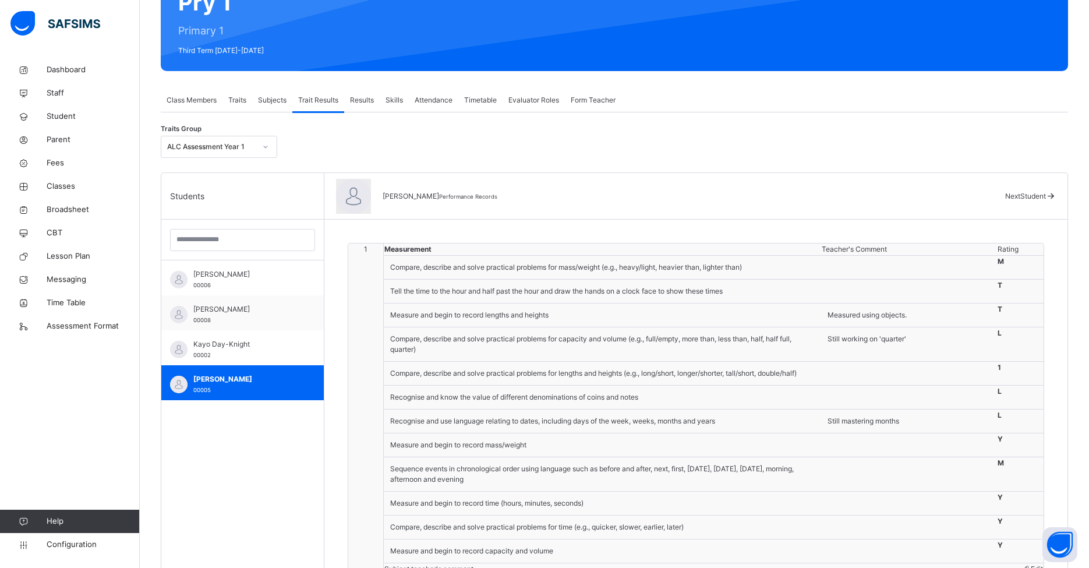
click at [249, 96] on div "Traits" at bounding box center [237, 100] width 30 height 23
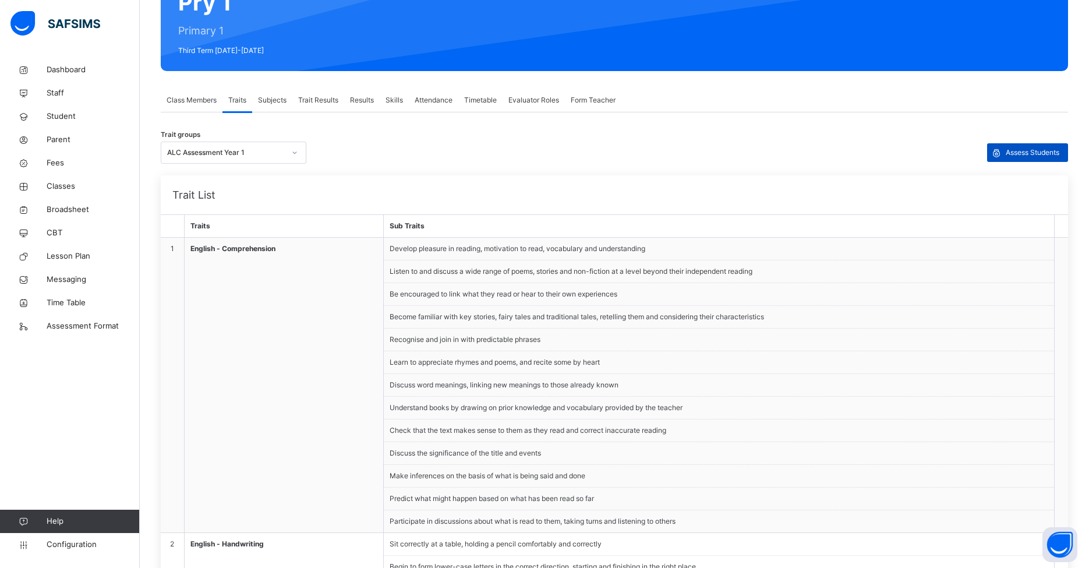
click at [838, 148] on span "Assess Students" at bounding box center [1033, 152] width 54 height 10
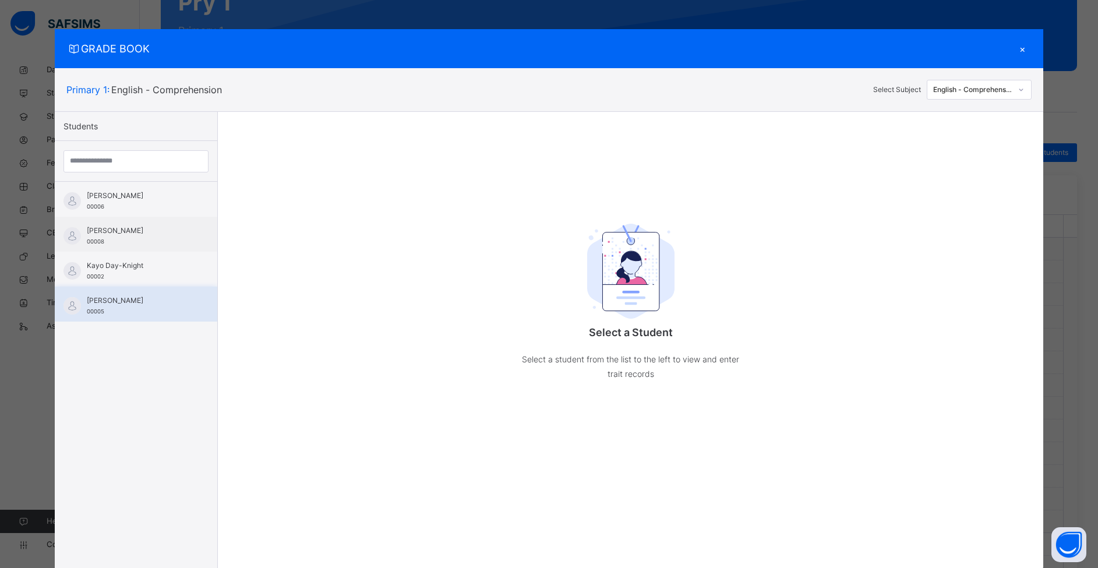
click at [163, 313] on div "[PERSON_NAME] 00005" at bounding box center [139, 305] width 104 height 21
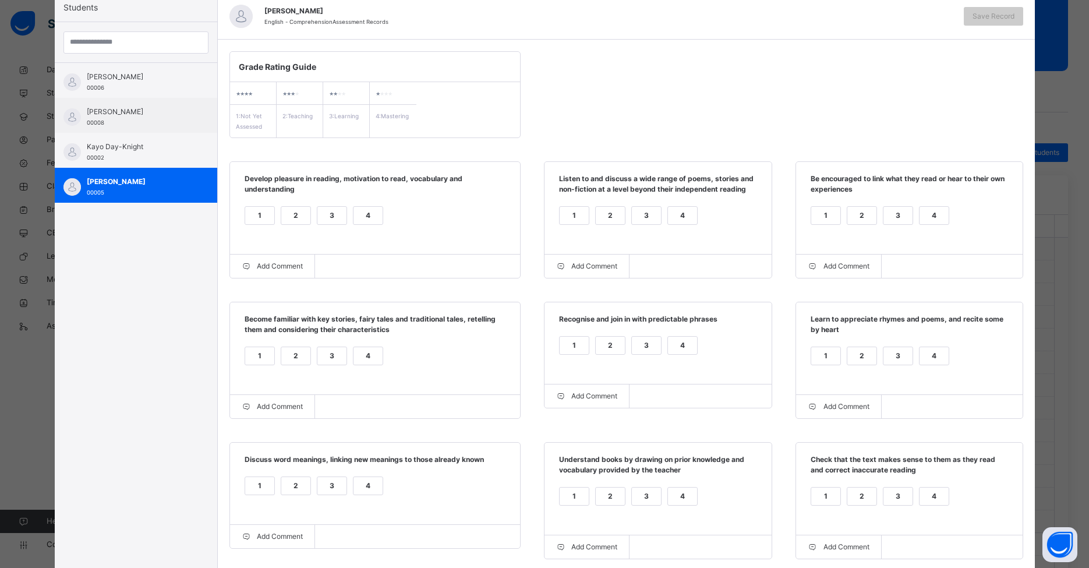
scroll to position [0, 0]
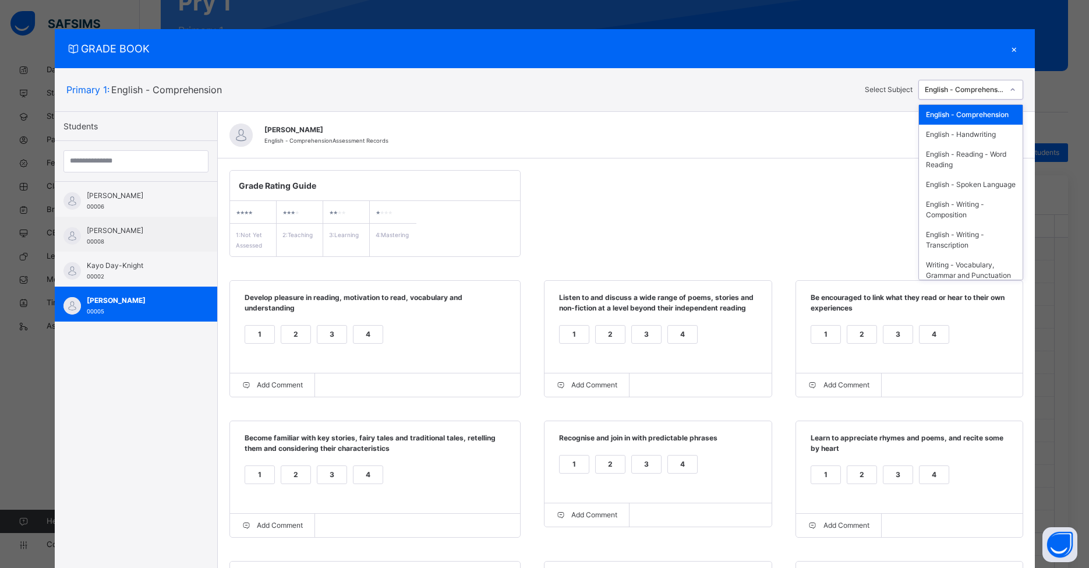
click at [838, 87] on div "English - Comprehension" at bounding box center [964, 89] width 79 height 10
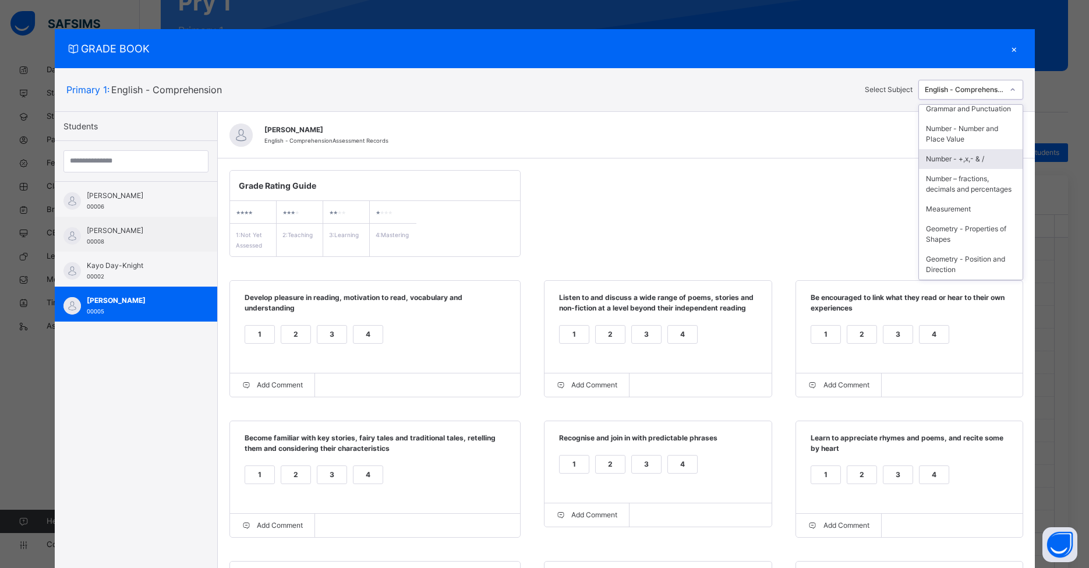
click at [838, 151] on div "Number - +,x,- & /" at bounding box center [971, 159] width 104 height 20
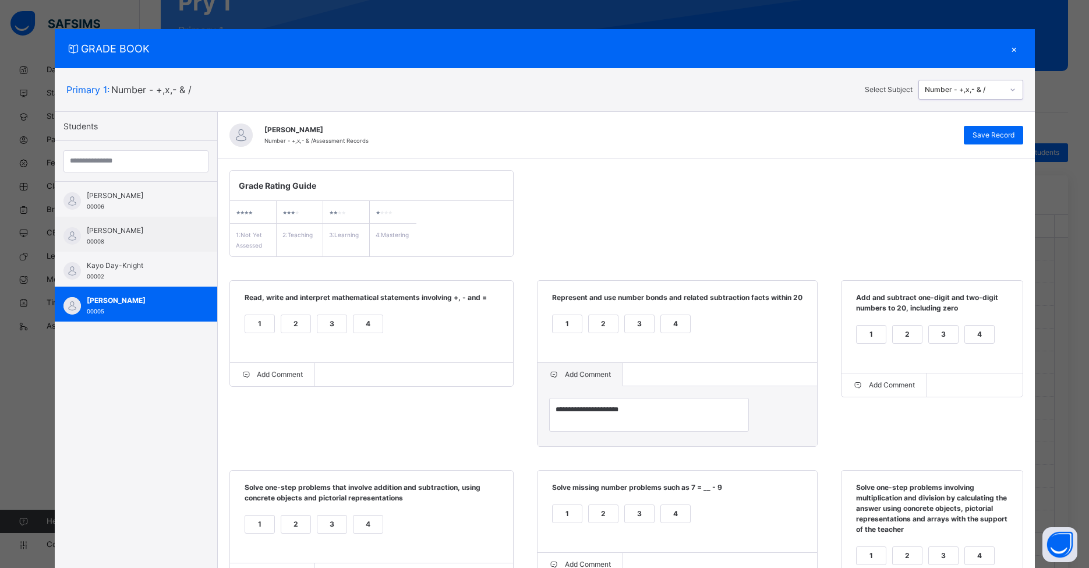
click at [291, 327] on div "2" at bounding box center [295, 323] width 29 height 17
click at [629, 333] on div "3" at bounding box center [639, 323] width 29 height 17
click at [838, 331] on div "3" at bounding box center [943, 334] width 29 height 17
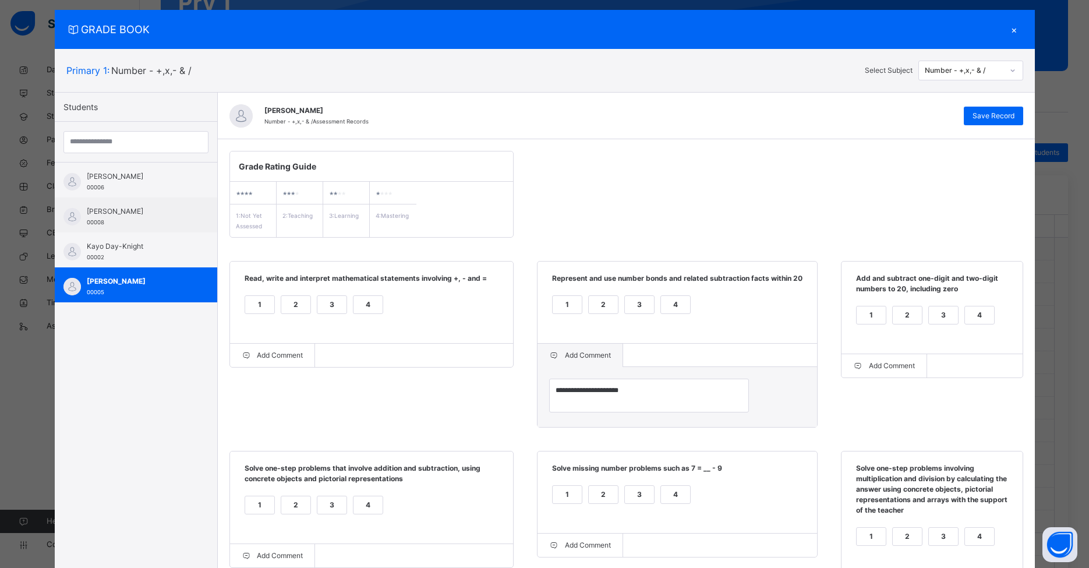
click at [320, 514] on div "3" at bounding box center [331, 504] width 29 height 17
click at [658, 511] on div "1 2 3 4" at bounding box center [677, 501] width 256 height 39
click at [572, 503] on div "1" at bounding box center [567, 494] width 29 height 17
click at [838, 542] on div "1" at bounding box center [871, 536] width 29 height 17
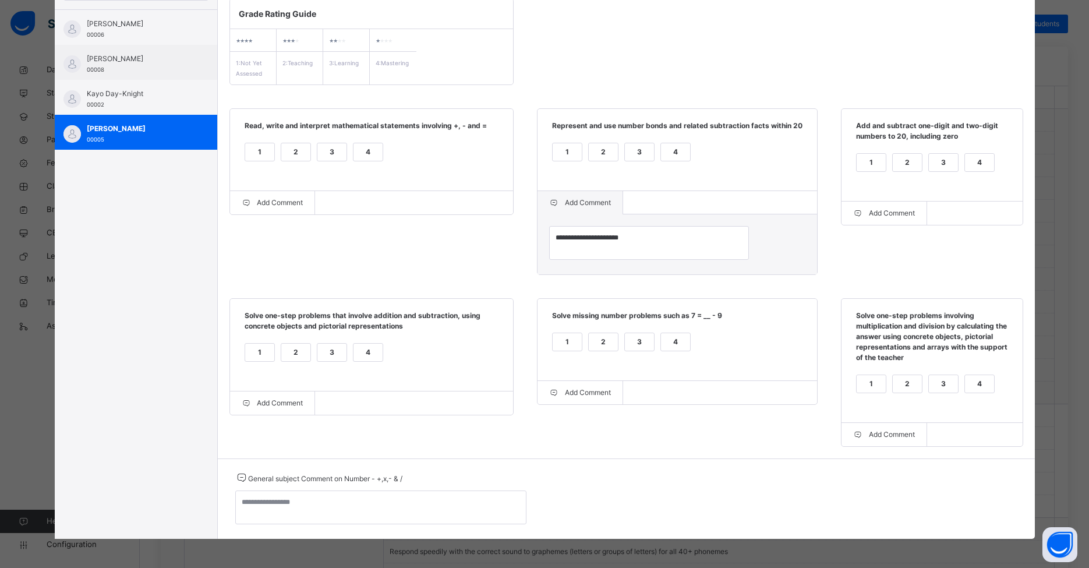
scroll to position [76, 0]
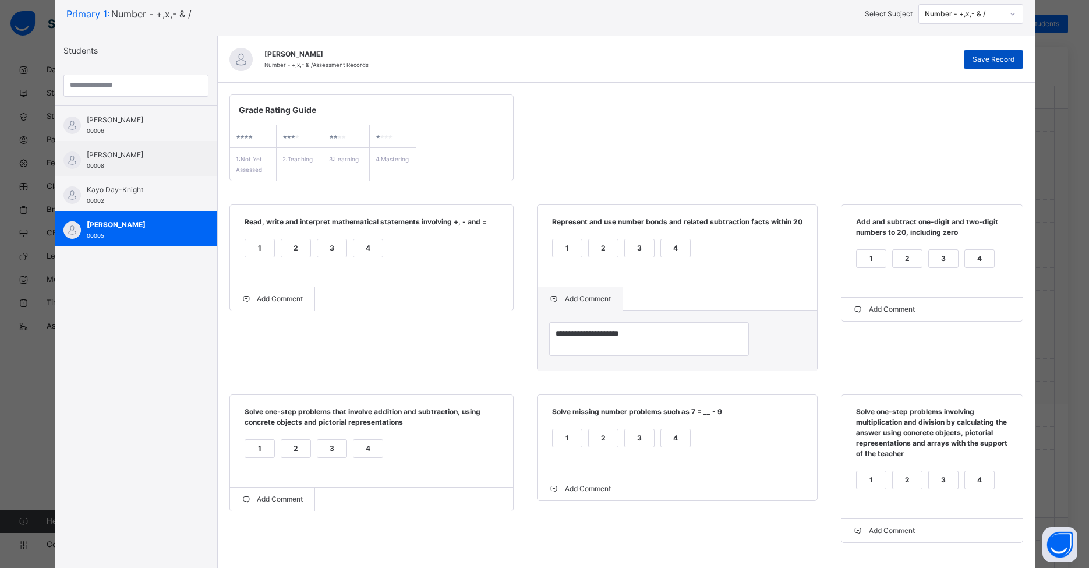
click at [838, 63] on span "Save Record" at bounding box center [994, 59] width 42 height 10
click at [259, 247] on div "1" at bounding box center [259, 247] width 29 height 17
drag, startPoint x: 602, startPoint y: 264, endPoint x: 630, endPoint y: 264, distance: 28.0
click at [602, 257] on div "2" at bounding box center [603, 247] width 29 height 17
click at [838, 264] on div "2" at bounding box center [907, 258] width 29 height 17
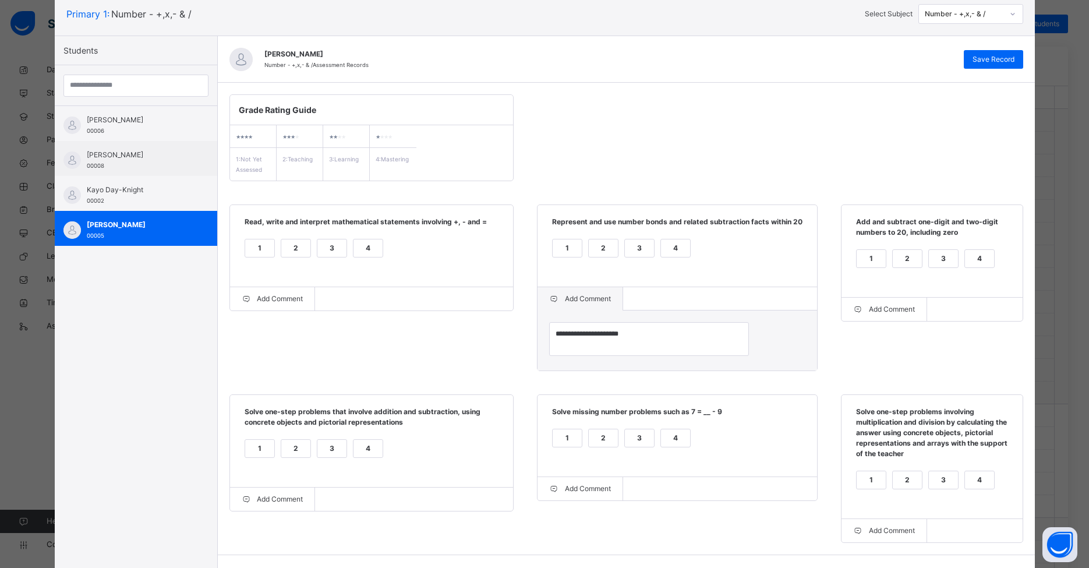
click at [295, 457] on div "2" at bounding box center [295, 448] width 29 height 17
click at [667, 447] on div "4" at bounding box center [675, 437] width 29 height 17
click at [838, 485] on div "1 2 3 4" at bounding box center [932, 487] width 158 height 39
click at [838, 487] on div "4" at bounding box center [979, 479] width 29 height 17
click at [838, 61] on span "Save Record" at bounding box center [994, 59] width 42 height 10
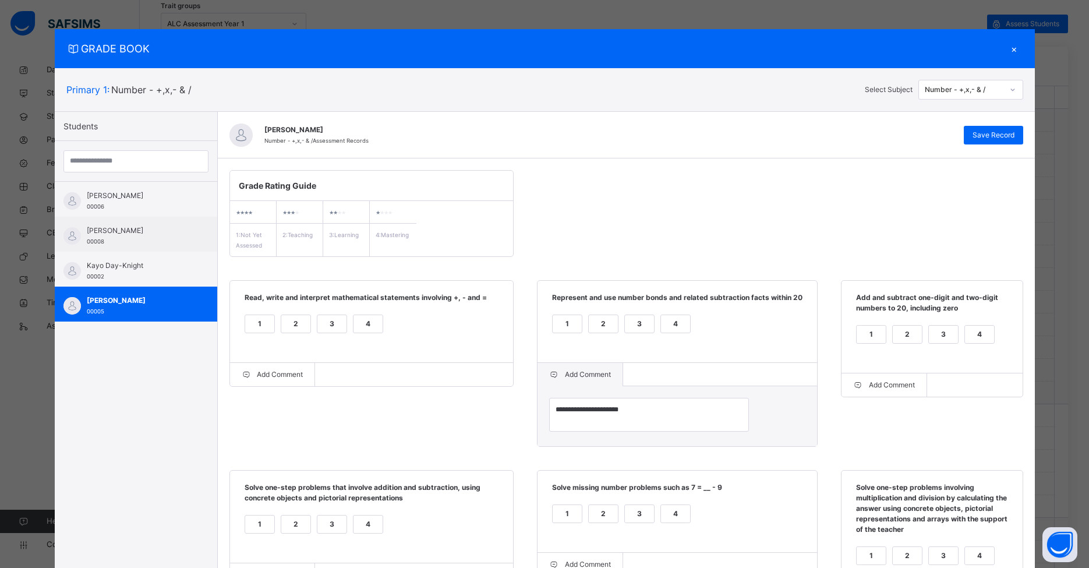
scroll to position [0, 0]
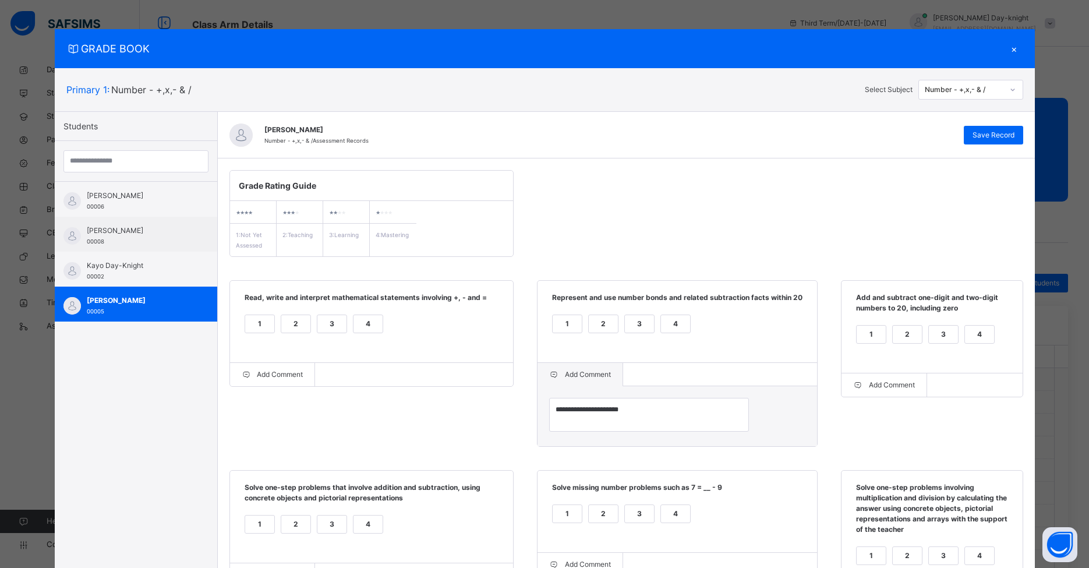
click at [838, 50] on div "×" at bounding box center [1014, 49] width 17 height 16
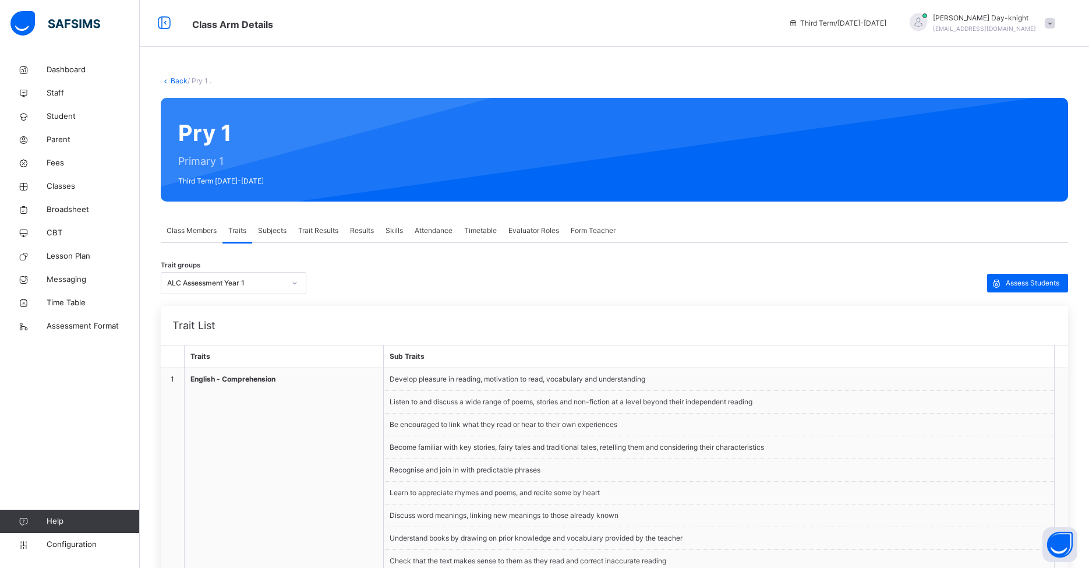
click at [313, 238] on div "Trait Results" at bounding box center [318, 230] width 52 height 23
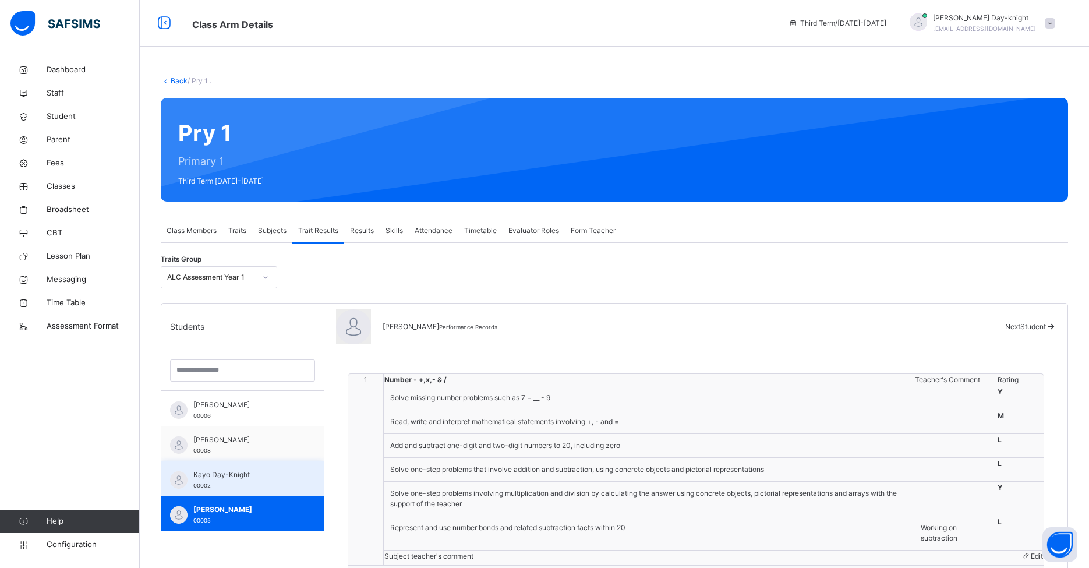
scroll to position [107, 0]
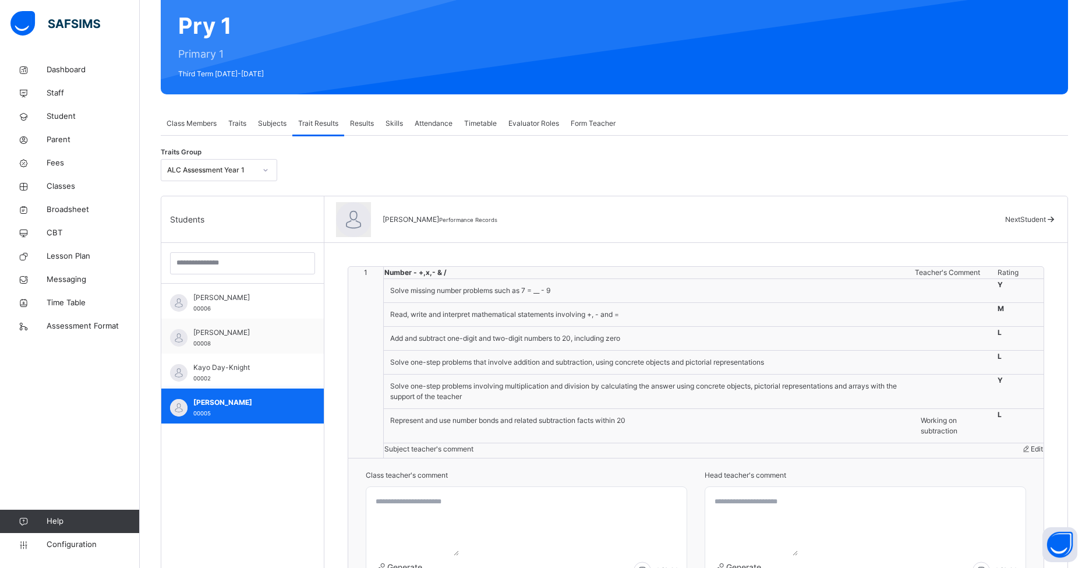
click at [258, 403] on span "[PERSON_NAME]" at bounding box center [245, 402] width 104 height 10
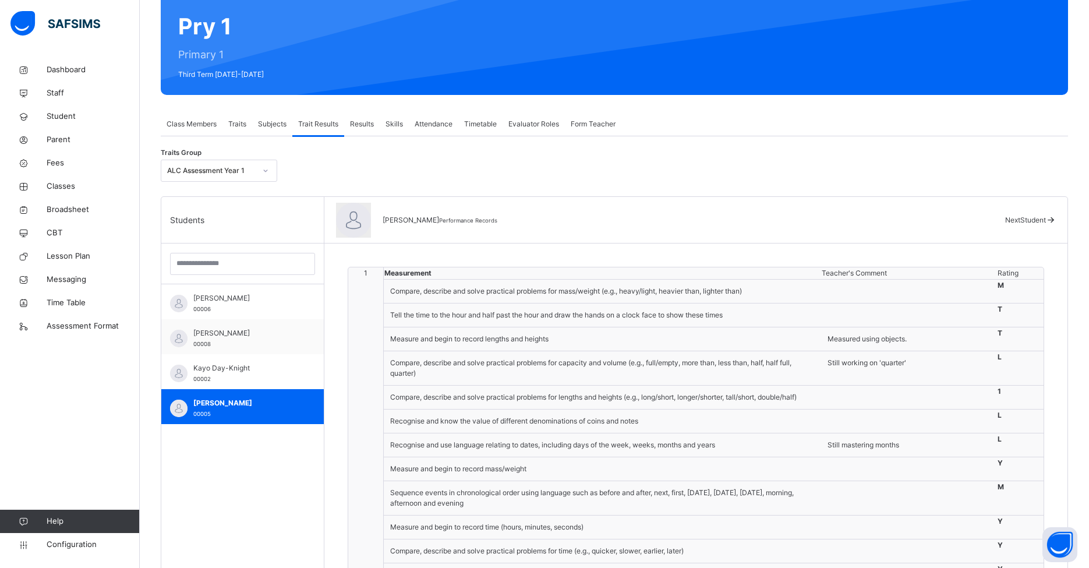
scroll to position [0, 0]
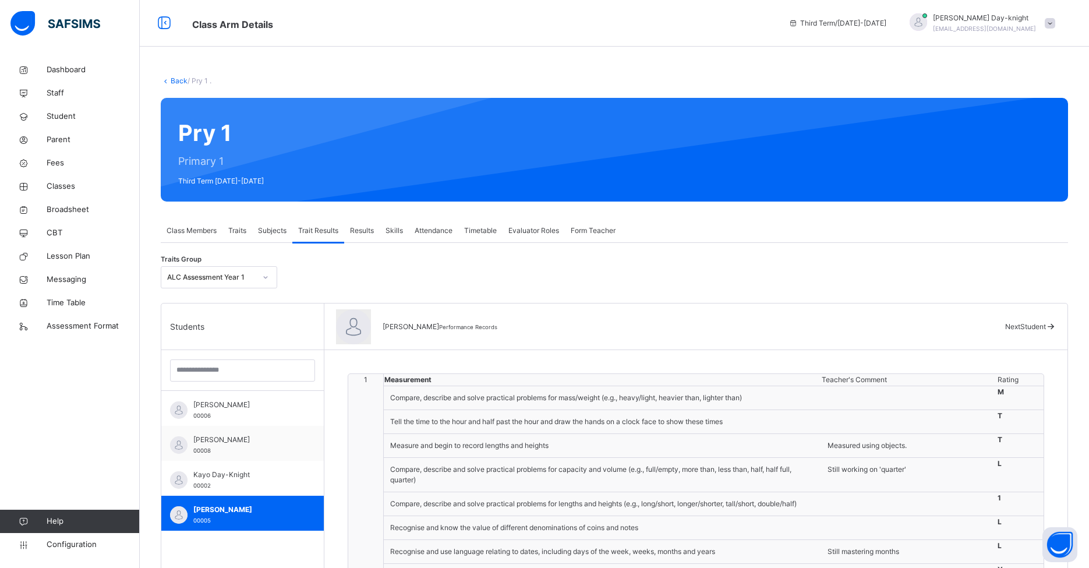
click at [262, 236] on div "Subjects" at bounding box center [272, 230] width 40 height 23
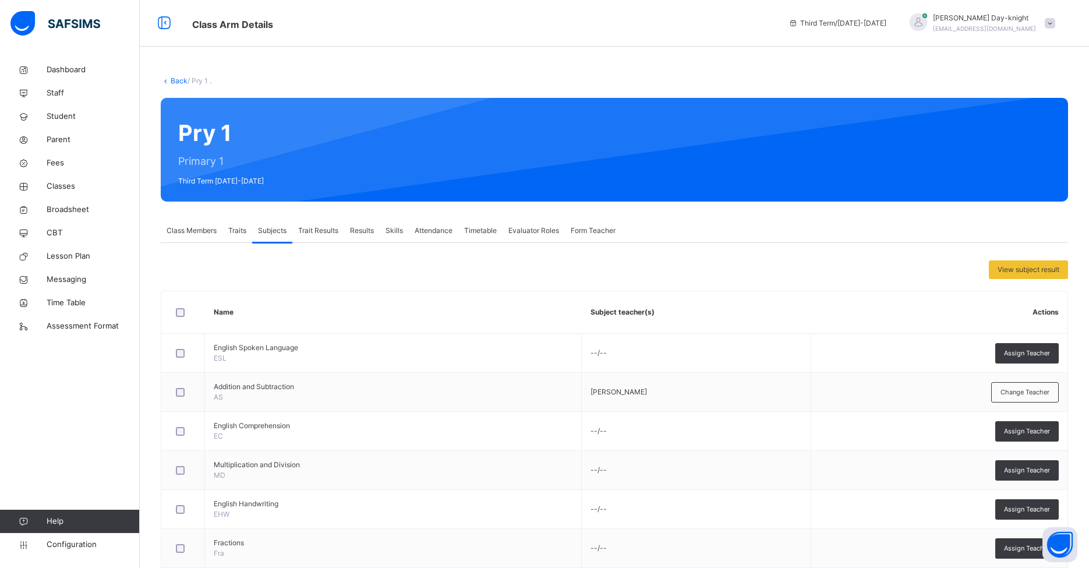
click at [242, 235] on span "Traits" at bounding box center [237, 230] width 18 height 10
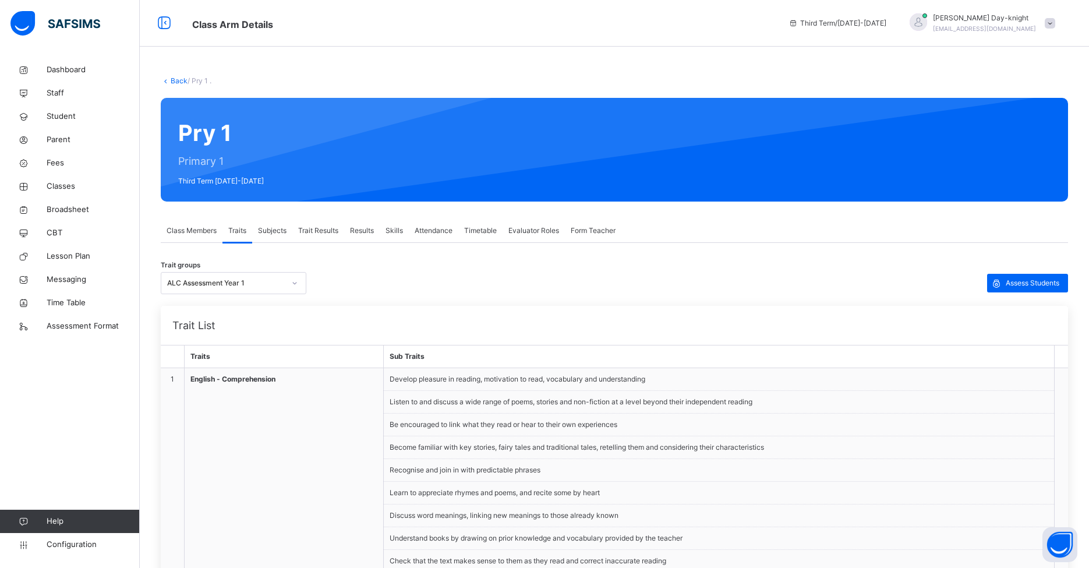
scroll to position [2, 0]
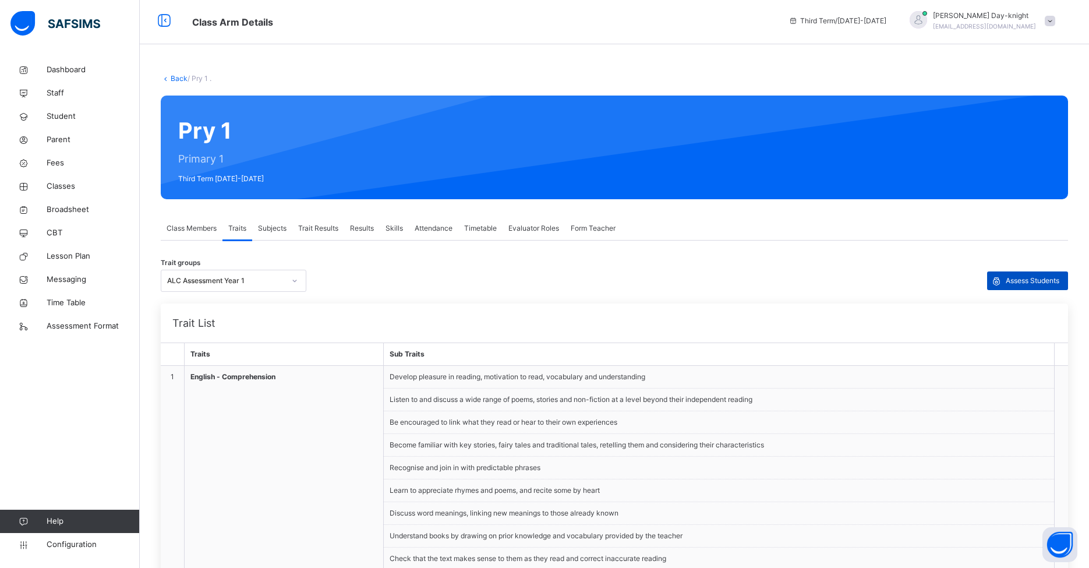
click at [838, 286] on div "Assess Students" at bounding box center [1027, 280] width 81 height 19
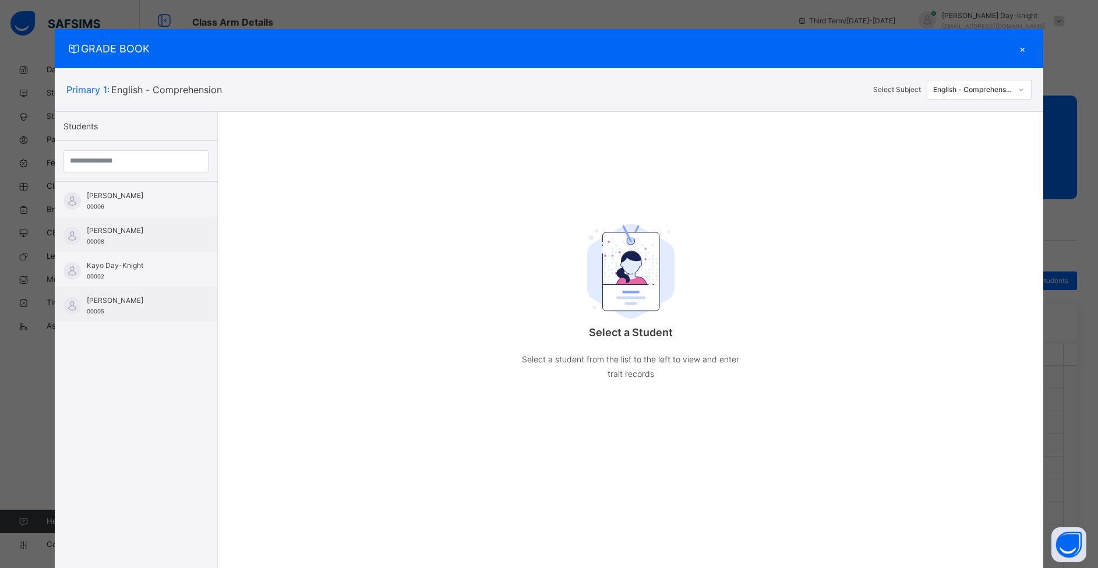
click at [116, 322] on div "Students [PERSON_NAME] 00006 [PERSON_NAME] 00008 Kayo Day-Knight 00002 [PERSON_…" at bounding box center [136, 341] width 163 height 458
click at [121, 315] on div "[PERSON_NAME] 00005" at bounding box center [139, 305] width 104 height 21
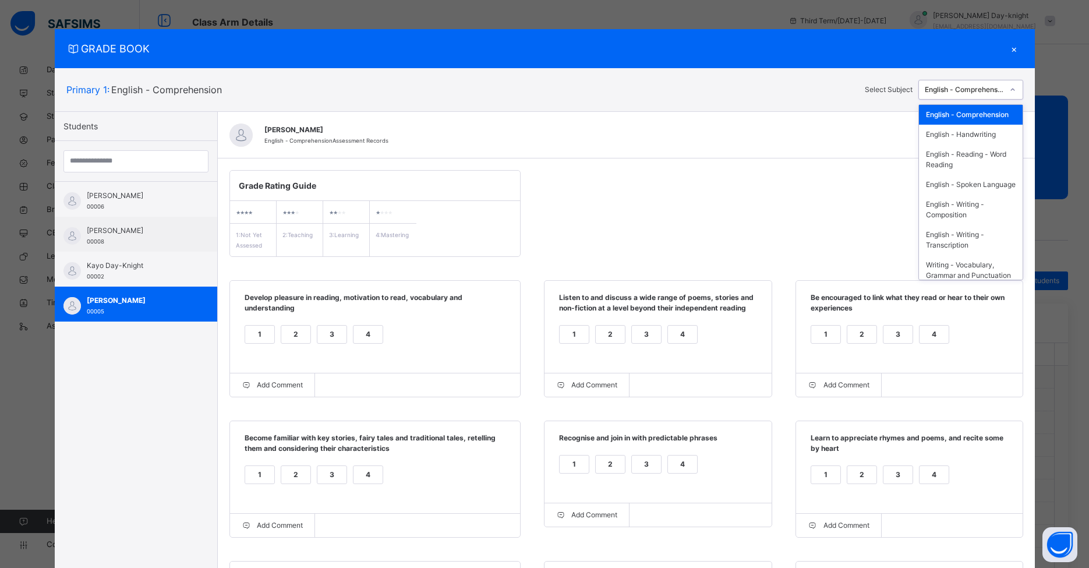
click at [838, 87] on div "English - Comprehension" at bounding box center [964, 89] width 79 height 10
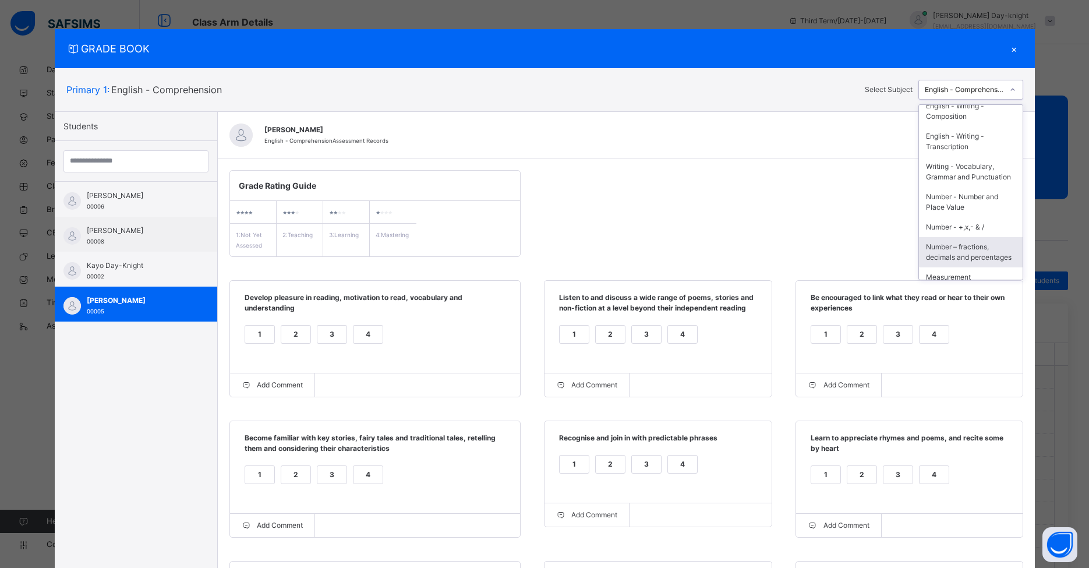
scroll to position [209, 0]
click at [838, 187] on div "Number – fractions, decimals and percentages" at bounding box center [971, 184] width 104 height 30
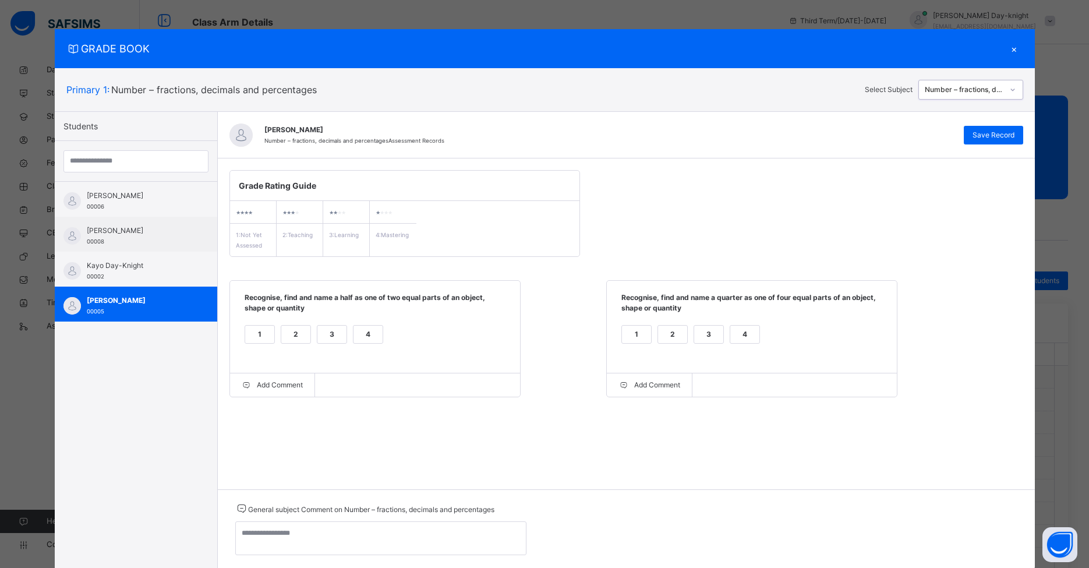
click at [292, 340] on div "2" at bounding box center [295, 334] width 29 height 17
click at [706, 335] on div "3" at bounding box center [708, 334] width 29 height 17
click at [838, 130] on span "Save Record" at bounding box center [994, 135] width 42 height 10
click at [259, 340] on div "1" at bounding box center [259, 334] width 29 height 17
click at [675, 340] on div "2" at bounding box center [672, 334] width 29 height 17
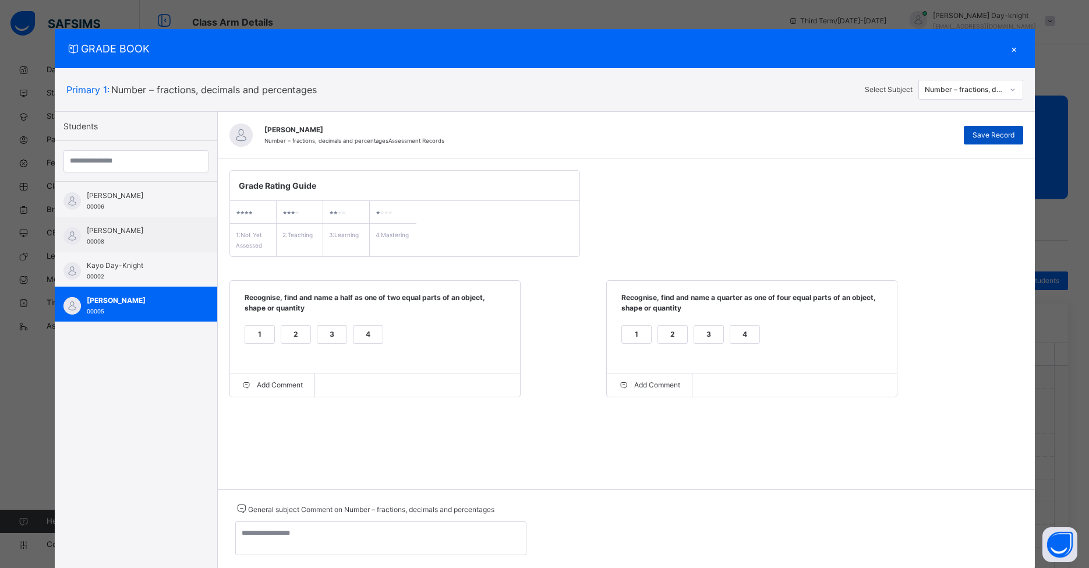
click at [838, 133] on span "Save Record" at bounding box center [994, 135] width 42 height 10
click at [838, 52] on div "×" at bounding box center [1014, 49] width 17 height 16
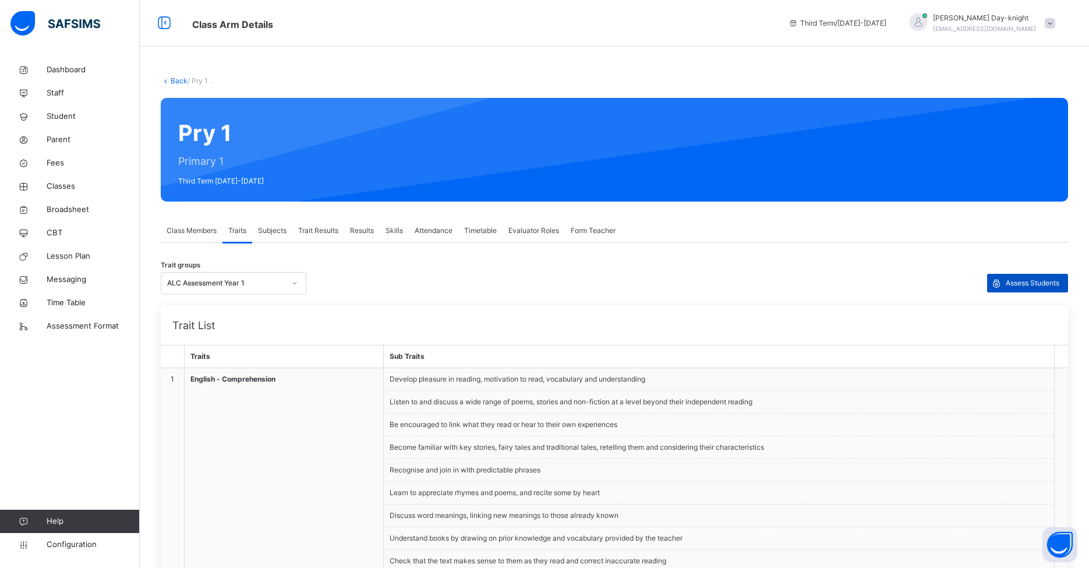
click at [838, 289] on div "Assess Students" at bounding box center [1027, 283] width 81 height 19
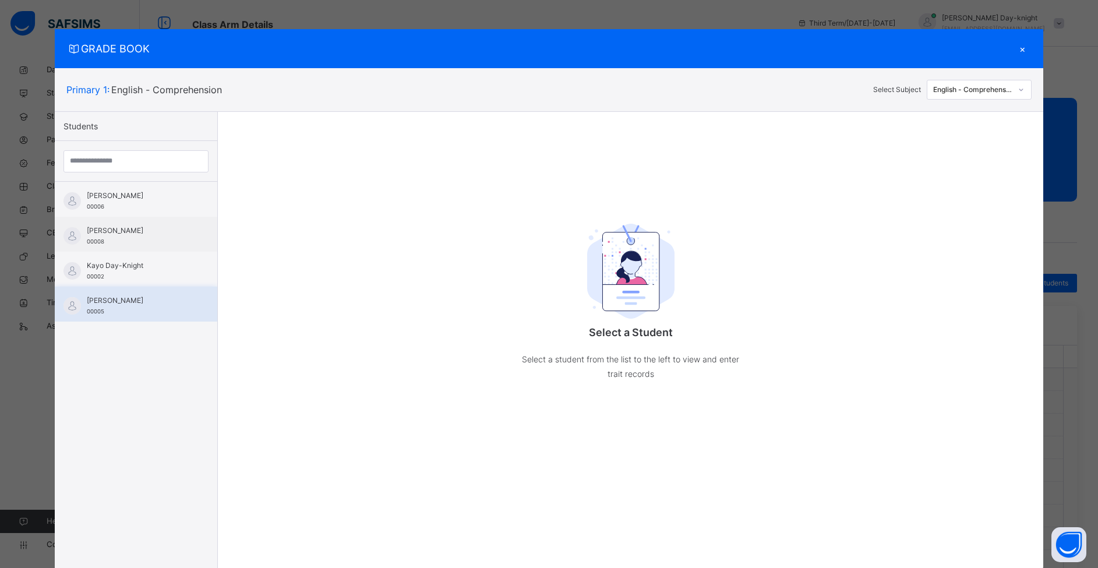
click at [113, 317] on div "[PERSON_NAME] 00005" at bounding box center [136, 304] width 163 height 35
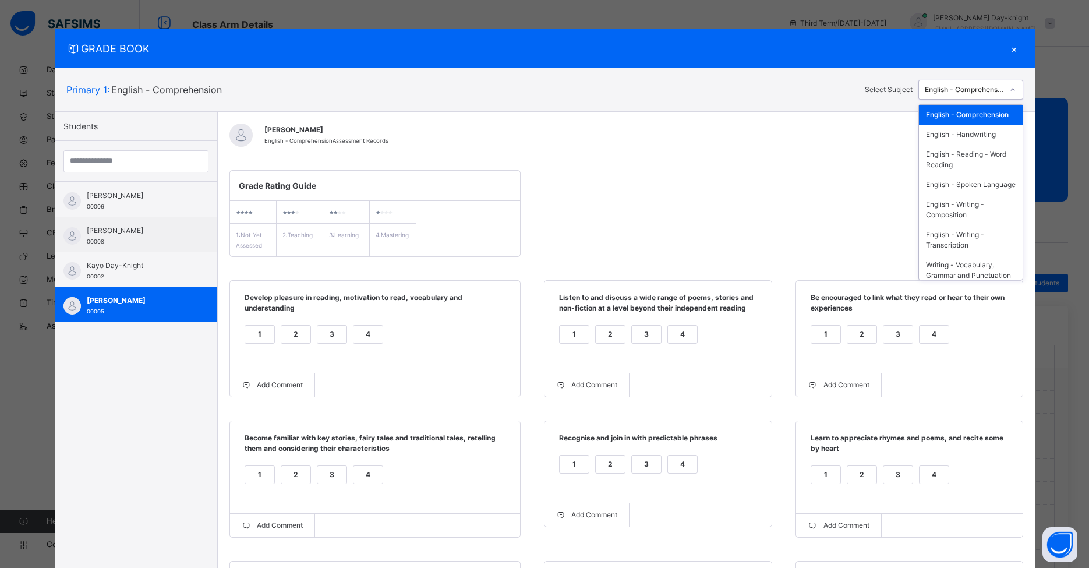
click at [838, 97] on div "English - Comprehension" at bounding box center [961, 90] width 84 height 18
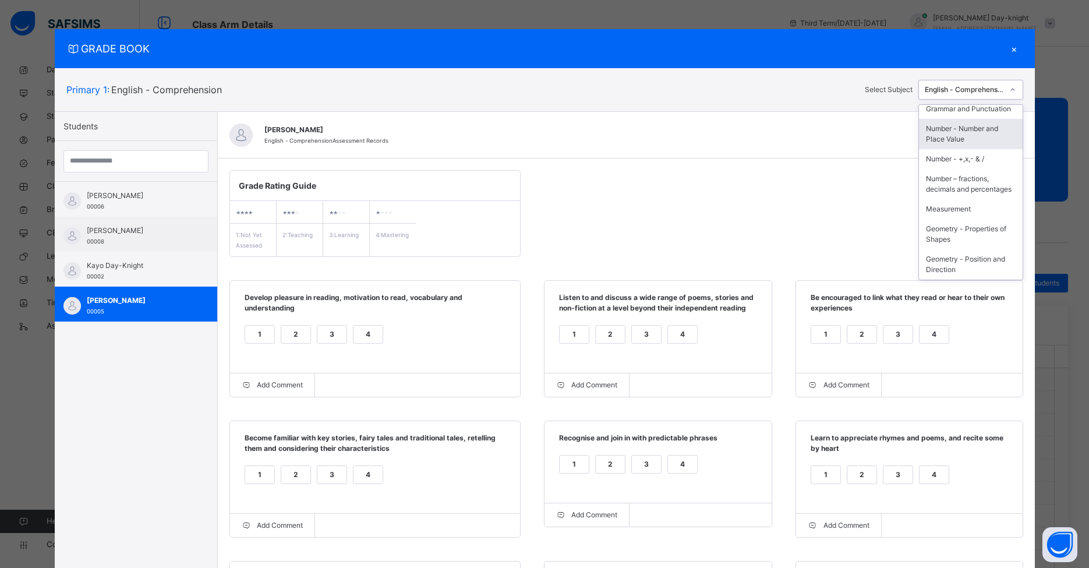
click at [838, 131] on div "Number - Number and Place Value" at bounding box center [971, 134] width 104 height 30
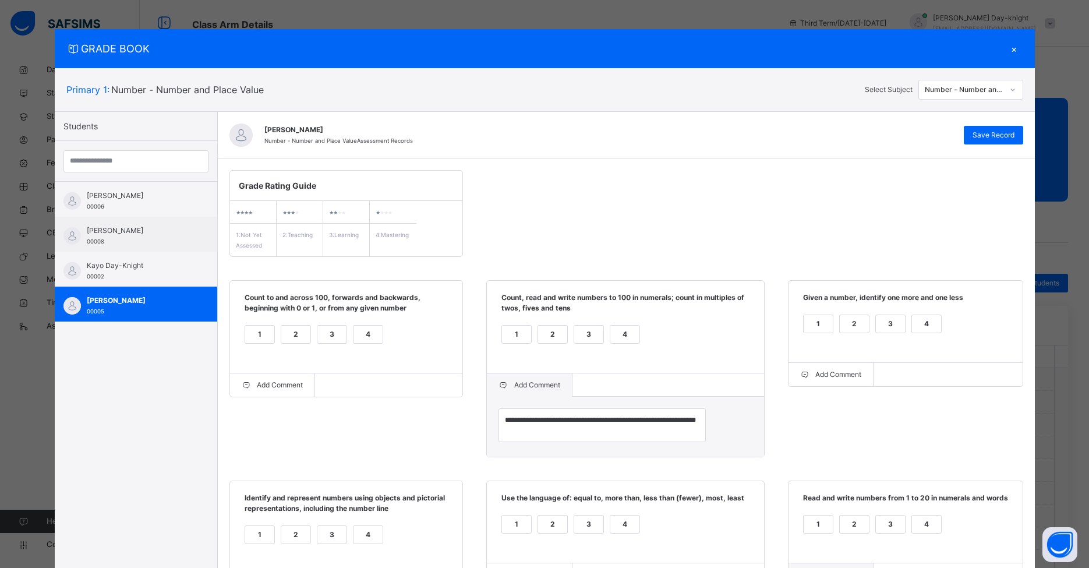
click at [303, 335] on div "2" at bounding box center [295, 334] width 29 height 17
drag, startPoint x: 629, startPoint y: 331, endPoint x: 697, endPoint y: 329, distance: 67.6
click at [603, 331] on div "3" at bounding box center [588, 334] width 29 height 17
click at [838, 326] on div "2" at bounding box center [854, 323] width 29 height 17
click at [299, 536] on div "2" at bounding box center [295, 534] width 29 height 17
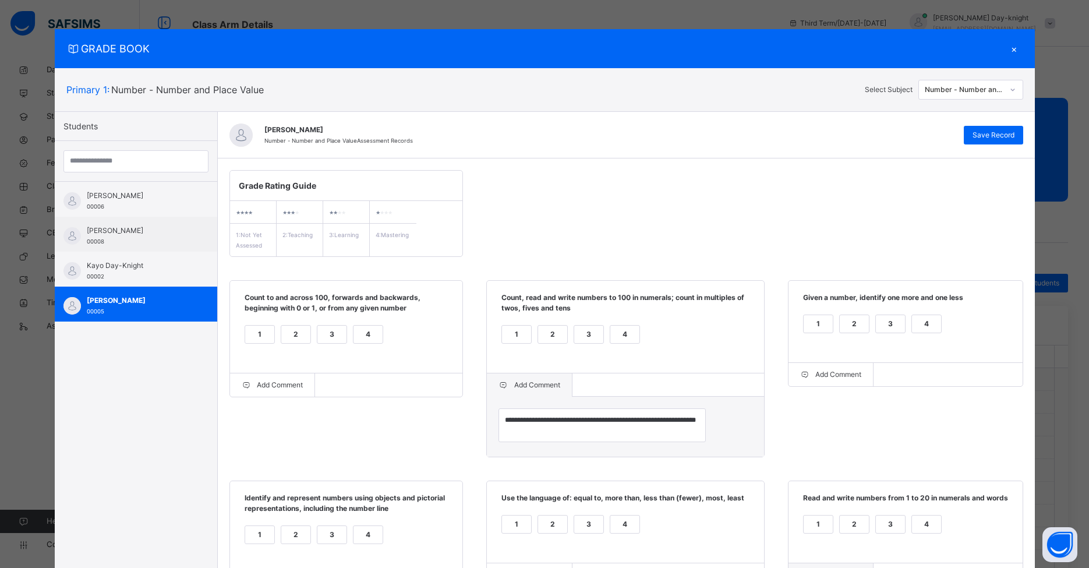
click at [567, 533] on div "2" at bounding box center [552, 523] width 29 height 17
click at [838, 533] on div "3" at bounding box center [890, 523] width 29 height 17
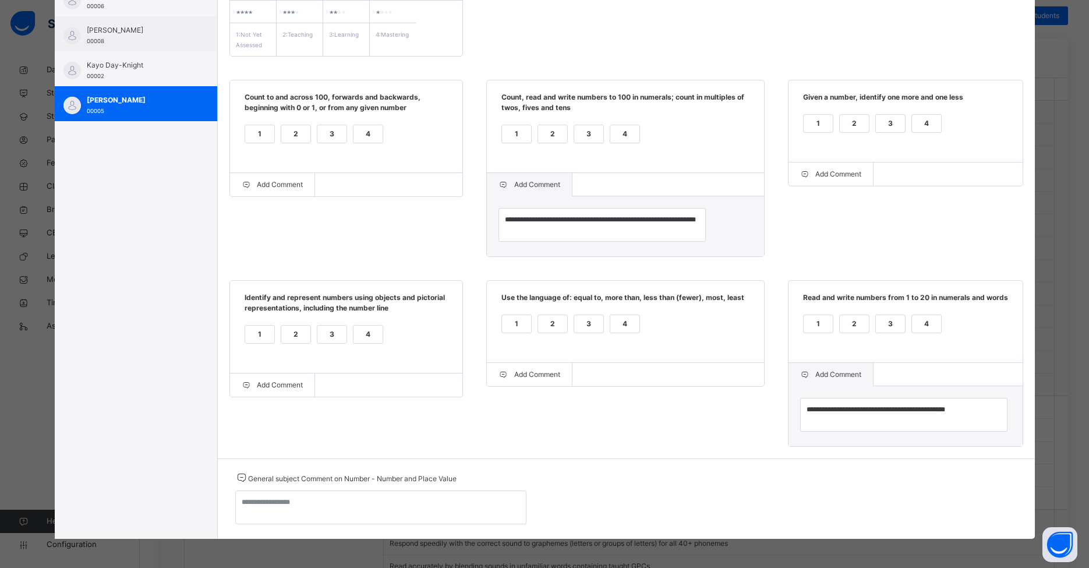
scroll to position [0, 0]
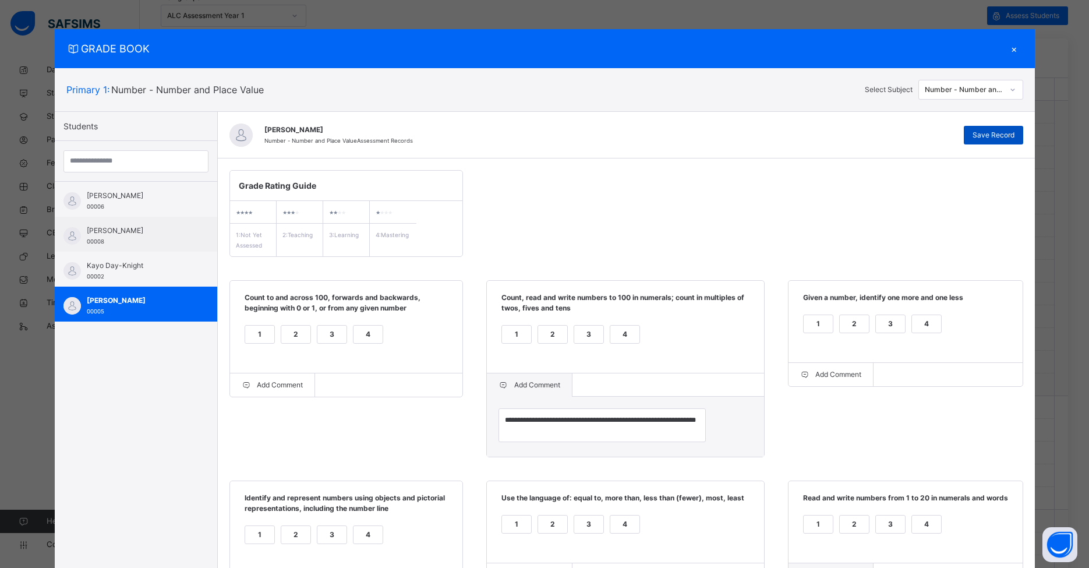
click at [838, 133] on span "Save Record" at bounding box center [994, 135] width 42 height 10
click at [245, 342] on div "1" at bounding box center [259, 334] width 29 height 17
click at [567, 337] on div "2" at bounding box center [552, 334] width 29 height 17
click at [837, 331] on div "1 2 3 4" at bounding box center [905, 331] width 211 height 39
click at [832, 331] on div "1" at bounding box center [818, 323] width 29 height 17
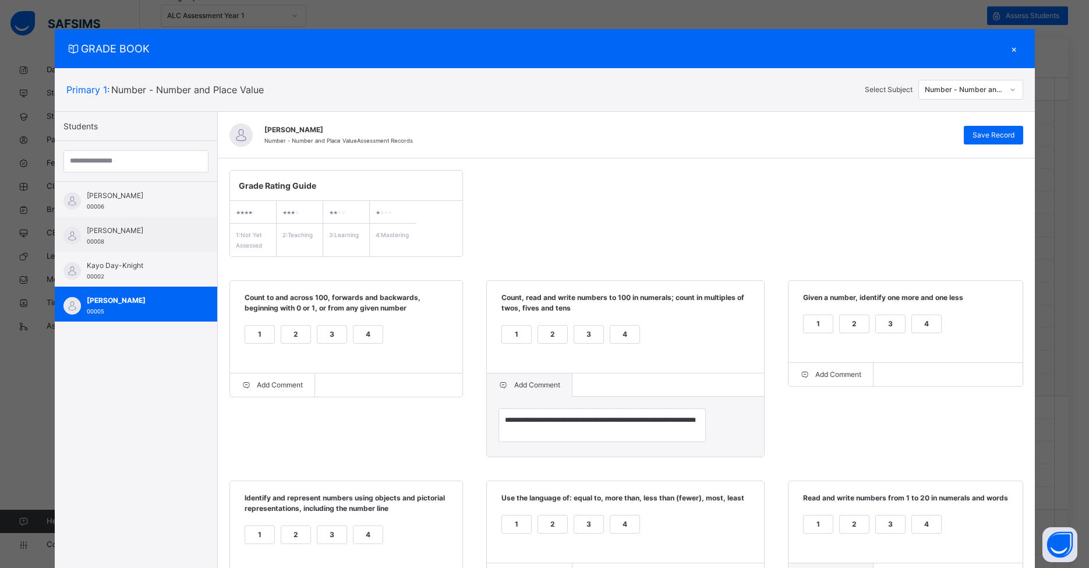
click at [245, 541] on div "1" at bounding box center [259, 534] width 29 height 17
click at [531, 533] on div "1" at bounding box center [516, 523] width 29 height 17
click at [838, 533] on div "2" at bounding box center [854, 523] width 29 height 17
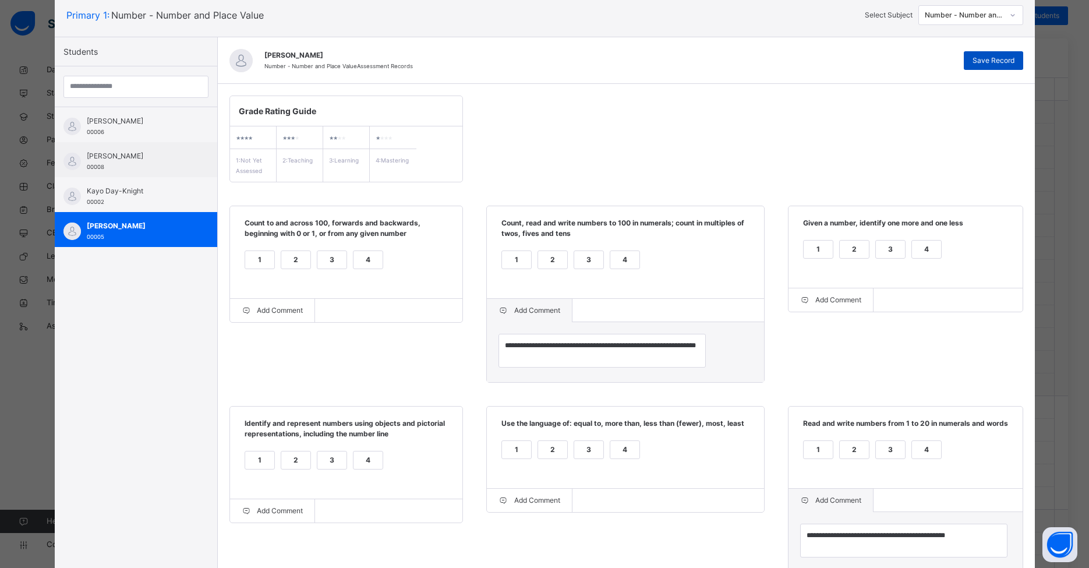
click at [838, 65] on span "Save Record" at bounding box center [994, 60] width 42 height 10
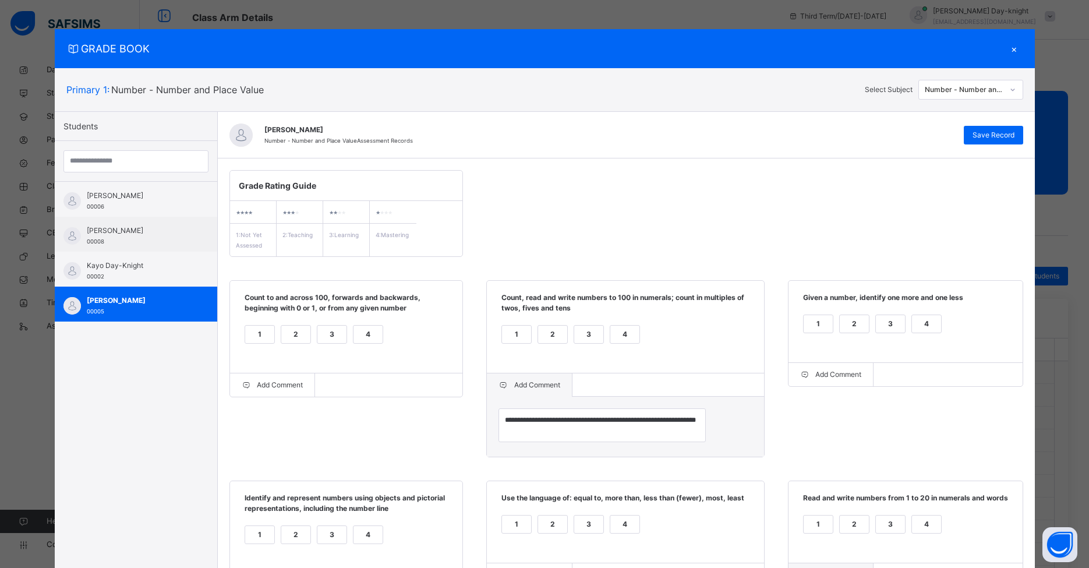
click at [838, 53] on div "×" at bounding box center [1014, 49] width 17 height 16
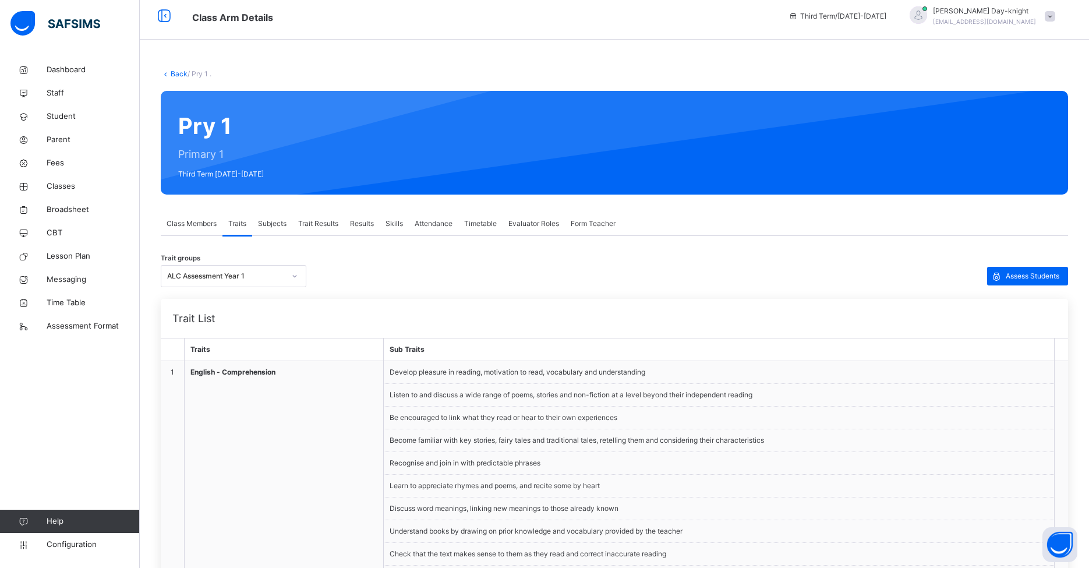
drag, startPoint x: 324, startPoint y: 222, endPoint x: 342, endPoint y: 227, distance: 19.2
click at [324, 222] on span "Trait Results" at bounding box center [318, 223] width 40 height 10
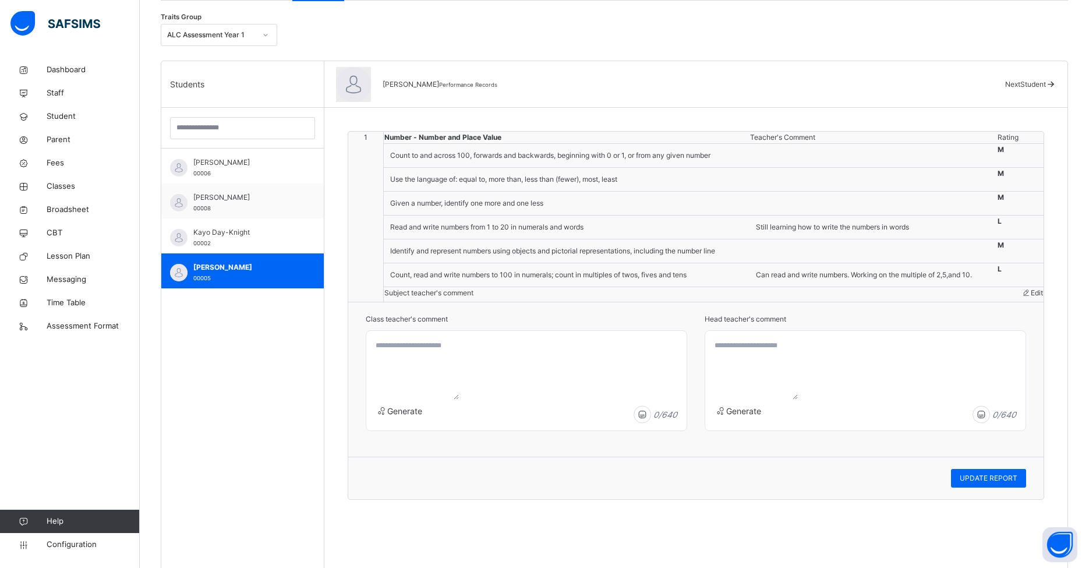
scroll to position [333, 0]
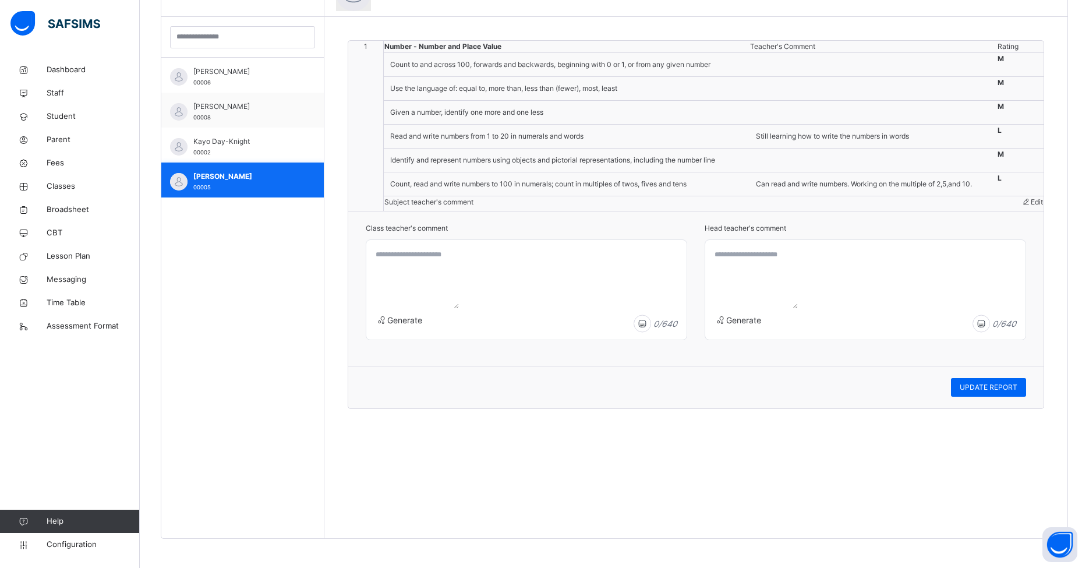
click at [256, 188] on div "[PERSON_NAME] 00005" at bounding box center [245, 181] width 104 height 21
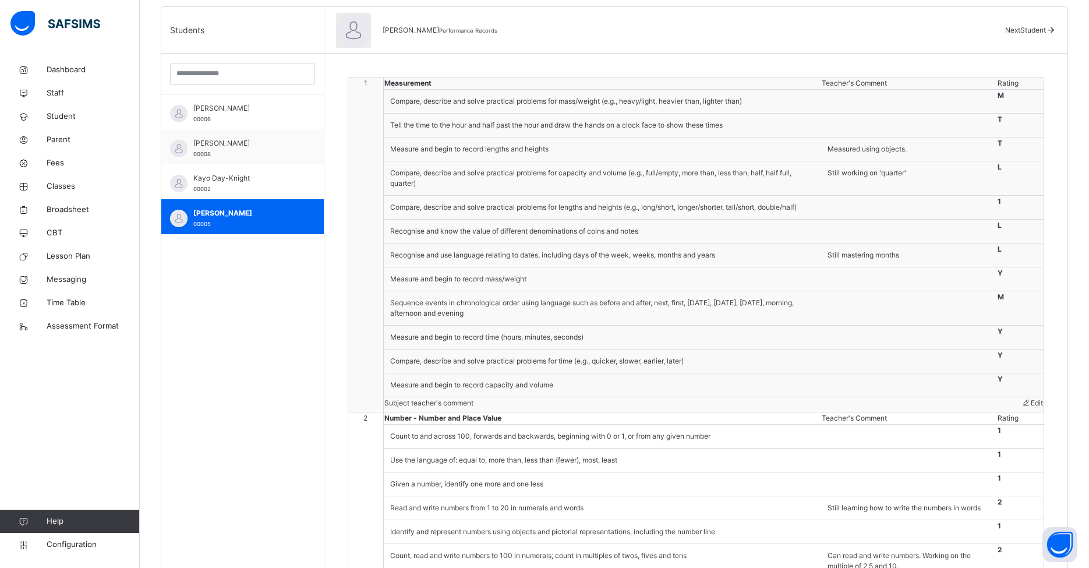
scroll to position [0, 0]
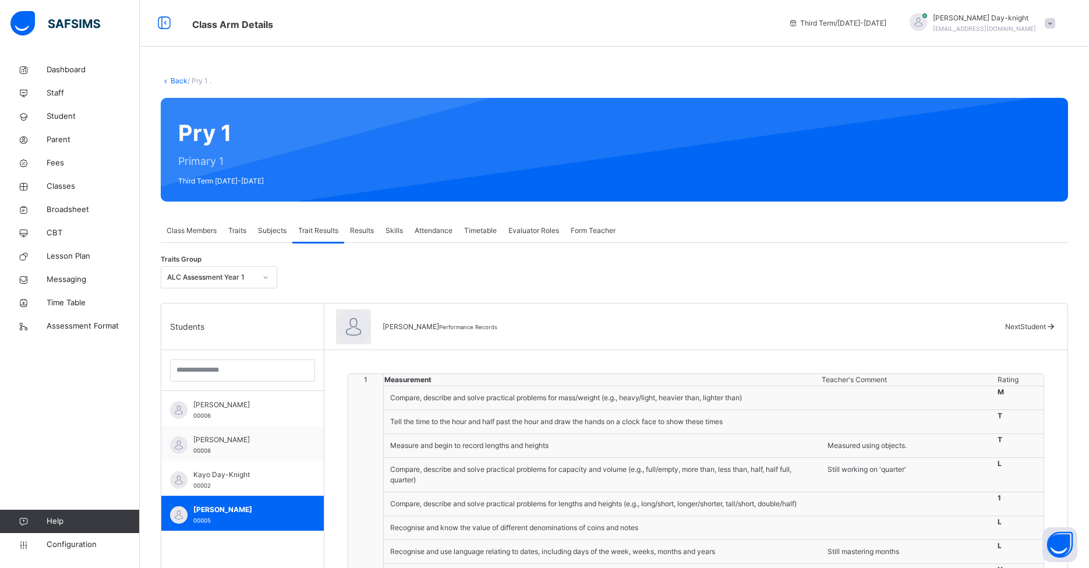
click at [246, 232] on span "Traits" at bounding box center [237, 230] width 18 height 10
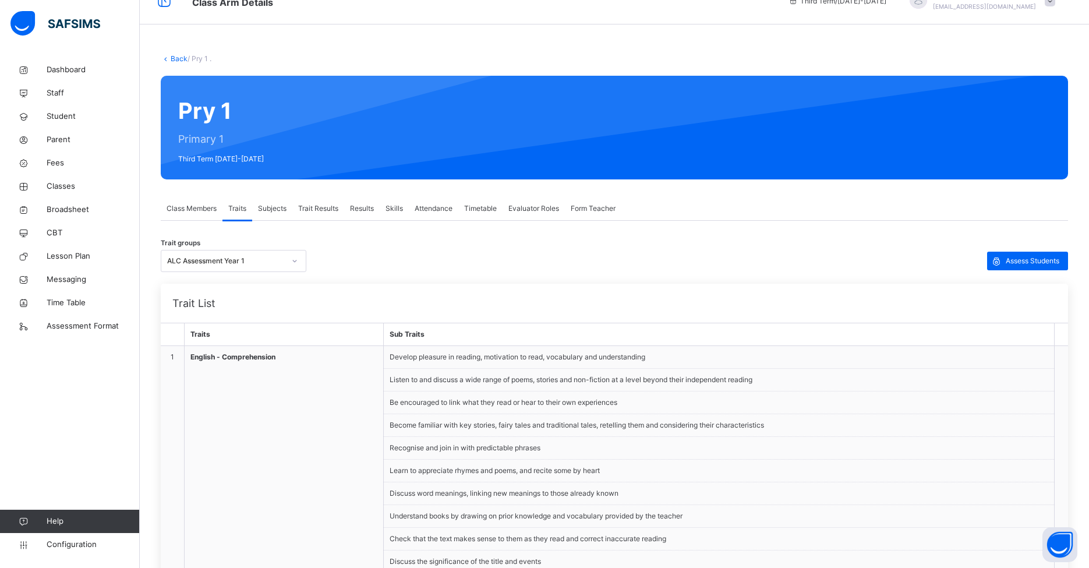
scroll to position [90, 0]
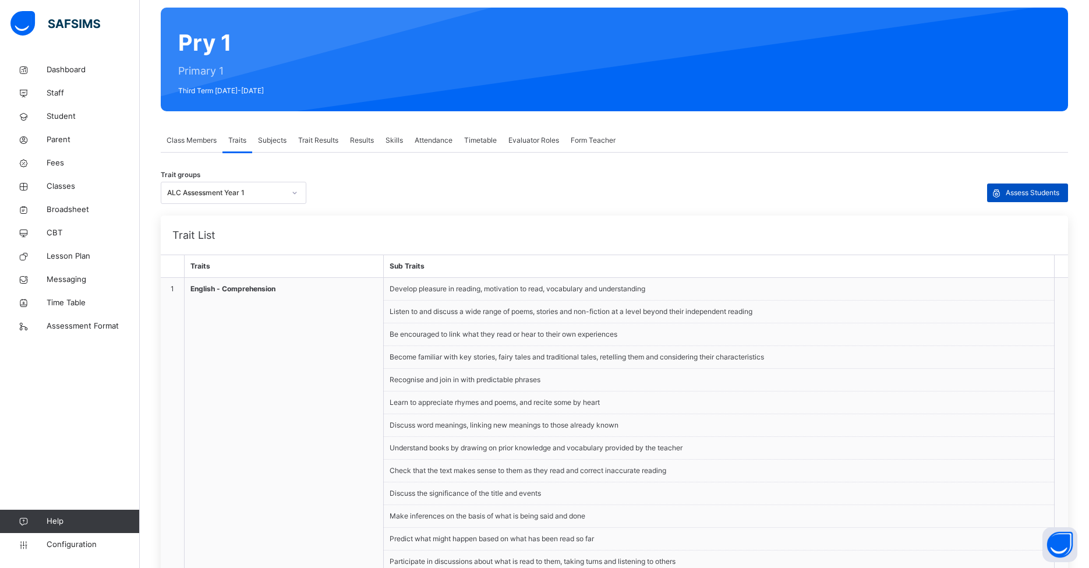
click at [838, 193] on span "Assess Students" at bounding box center [1033, 193] width 54 height 10
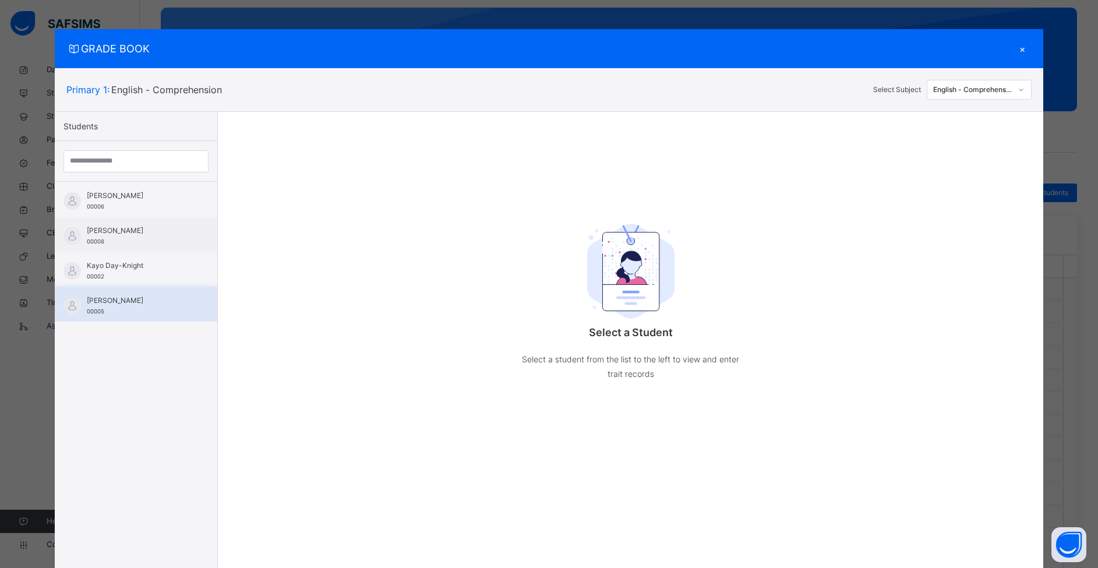
click at [114, 299] on span "[PERSON_NAME]" at bounding box center [139, 300] width 104 height 10
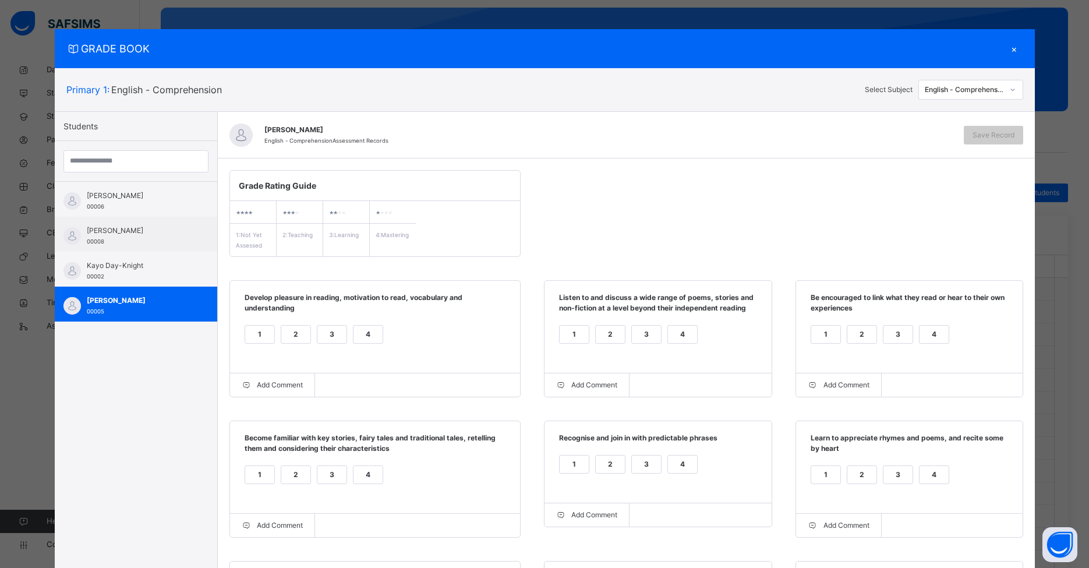
click at [838, 94] on div "English - Comprehension" at bounding box center [964, 89] width 79 height 10
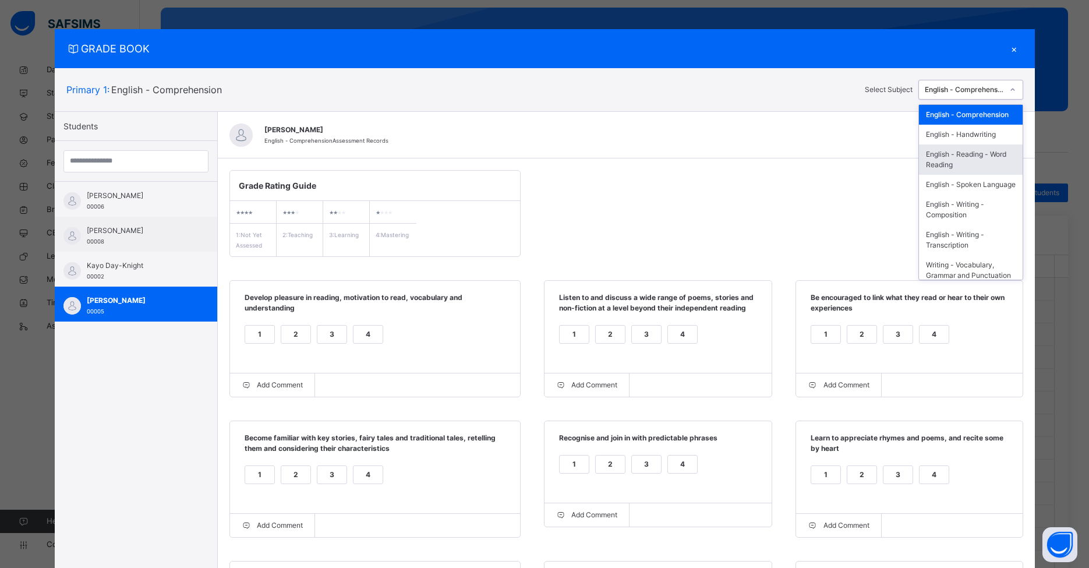
scroll to position [209, 0]
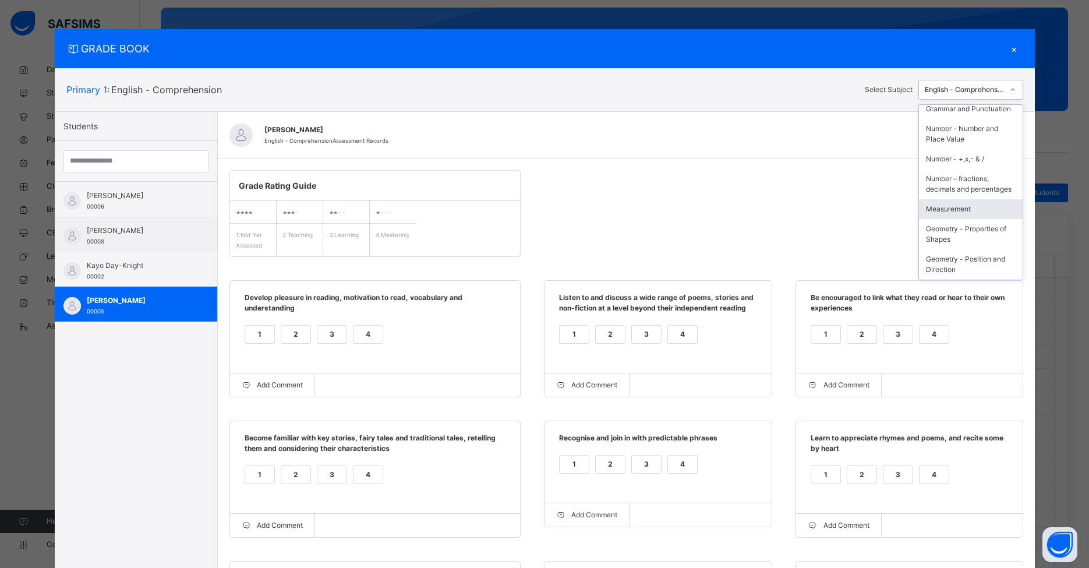
click at [838, 207] on div "Measurement" at bounding box center [971, 209] width 104 height 20
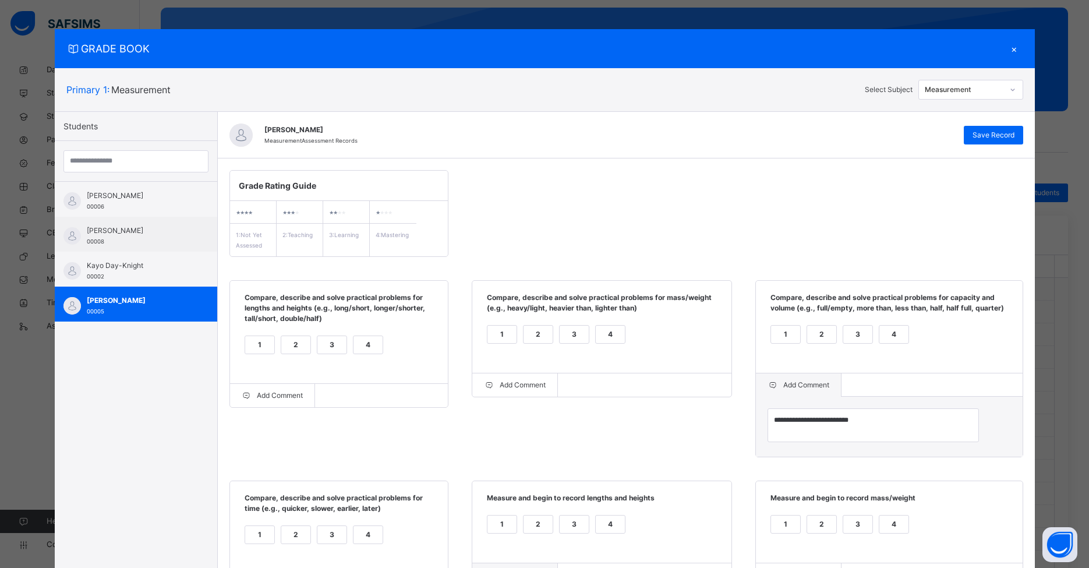
click at [288, 336] on div "2" at bounding box center [295, 344] width 29 height 17
click at [553, 343] on div "2" at bounding box center [538, 334] width 29 height 17
click at [838, 343] on div "3" at bounding box center [857, 334] width 29 height 17
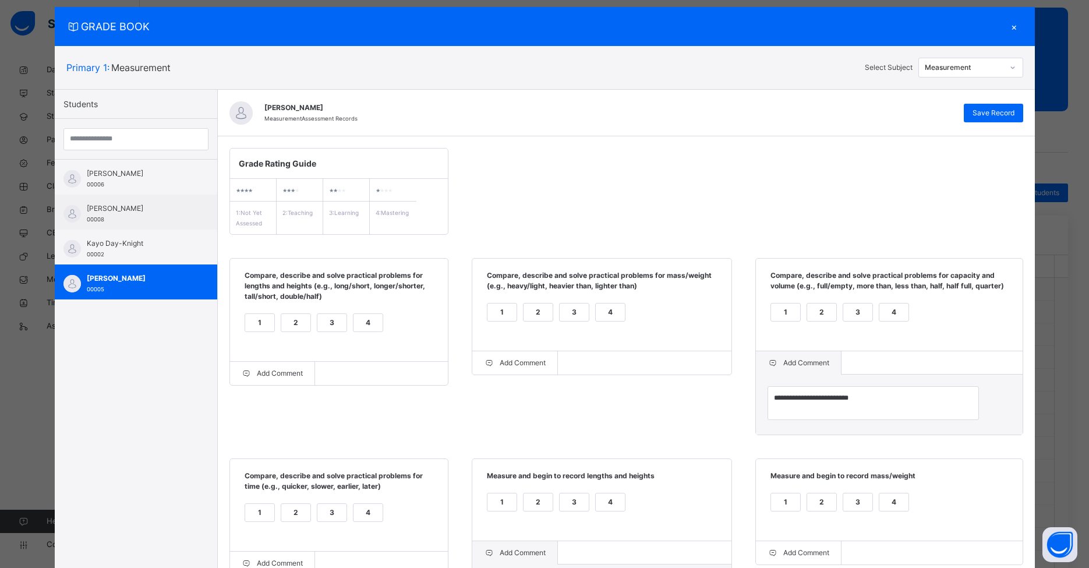
scroll to position [74, 0]
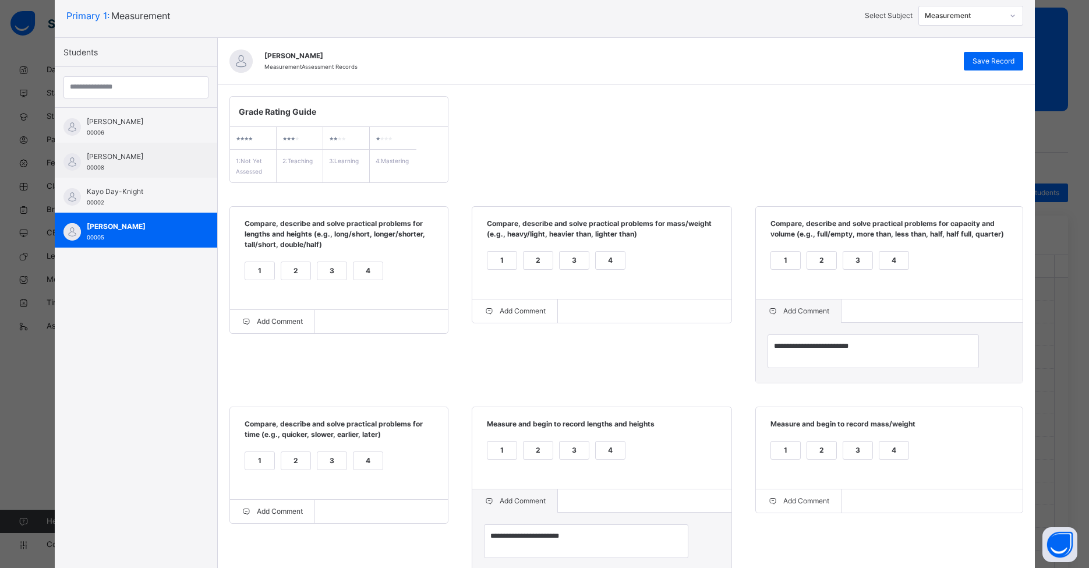
click at [256, 469] on div "1" at bounding box center [259, 460] width 29 height 17
click at [517, 459] on div "1" at bounding box center [502, 450] width 29 height 17
click at [838, 459] on div "3" at bounding box center [857, 450] width 29 height 17
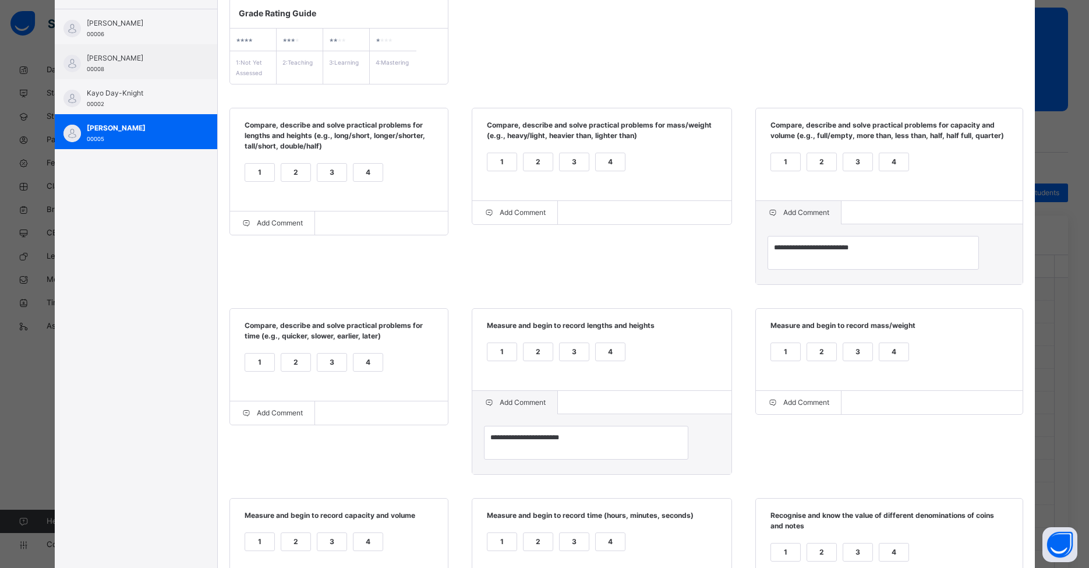
scroll to position [359, 0]
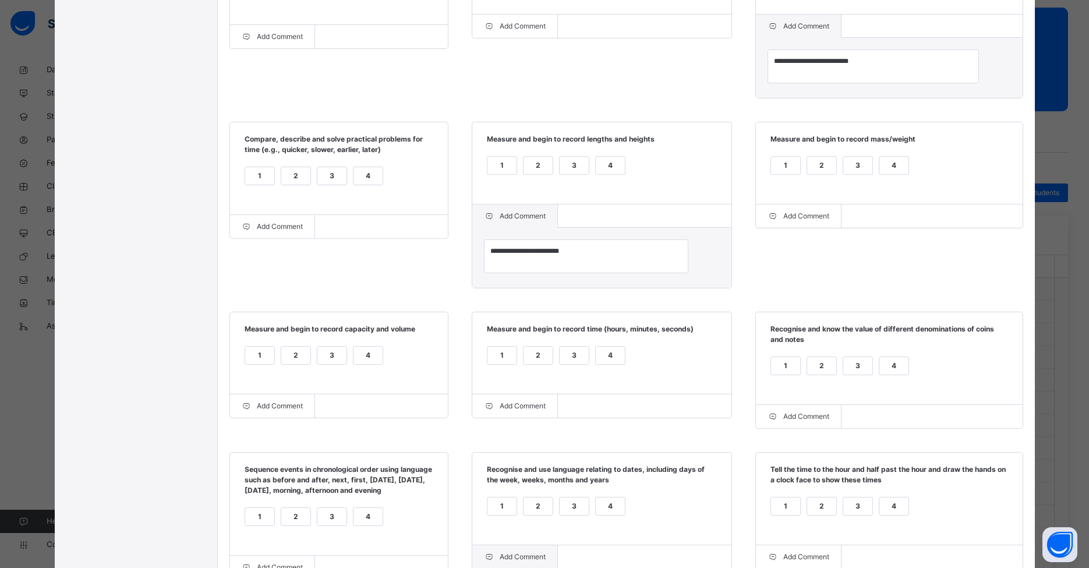
click at [323, 364] on div "3" at bounding box center [331, 355] width 29 height 17
click at [589, 364] on div "3" at bounding box center [574, 355] width 29 height 17
click at [800, 375] on div "1" at bounding box center [785, 365] width 29 height 17
click at [360, 525] on div "4" at bounding box center [368, 516] width 29 height 17
click at [517, 515] on div "1" at bounding box center [502, 505] width 29 height 17
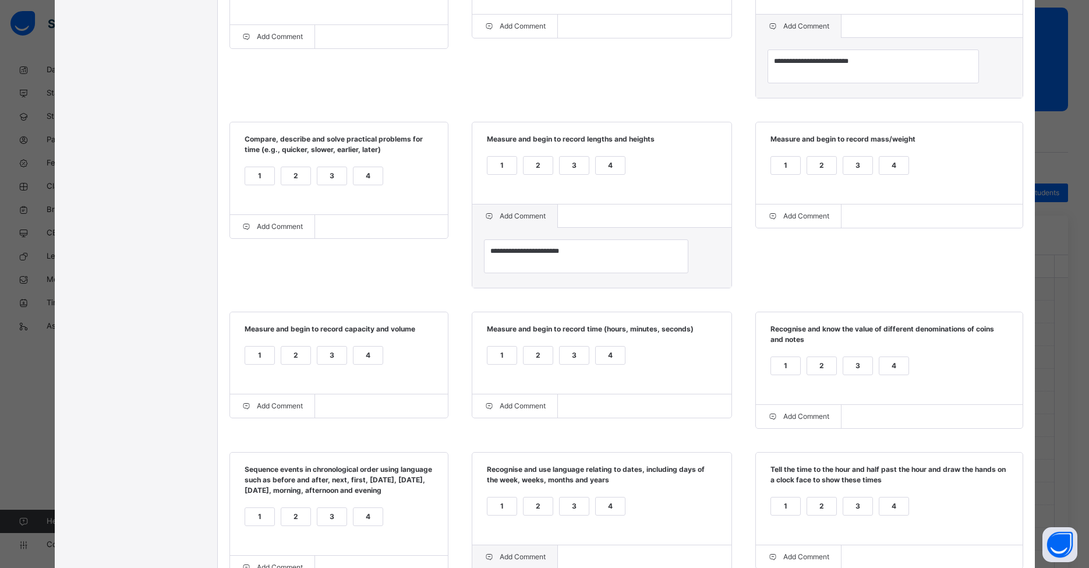
click at [836, 515] on div "2" at bounding box center [821, 505] width 29 height 17
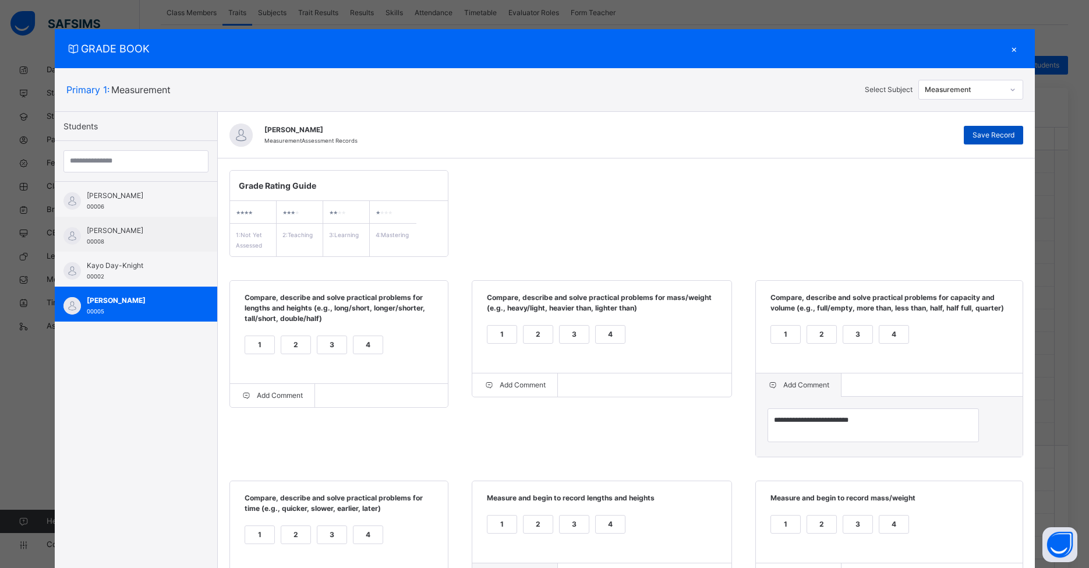
scroll to position [43, 0]
click at [838, 133] on div "Save Record" at bounding box center [993, 135] width 59 height 19
click at [258, 336] on div "1" at bounding box center [259, 344] width 29 height 17
drag, startPoint x: 564, startPoint y: 344, endPoint x: 709, endPoint y: 342, distance: 145.0
click at [517, 343] on div "1" at bounding box center [502, 334] width 29 height 17
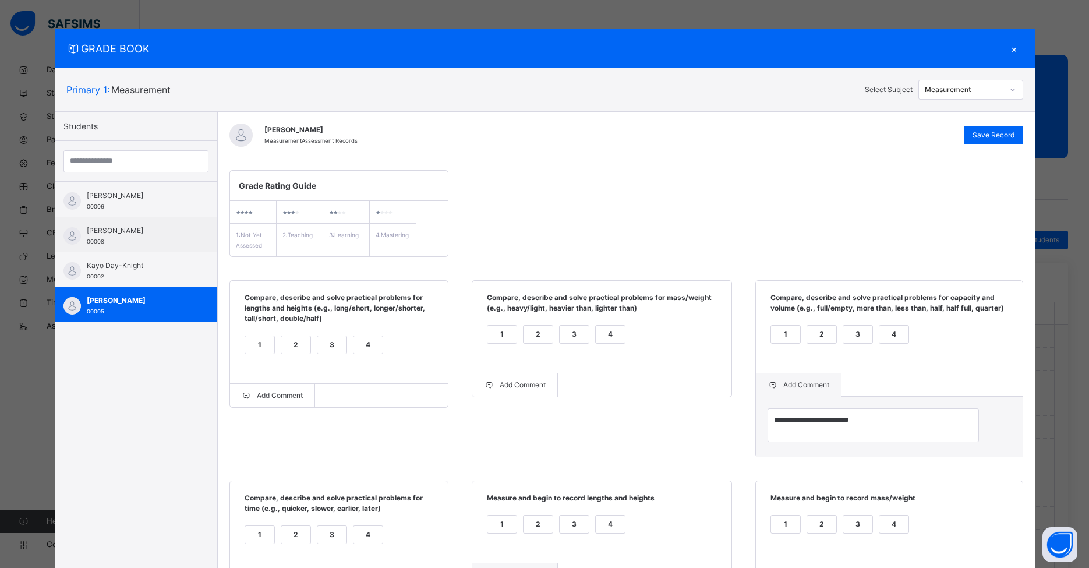
click at [836, 343] on div "2" at bounding box center [821, 334] width 29 height 17
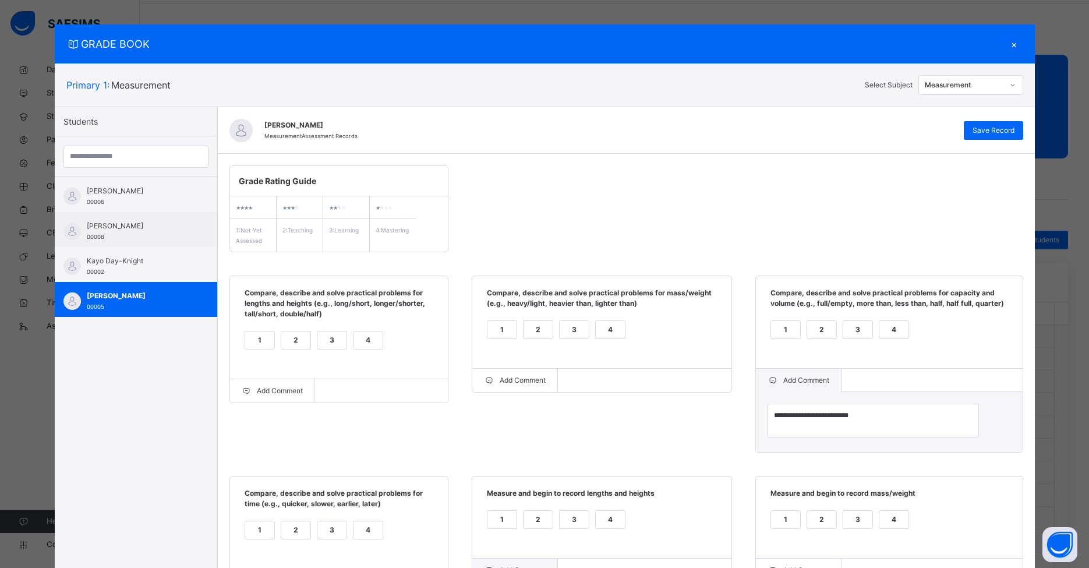
scroll to position [90, 0]
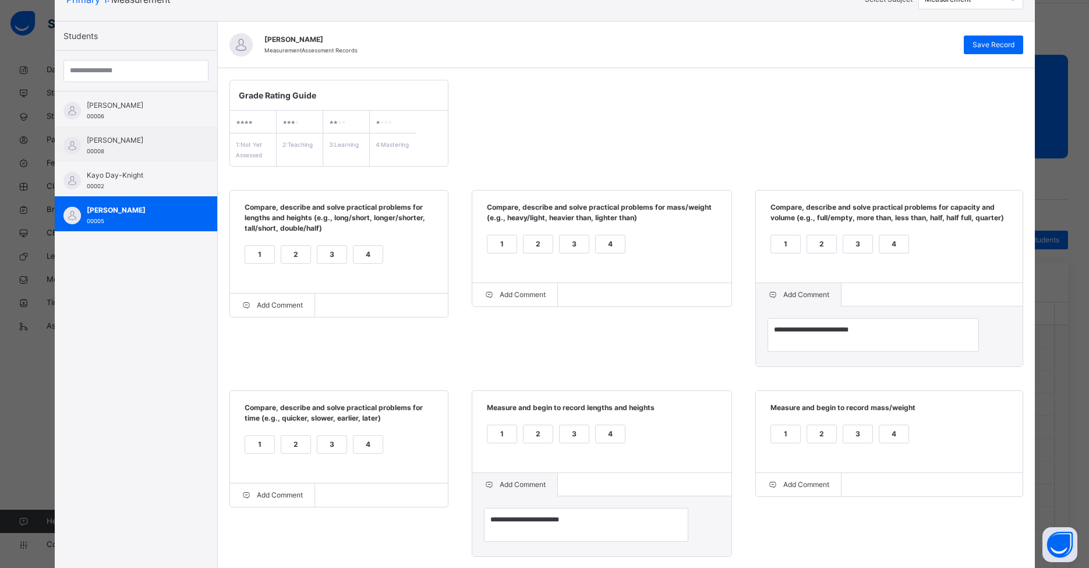
click at [356, 453] on div "4" at bounding box center [368, 444] width 29 height 17
click at [625, 443] on div "4" at bounding box center [610, 433] width 29 height 17
click at [836, 443] on div "2" at bounding box center [821, 433] width 29 height 17
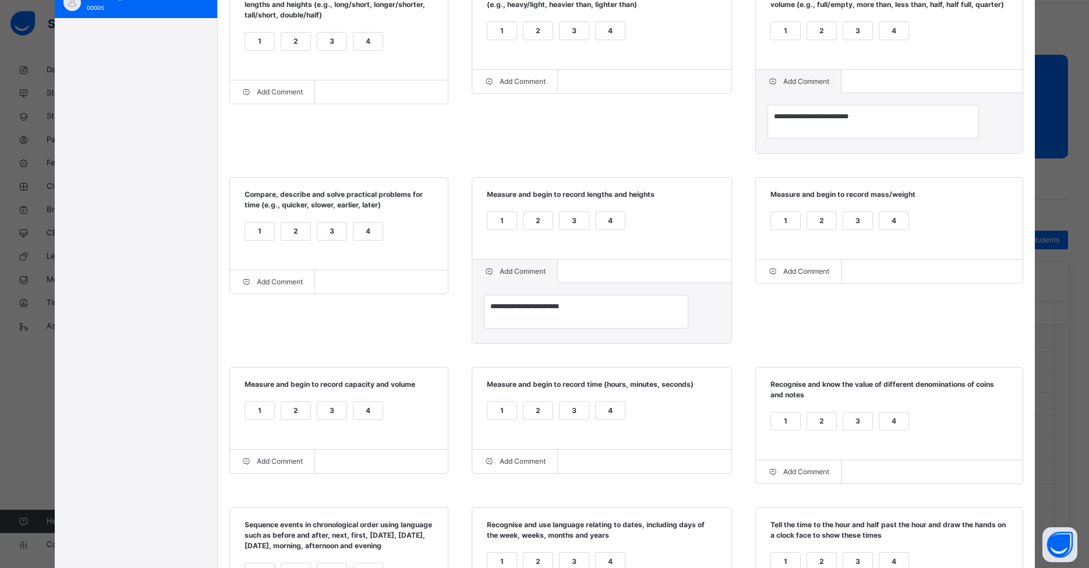
click at [289, 419] on div "2" at bounding box center [295, 410] width 29 height 17
drag, startPoint x: 605, startPoint y: 442, endPoint x: 634, endPoint y: 442, distance: 29.1
click at [553, 419] on div "2" at bounding box center [538, 410] width 29 height 17
click at [838, 430] on div "4" at bounding box center [894, 420] width 29 height 17
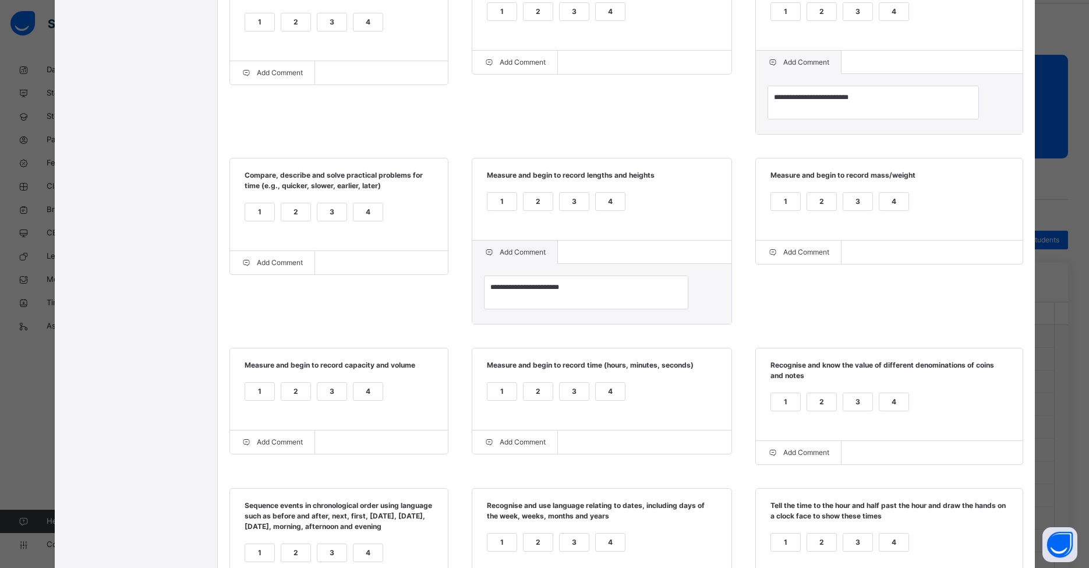
scroll to position [367, 0]
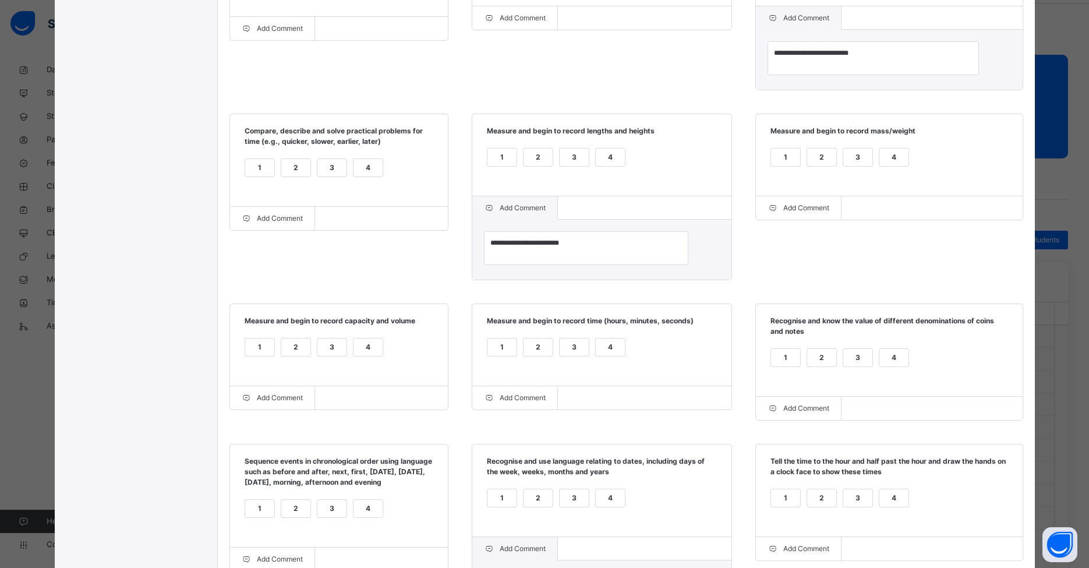
click at [333, 517] on div "3" at bounding box center [331, 508] width 29 height 17
click at [625, 507] on div "4" at bounding box center [610, 497] width 29 height 17
click at [800, 507] on div "1" at bounding box center [785, 497] width 29 height 17
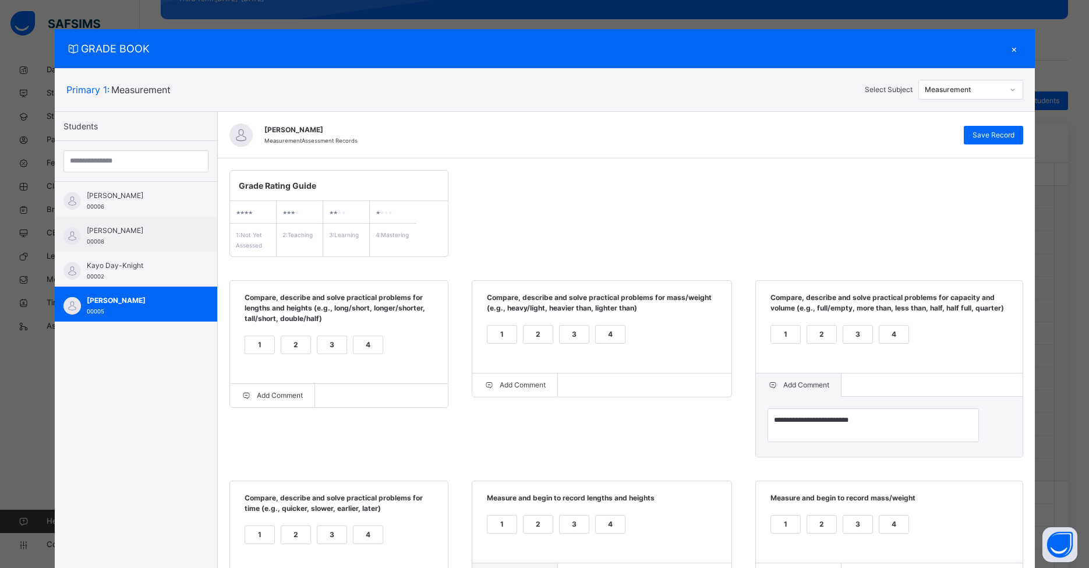
scroll to position [180, 0]
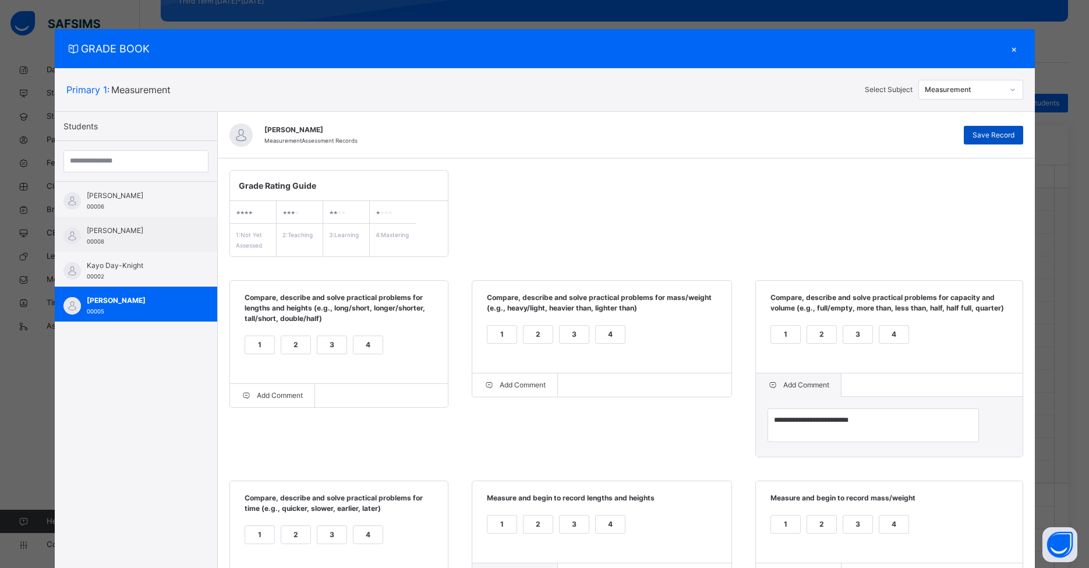
click at [838, 143] on div "Save Record" at bounding box center [993, 135] width 59 height 19
click at [838, 50] on div "×" at bounding box center [1014, 49] width 17 height 16
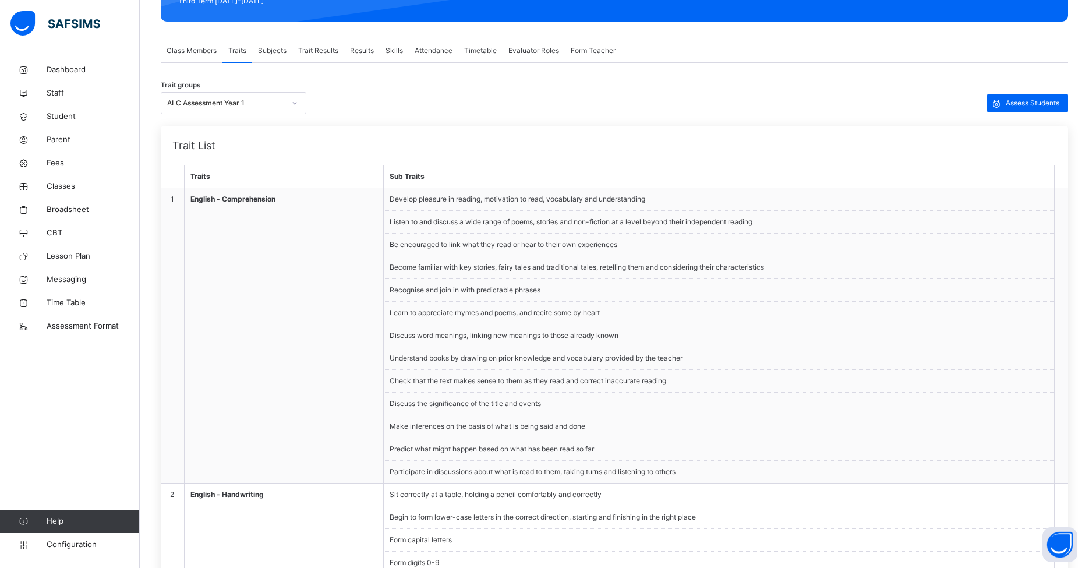
click at [324, 48] on span "Trait Results" at bounding box center [318, 50] width 40 height 10
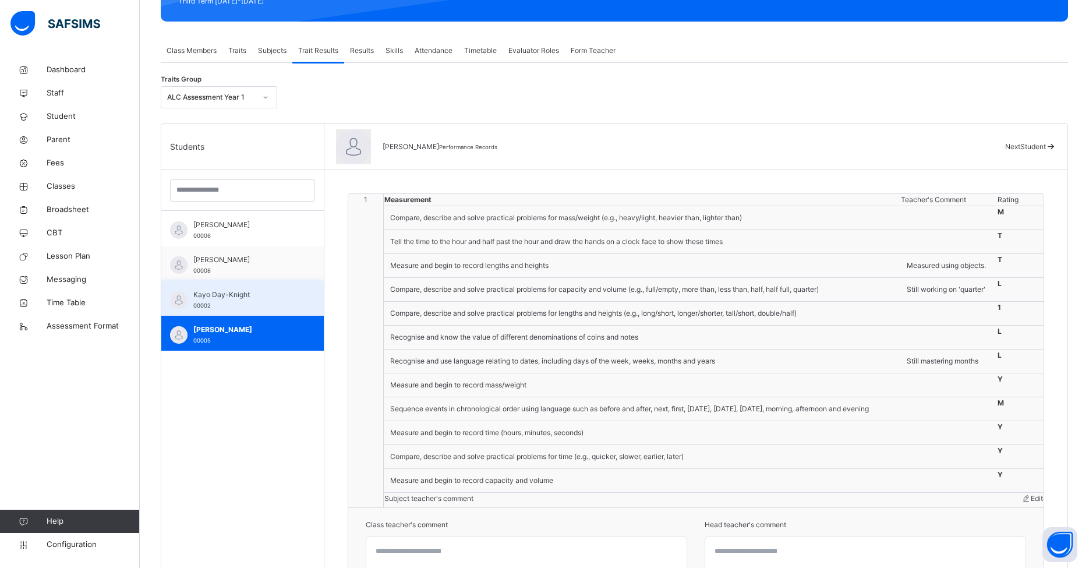
click at [306, 315] on div "Kayo Day-Knight 00002" at bounding box center [242, 298] width 163 height 35
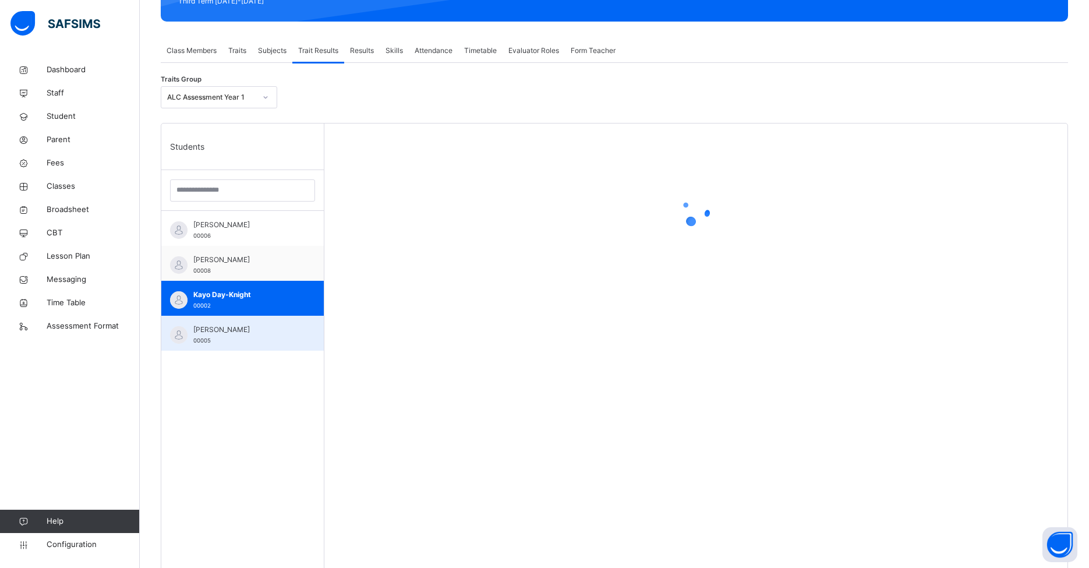
click at [292, 324] on div "[PERSON_NAME] 00005" at bounding box center [242, 333] width 163 height 35
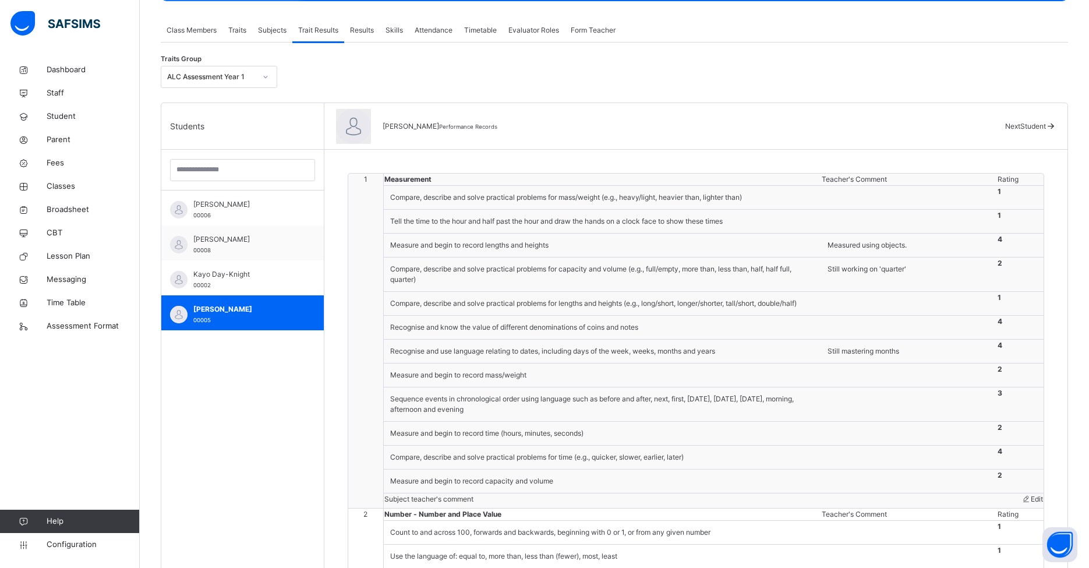
scroll to position [226, 0]
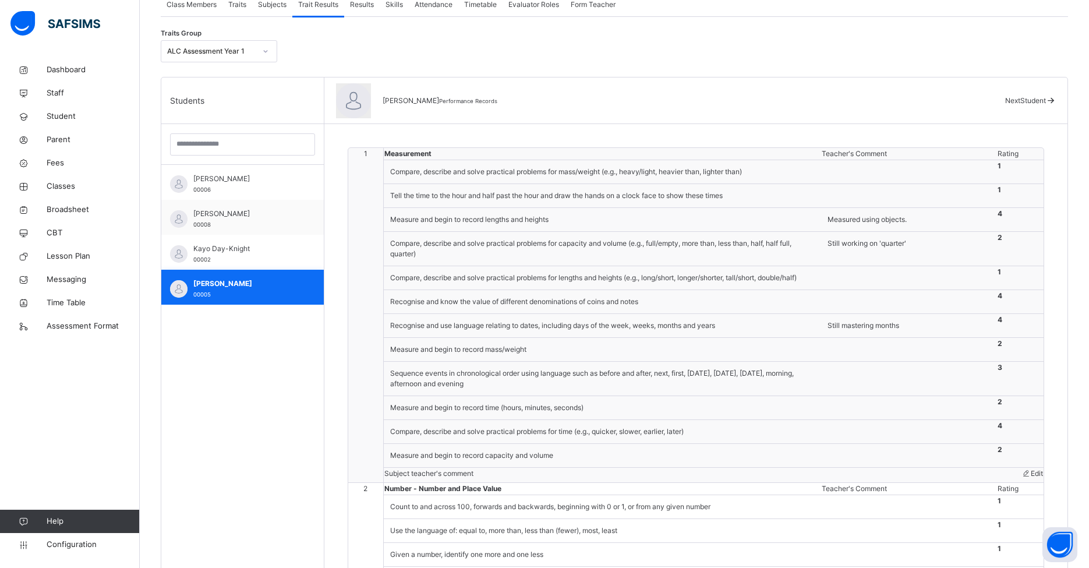
click at [179, 283] on img at bounding box center [178, 288] width 17 height 17
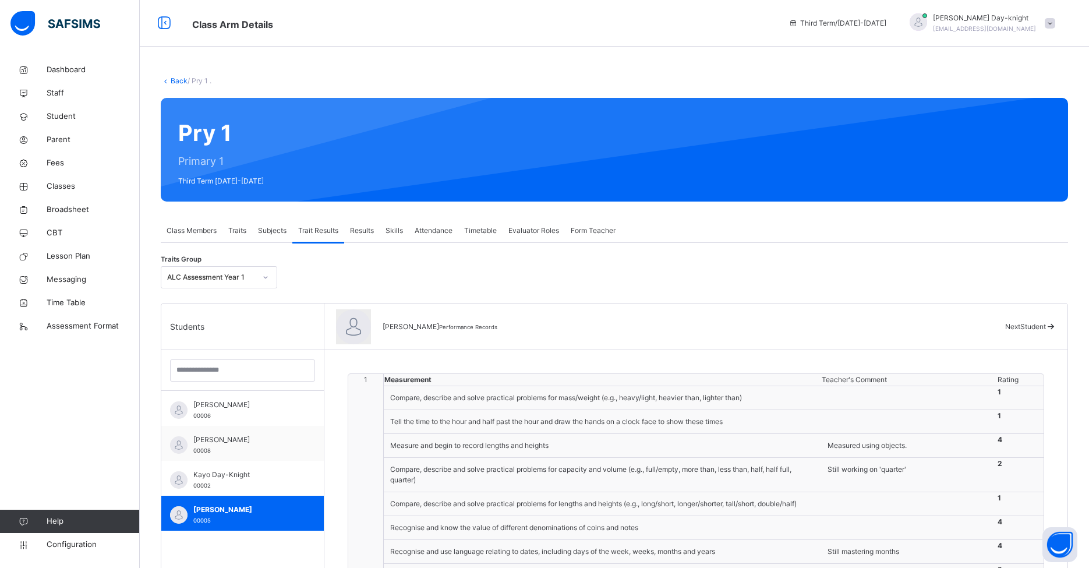
scroll to position [2, 0]
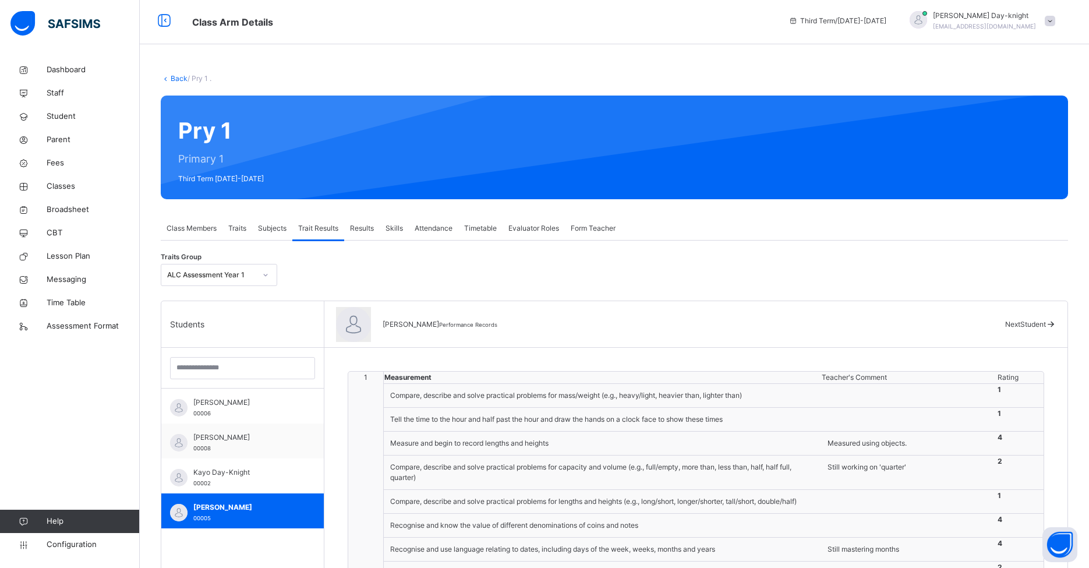
click at [242, 225] on span "Traits" at bounding box center [237, 228] width 18 height 10
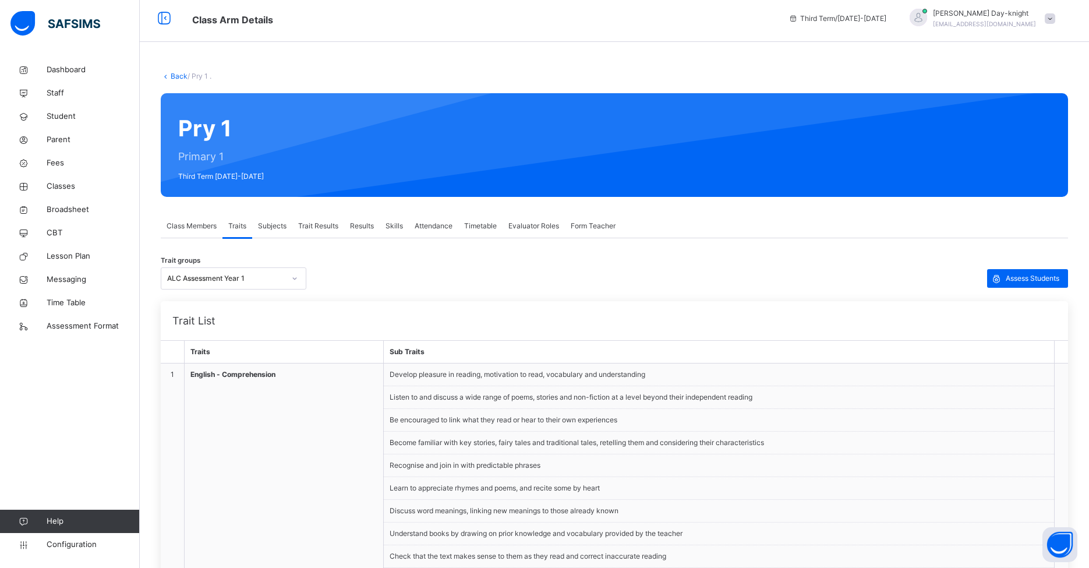
scroll to position [67, 0]
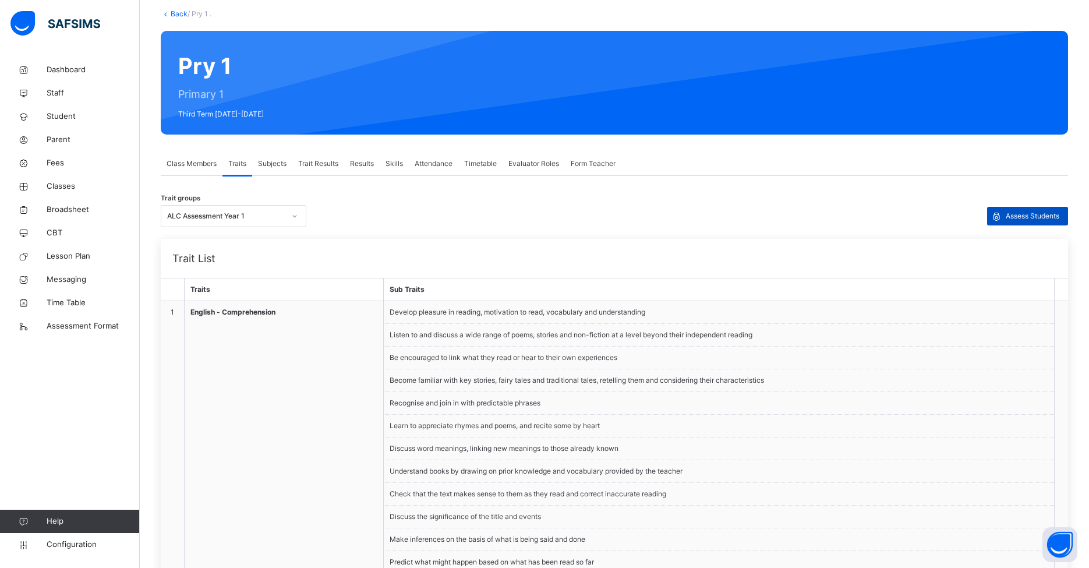
click at [838, 218] on span "Assess Students" at bounding box center [1033, 216] width 54 height 10
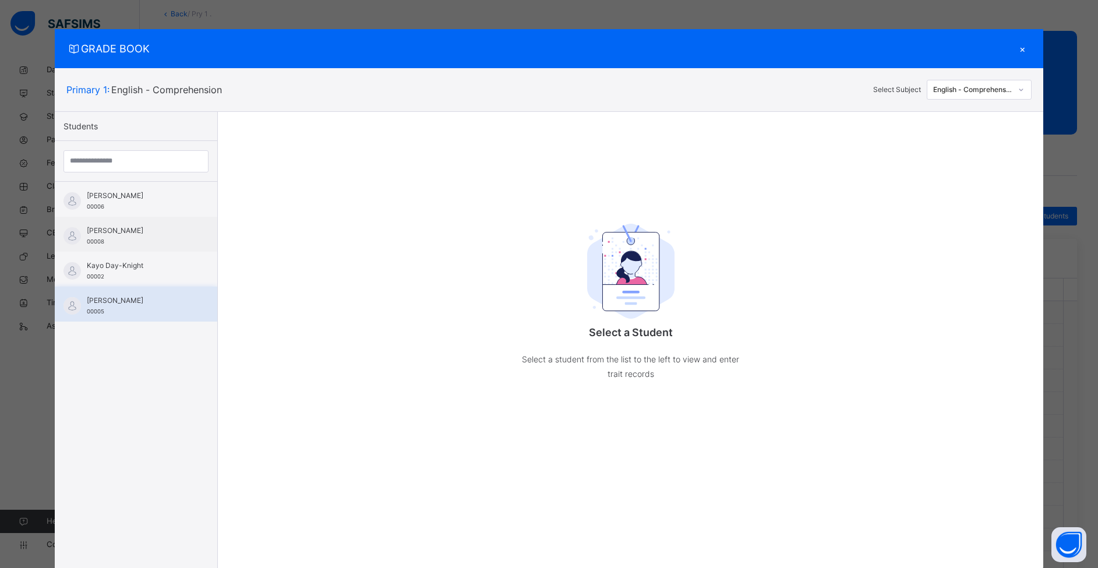
click at [148, 299] on span "[PERSON_NAME]" at bounding box center [139, 300] width 104 height 10
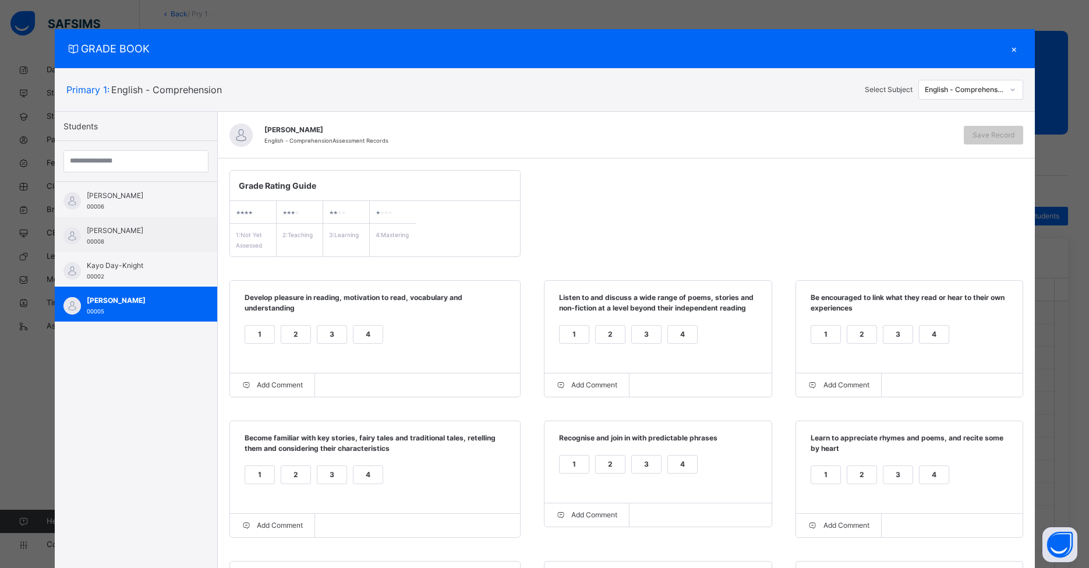
click at [838, 90] on div "English - Comprehension" at bounding box center [964, 89] width 79 height 10
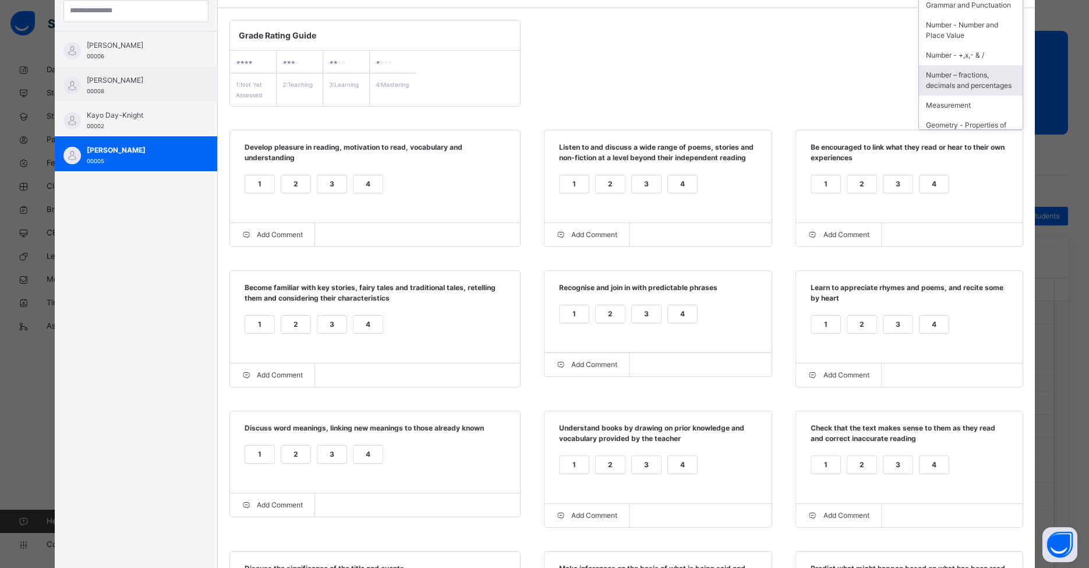
scroll to position [209, 0]
click at [838, 101] on div "Geometry - Position and Direction" at bounding box center [971, 114] width 104 height 30
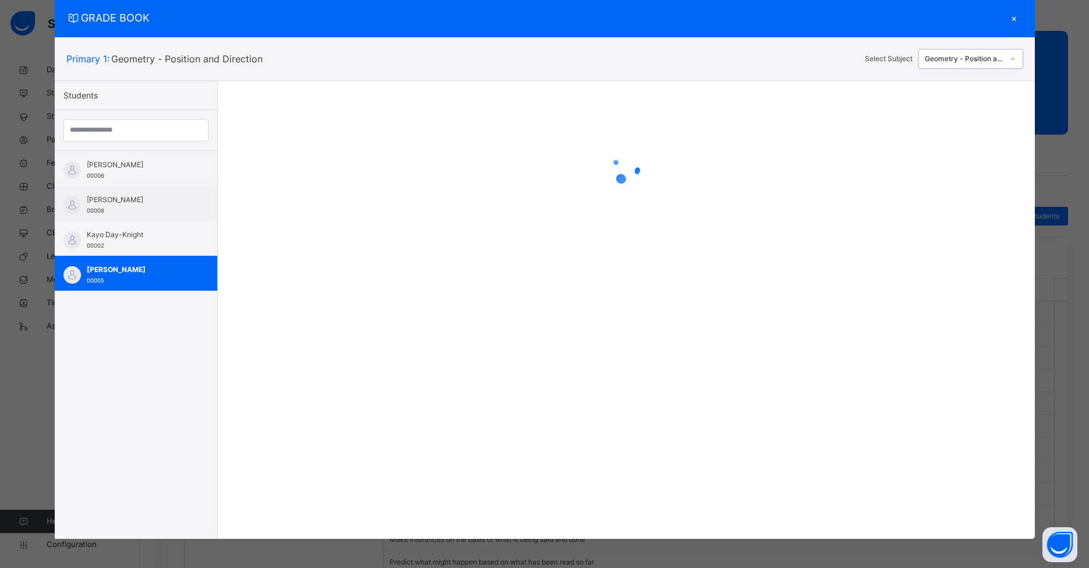
scroll to position [31, 0]
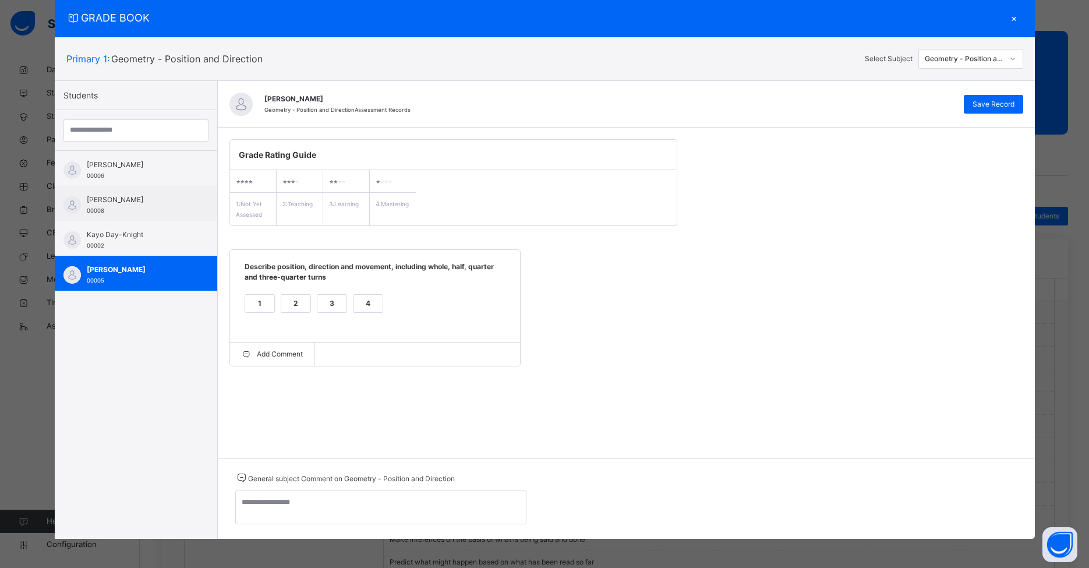
click at [838, 23] on div "×" at bounding box center [1014, 18] width 17 height 16
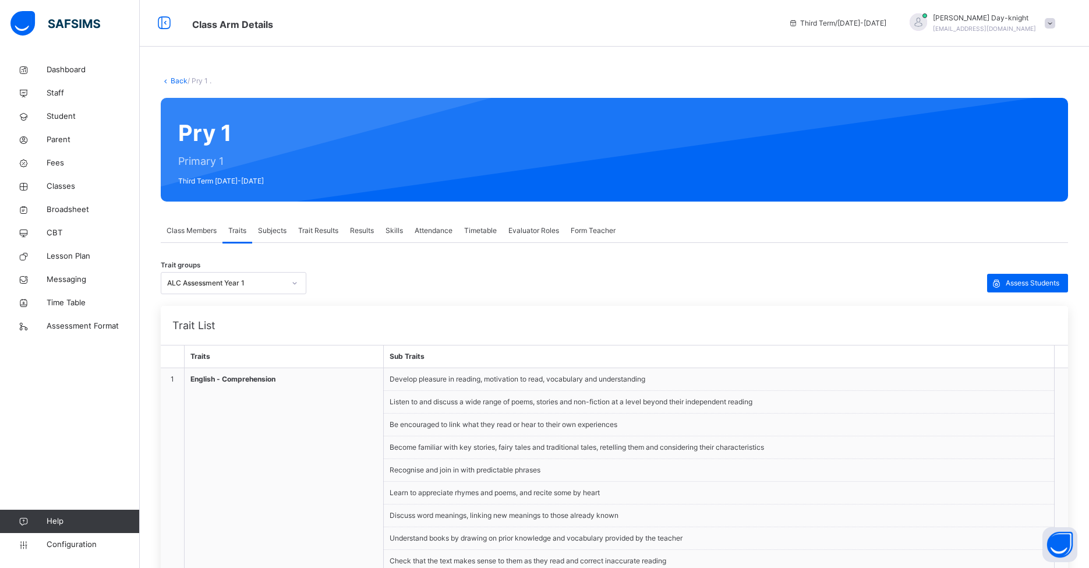
scroll to position [98, 0]
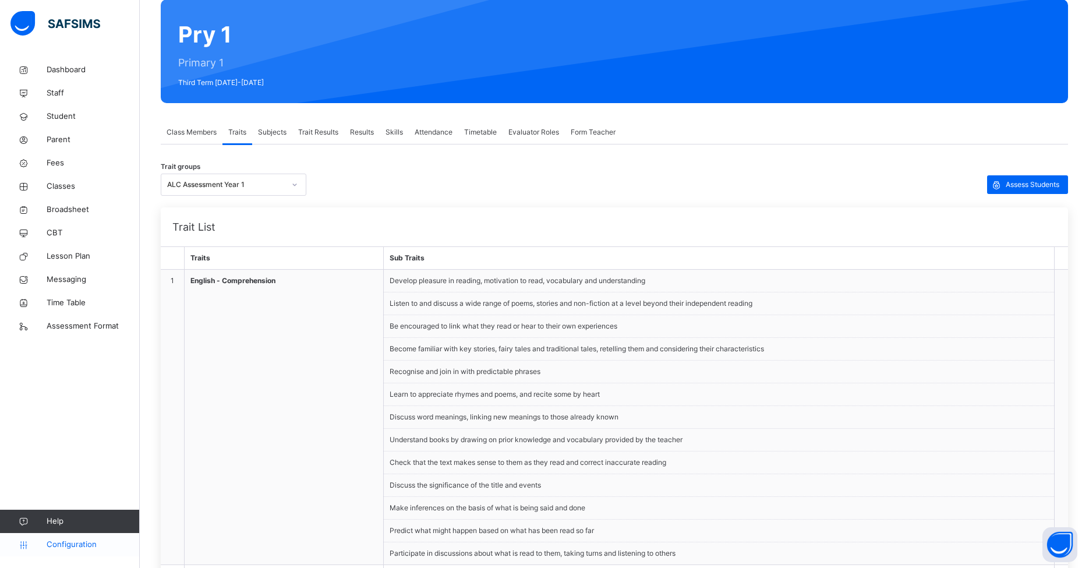
click at [84, 538] on link "Configuration" at bounding box center [69, 544] width 139 height 23
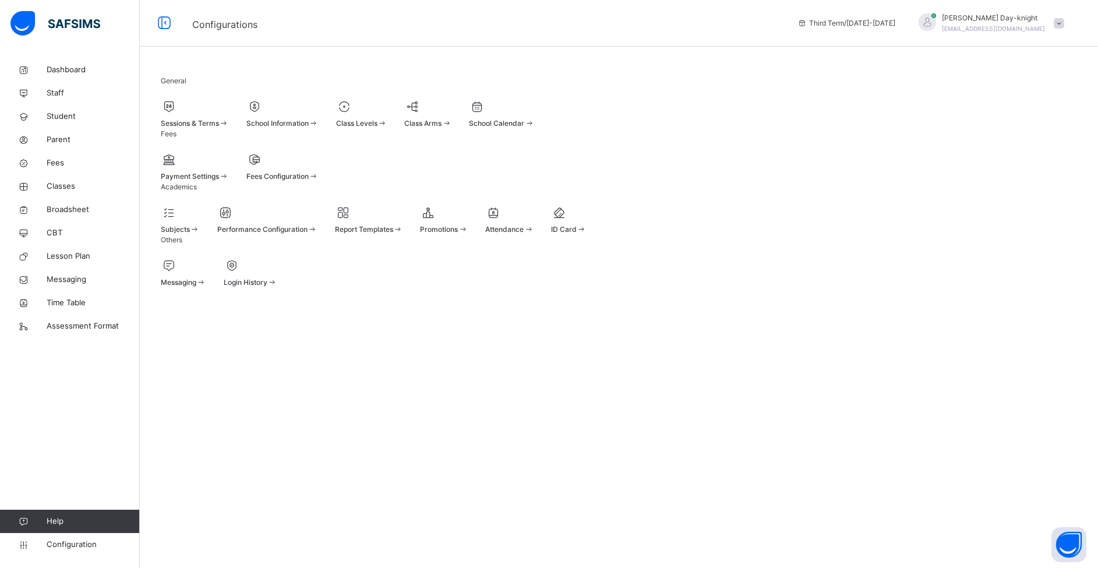
click at [316, 182] on div "Fees Configuration" at bounding box center [282, 176] width 72 height 10
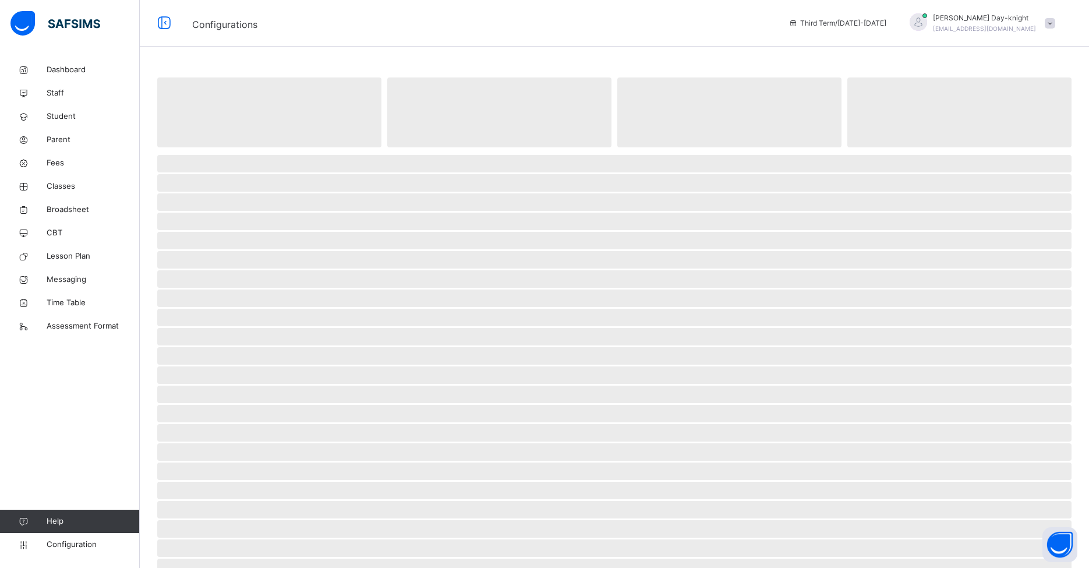
select select "****"
select select "*"
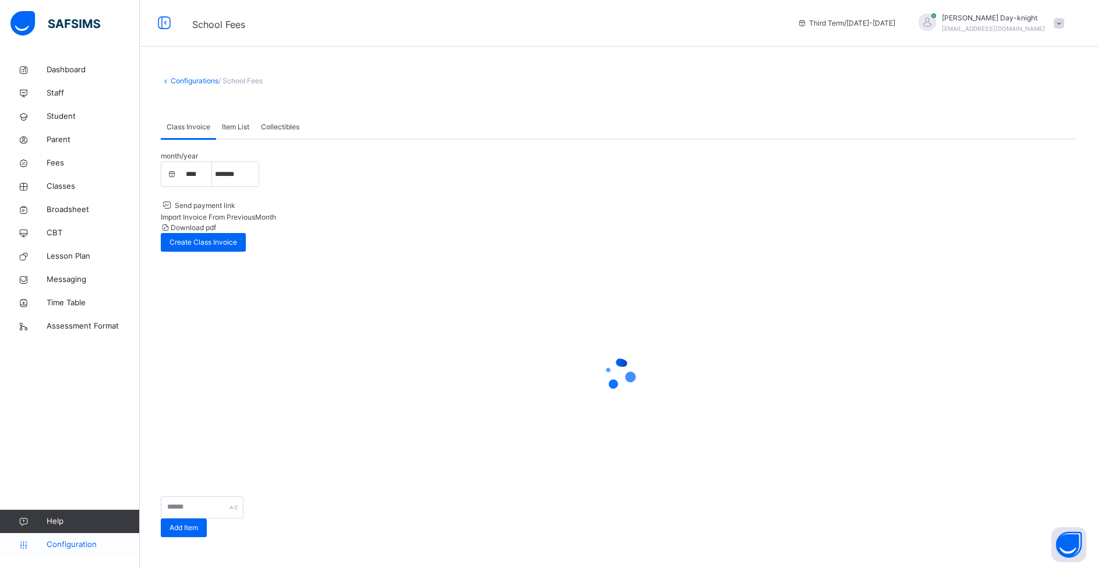
click at [80, 538] on link "Configuration" at bounding box center [69, 544] width 139 height 23
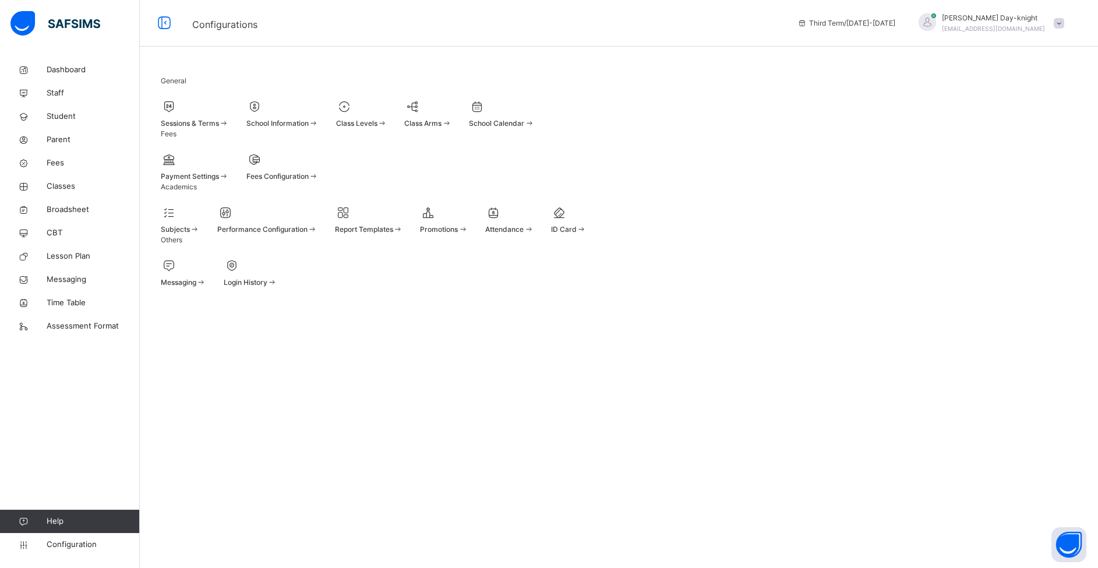
click at [278, 221] on div at bounding box center [267, 212] width 100 height 17
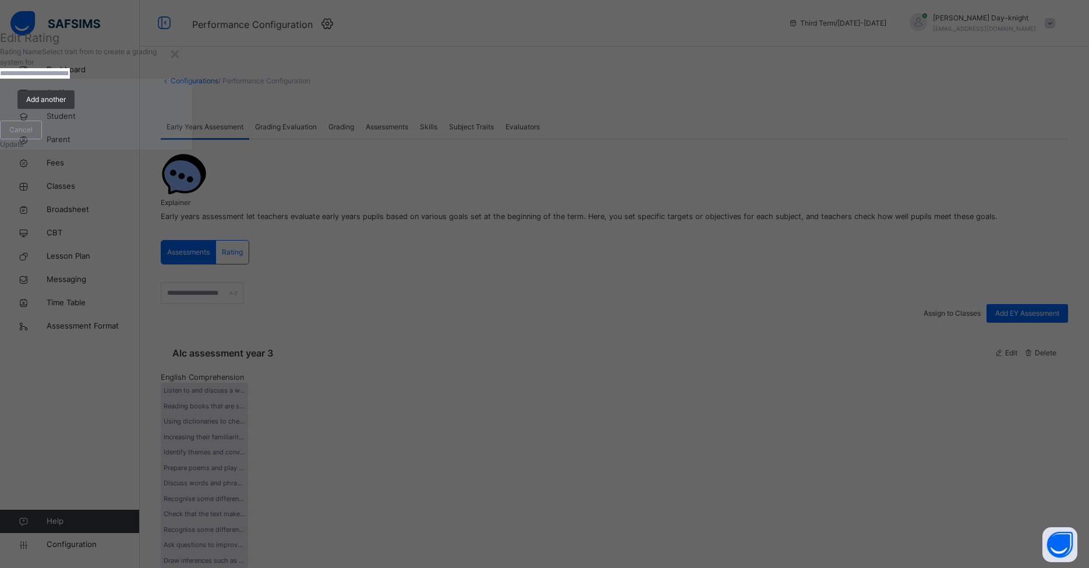
click at [216, 241] on div "Assessments" at bounding box center [188, 252] width 55 height 23
click at [231, 247] on span "Rating" at bounding box center [232, 252] width 21 height 10
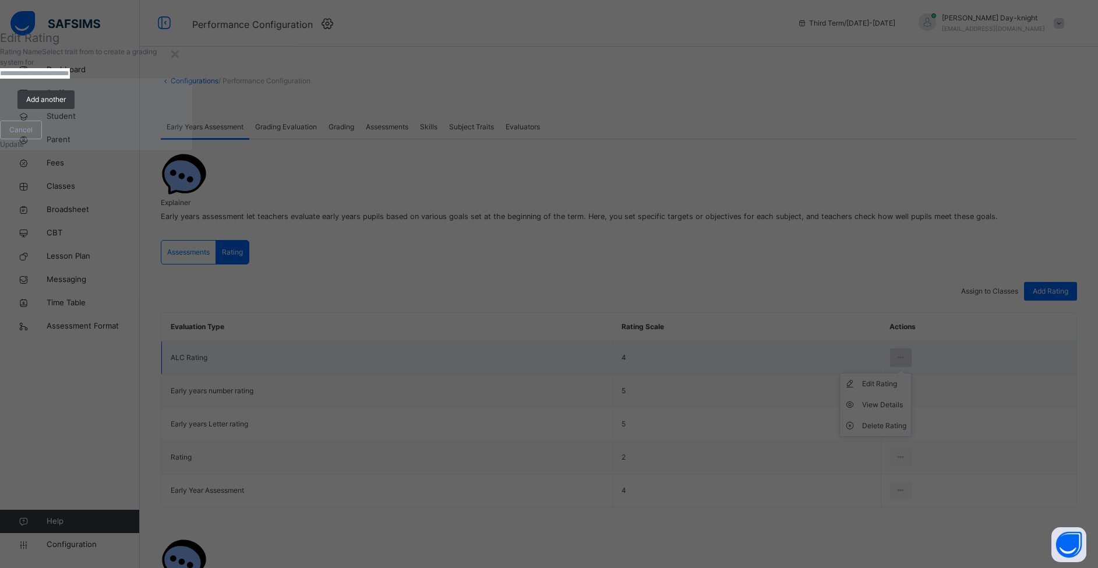
click at [838, 348] on div at bounding box center [901, 357] width 22 height 19
click at [838, 378] on div "Edit Rating" at bounding box center [884, 384] width 44 height 12
type input "**********"
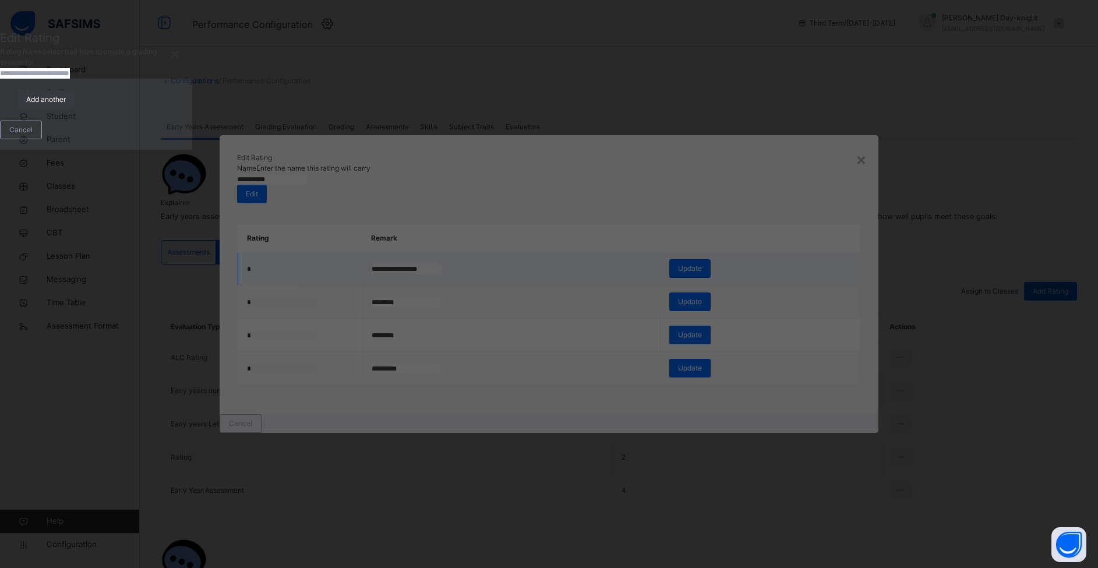
drag, startPoint x: 457, startPoint y: 263, endPoint x: 291, endPoint y: 247, distance: 166.7
click at [291, 252] on tr "**********" at bounding box center [549, 268] width 623 height 33
type input "*********"
type input "********"
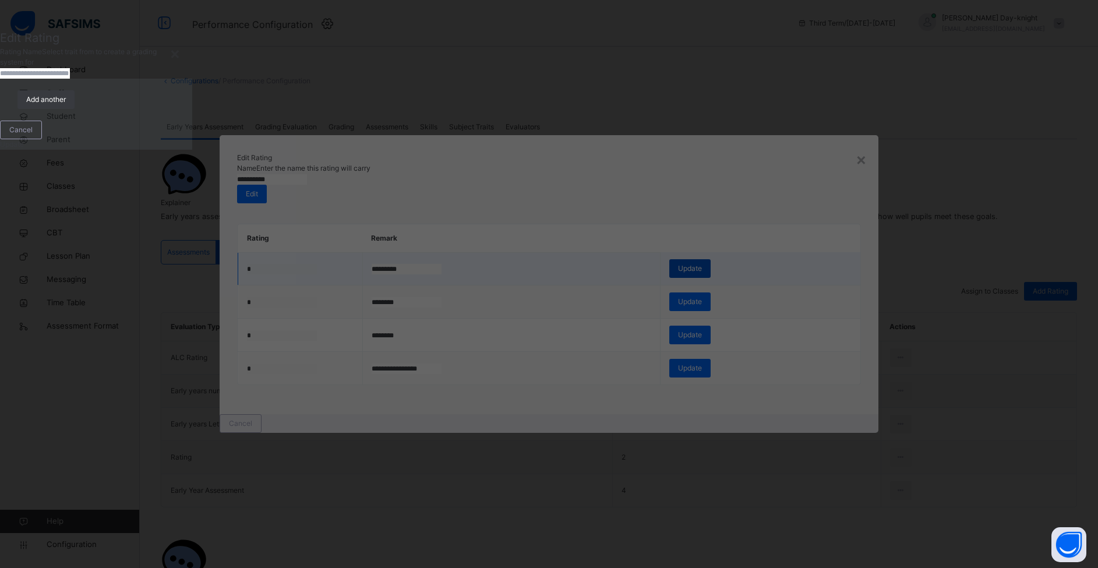
type input "**********"
click at [702, 264] on span "Update" at bounding box center [690, 268] width 24 height 10
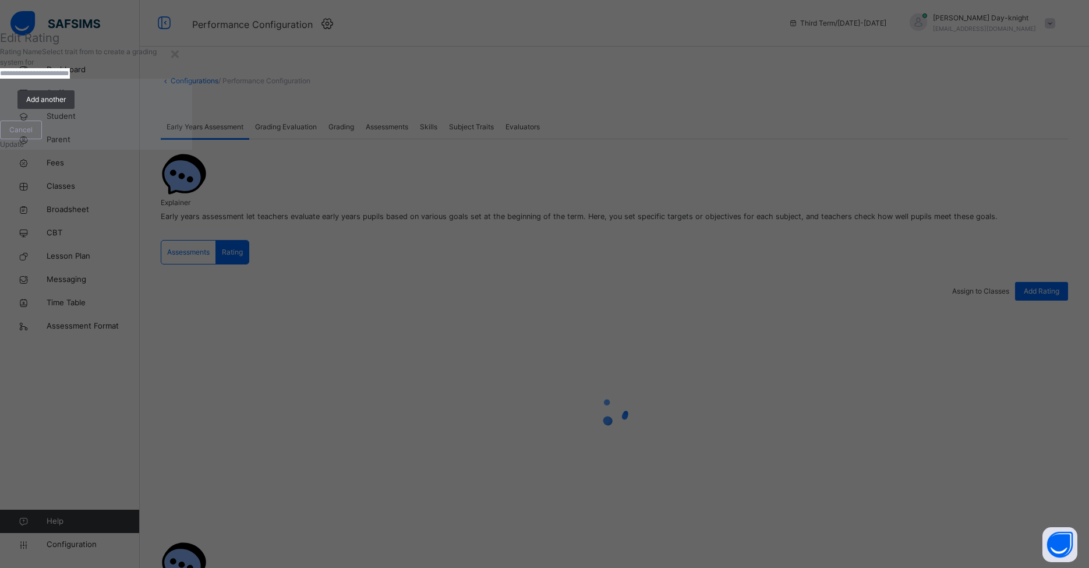
click at [740, 302] on div "**********" at bounding box center [614, 402] width 907 height 240
click at [838, 350] on div at bounding box center [901, 357] width 22 height 19
click at [838, 380] on div "Edit Rating" at bounding box center [884, 384] width 44 height 12
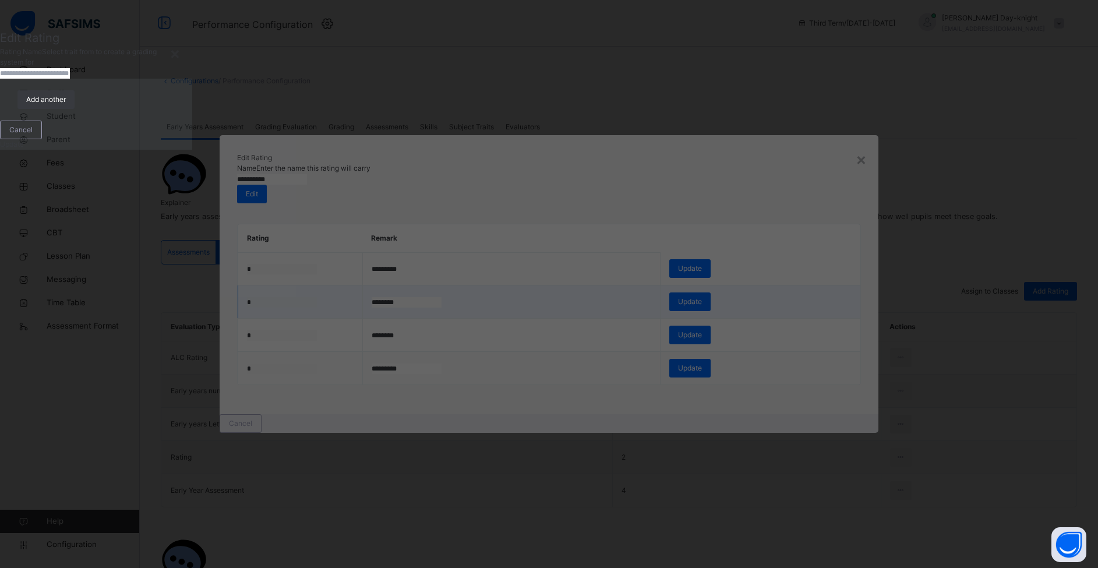
drag, startPoint x: 419, startPoint y: 304, endPoint x: 356, endPoint y: 293, distance: 64.4
click at [356, 293] on tr "* ******** Update" at bounding box center [549, 301] width 623 height 33
click at [442, 374] on input "*********" at bounding box center [407, 368] width 70 height 10
drag, startPoint x: 480, startPoint y: 382, endPoint x: 338, endPoint y: 367, distance: 142.9
click at [338, 367] on tr "* ********* Update" at bounding box center [549, 368] width 623 height 33
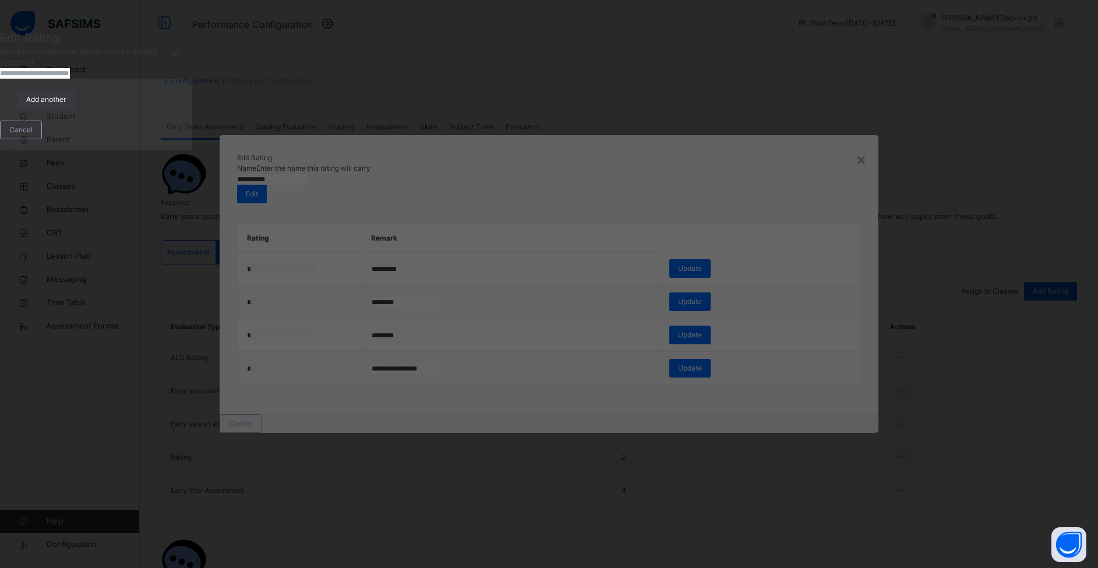
type input "**********"
click at [541, 433] on div "Cancel" at bounding box center [549, 423] width 659 height 19
click at [769, 385] on td "Update" at bounding box center [760, 368] width 200 height 33
click at [384, 299] on input "********" at bounding box center [407, 302] width 70 height 10
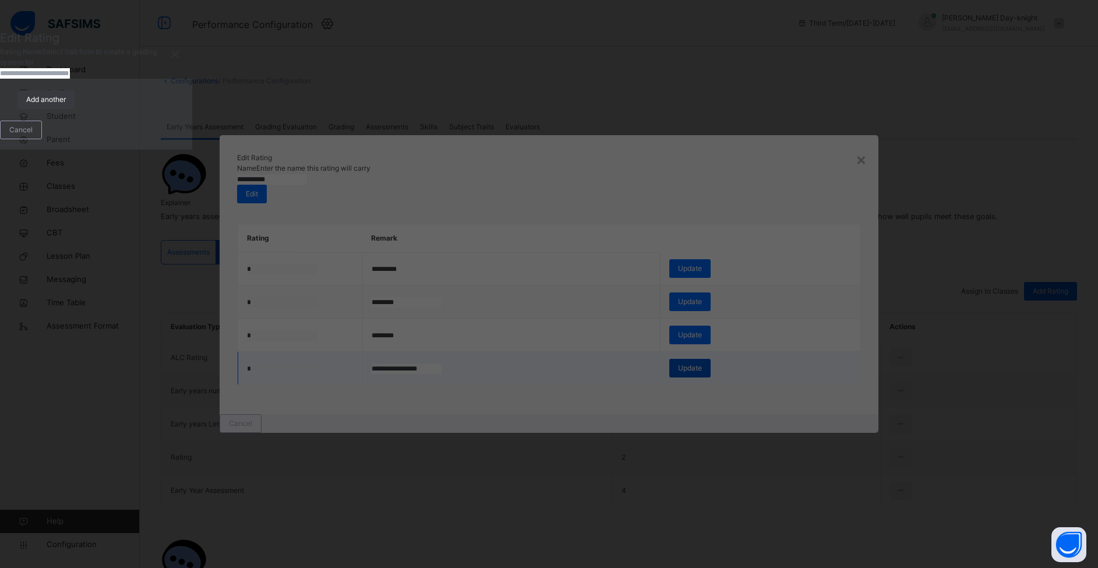
click at [702, 373] on span "Update" at bounding box center [690, 368] width 24 height 10
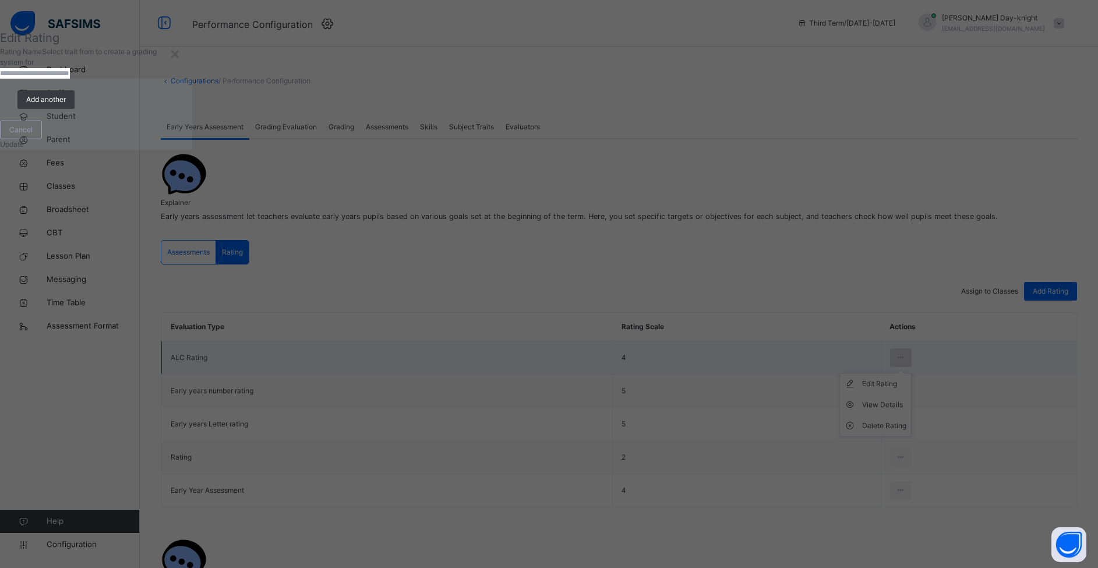
click at [838, 353] on icon at bounding box center [901, 357] width 10 height 10
click at [0, 0] on div "Edit Rating" at bounding box center [0, 0] width 0 height 0
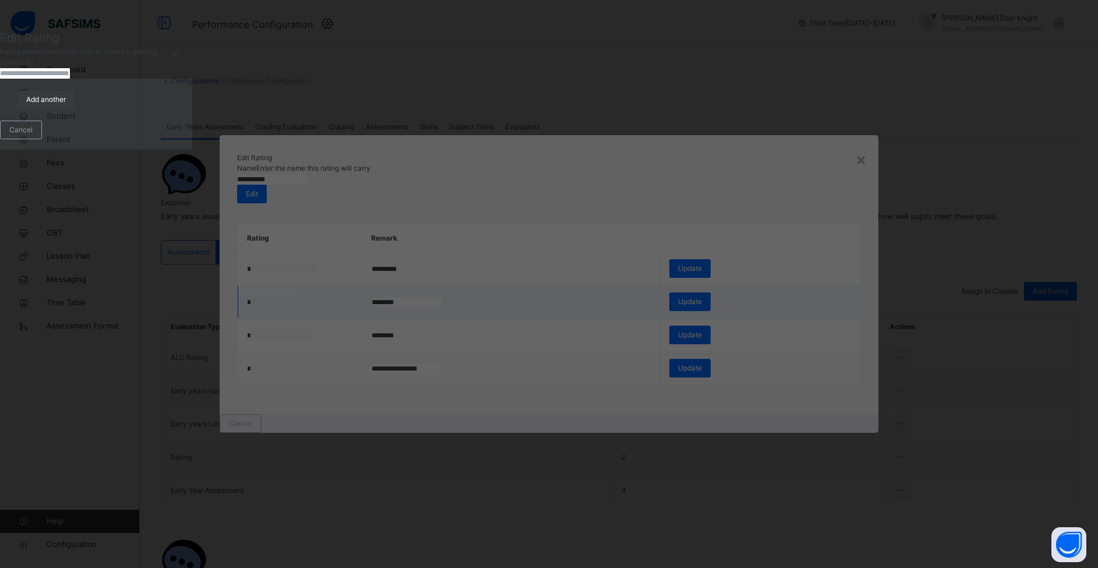
drag, startPoint x: 483, startPoint y: 310, endPoint x: 246, endPoint y: 307, distance: 236.5
click at [245, 301] on tr "* ******** Update" at bounding box center [549, 301] width 623 height 33
type input "********"
click at [702, 301] on span "Update" at bounding box center [690, 301] width 24 height 10
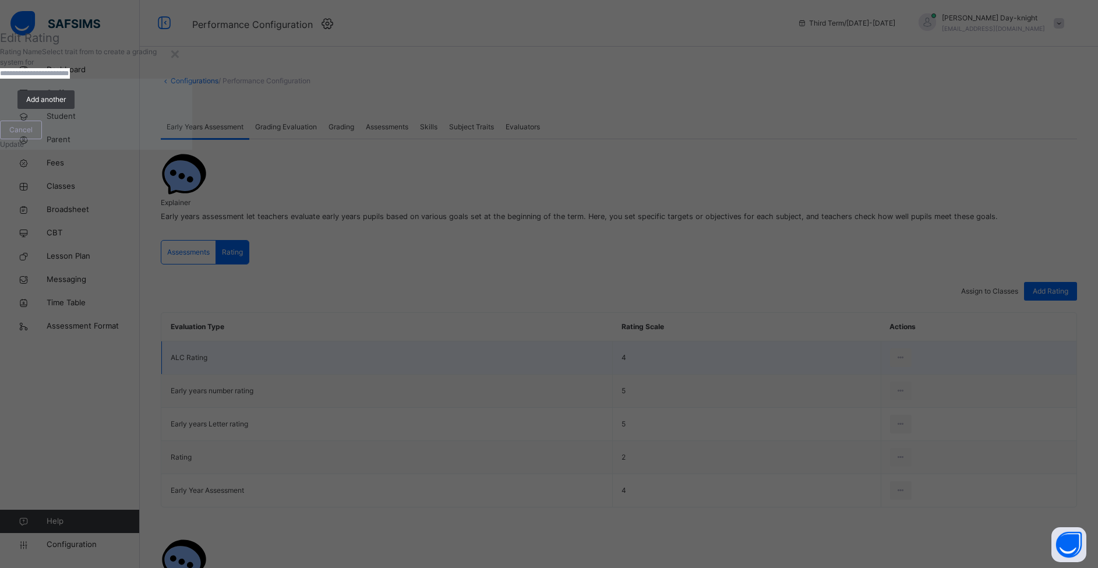
click at [838, 349] on td "Edit Rating View Details Delete Rating" at bounding box center [979, 357] width 196 height 33
click at [838, 352] on icon at bounding box center [901, 357] width 10 height 10
click at [838, 378] on div "Edit Rating" at bounding box center [884, 384] width 44 height 12
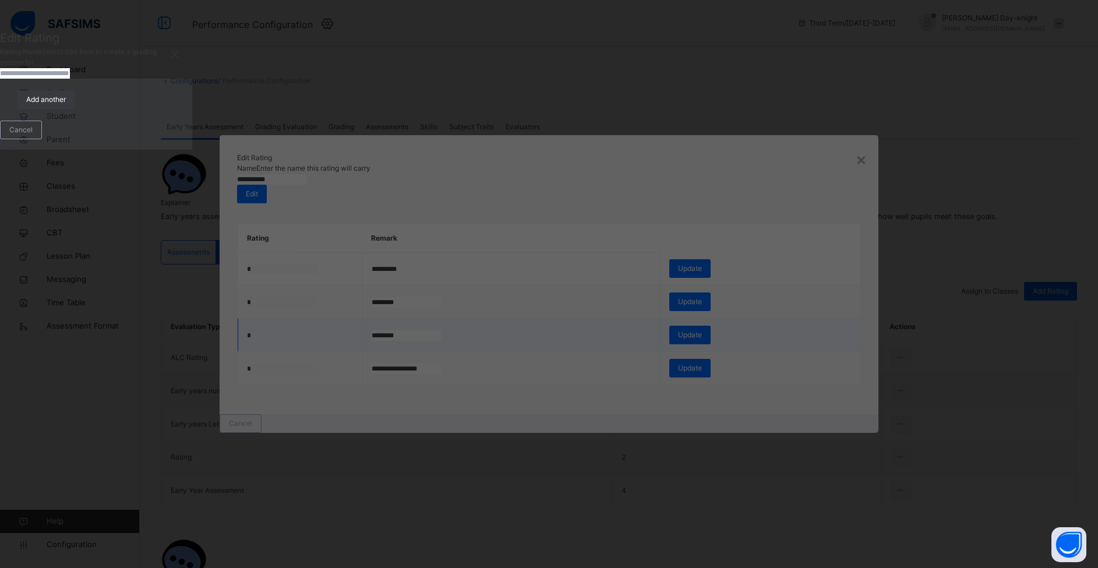
click at [338, 344] on tr "* ******** Update" at bounding box center [549, 335] width 623 height 33
type input "********"
click at [702, 336] on span "Update" at bounding box center [690, 335] width 24 height 10
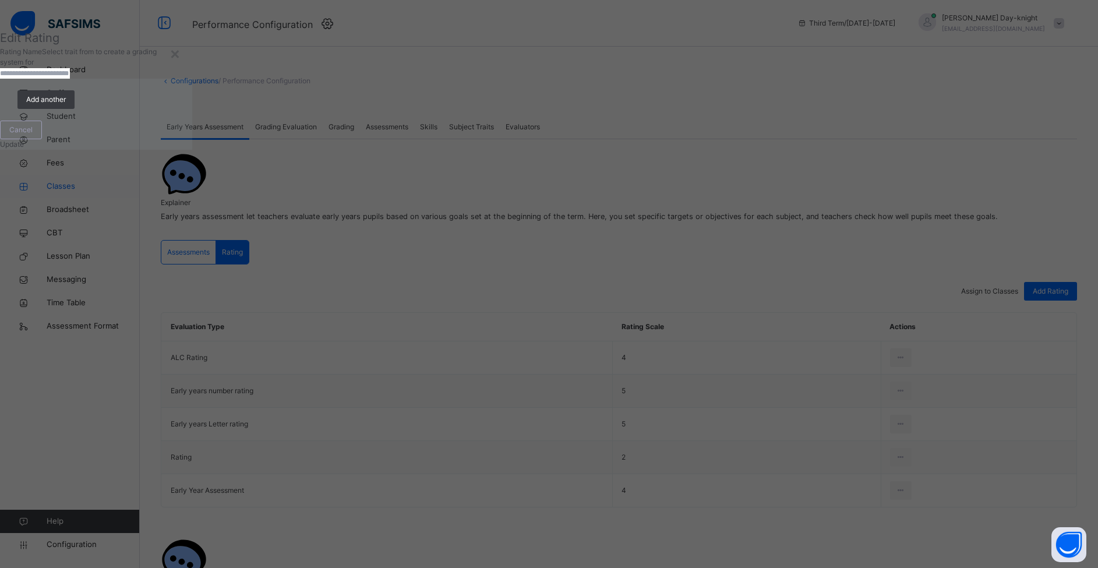
click at [61, 192] on span "Classes" at bounding box center [93, 187] width 93 height 12
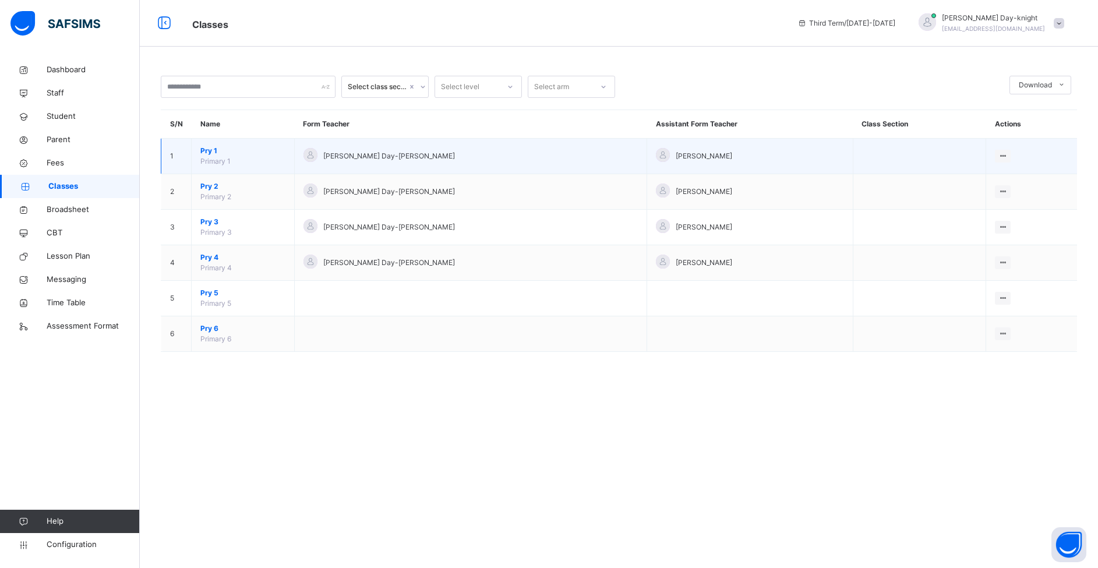
click at [212, 156] on span "Pry 1" at bounding box center [242, 151] width 85 height 10
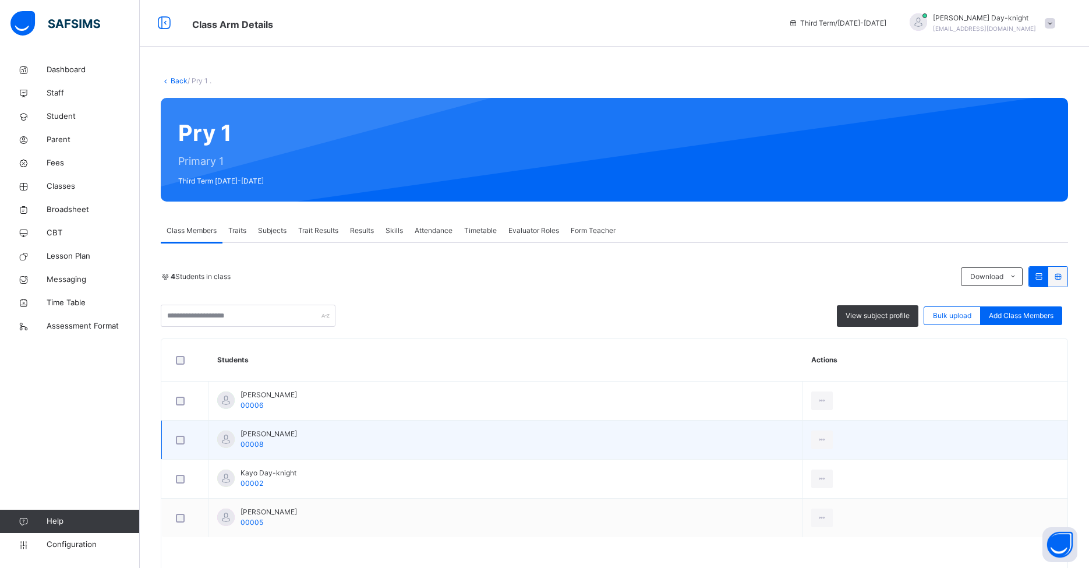
scroll to position [34, 0]
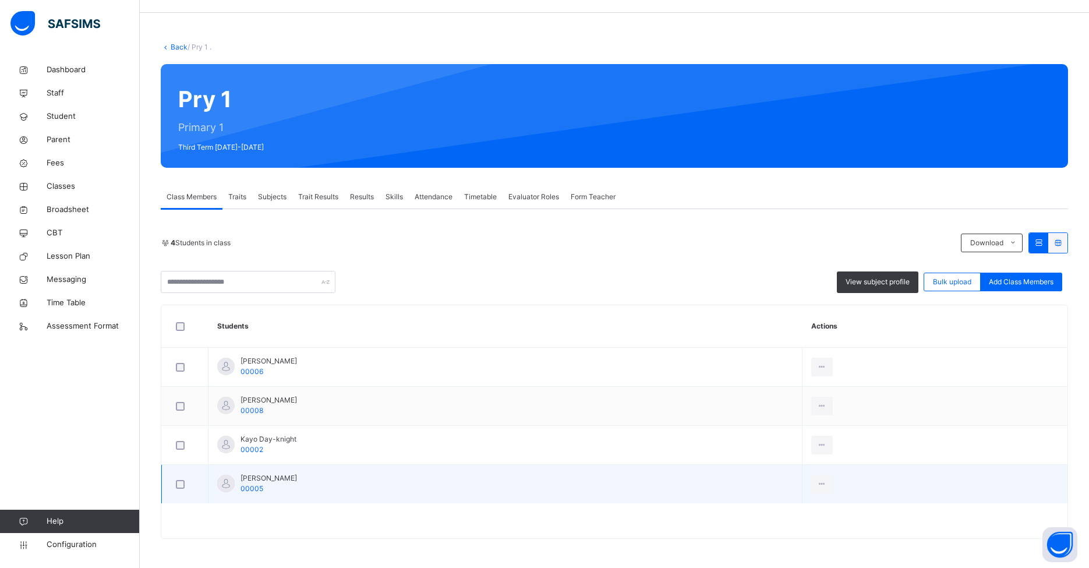
click at [234, 480] on div at bounding box center [225, 483] width 17 height 17
click at [262, 476] on span "[PERSON_NAME]" at bounding box center [269, 478] width 56 height 10
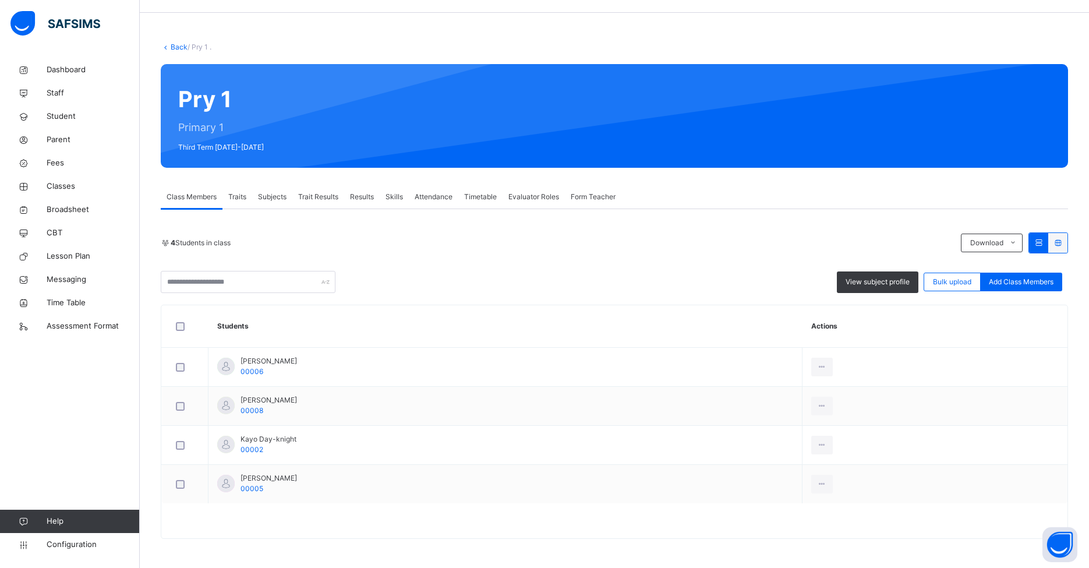
click at [322, 195] on span "Trait Results" at bounding box center [318, 197] width 40 height 10
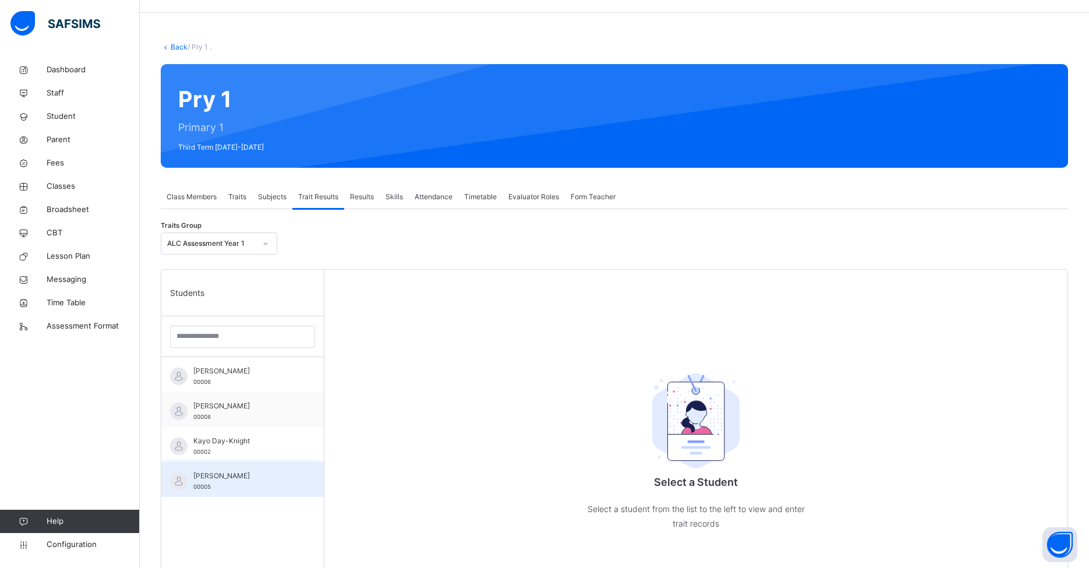
click at [210, 482] on div "[PERSON_NAME] 00005" at bounding box center [245, 481] width 104 height 21
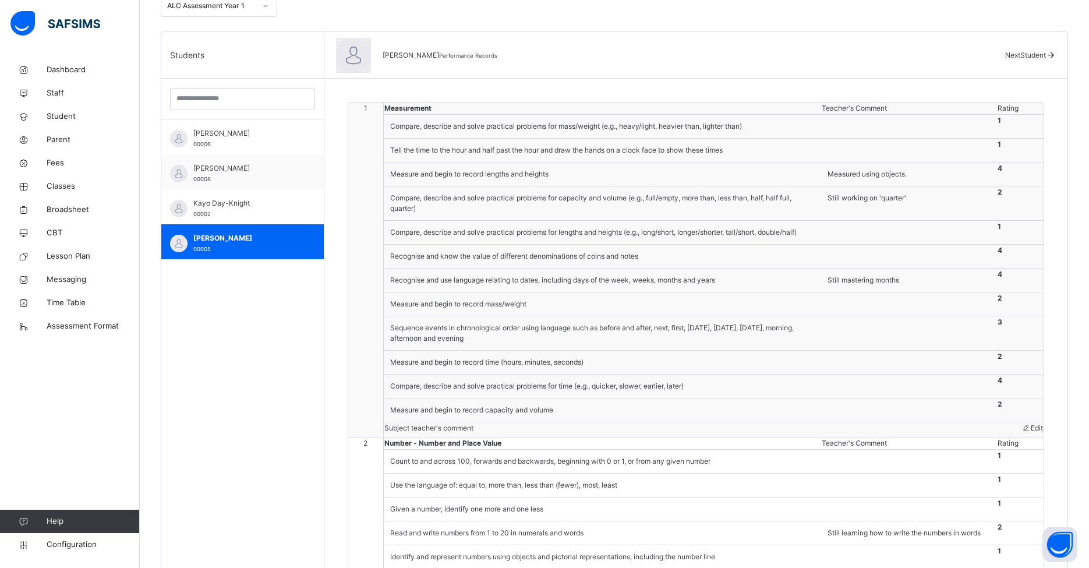
scroll to position [60, 0]
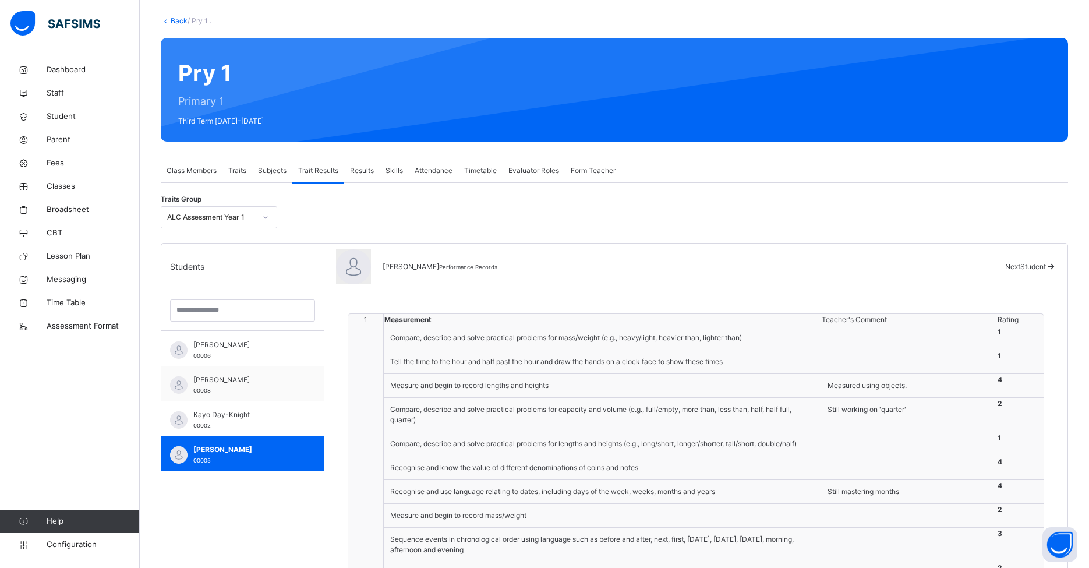
click at [278, 169] on span "Subjects" at bounding box center [272, 170] width 29 height 10
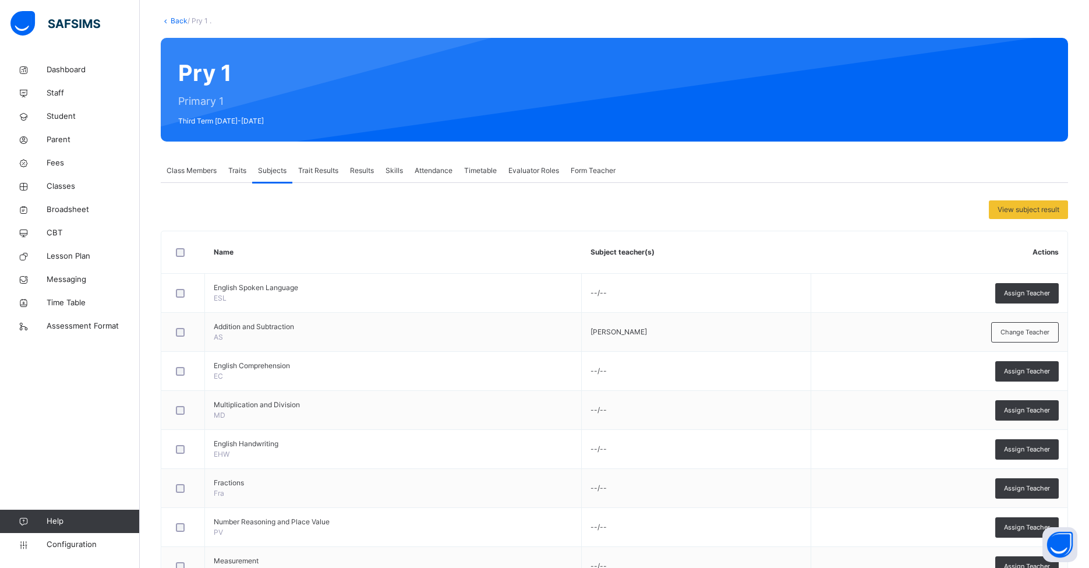
click at [224, 167] on div "Traits" at bounding box center [237, 170] width 30 height 23
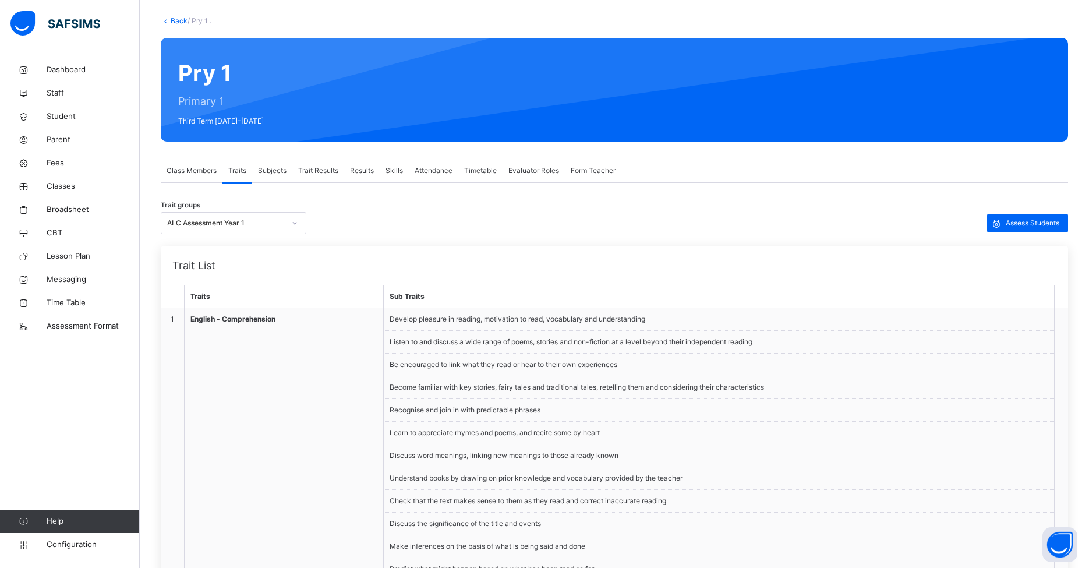
scroll to position [181, 0]
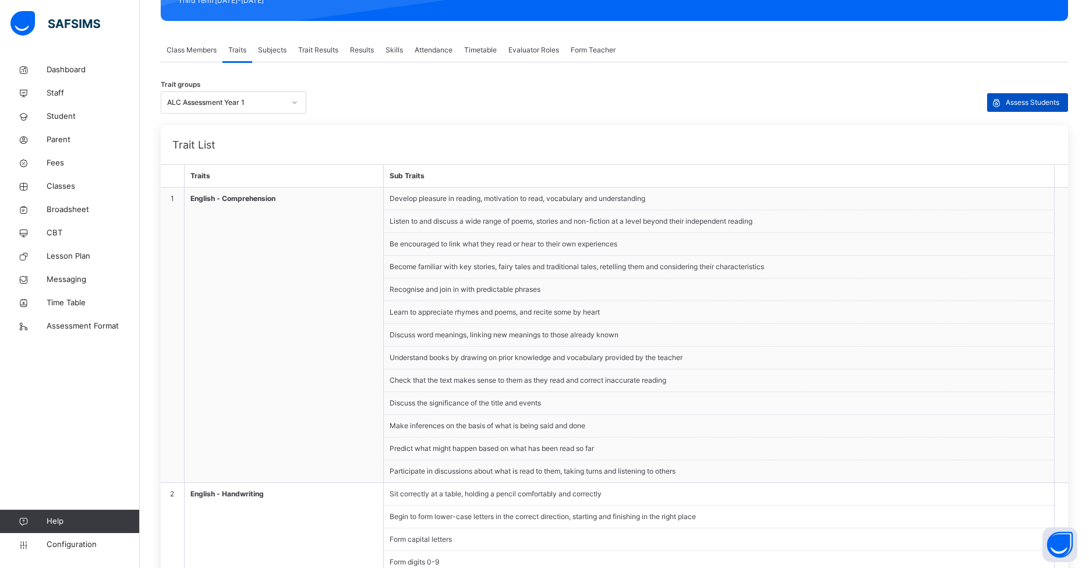
click at [838, 97] on span "Assess Students" at bounding box center [1033, 102] width 54 height 10
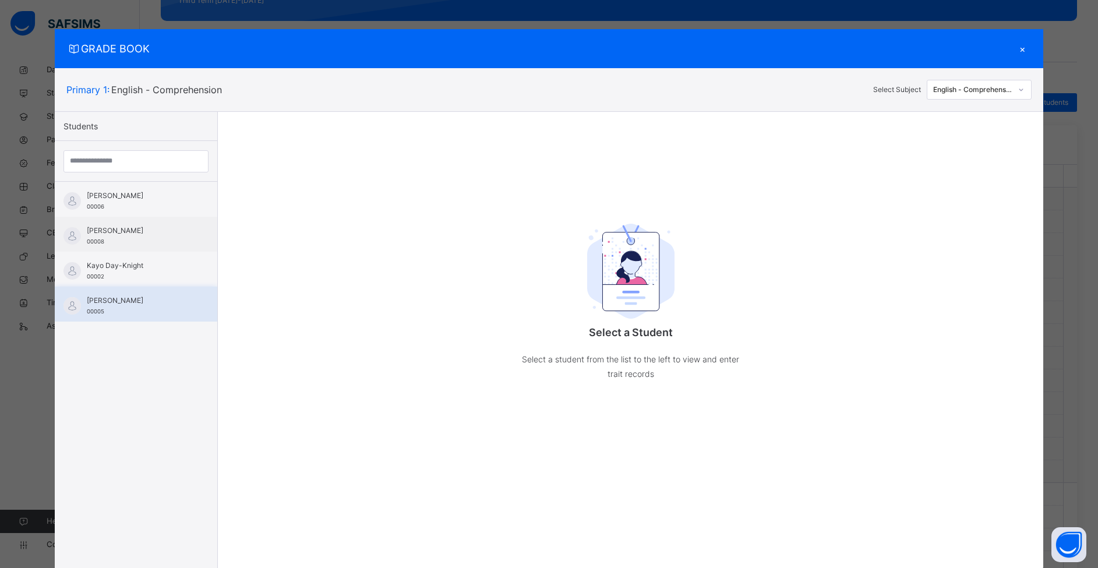
click at [134, 306] on div "[PERSON_NAME] 00005" at bounding box center [139, 305] width 104 height 21
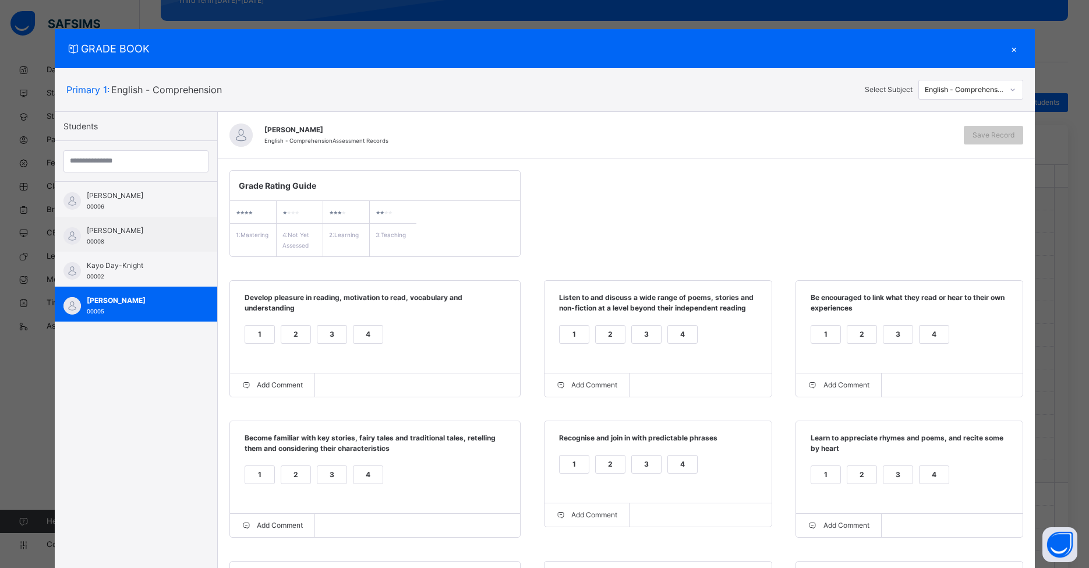
scroll to position [2, 0]
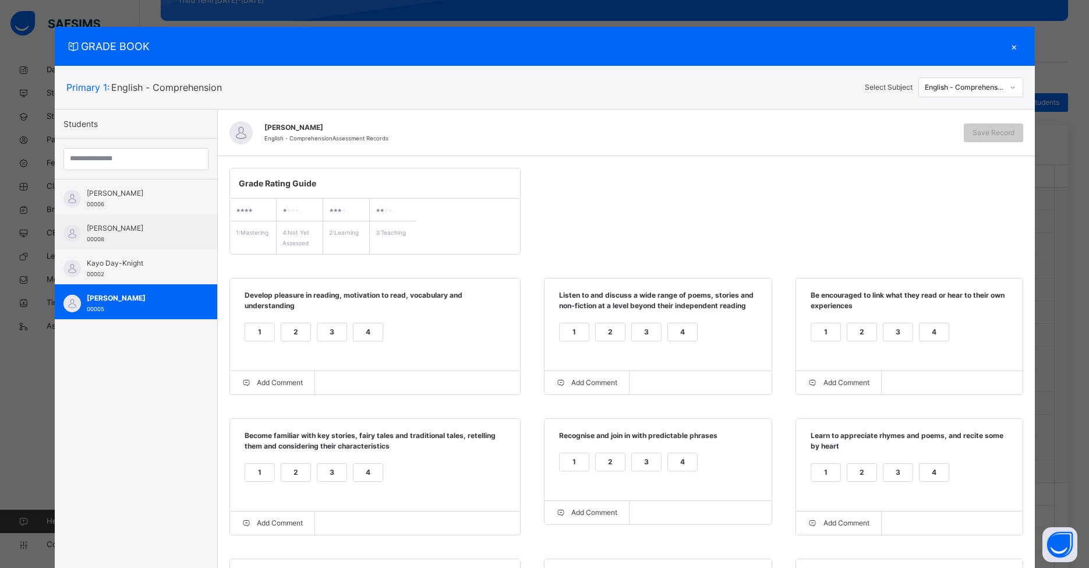
click at [838, 91] on div "English - Comprehension" at bounding box center [964, 87] width 79 height 10
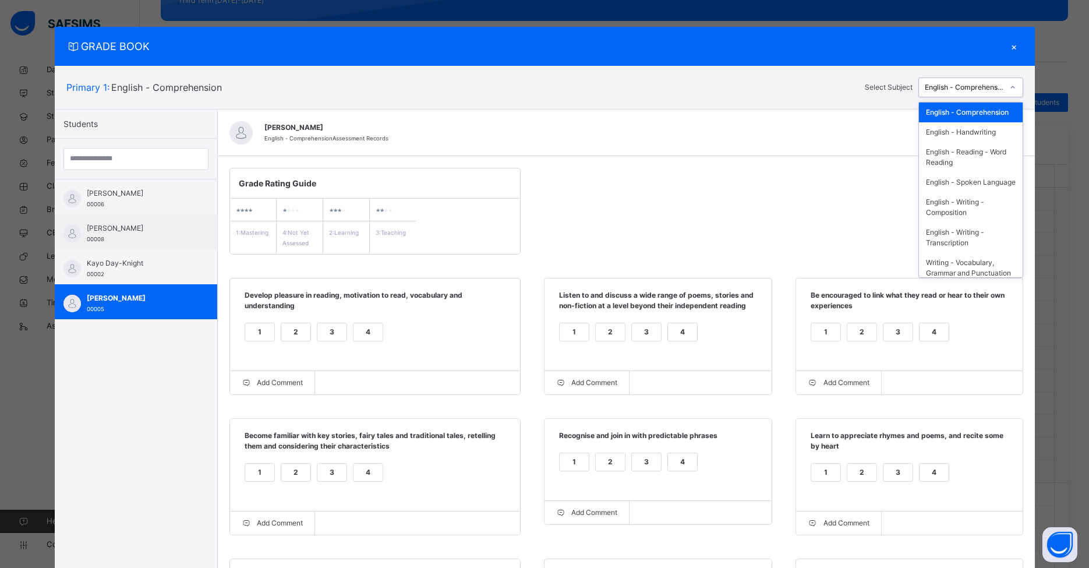
scroll to position [209, 0]
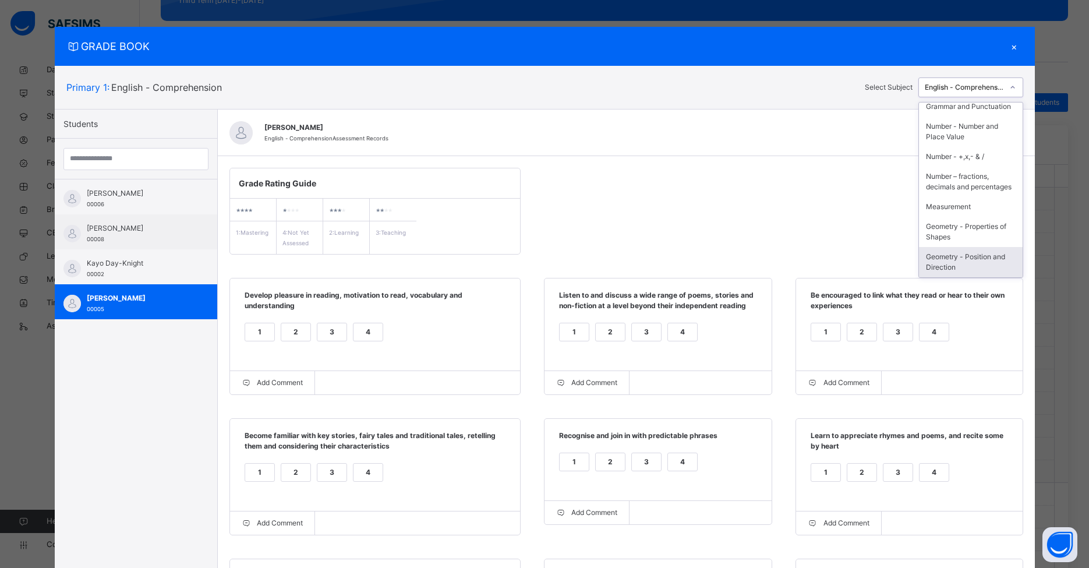
click at [838, 262] on div "Geometry - Position and Direction" at bounding box center [971, 262] width 104 height 30
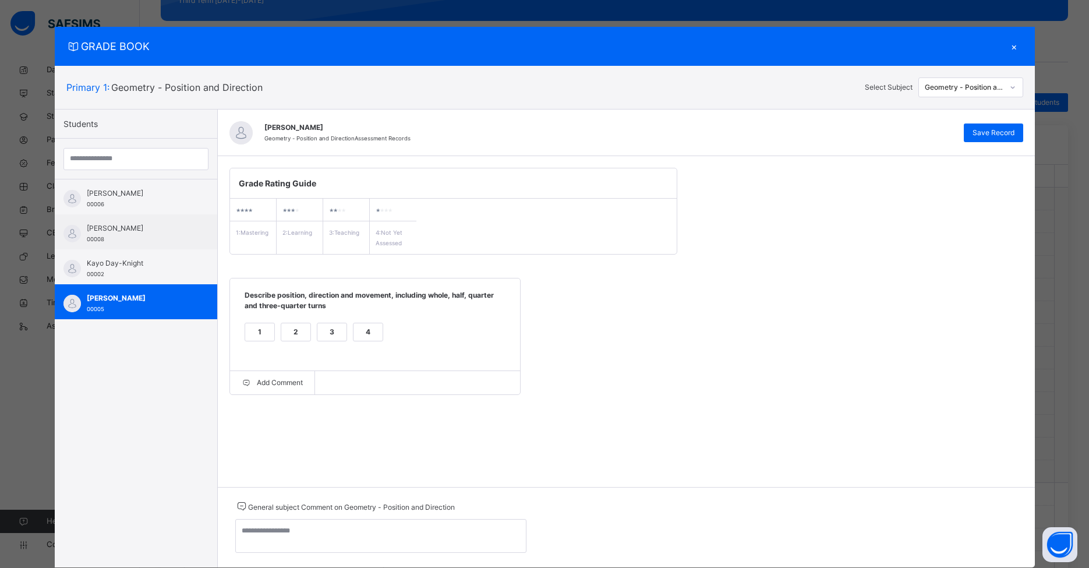
click at [330, 326] on div "3" at bounding box center [331, 331] width 29 height 17
click at [838, 133] on span "Save Record" at bounding box center [994, 133] width 42 height 10
click at [365, 335] on div "4" at bounding box center [368, 331] width 29 height 17
click at [838, 135] on span "Save Record" at bounding box center [994, 133] width 42 height 10
click at [838, 91] on div "Geometry - Position and Direction" at bounding box center [964, 87] width 79 height 10
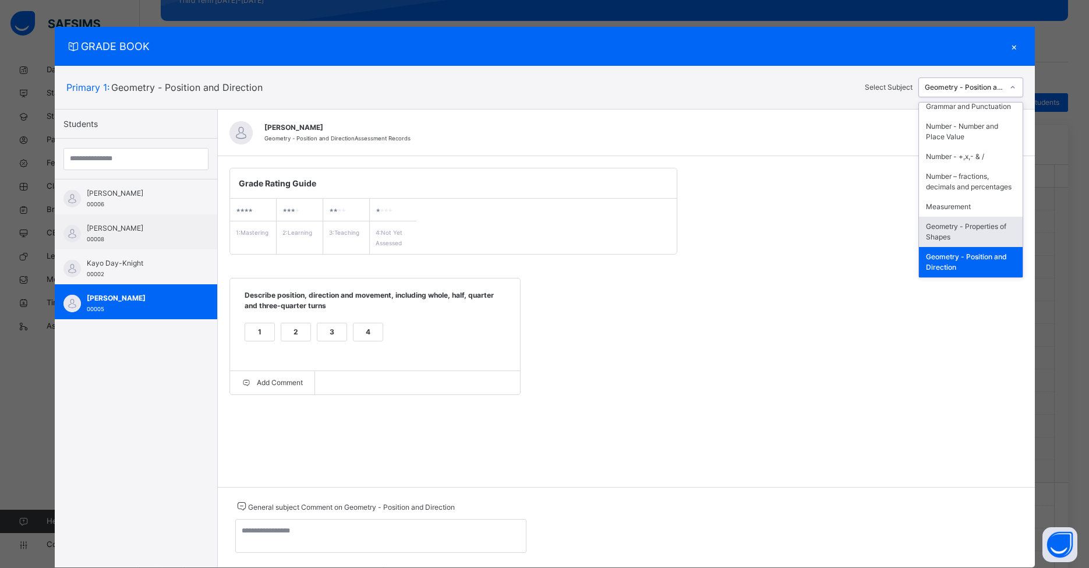
click at [838, 236] on div "Geometry - Properties of Shapes" at bounding box center [971, 232] width 104 height 30
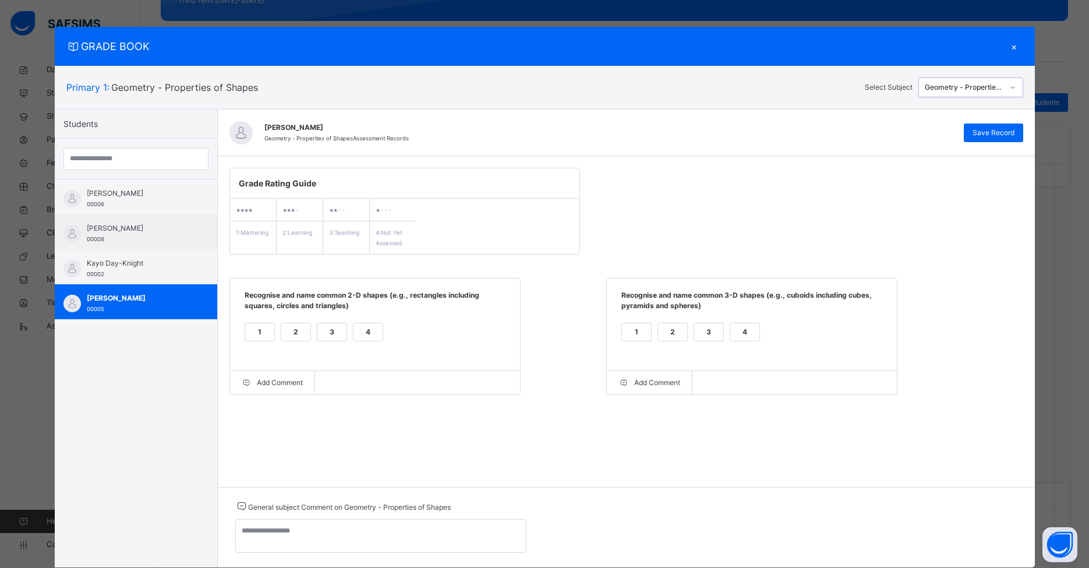
click at [838, 91] on div "Geometry - Properties of Shapes" at bounding box center [964, 87] width 79 height 10
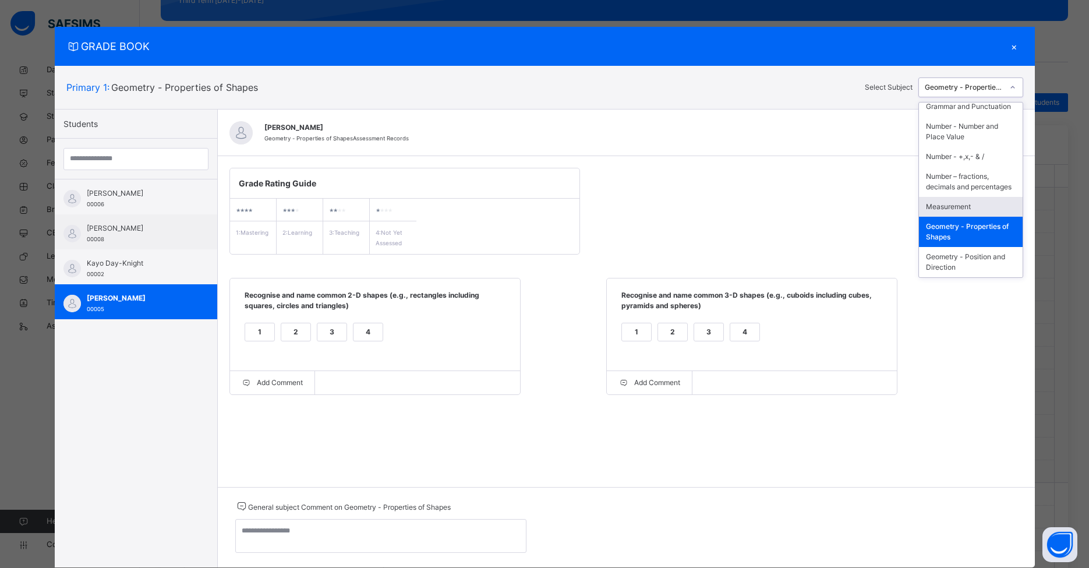
click at [838, 210] on div "Measurement" at bounding box center [971, 207] width 104 height 20
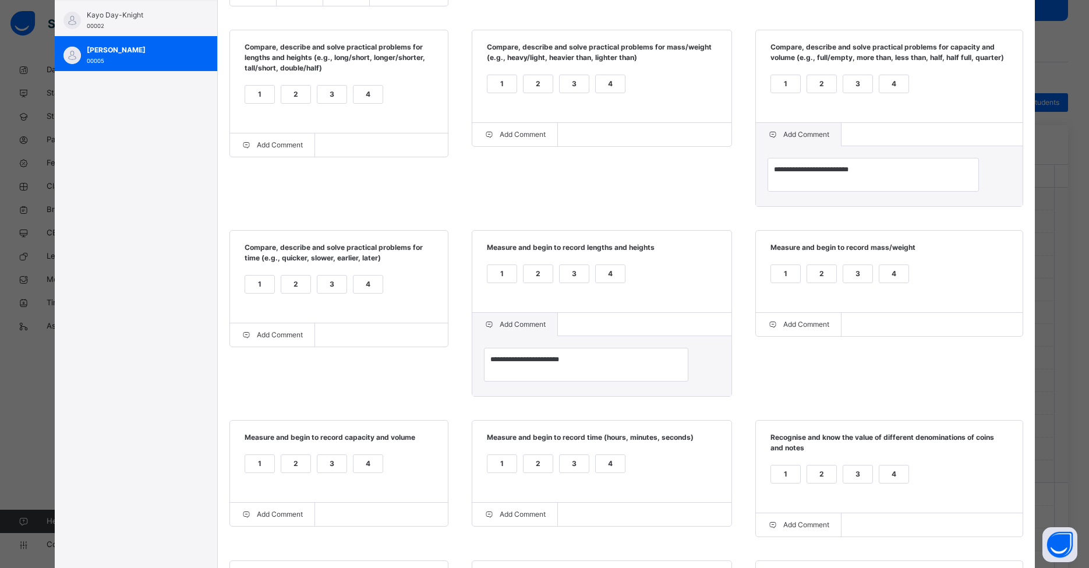
scroll to position [248, 0]
click at [517, 285] on div "1" at bounding box center [502, 275] width 29 height 17
click at [553, 285] on div "2" at bounding box center [538, 275] width 29 height 17
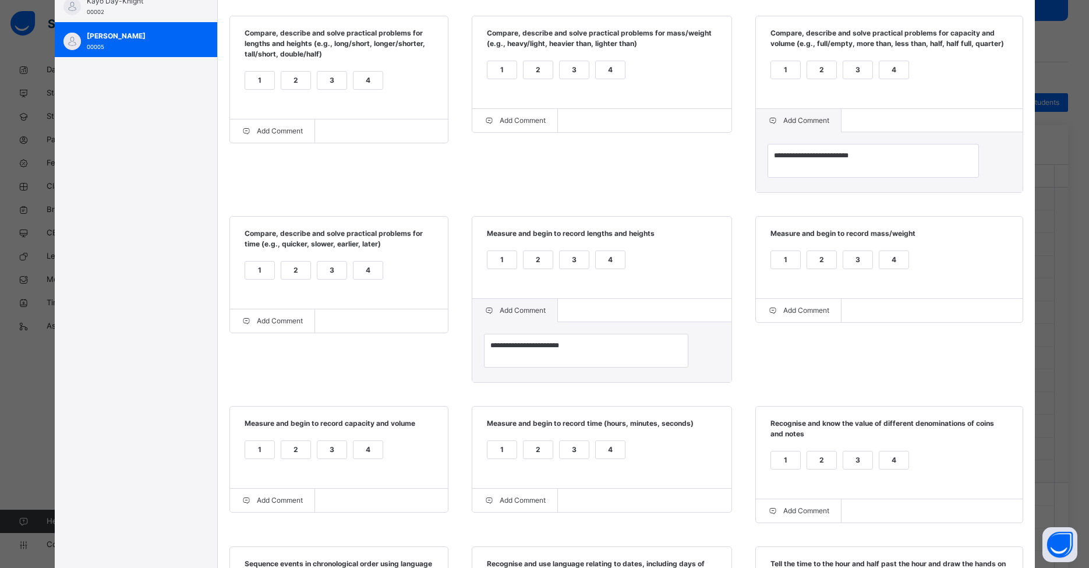
scroll to position [538, 0]
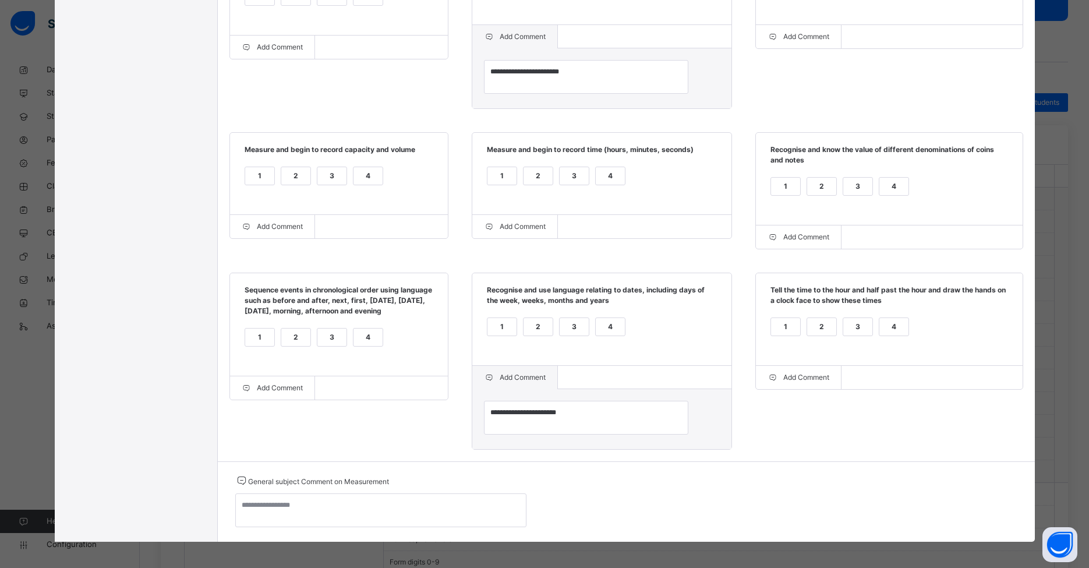
click at [553, 335] on div "2" at bounding box center [538, 326] width 29 height 17
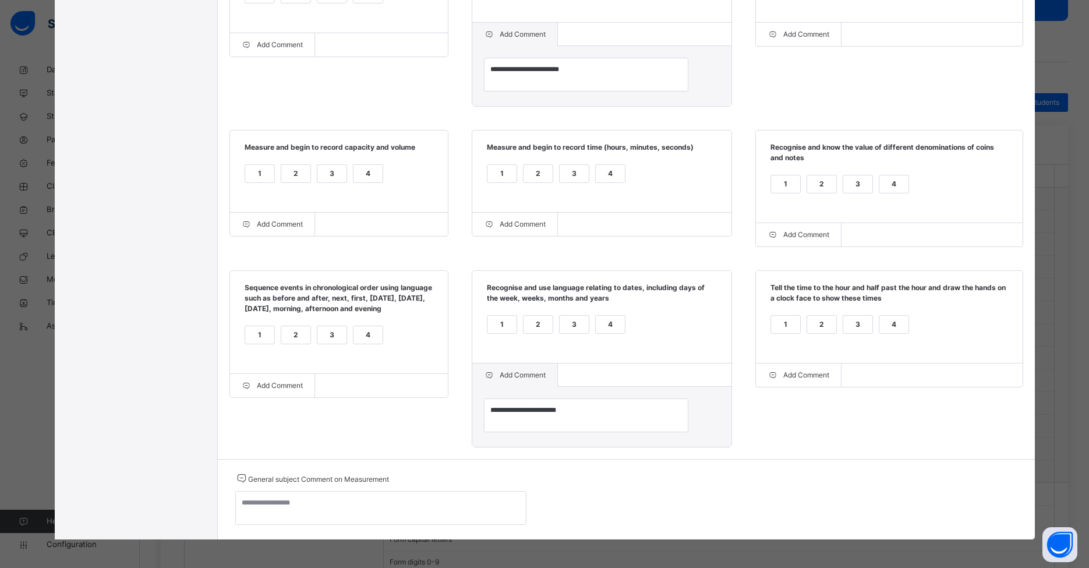
click at [252, 344] on div "1" at bounding box center [259, 334] width 29 height 17
click at [836, 193] on div "2" at bounding box center [821, 183] width 29 height 17
click at [838, 333] on div "4" at bounding box center [894, 324] width 29 height 17
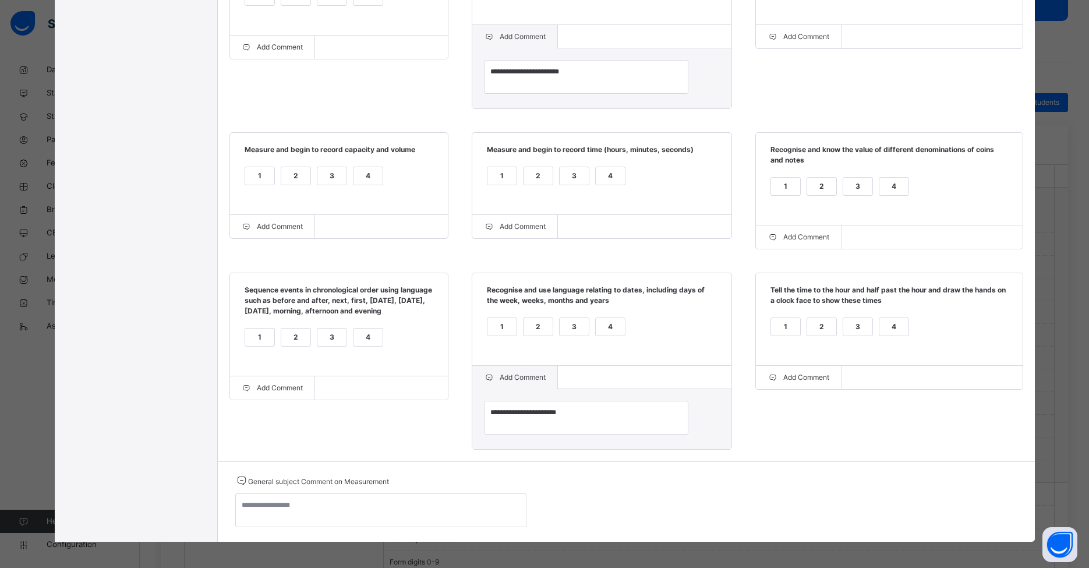
scroll to position [536, 0]
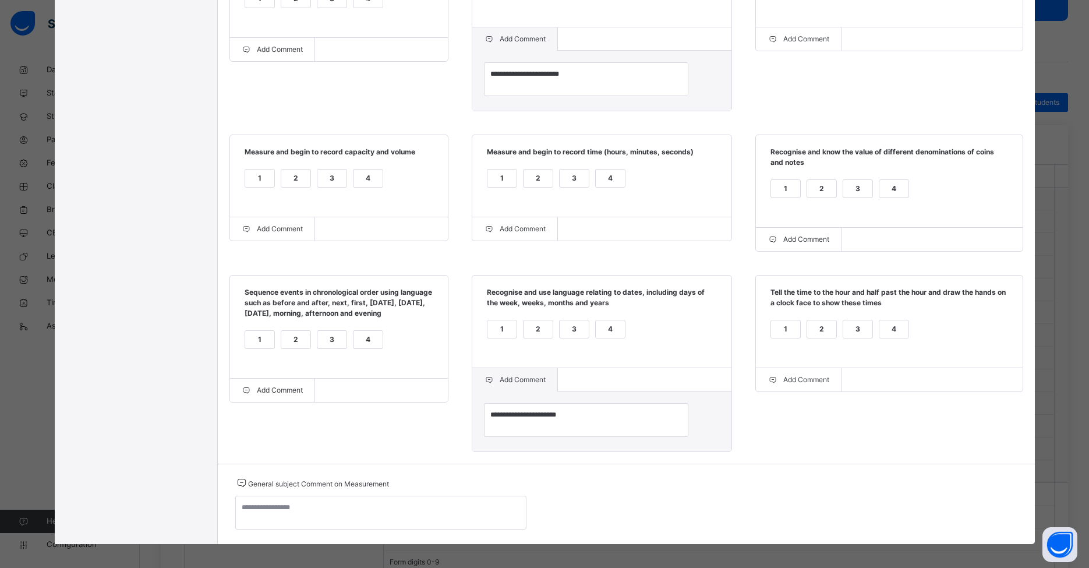
click at [838, 338] on div "3" at bounding box center [857, 328] width 29 height 17
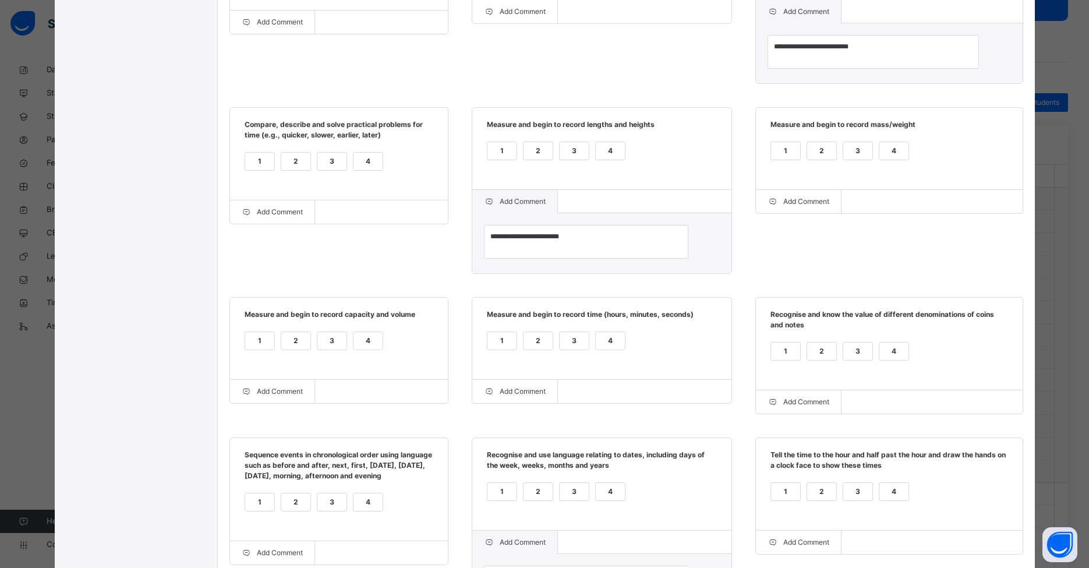
scroll to position [357, 0]
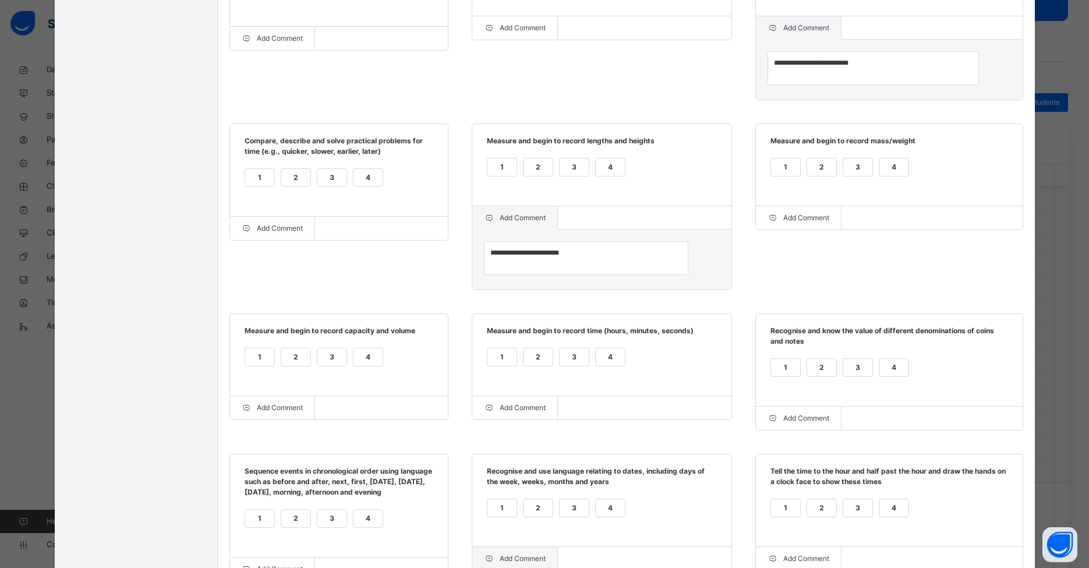
click at [264, 186] on div "1" at bounding box center [259, 177] width 29 height 17
click at [383, 186] on div "1 2 3 4" at bounding box center [339, 184] width 195 height 39
click at [370, 186] on div "4" at bounding box center [368, 177] width 29 height 17
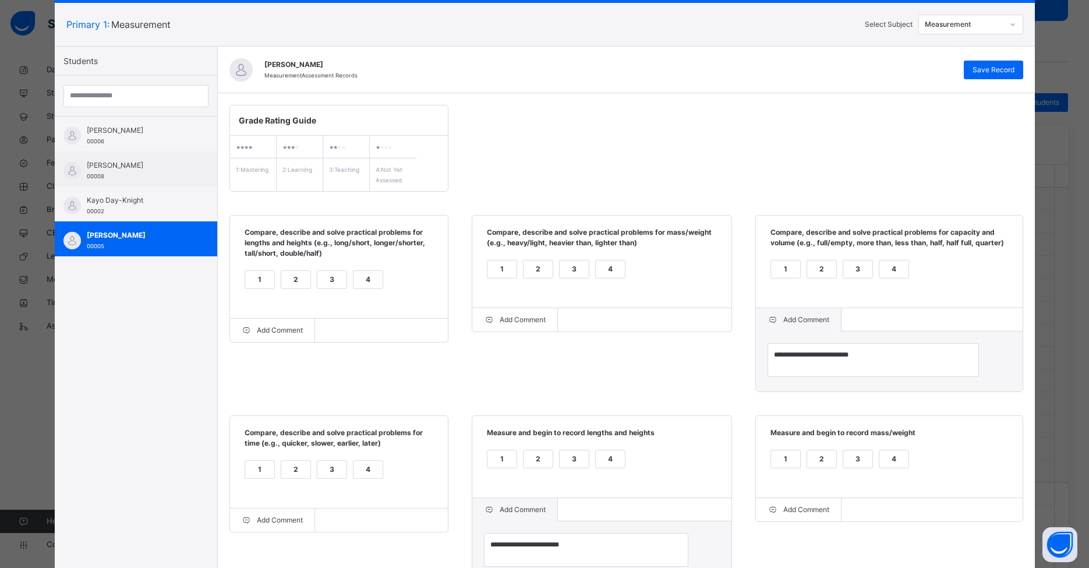
scroll to position [0, 0]
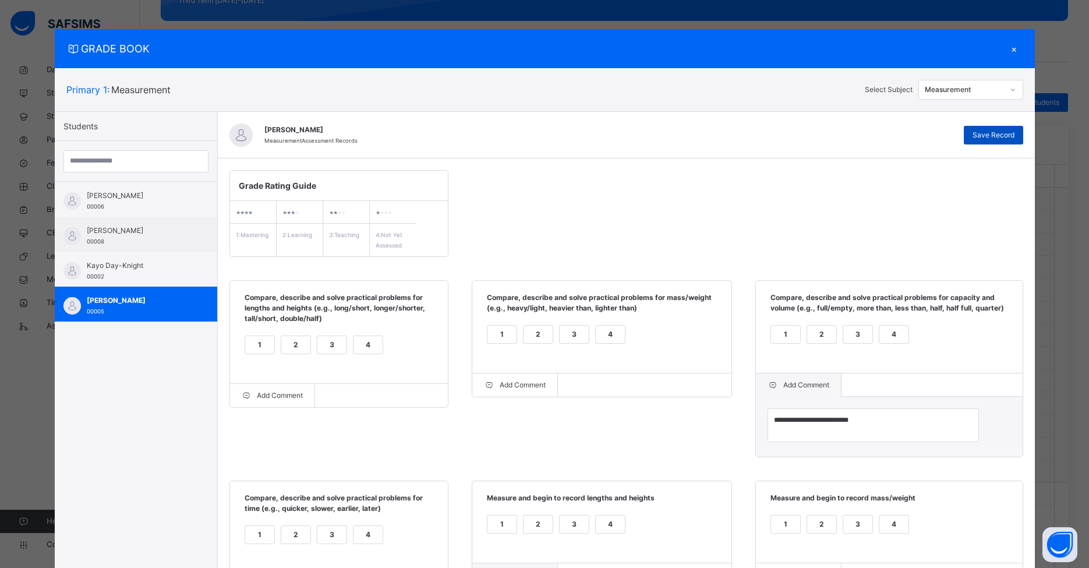
click at [838, 128] on div "Save Record" at bounding box center [993, 135] width 59 height 19
click at [838, 56] on div "×" at bounding box center [1014, 49] width 17 height 16
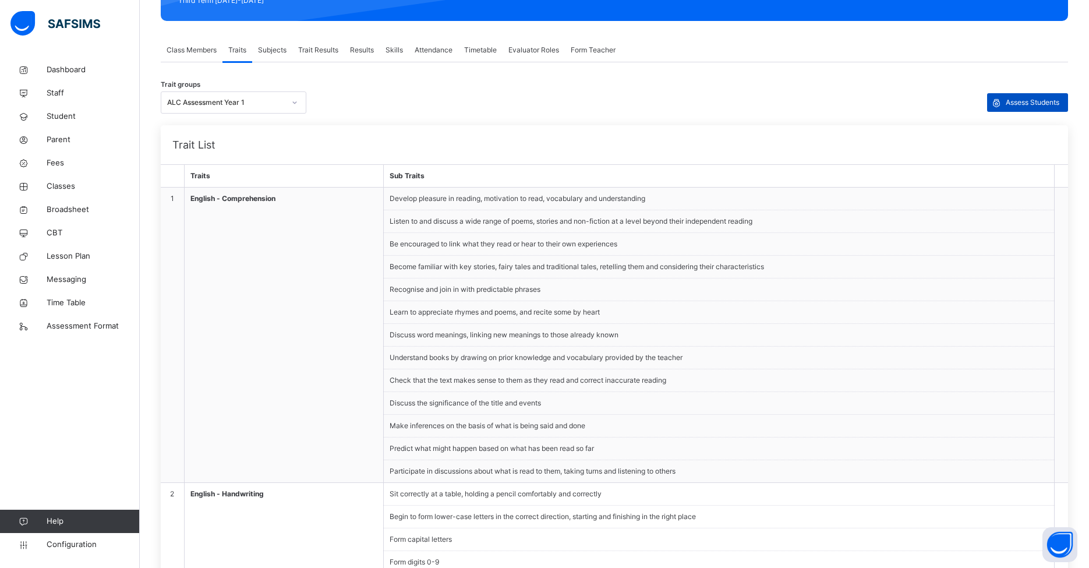
click at [838, 105] on span "Assess Students" at bounding box center [1033, 102] width 54 height 10
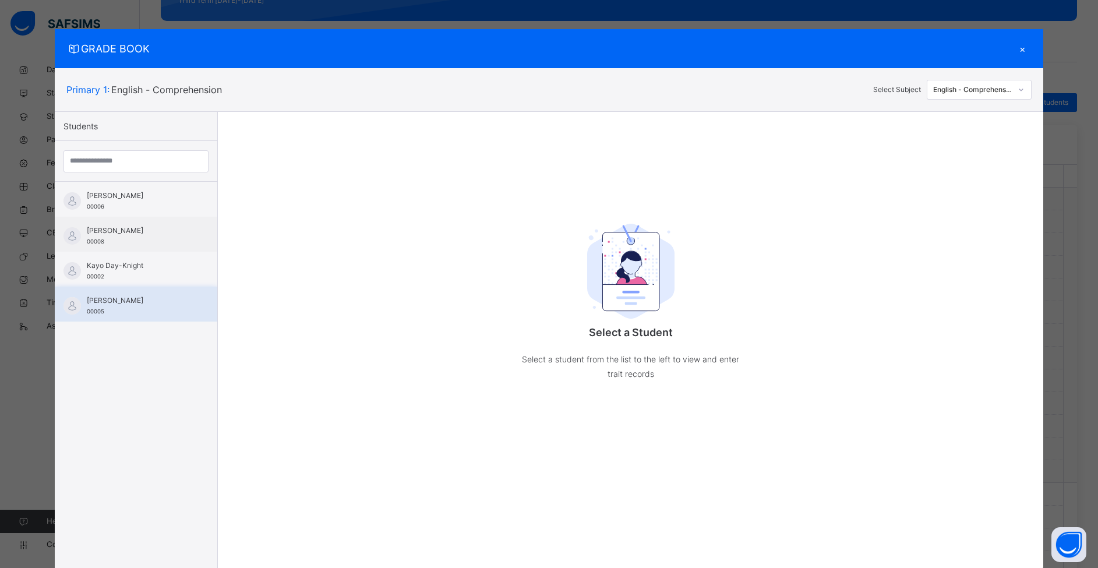
click at [108, 308] on div "[PERSON_NAME] 00005" at bounding box center [139, 305] width 104 height 21
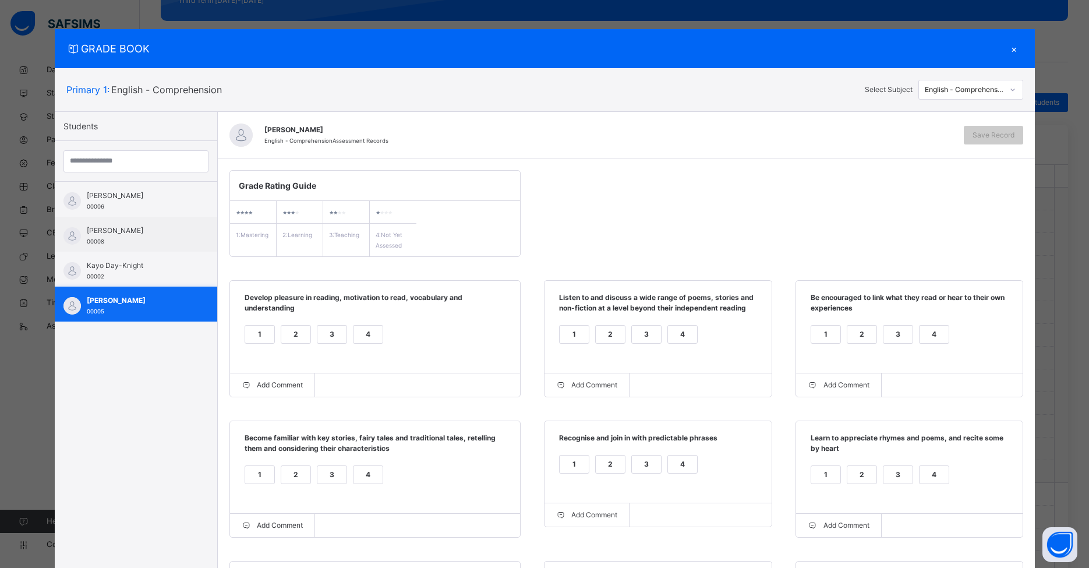
click at [144, 315] on div "[PERSON_NAME] 00005" at bounding box center [139, 305] width 104 height 21
click at [838, 51] on div "×" at bounding box center [1014, 49] width 17 height 16
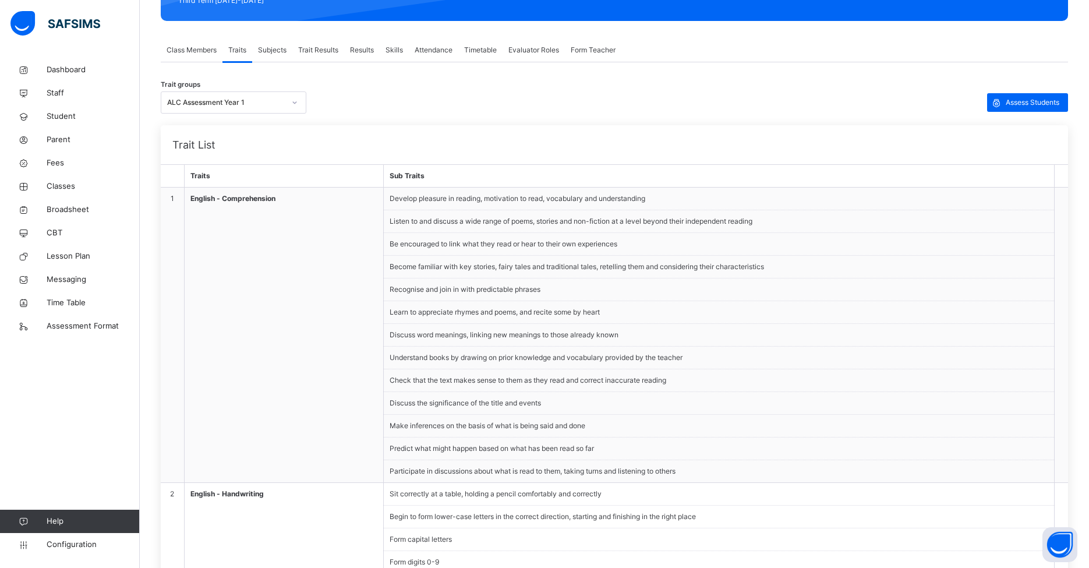
click at [315, 48] on span "Trait Results" at bounding box center [318, 50] width 40 height 10
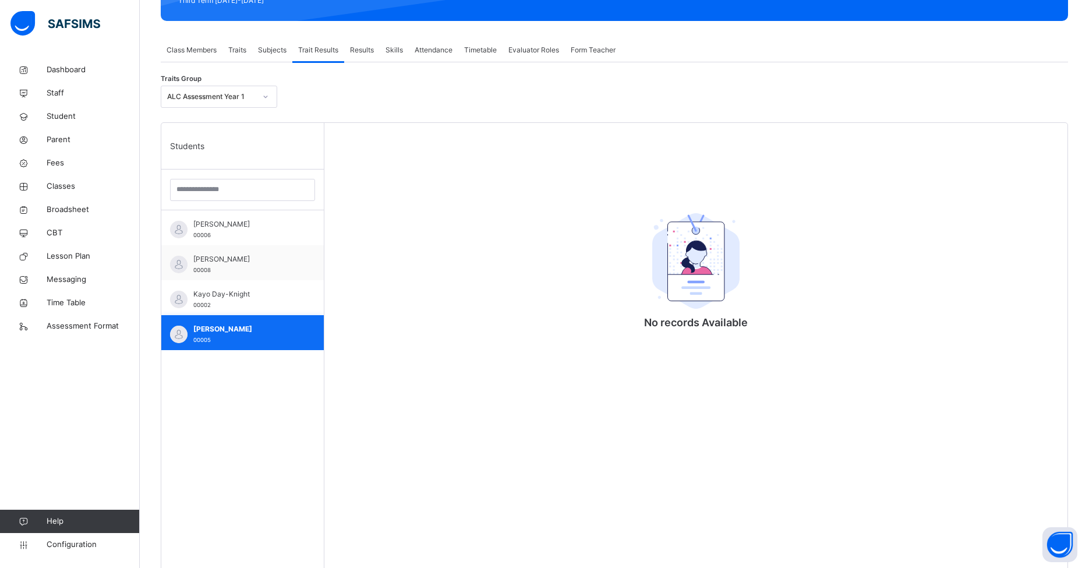
click at [238, 337] on div "[PERSON_NAME] 00005" at bounding box center [245, 334] width 104 height 21
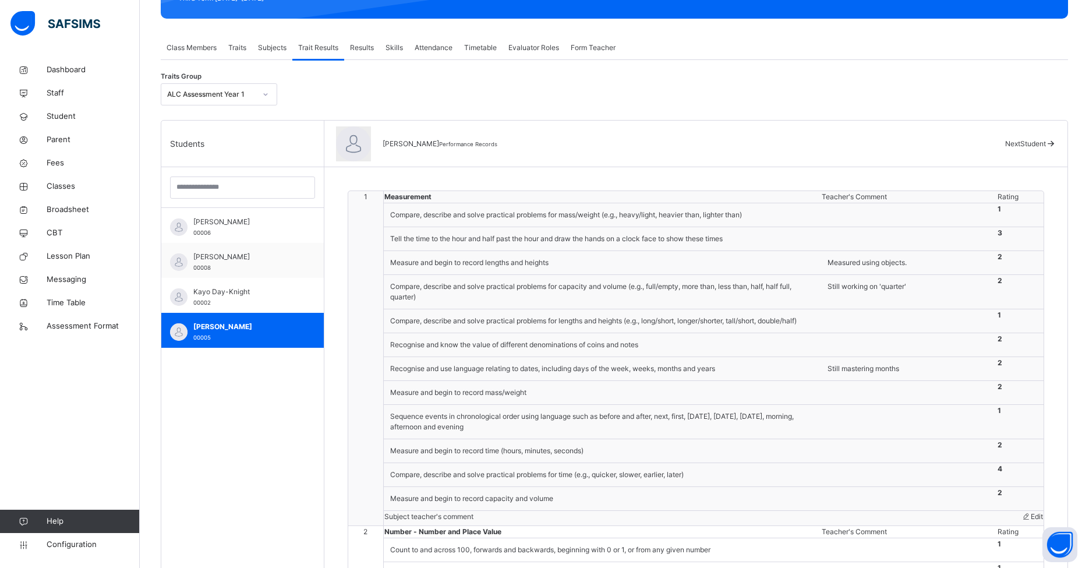
scroll to position [190, 0]
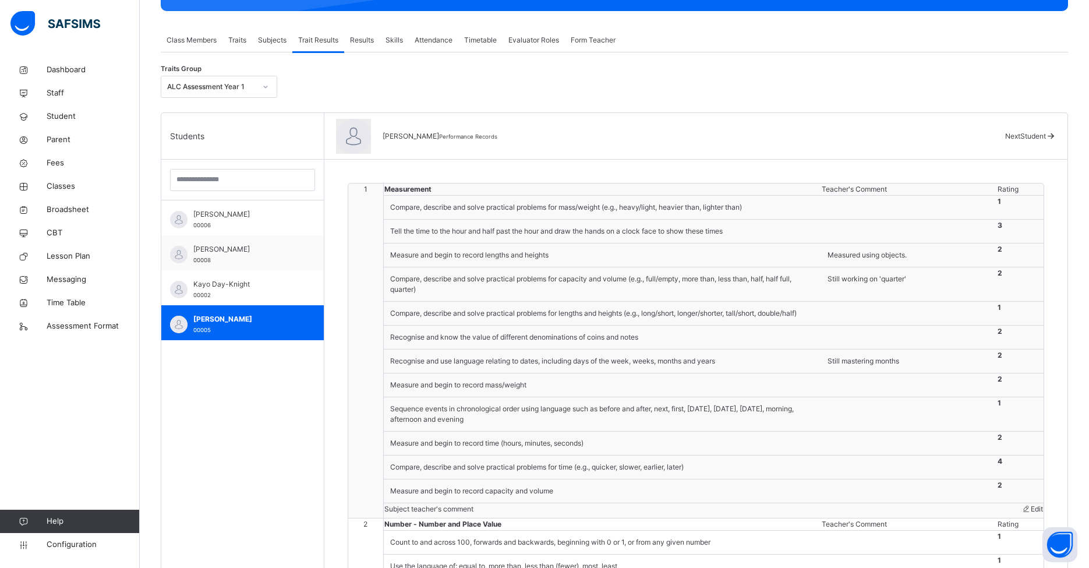
drag, startPoint x: 1017, startPoint y: 480, endPoint x: 543, endPoint y: 447, distance: 474.7
click at [543, 447] on tbody "1 Measurement Teacher's Comment Rating Compare, describe and solve practical pr…" at bounding box center [695, 350] width 695 height 335
click at [482, 454] on div "Measure and begin to record time (hours, minutes, seconds)" at bounding box center [602, 443] width 436 height 22
click at [483, 454] on div "Measure and begin to record time (hours, minutes, seconds)" at bounding box center [602, 443] width 436 height 22
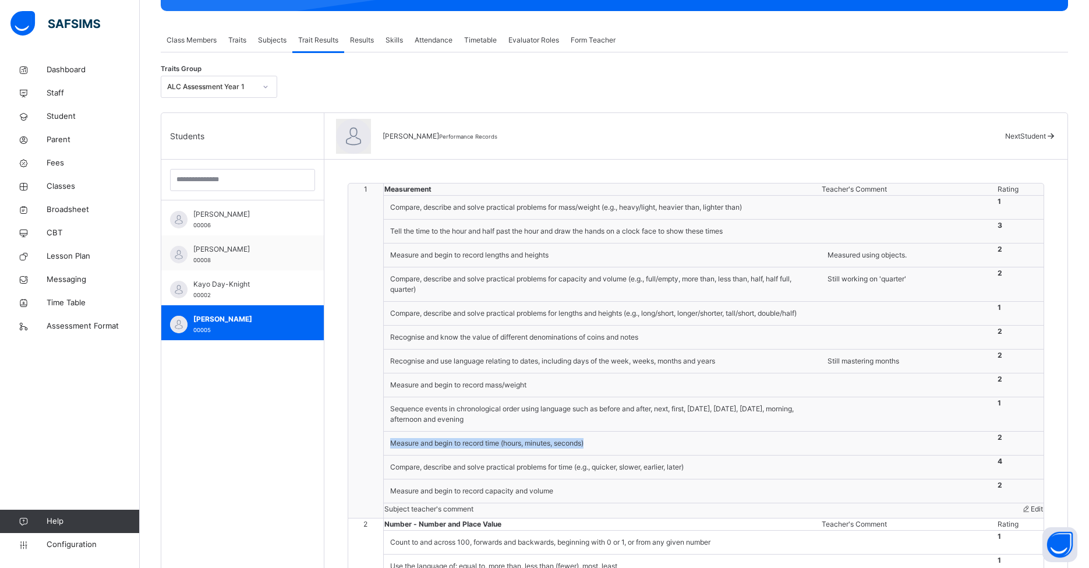
click at [542, 454] on div "Measure and begin to record time (hours, minutes, seconds)" at bounding box center [602, 443] width 436 height 22
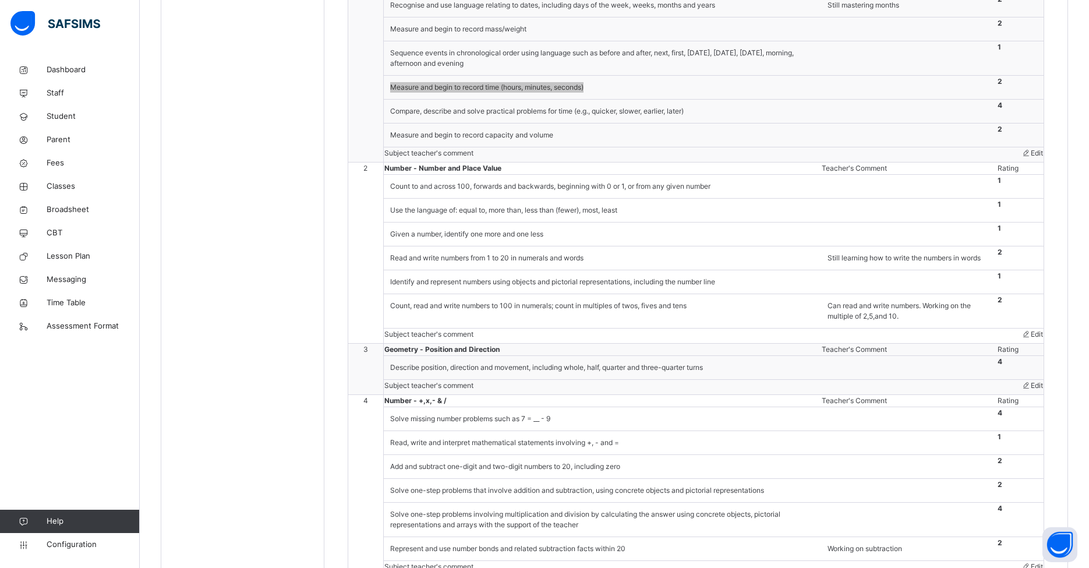
scroll to position [576, 0]
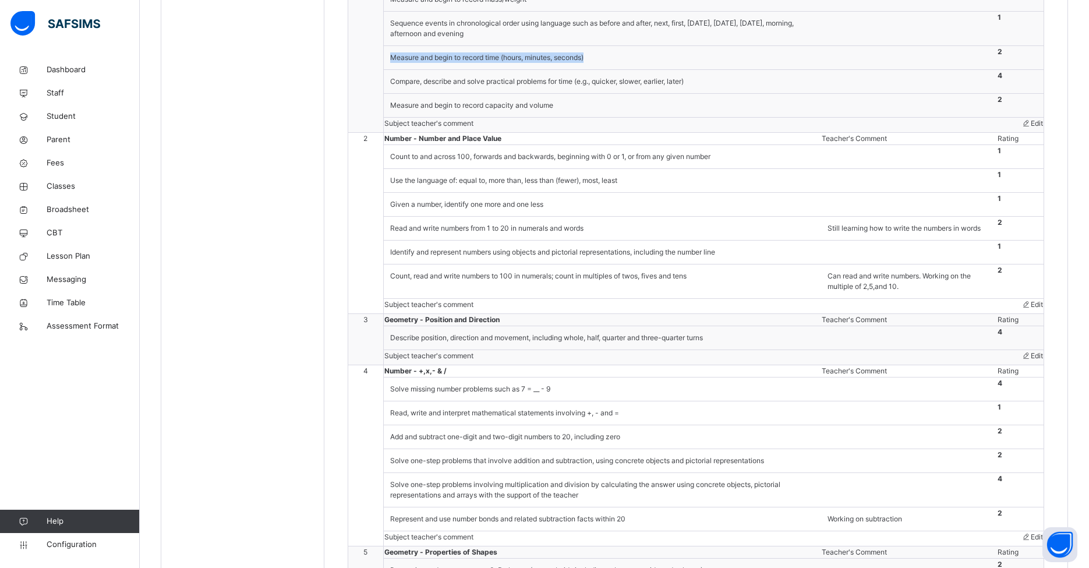
click at [571, 349] on div "Describe position, direction and movement, including whole, half, quarter and t…" at bounding box center [602, 338] width 436 height 22
drag, startPoint x: 1033, startPoint y: 513, endPoint x: 571, endPoint y: 465, distance: 463.8
click at [571, 349] on div "Describe position, direction and movement, including whole, half, quarter and t…" at bounding box center [602, 338] width 436 height 22
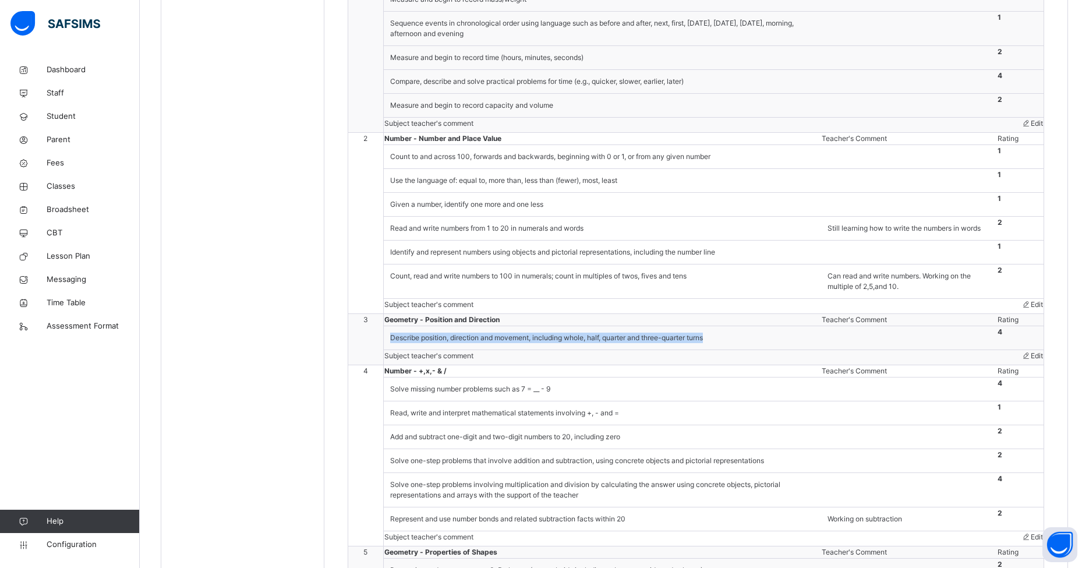
click at [571, 349] on div "Describe position, direction and movement, including whole, half, quarter and t…" at bounding box center [602, 338] width 436 height 22
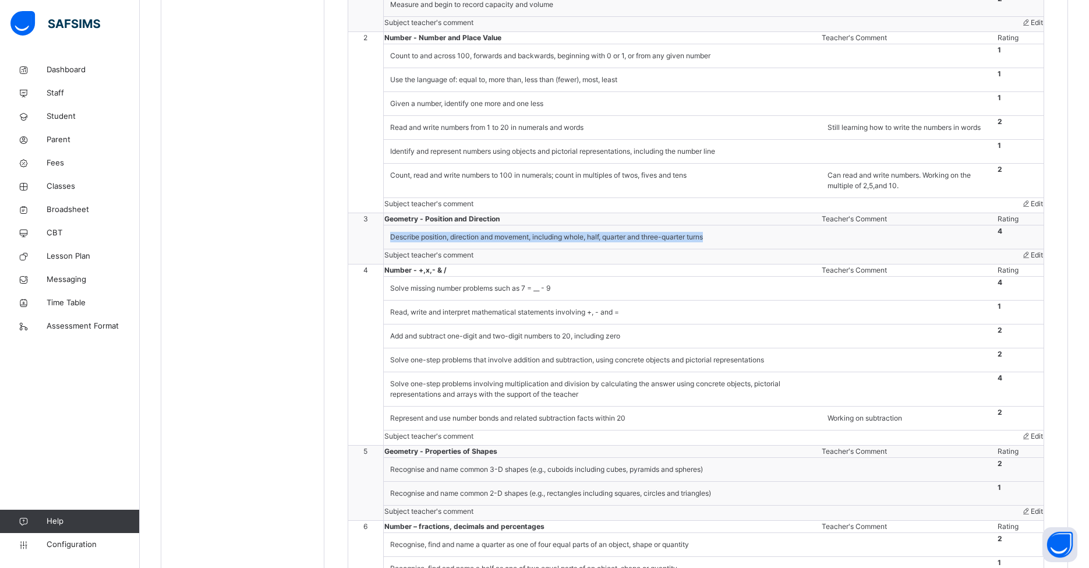
scroll to position [679, 0]
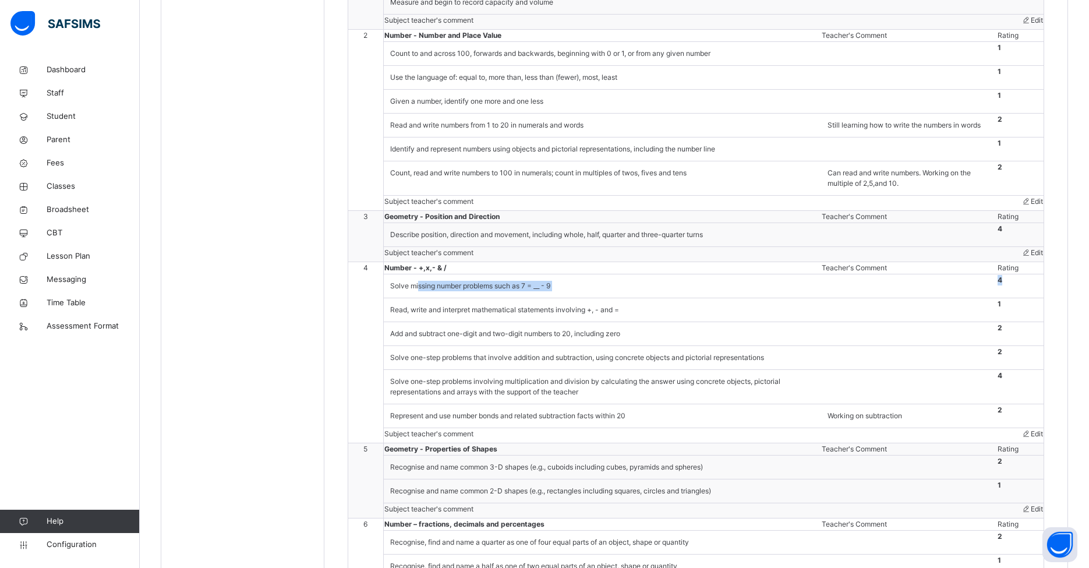
drag, startPoint x: 418, startPoint y: 470, endPoint x: 1047, endPoint y: 469, distance: 629.6
click at [838, 298] on tr "Solve missing number problems such as 7 = __ - 9 4" at bounding box center [695, 286] width 695 height 24
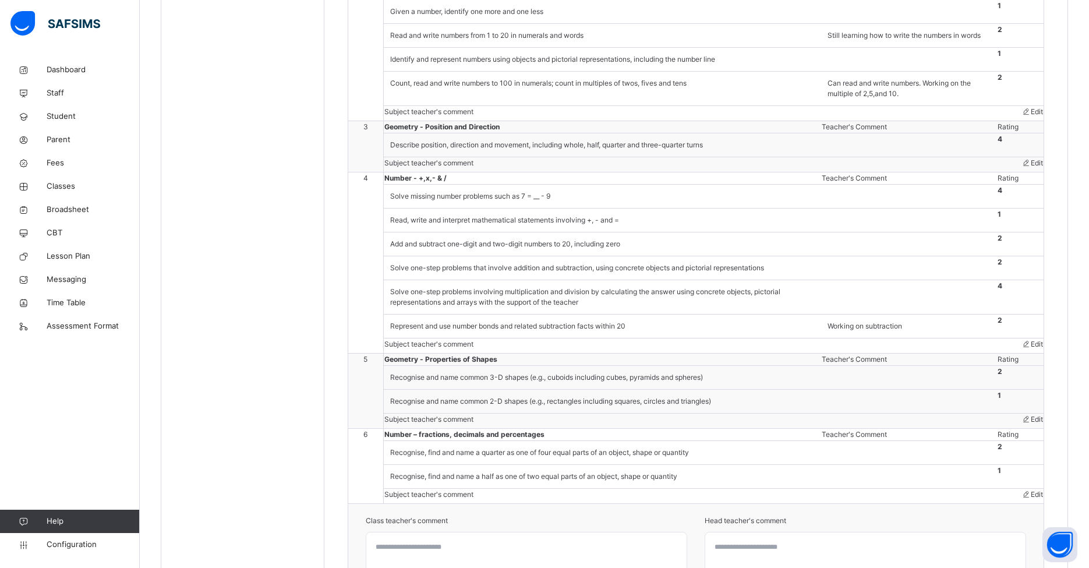
drag, startPoint x: 697, startPoint y: 468, endPoint x: 690, endPoint y: 471, distance: 7.6
click at [696, 313] on div "Solve one-step problems involving multiplication and division by calculating th…" at bounding box center [602, 297] width 436 height 33
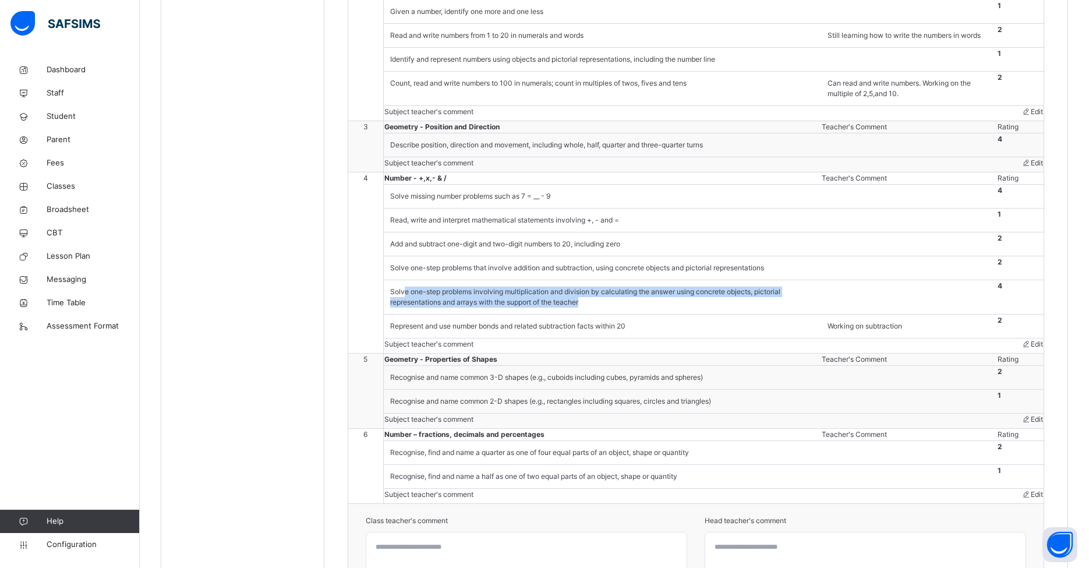
drag, startPoint x: 643, startPoint y: 484, endPoint x: 405, endPoint y: 468, distance: 238.7
click at [405, 313] on div "Solve one-step problems involving multiplication and division by calculating th…" at bounding box center [602, 297] width 436 height 33
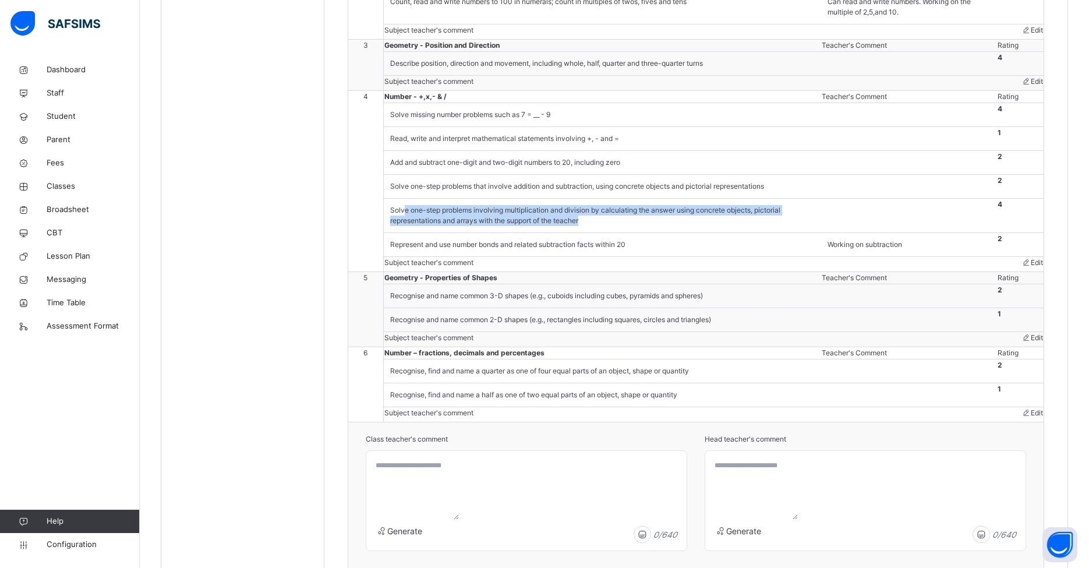
scroll to position [853, 0]
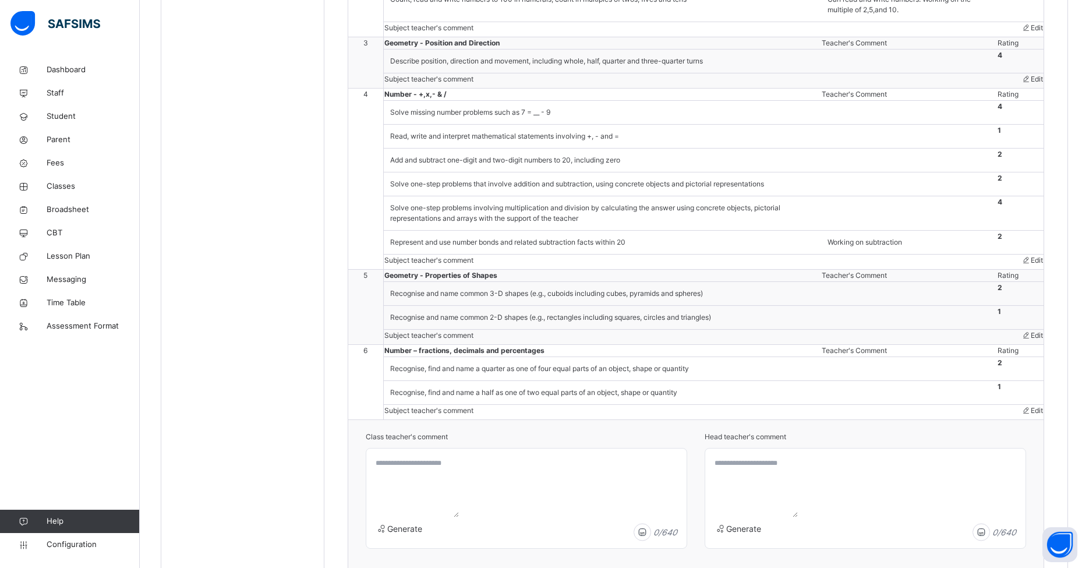
drag, startPoint x: 914, startPoint y: 348, endPoint x: 907, endPoint y: 348, distance: 7.0
click at [838, 172] on td at bounding box center [909, 161] width 176 height 24
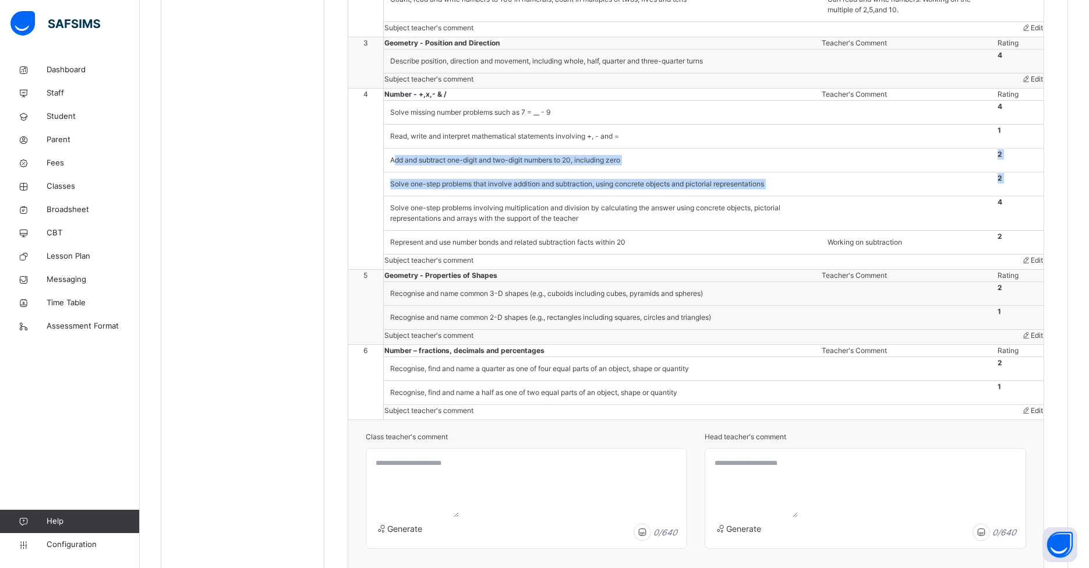
drag, startPoint x: 394, startPoint y: 341, endPoint x: 772, endPoint y: 378, distance: 380.4
click at [772, 270] on tbody "4 Number - +,x,- & / Teacher's Comment Rating Solve missing number problems suc…" at bounding box center [695, 179] width 695 height 181
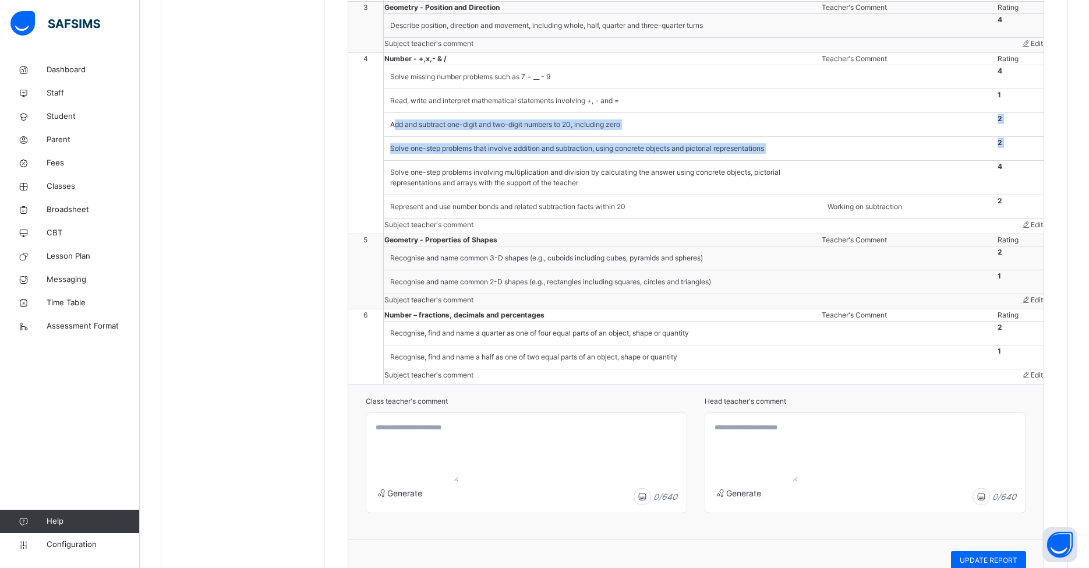
scroll to position [891, 0]
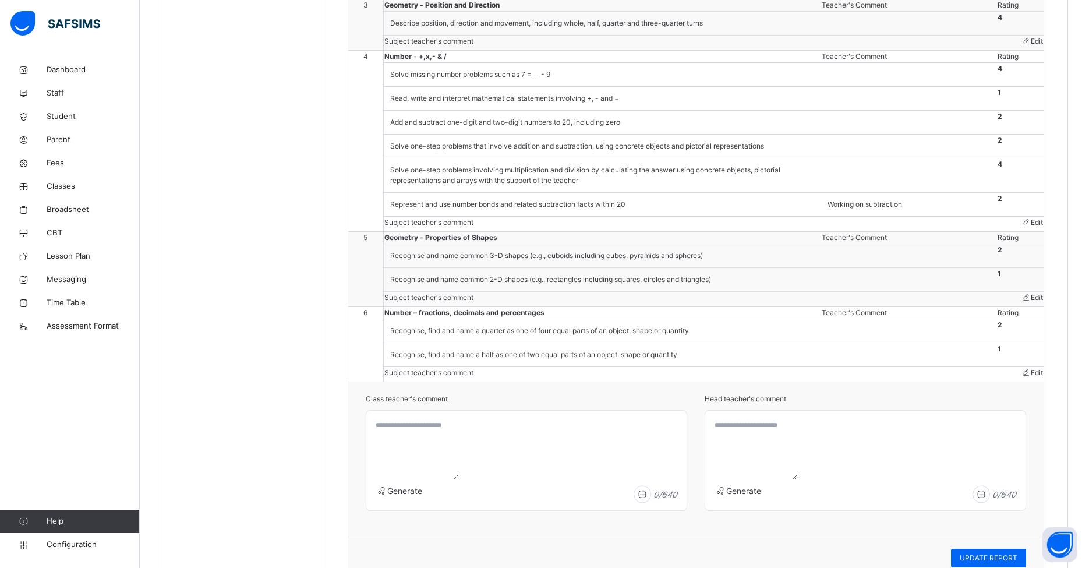
click at [838, 228] on div "Edit" at bounding box center [1032, 222] width 22 height 10
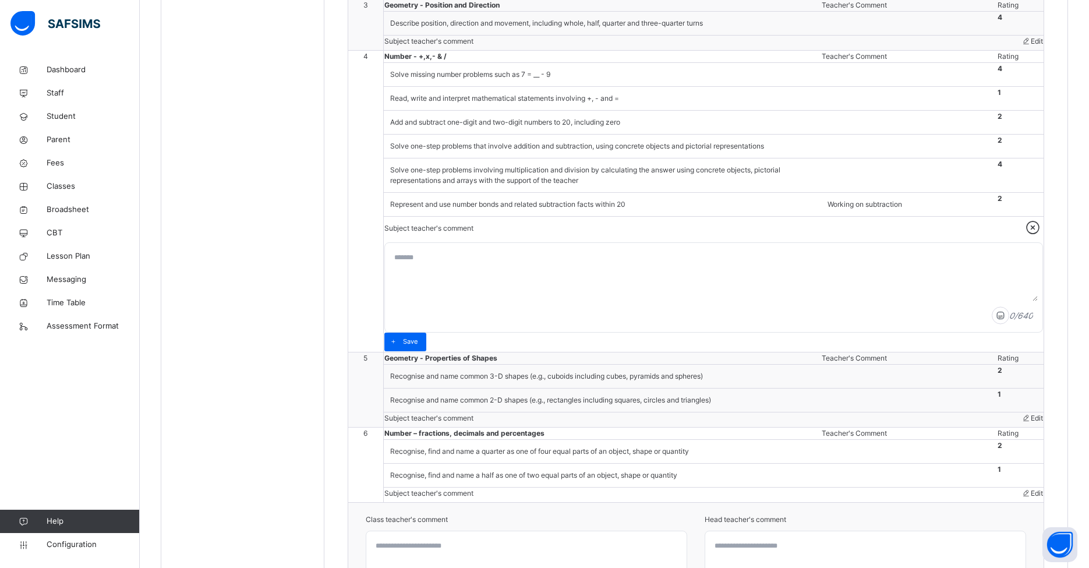
click at [610, 301] on textarea at bounding box center [714, 275] width 649 height 54
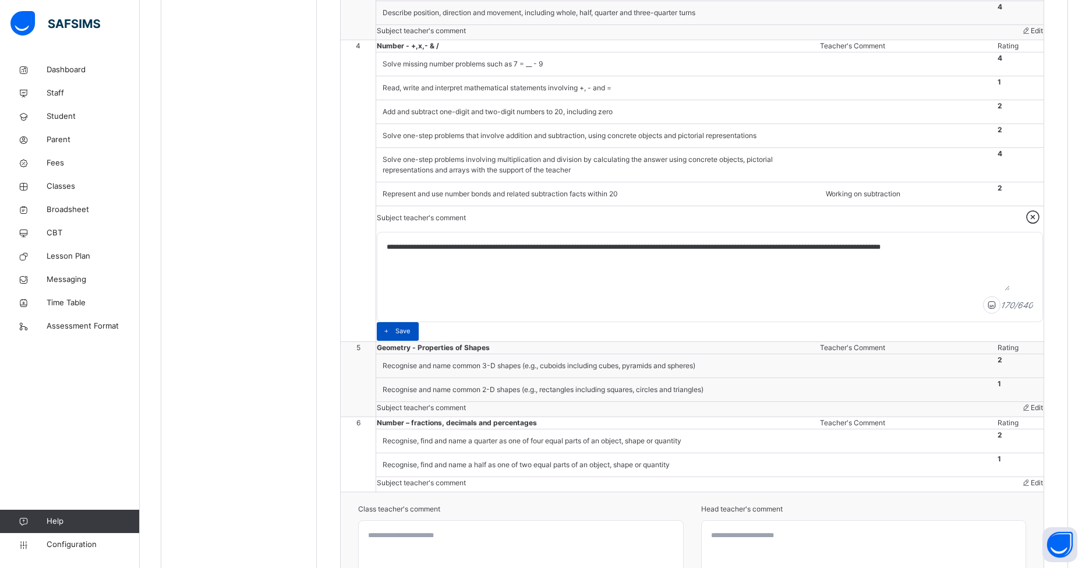
type textarea "**********"
click at [391, 336] on icon at bounding box center [386, 331] width 9 height 9
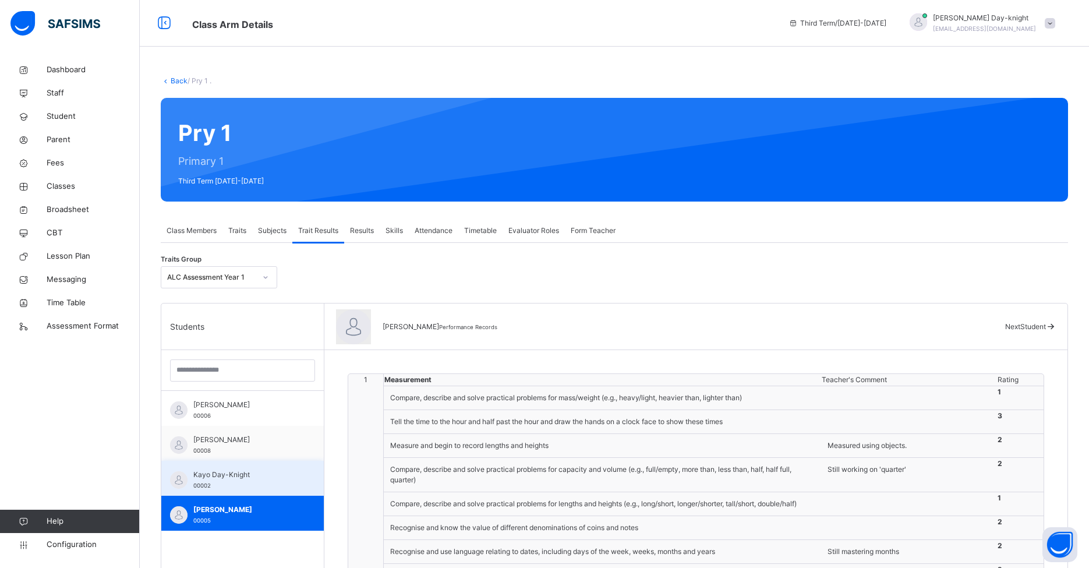
scroll to position [2, 0]
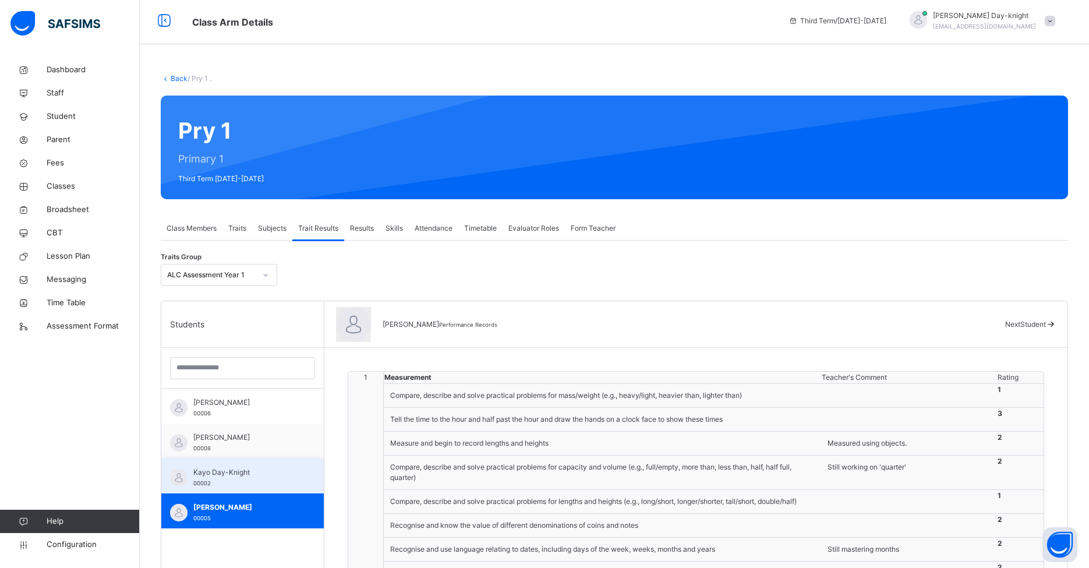
click at [225, 478] on div "Kayo Day-Knight 00002" at bounding box center [245, 477] width 104 height 21
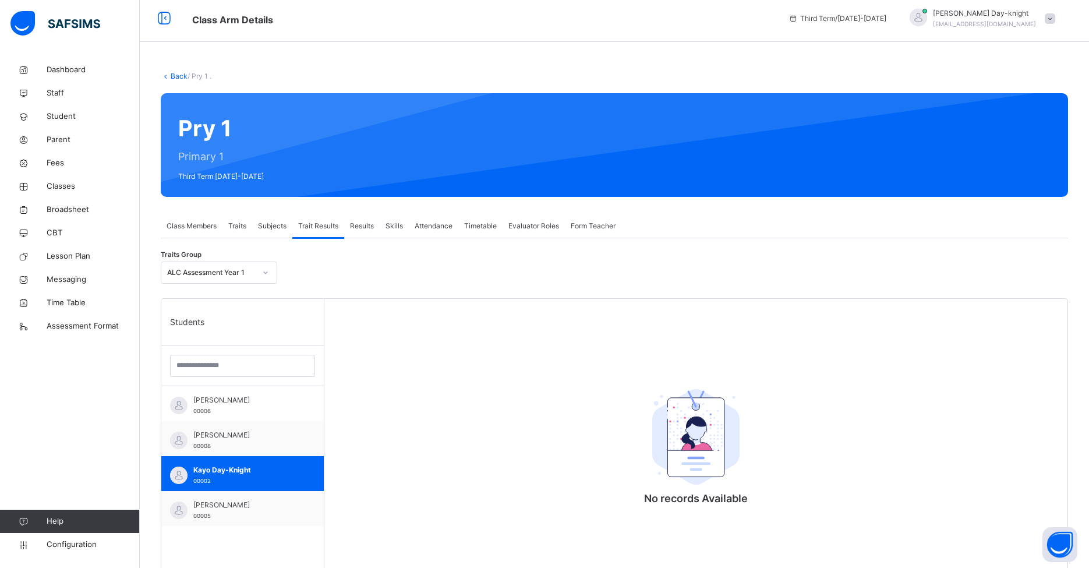
scroll to position [43, 0]
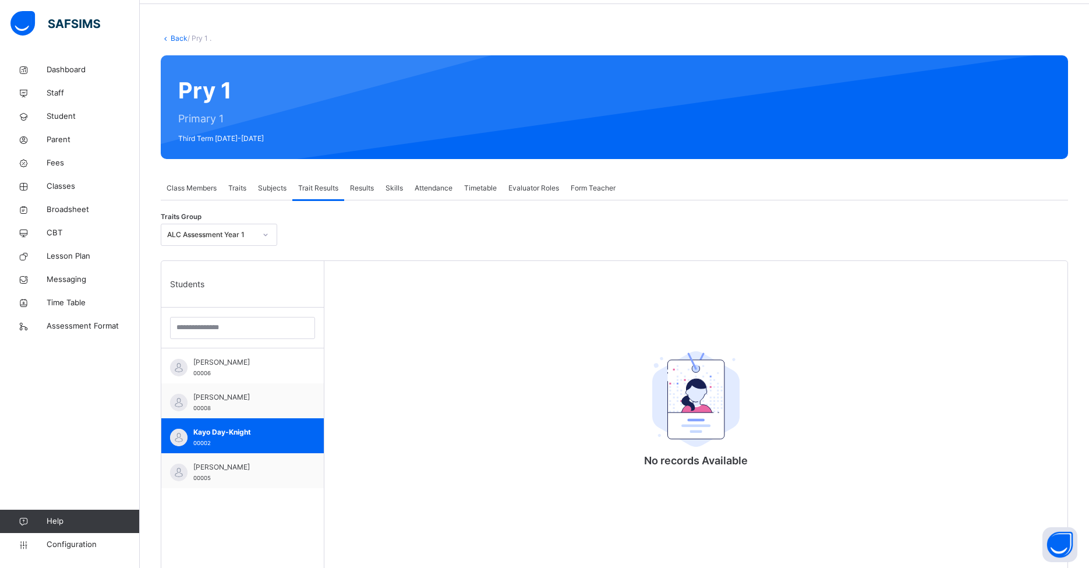
click at [231, 195] on div "Traits" at bounding box center [237, 187] width 30 height 23
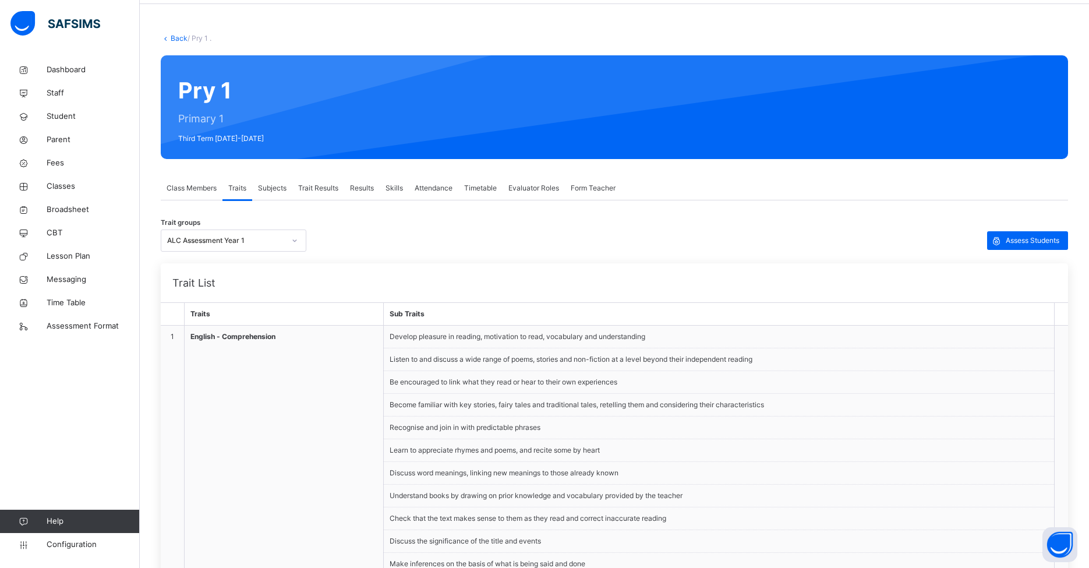
scroll to position [62, 0]
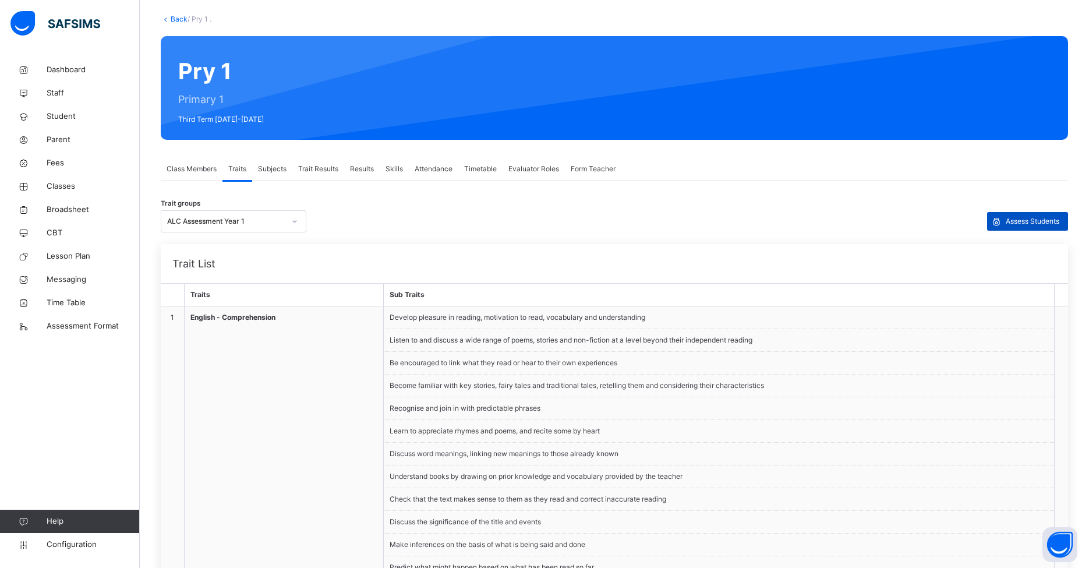
click at [838, 226] on span "Assess Students" at bounding box center [1033, 221] width 54 height 10
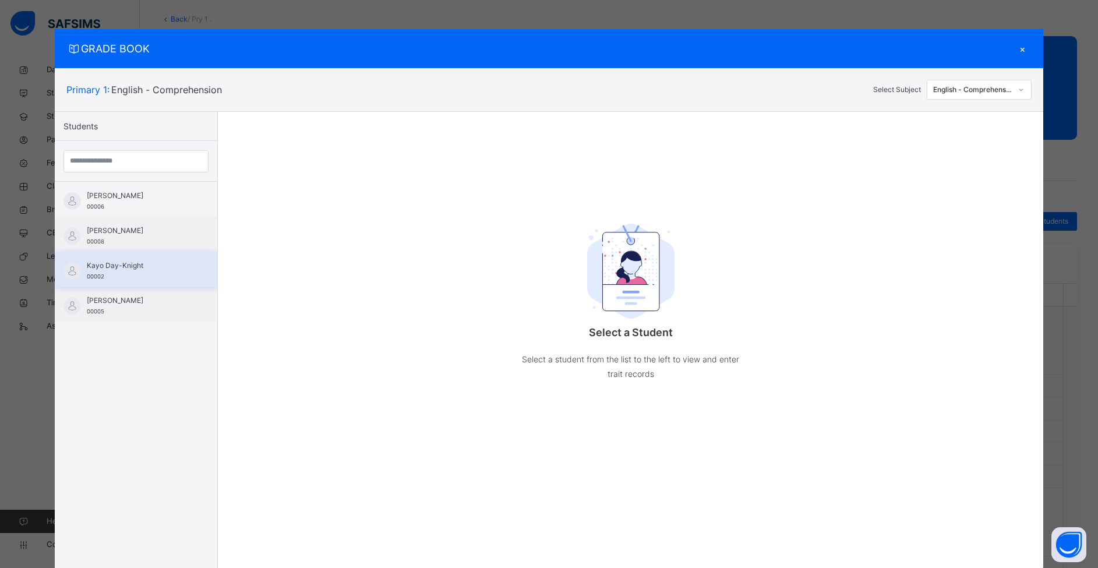
click at [127, 265] on span "Kayo Day-Knight" at bounding box center [139, 265] width 104 height 10
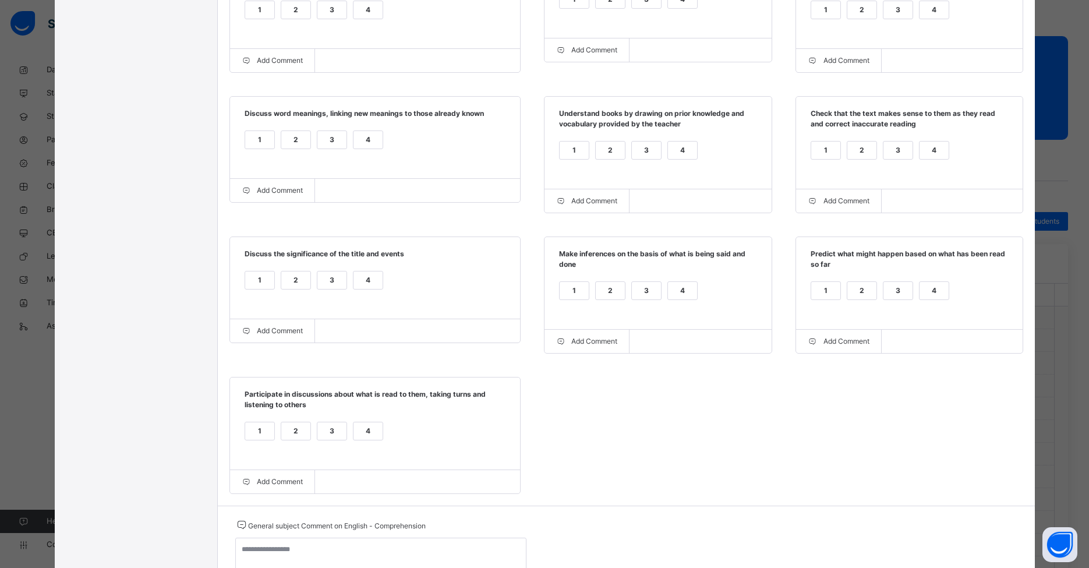
scroll to position [0, 0]
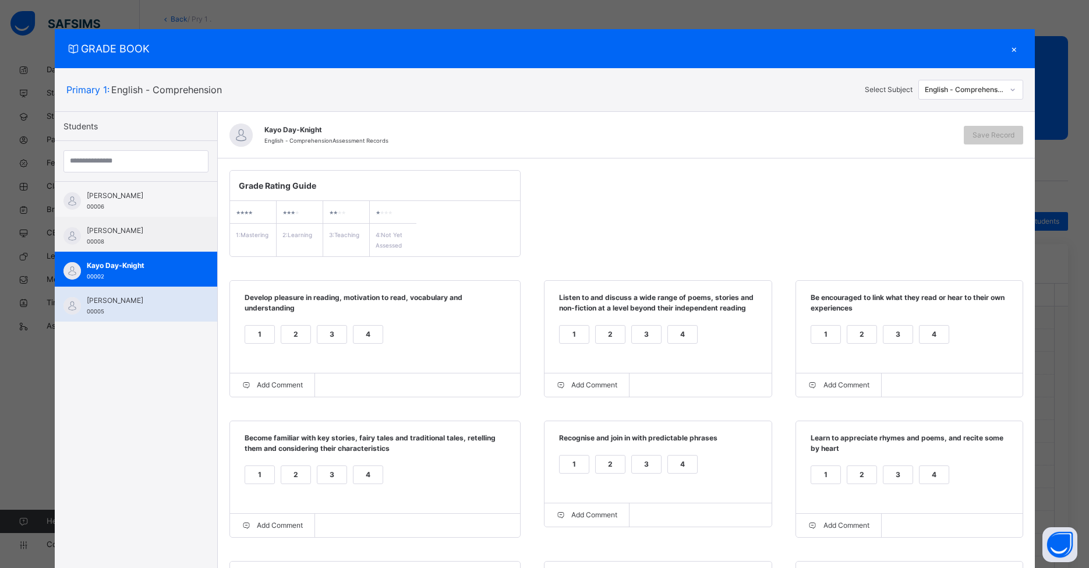
click at [128, 294] on div "[PERSON_NAME] 00005" at bounding box center [136, 304] width 163 height 35
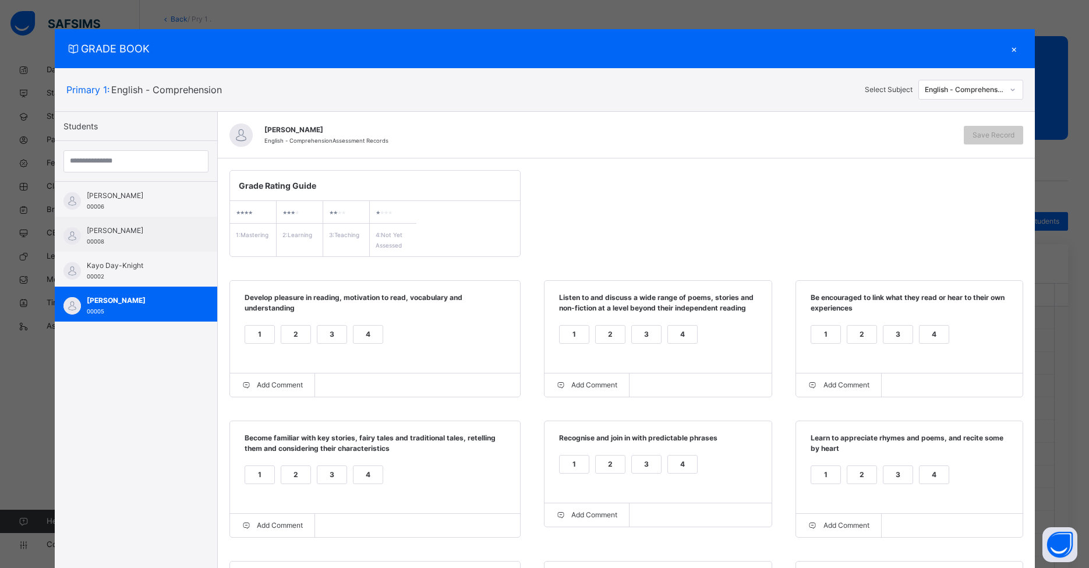
click at [838, 54] on div "×" at bounding box center [1014, 49] width 17 height 16
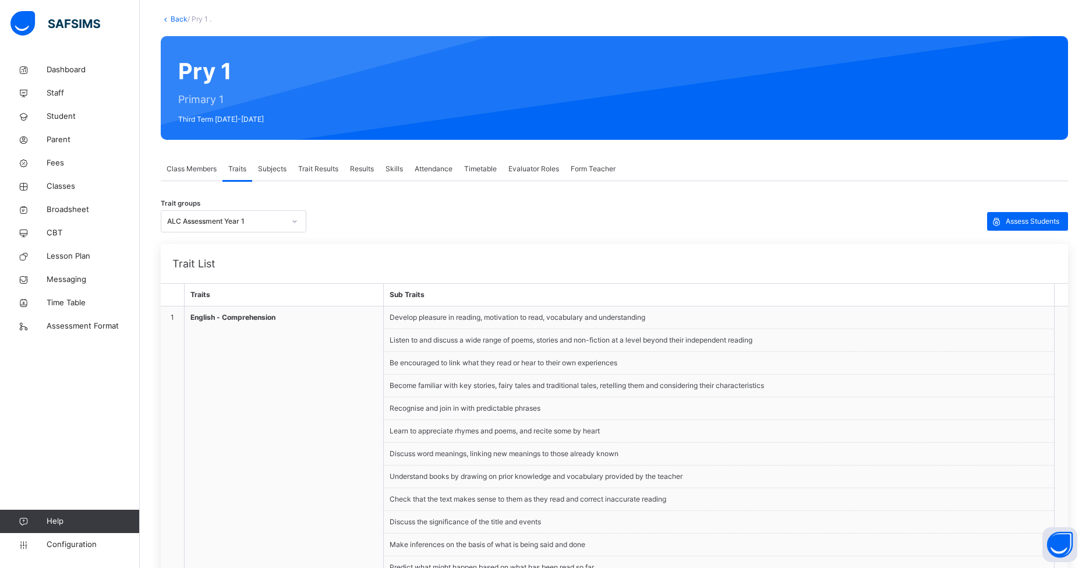
click at [75, 27] on img at bounding box center [55, 23] width 90 height 24
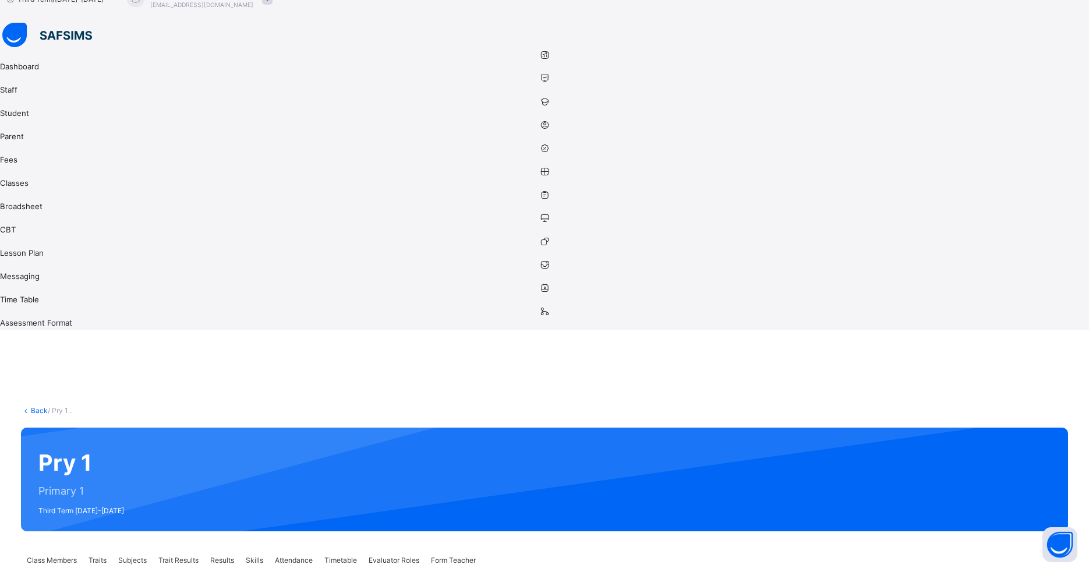
click at [5, 23] on div at bounding box center [544, 36] width 1089 height 27
click at [17, 24] on img at bounding box center [47, 35] width 90 height 24
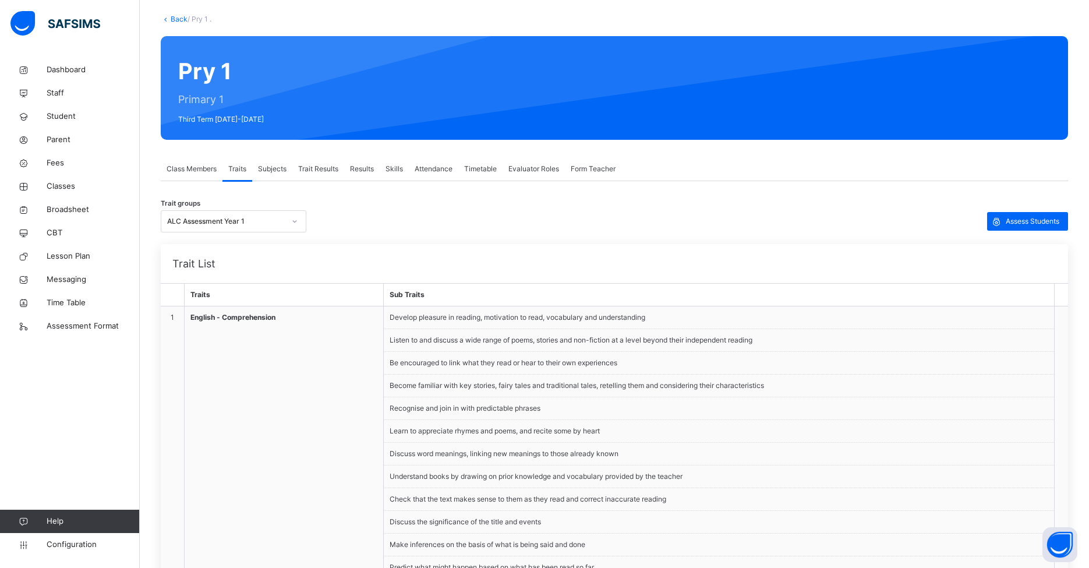
click at [38, 21] on img at bounding box center [55, 23] width 90 height 24
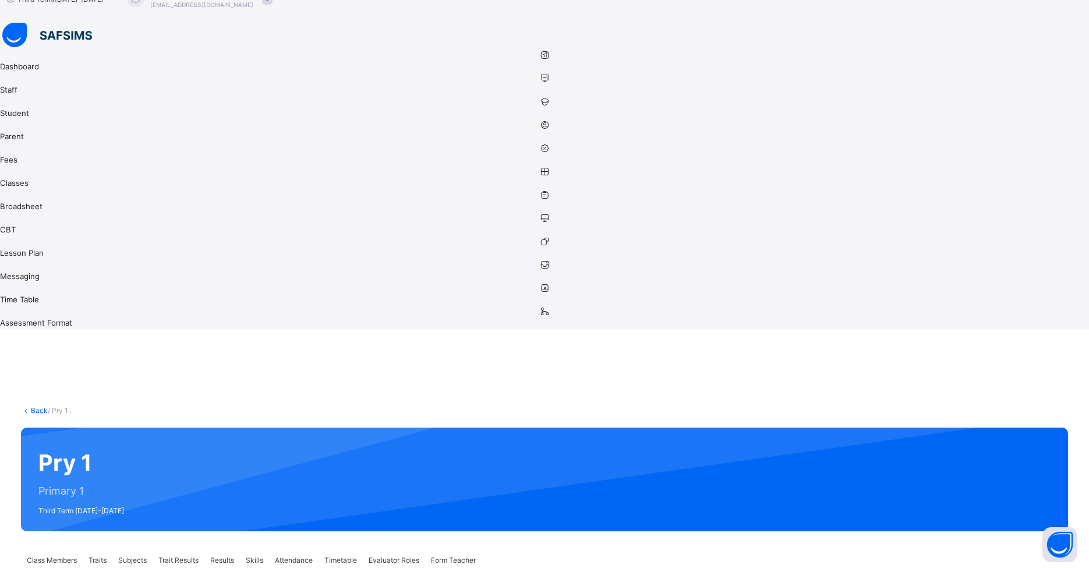
click at [24, 23] on img at bounding box center [47, 35] width 90 height 24
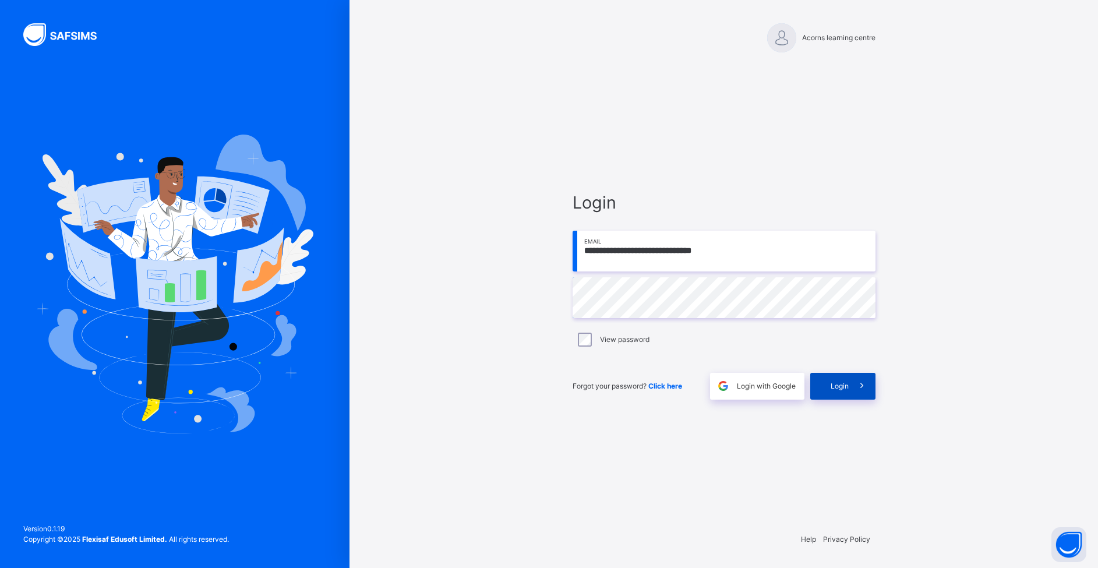
click at [838, 391] on icon at bounding box center [862, 385] width 12 height 13
